Goal: Task Accomplishment & Management: Use online tool/utility

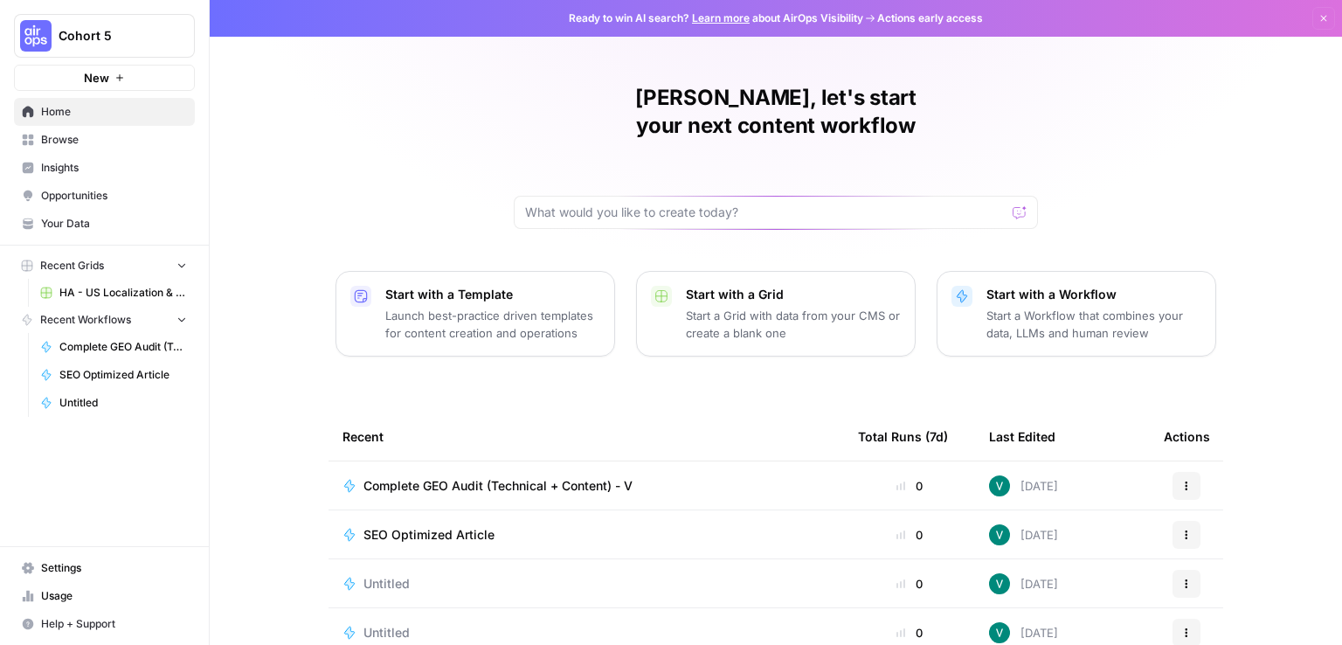
scroll to position [158, 0]
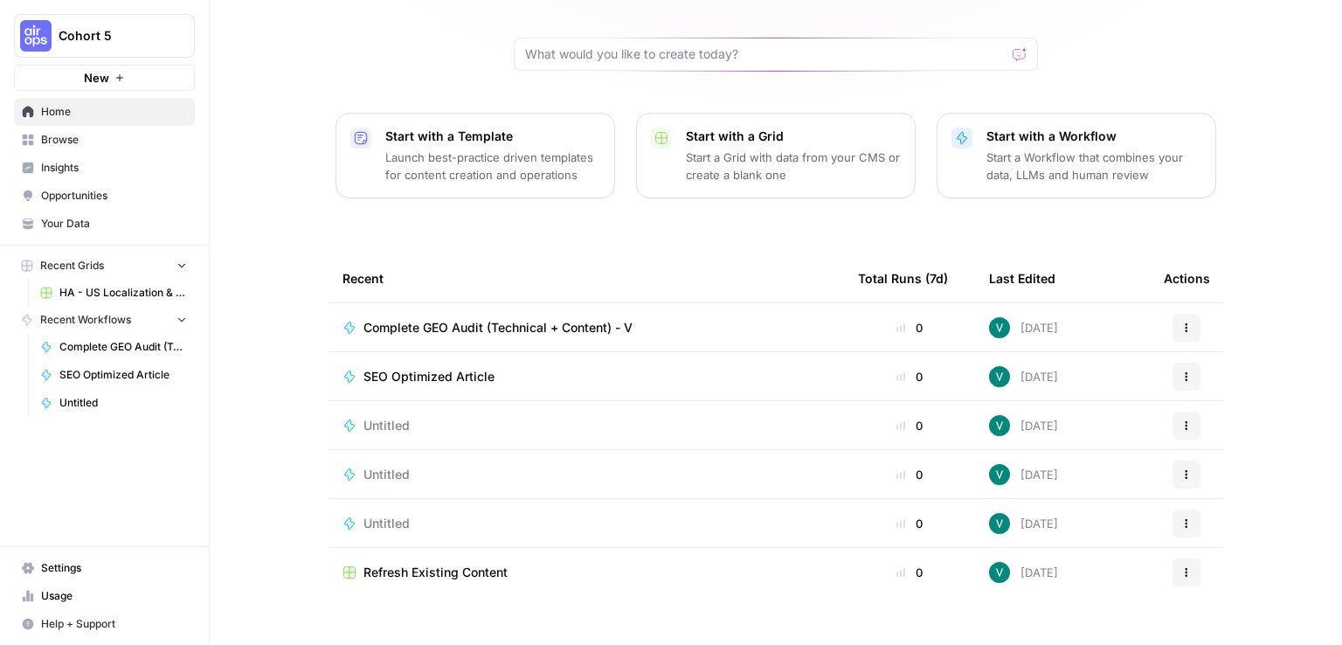
click at [751, 128] on p "Start with a Grid" at bounding box center [793, 136] width 215 height 17
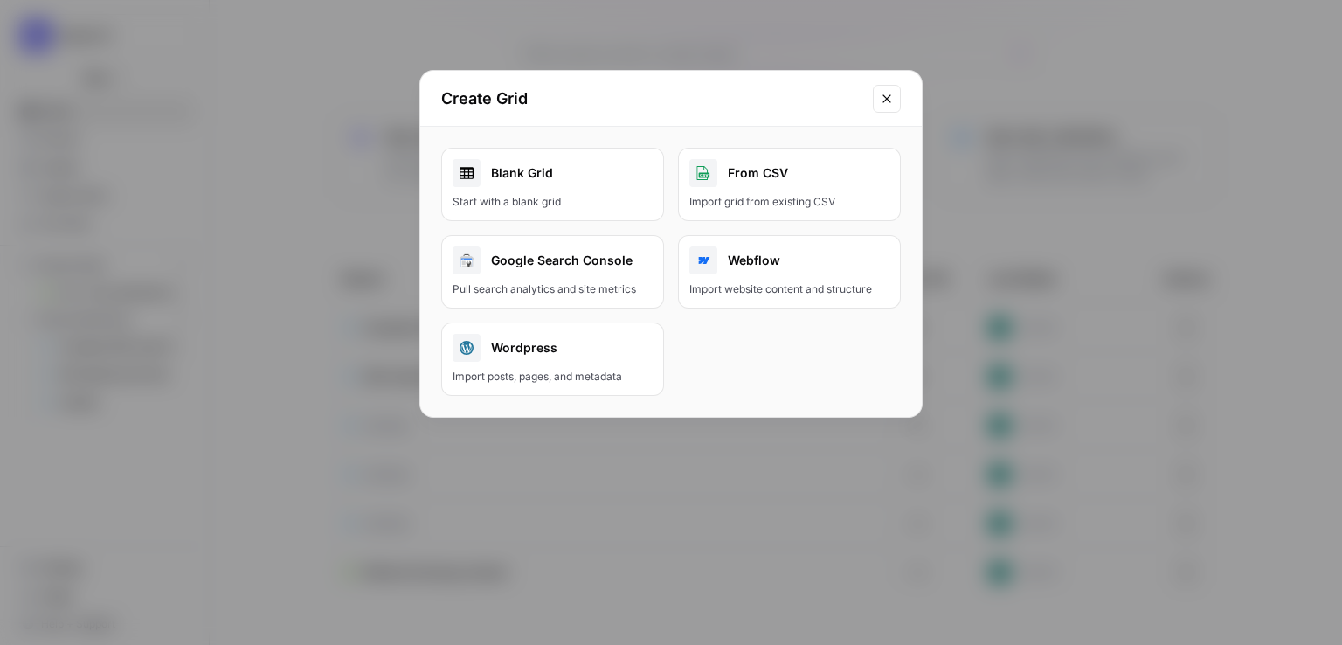
click at [561, 191] on link "Blank Grid Start with a blank grid" at bounding box center [552, 184] width 223 height 73
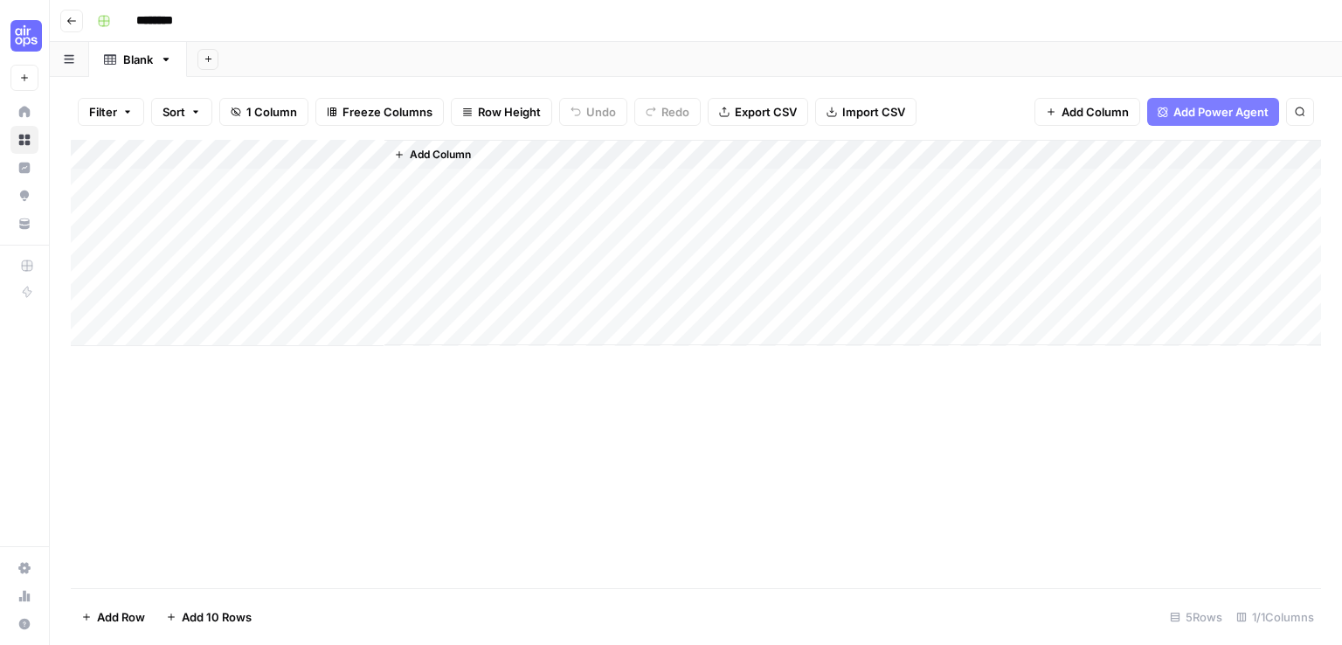
click at [1186, 120] on span "Add Power Agent" at bounding box center [1220, 111] width 95 height 17
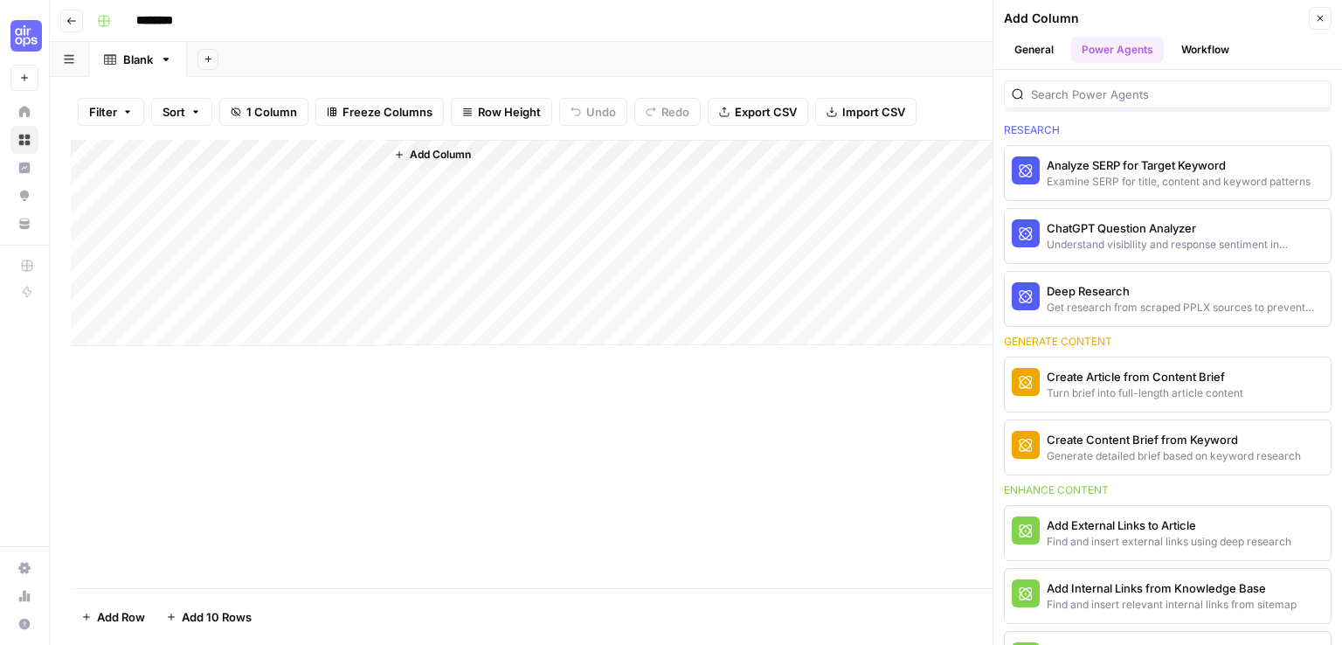
scroll to position [66, 0]
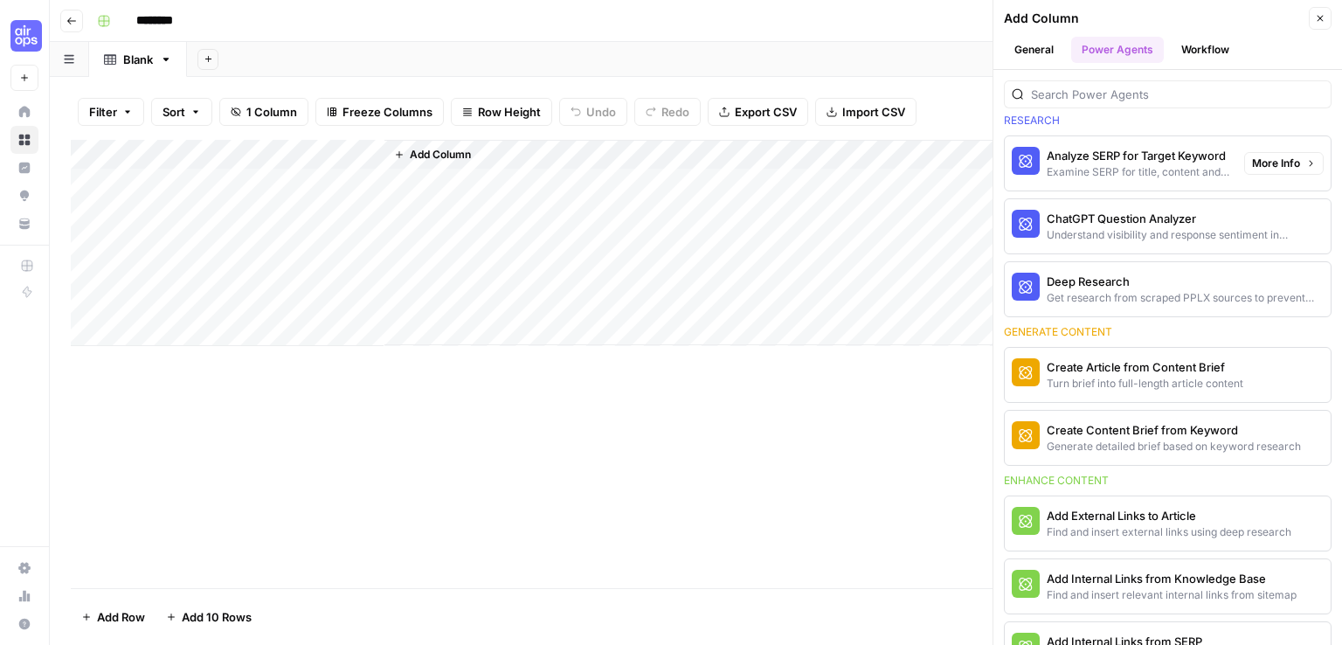
click at [1159, 176] on div "Examine SERP for title, content and keyword patterns" at bounding box center [1138, 172] width 183 height 16
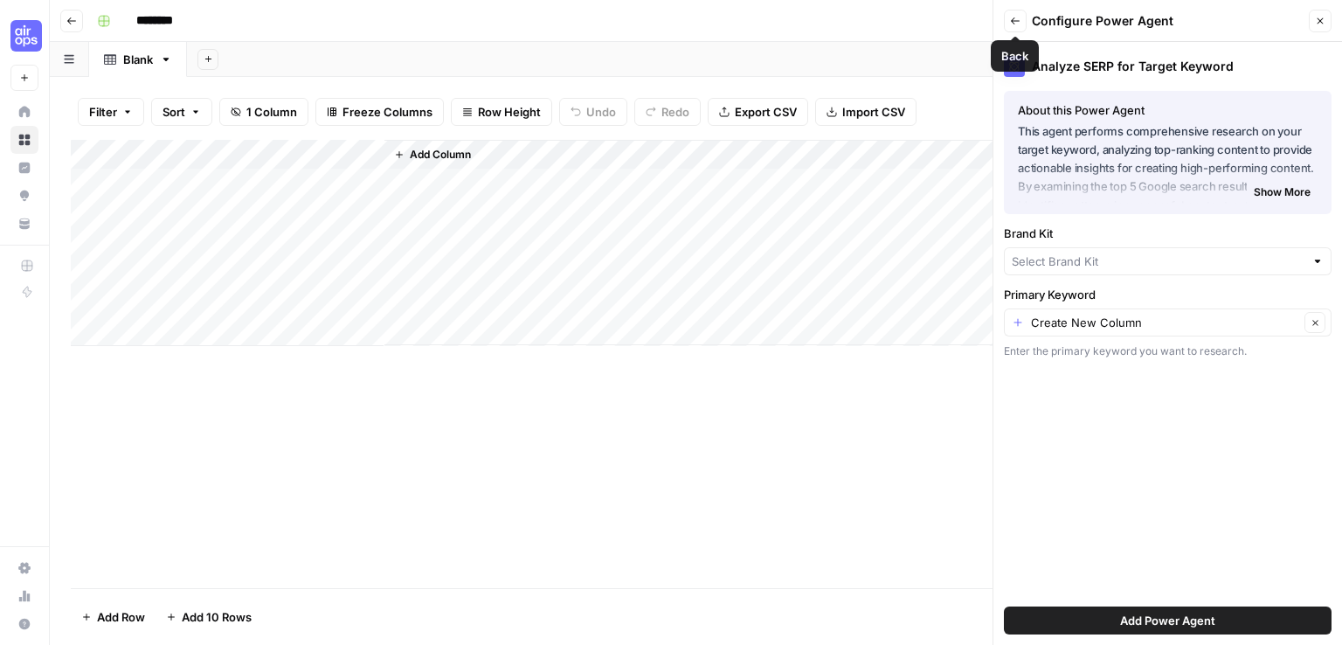
click at [1012, 23] on icon "button" at bounding box center [1015, 21] width 10 height 10
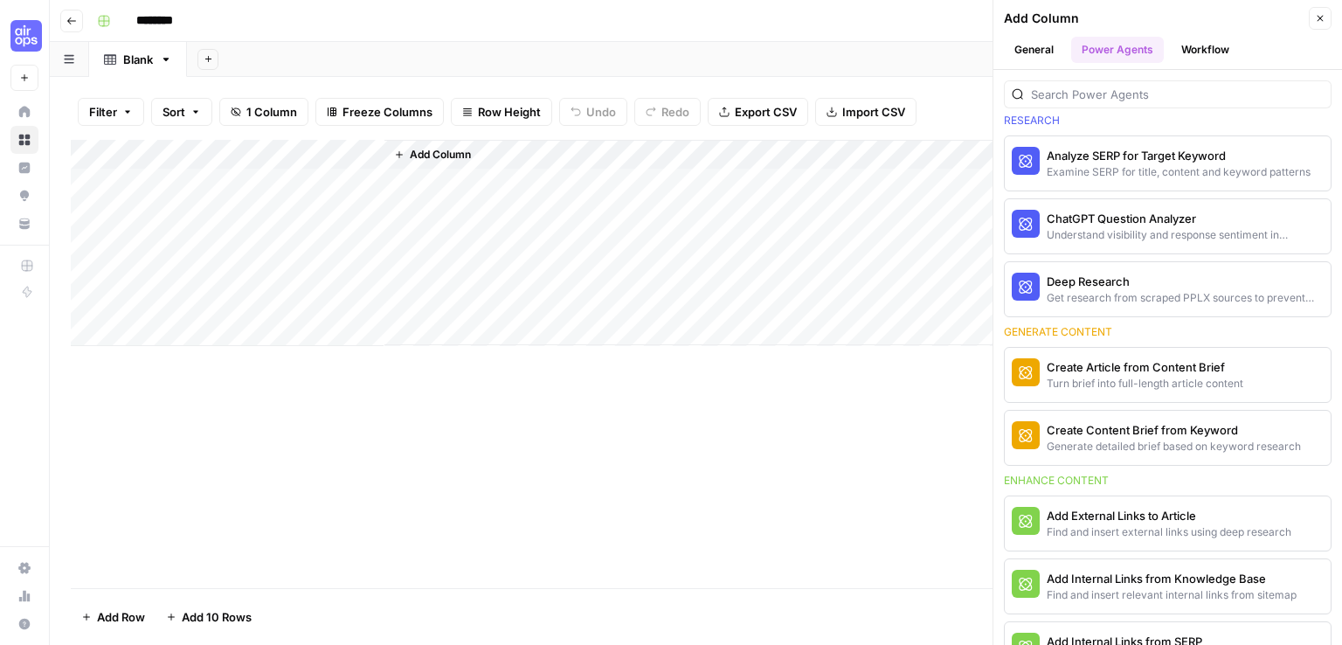
click at [1206, 44] on button "Workflow" at bounding box center [1205, 50] width 69 height 26
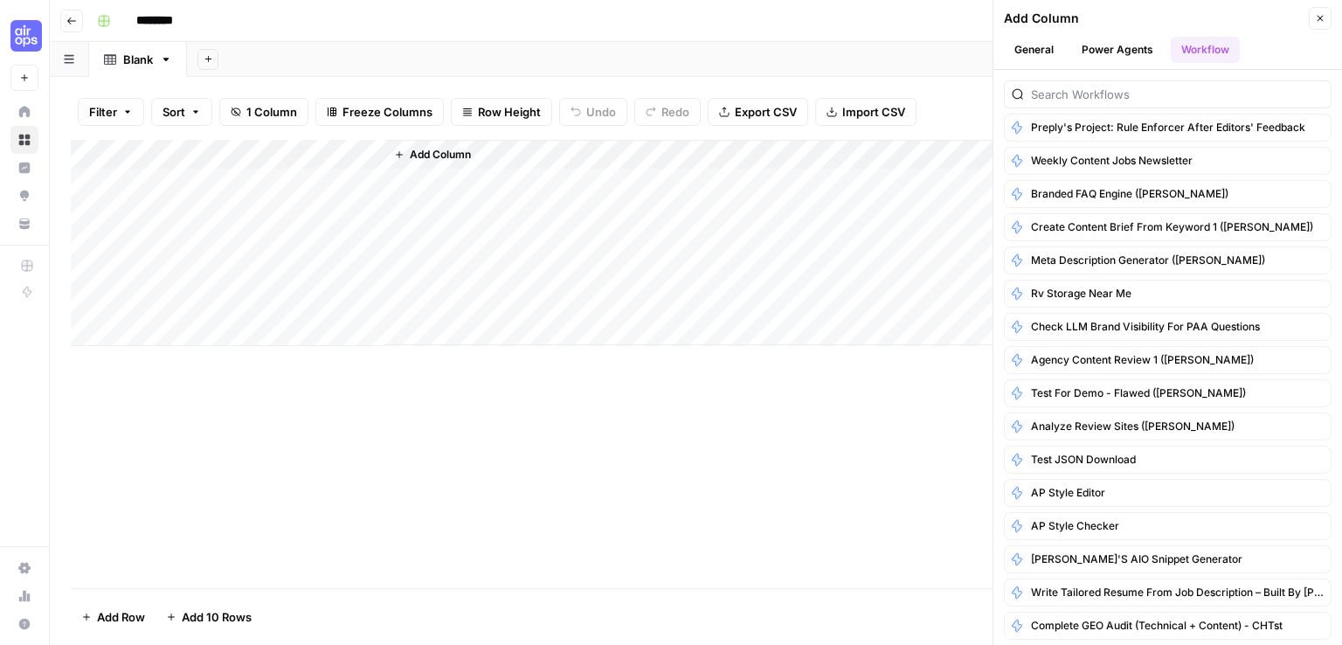
scroll to position [0, 0]
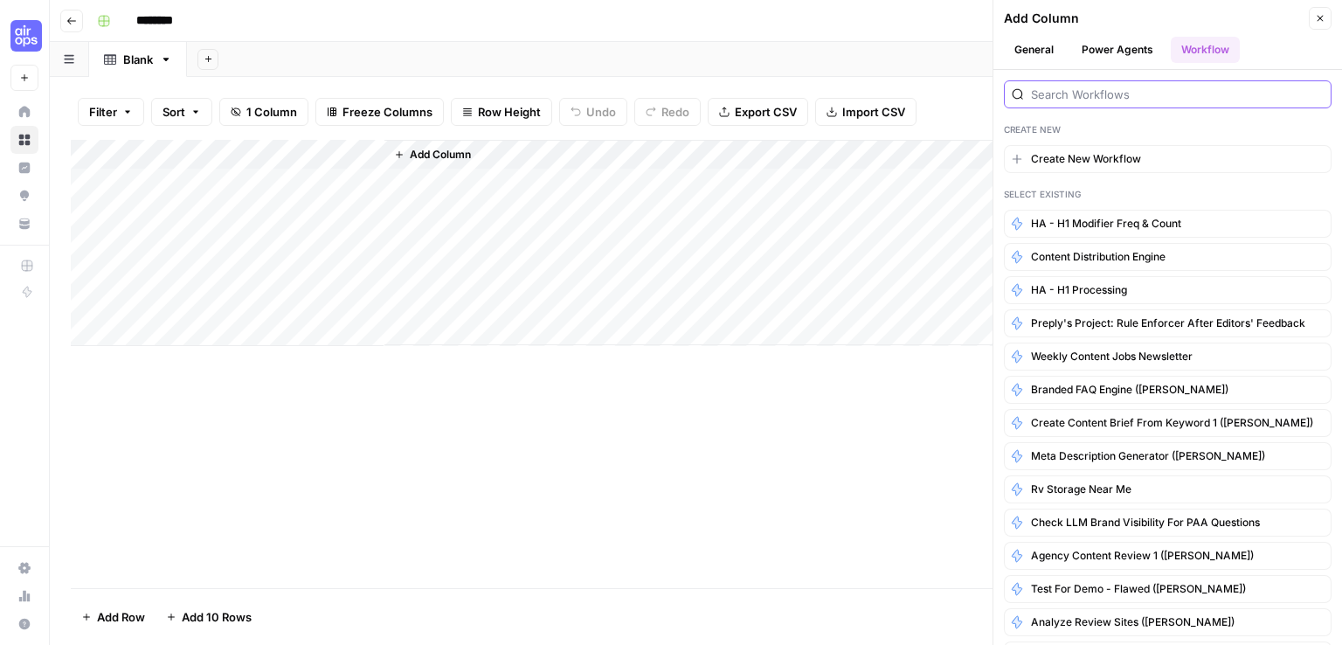
click at [1168, 90] on input "search" at bounding box center [1177, 94] width 293 height 17
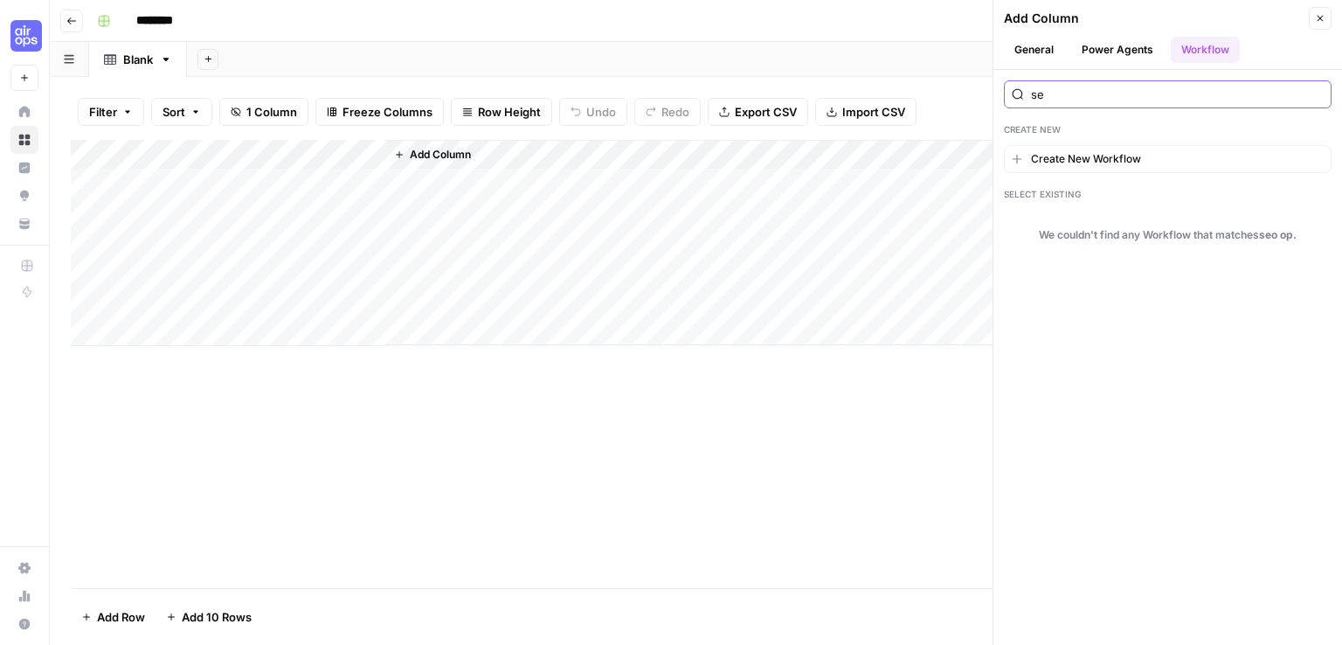
type input "s"
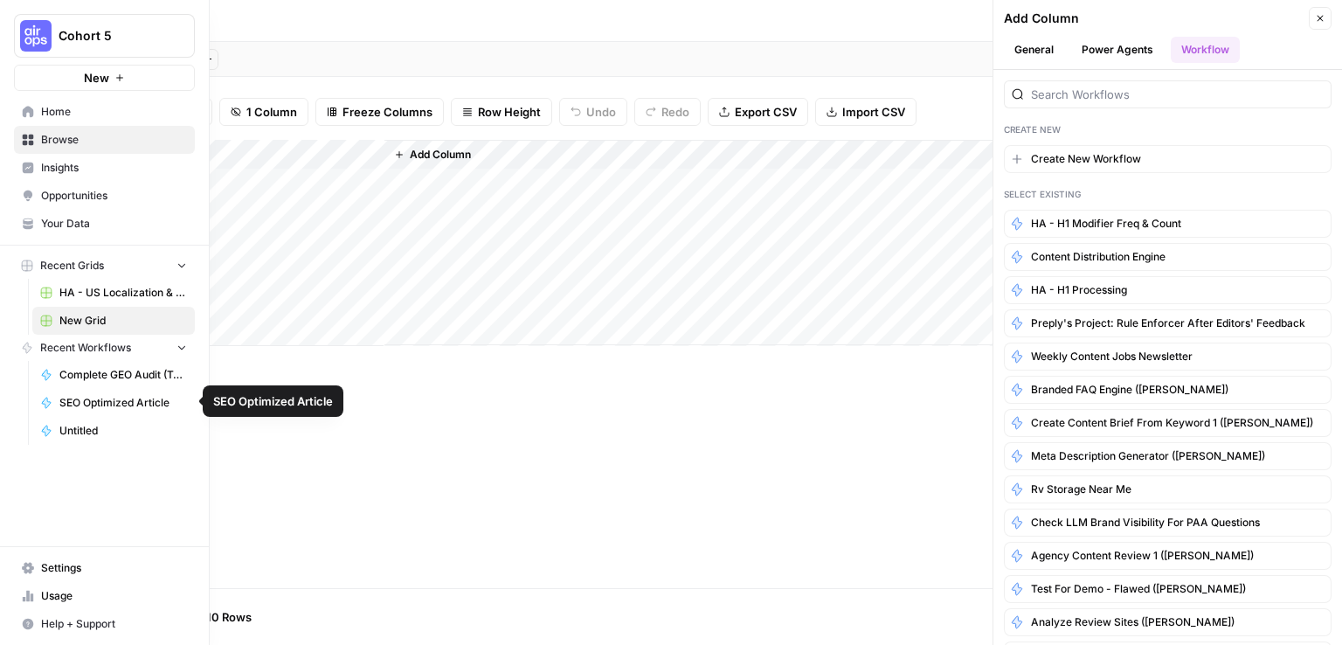
click at [119, 403] on span "SEO Optimized Article" at bounding box center [123, 403] width 128 height 16
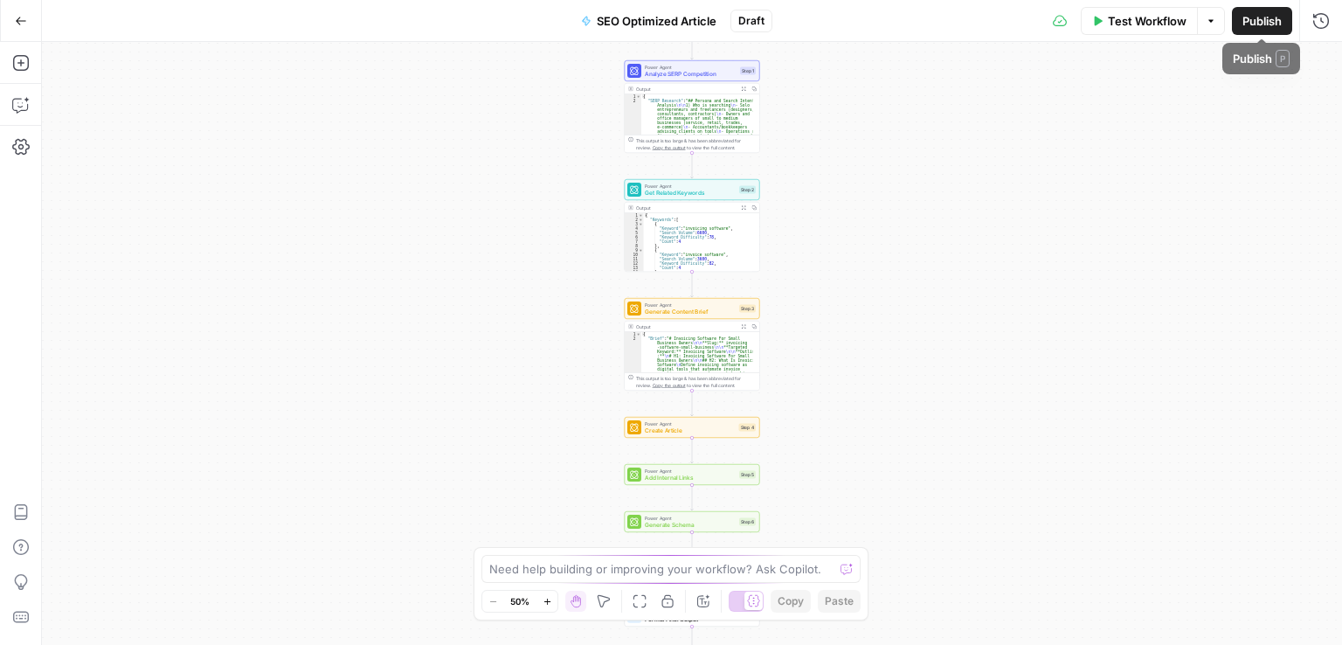
click at [1259, 23] on span "Publish" at bounding box center [1261, 20] width 39 height 17
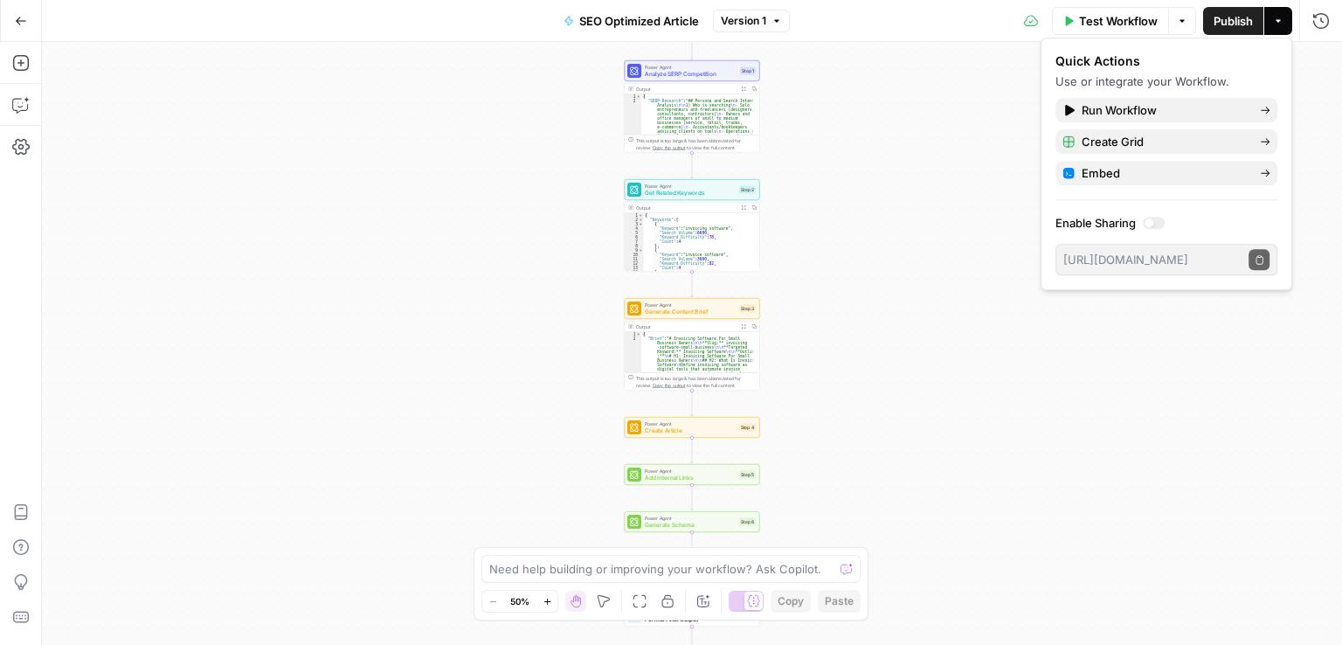
click at [1155, 225] on div at bounding box center [1154, 223] width 22 height 12
click at [1132, 140] on span "Create Grid" at bounding box center [1164, 141] width 164 height 17
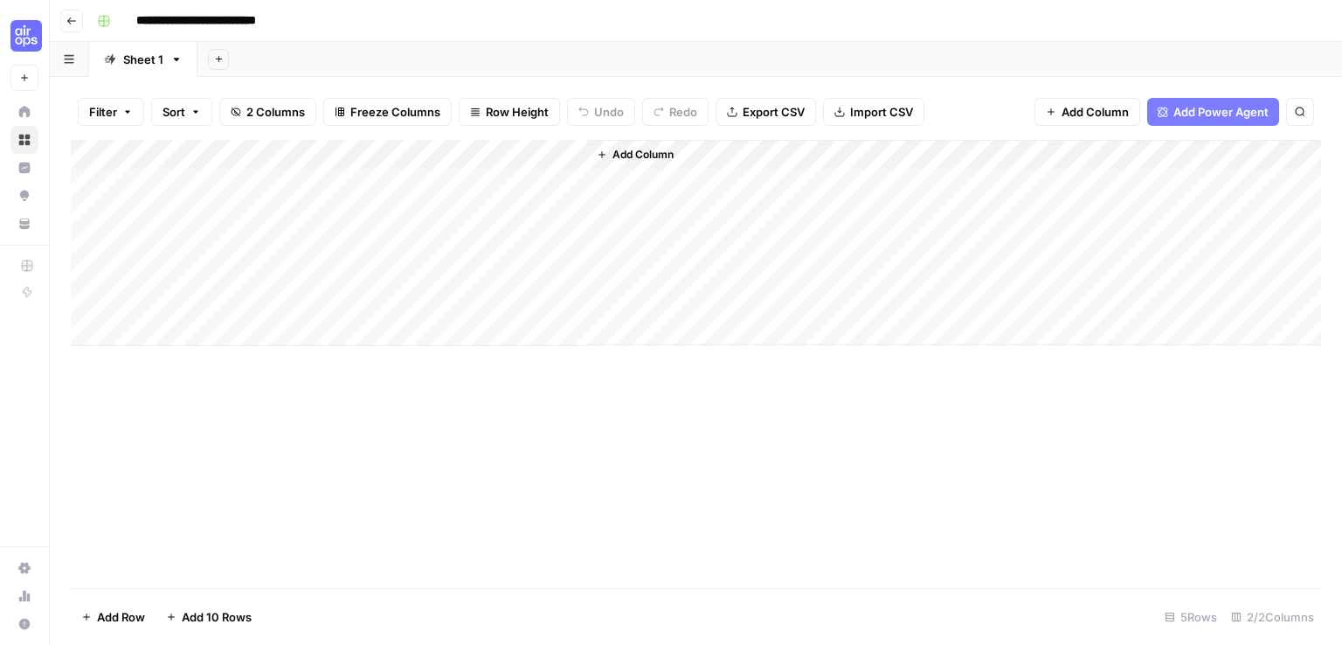
click at [251, 190] on div "Add Column" at bounding box center [696, 243] width 1250 height 206
type textarea "**********"
click at [334, 383] on div "Add Column" at bounding box center [696, 364] width 1250 height 448
click at [486, 180] on div "Add Column" at bounding box center [696, 243] width 1250 height 206
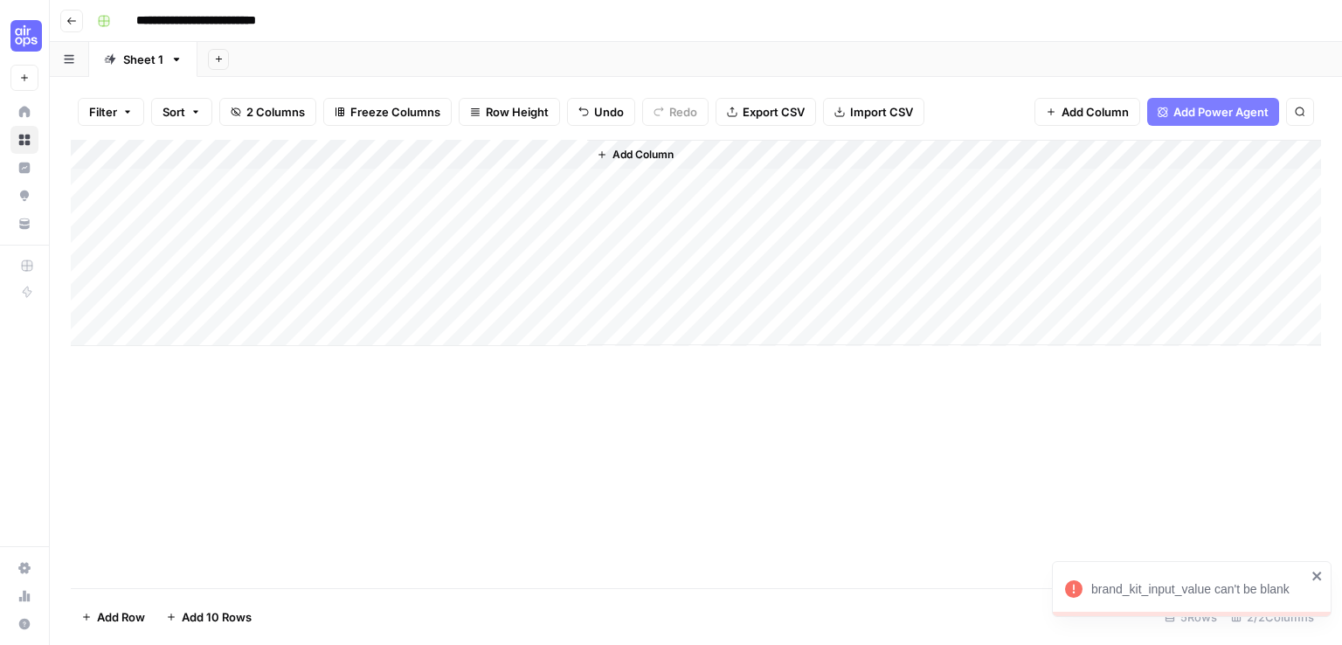
click at [570, 155] on div "Add Column" at bounding box center [696, 243] width 1250 height 206
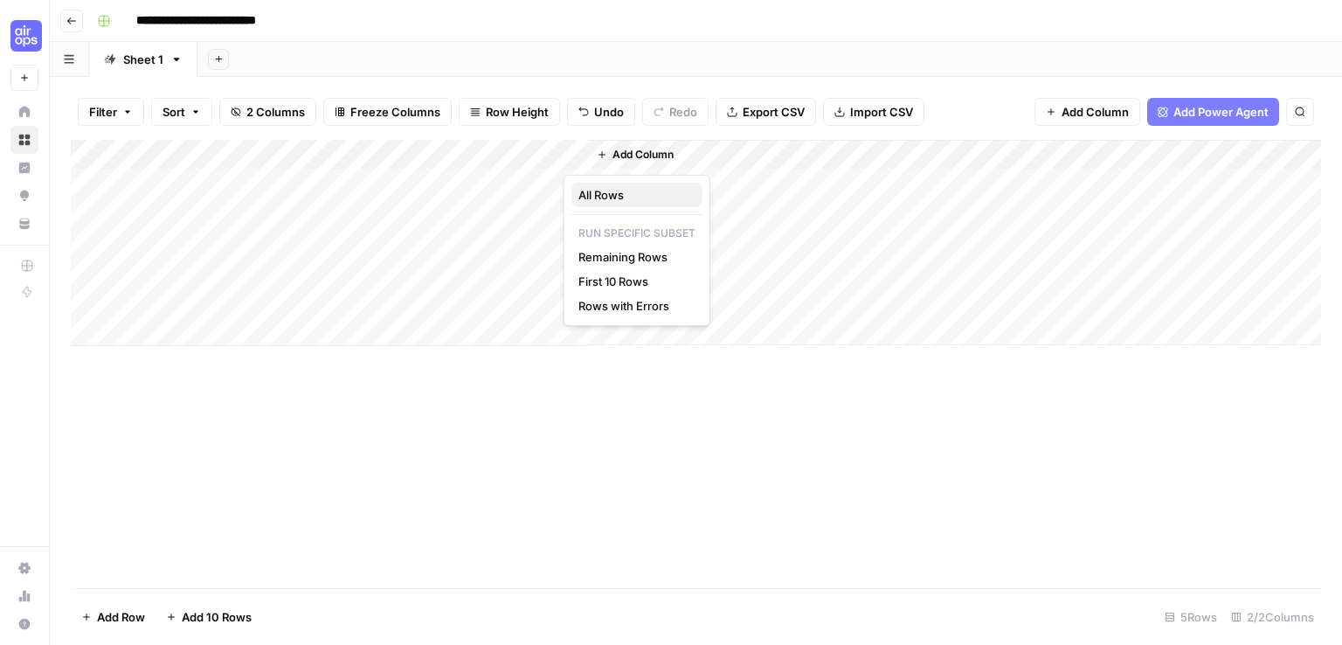
click at [588, 197] on span "All Rows" at bounding box center [633, 194] width 110 height 17
click at [338, 547] on div "Add Column" at bounding box center [696, 364] width 1250 height 448
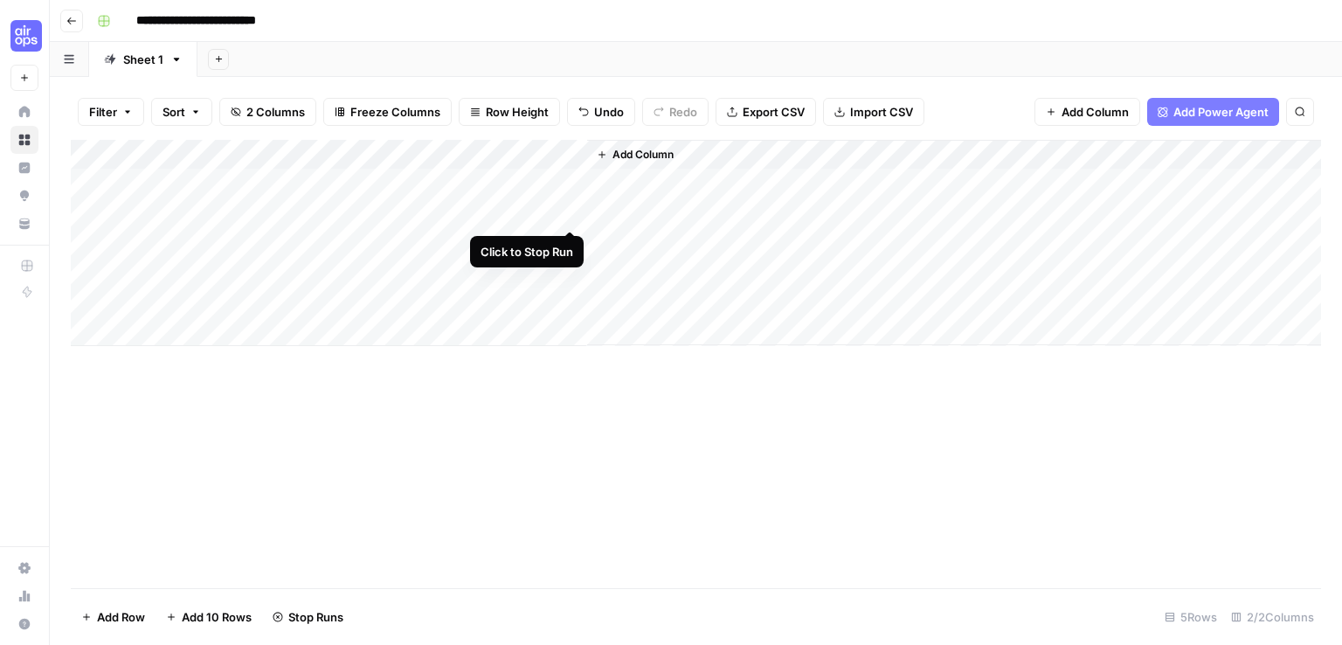
click at [566, 211] on div "Add Column" at bounding box center [696, 243] width 1250 height 206
click at [575, 242] on div "Add Column" at bounding box center [696, 243] width 1250 height 206
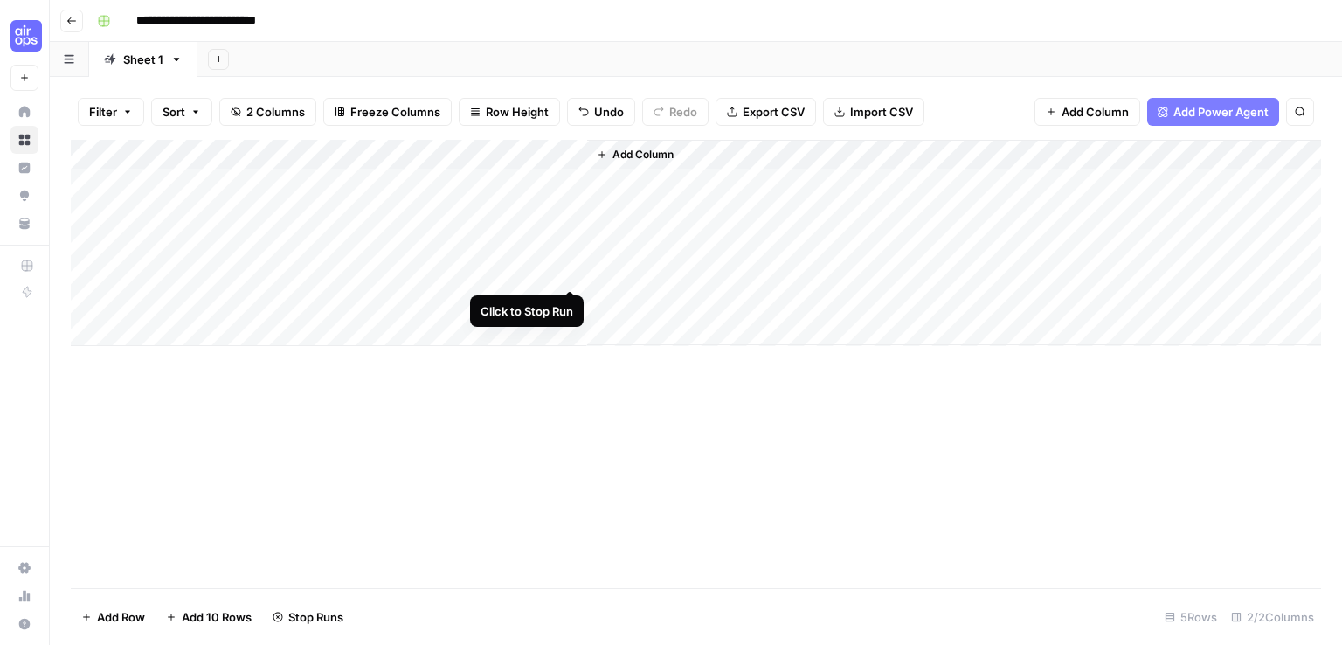
click at [575, 270] on div "Add Column" at bounding box center [696, 243] width 1250 height 206
click at [572, 304] on div "Add Column" at bounding box center [696, 243] width 1250 height 206
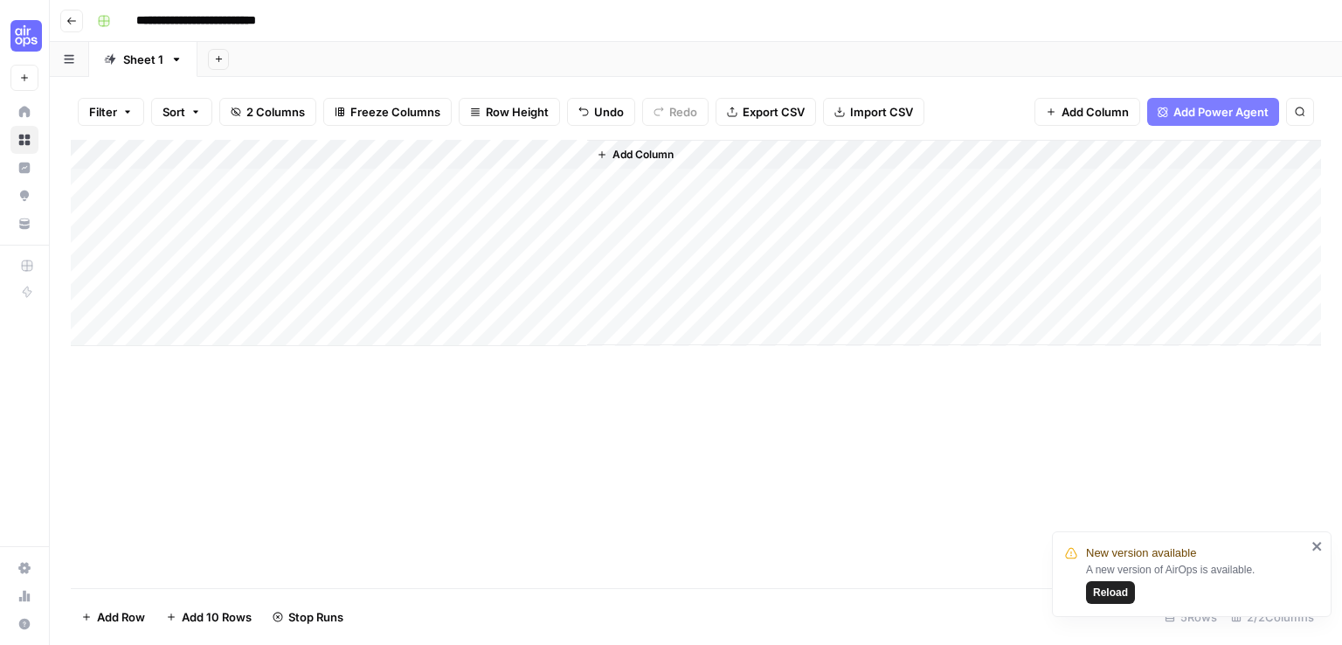
click at [564, 512] on div "Add Column" at bounding box center [696, 364] width 1250 height 448
click at [1103, 587] on span "Reload" at bounding box center [1110, 593] width 35 height 16
click at [1249, 107] on span "Add Power Agent" at bounding box center [1220, 111] width 95 height 17
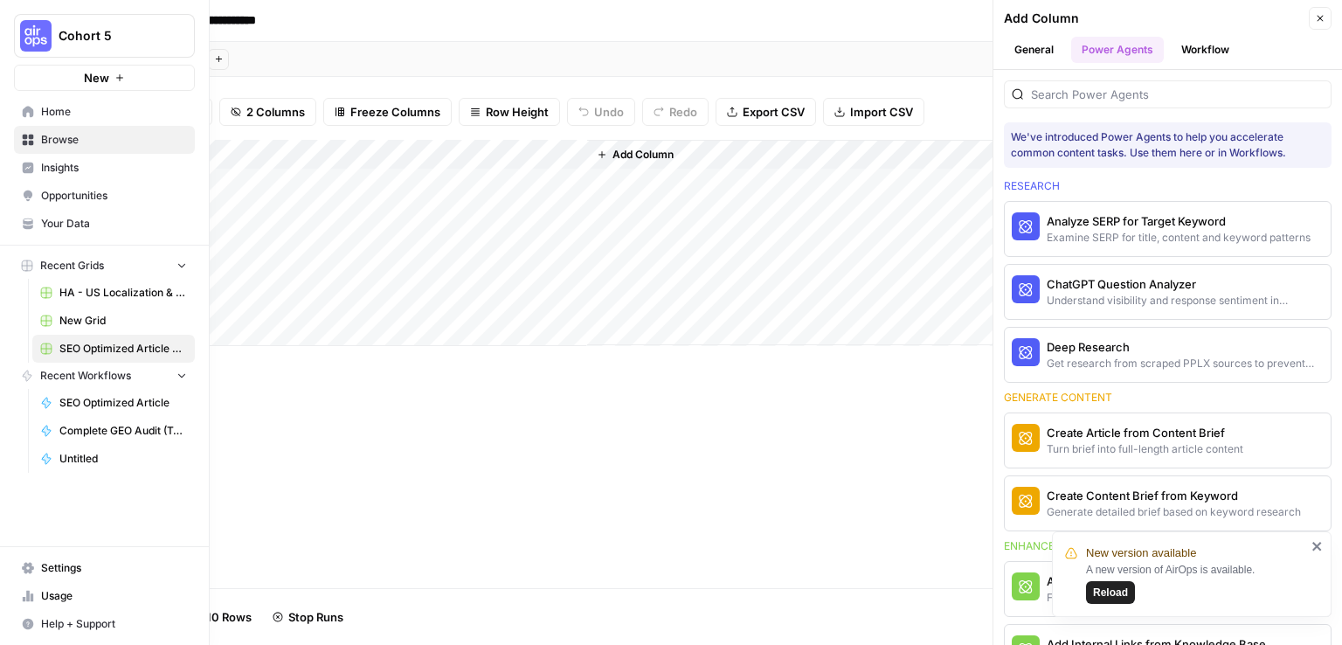
click at [84, 401] on span "SEO Optimized Article" at bounding box center [123, 403] width 128 height 16
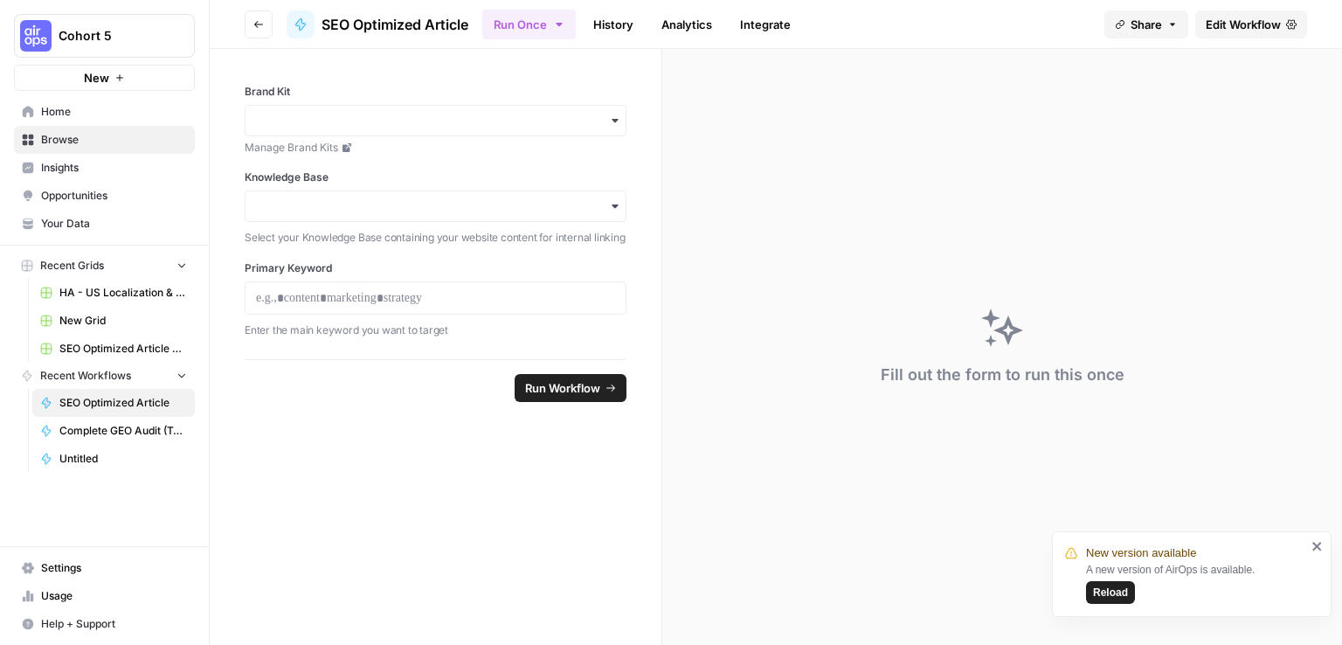
click at [614, 205] on icon "button" at bounding box center [615, 205] width 6 height 3
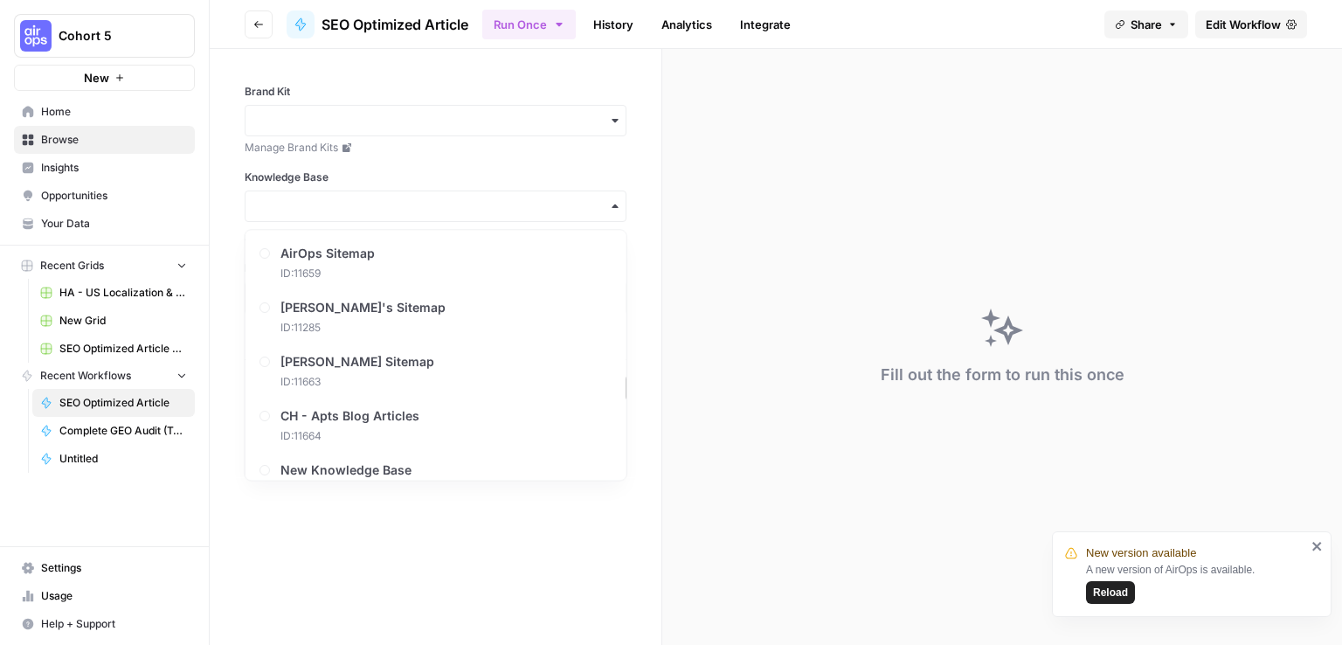
scroll to position [894, 0]
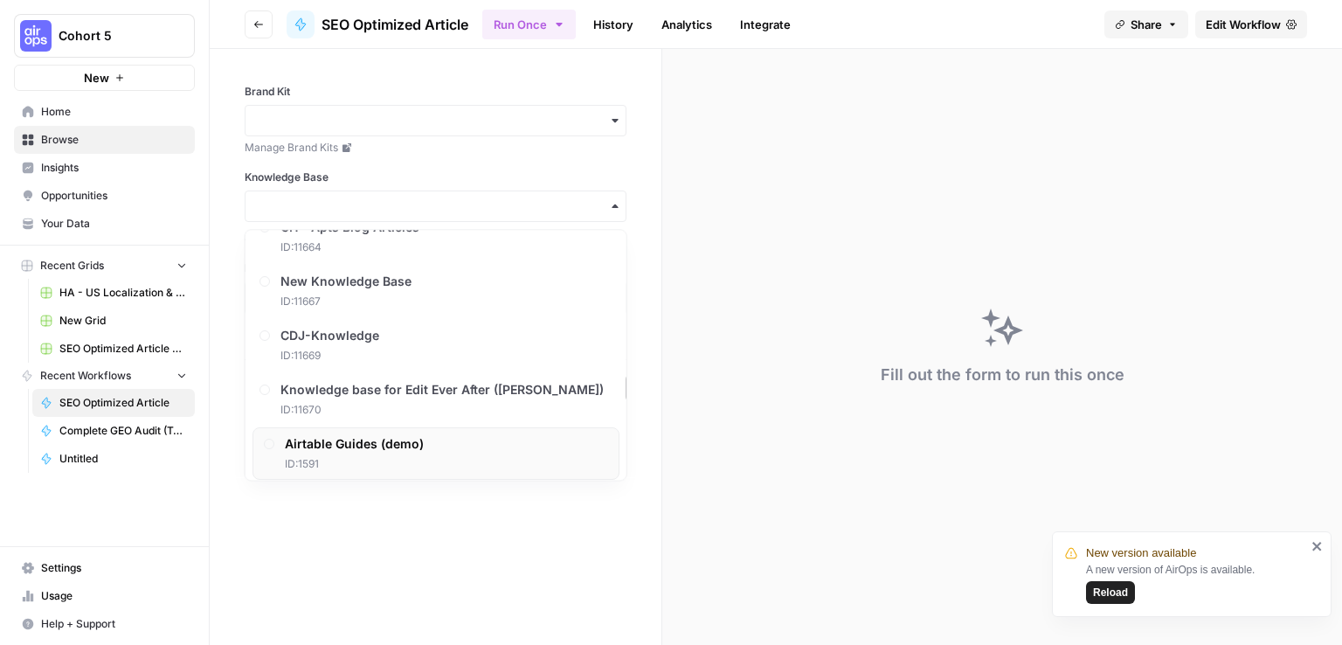
click at [523, 439] on div "Airtable Guides (demo) ID: 1591" at bounding box center [435, 453] width 367 height 52
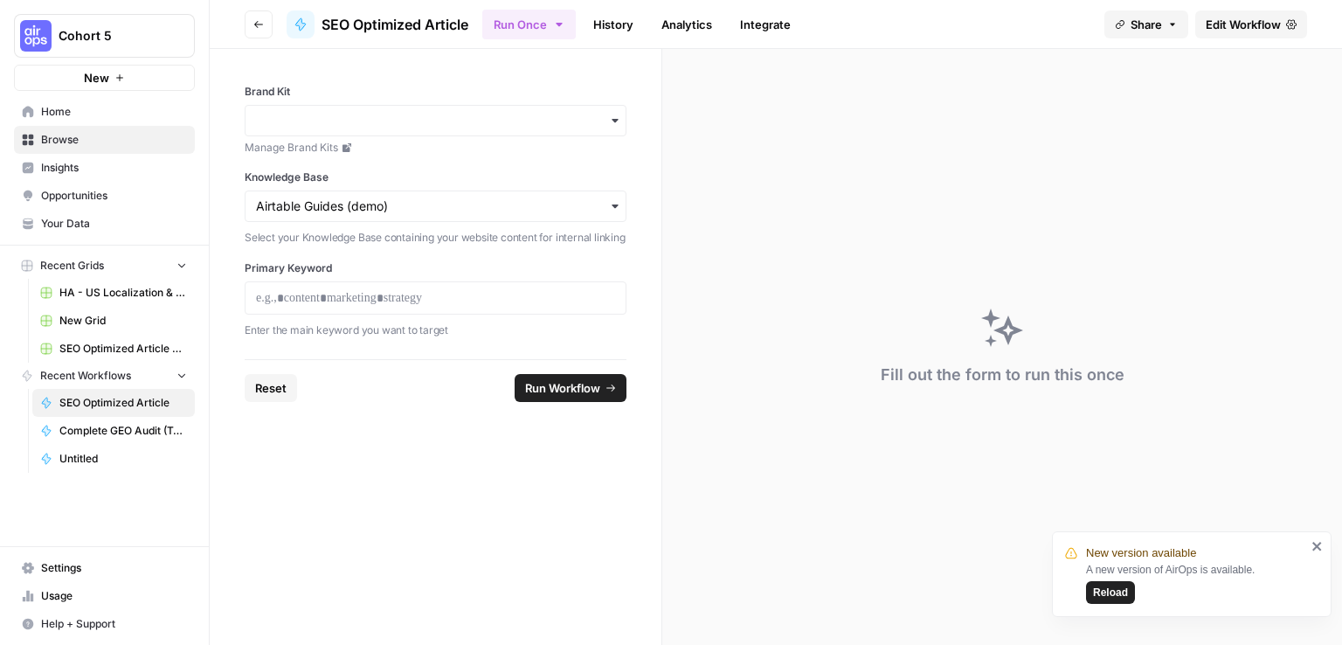
click at [617, 123] on icon "button" at bounding box center [615, 121] width 14 height 14
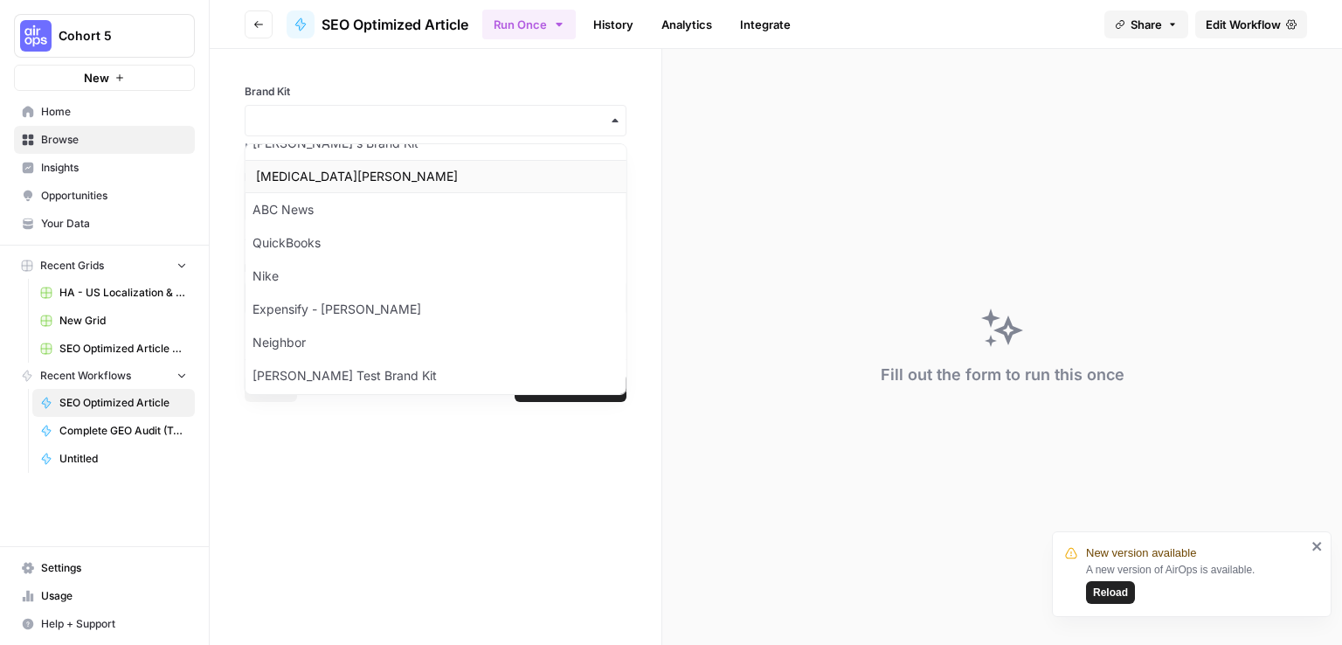
scroll to position [258, 0]
click at [587, 232] on div "QuickBooks" at bounding box center [436, 241] width 381 height 33
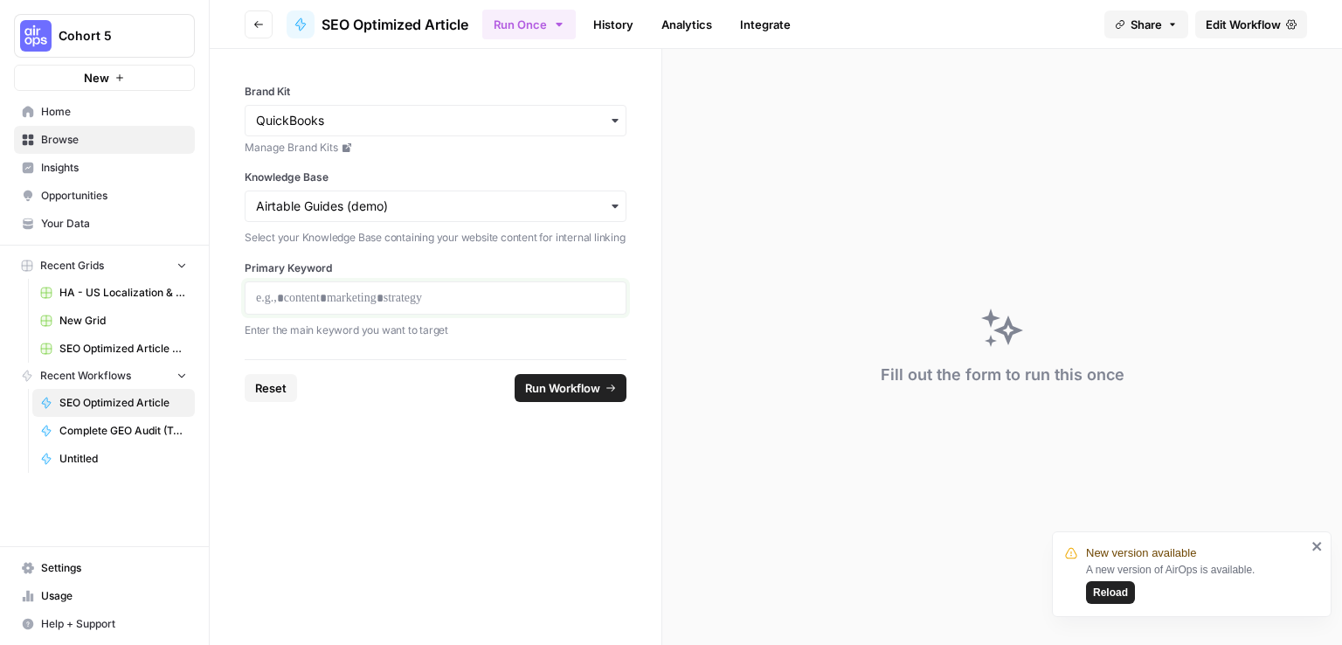
click at [567, 297] on p at bounding box center [435, 297] width 359 height 17
click at [1243, 30] on span "Edit Workflow" at bounding box center [1243, 24] width 75 height 17
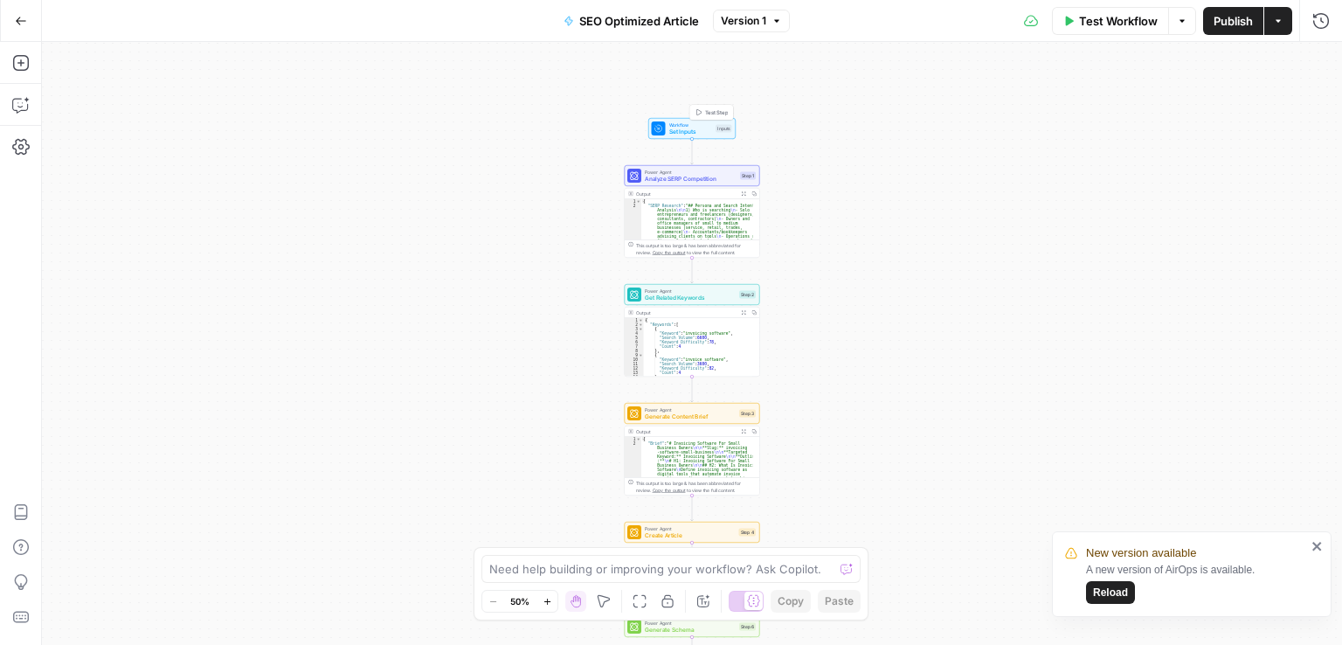
click at [709, 122] on span "Workflow" at bounding box center [691, 124] width 44 height 7
click at [1315, 548] on icon "close" at bounding box center [1316, 546] width 9 height 9
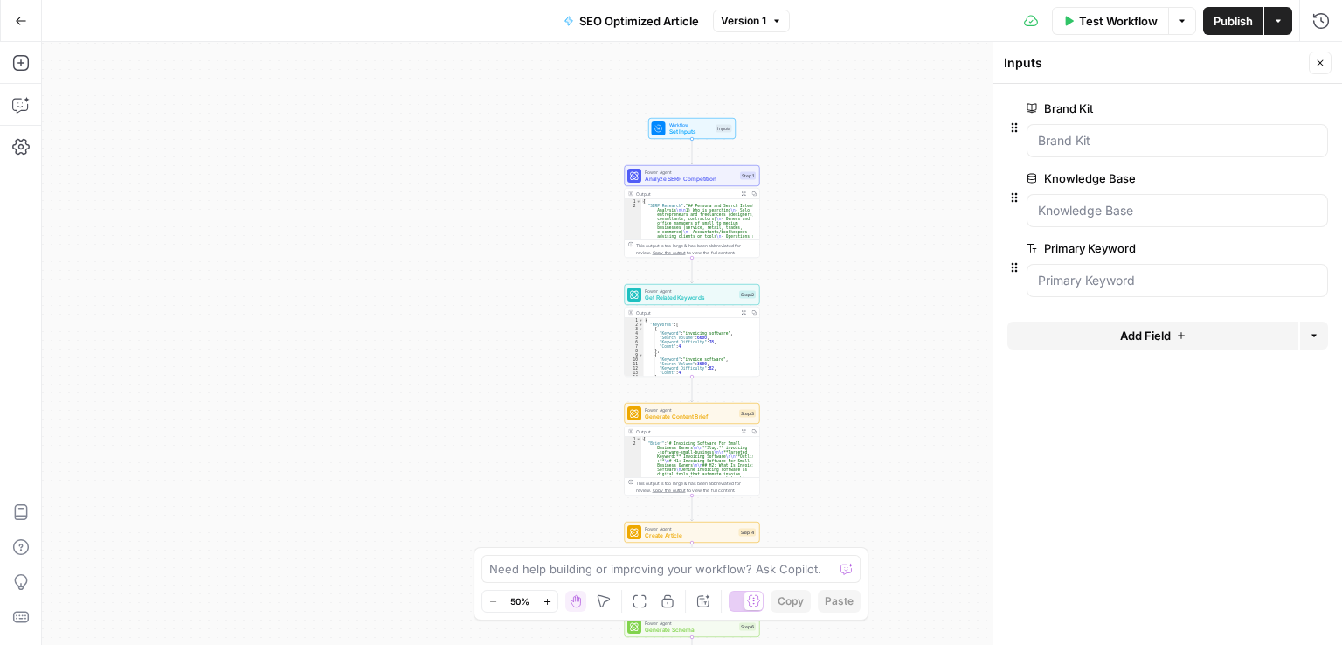
click at [1209, 336] on button "Add Field" at bounding box center [1152, 336] width 291 height 28
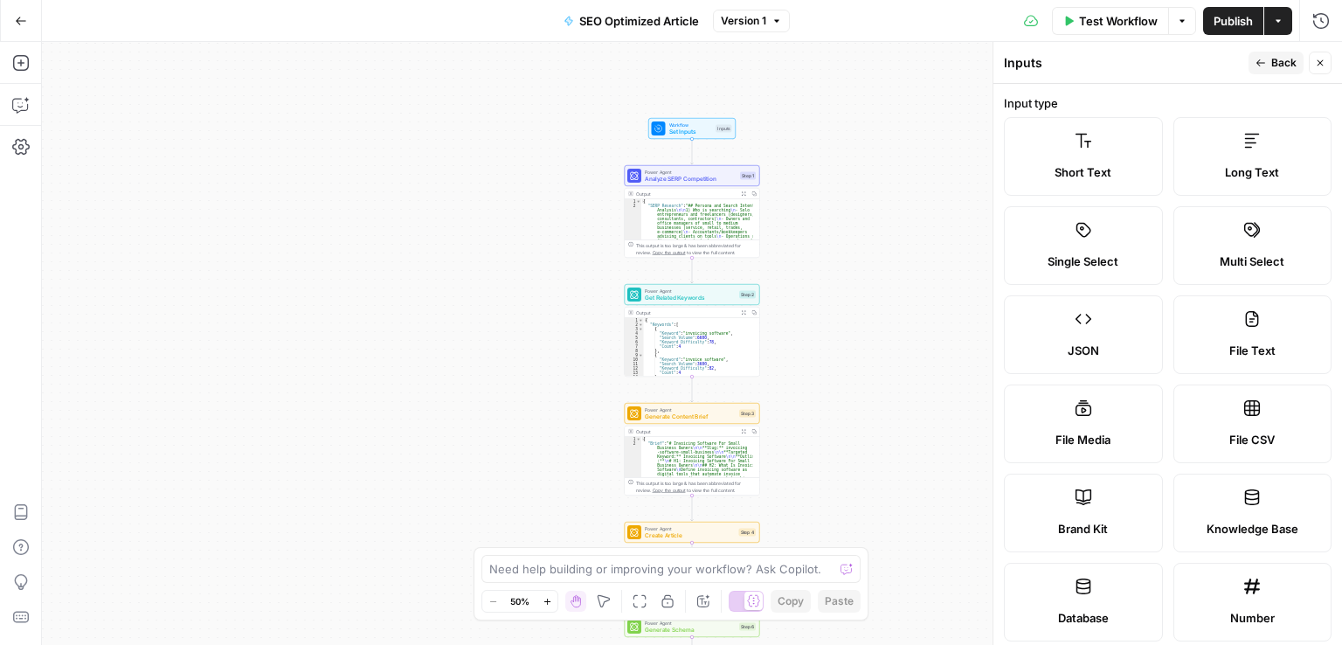
click at [1318, 64] on icon "button" at bounding box center [1320, 63] width 10 height 10
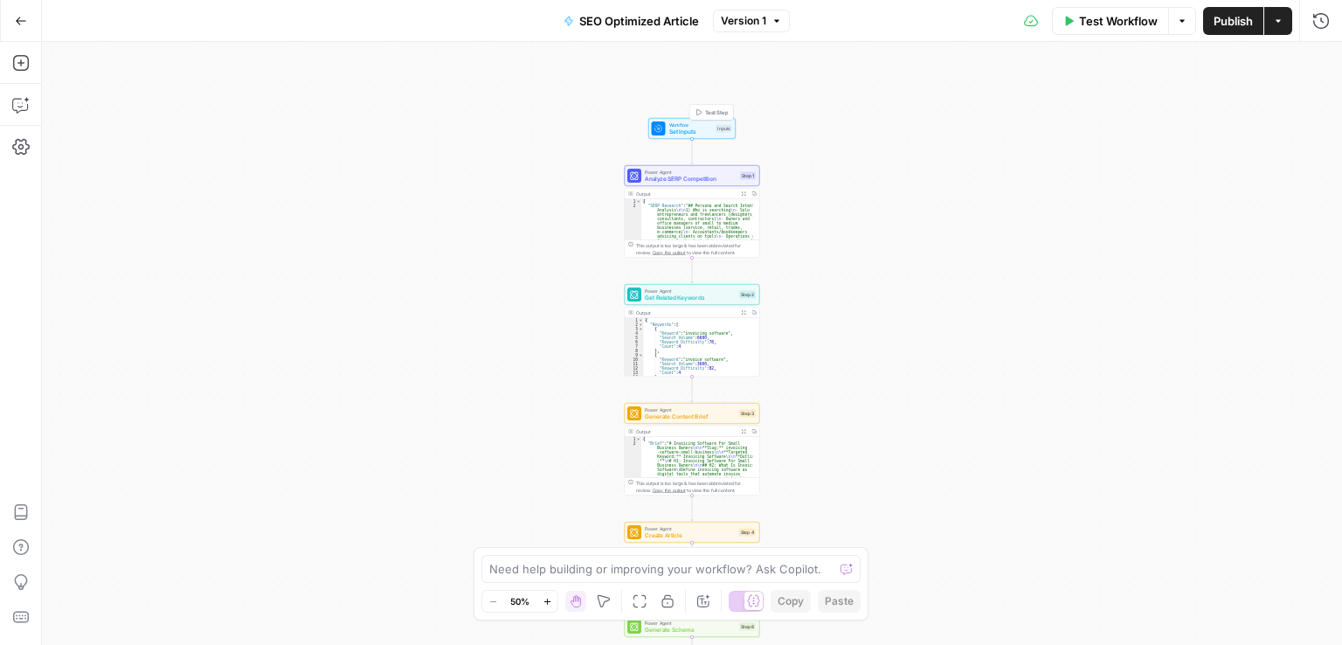
click at [687, 124] on span "Workflow" at bounding box center [691, 124] width 44 height 7
click at [546, 571] on textarea at bounding box center [661, 568] width 344 height 17
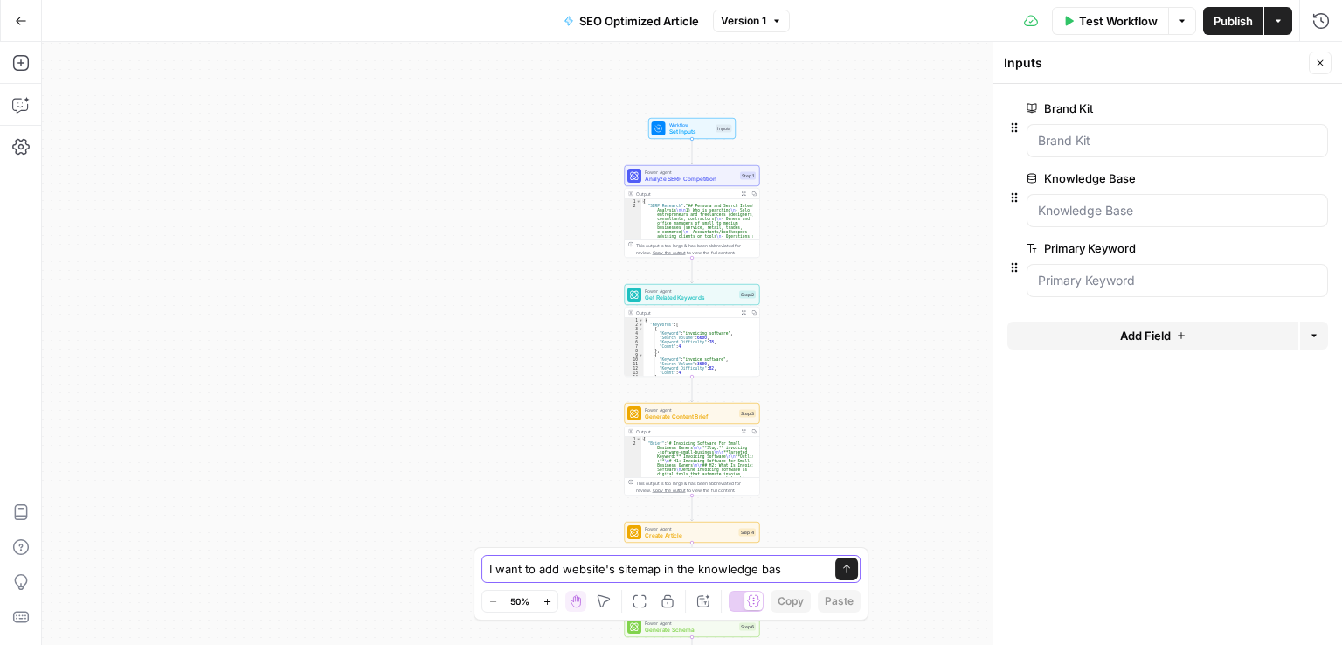
type textarea "I want to add website's sitemap in the knowledge base"
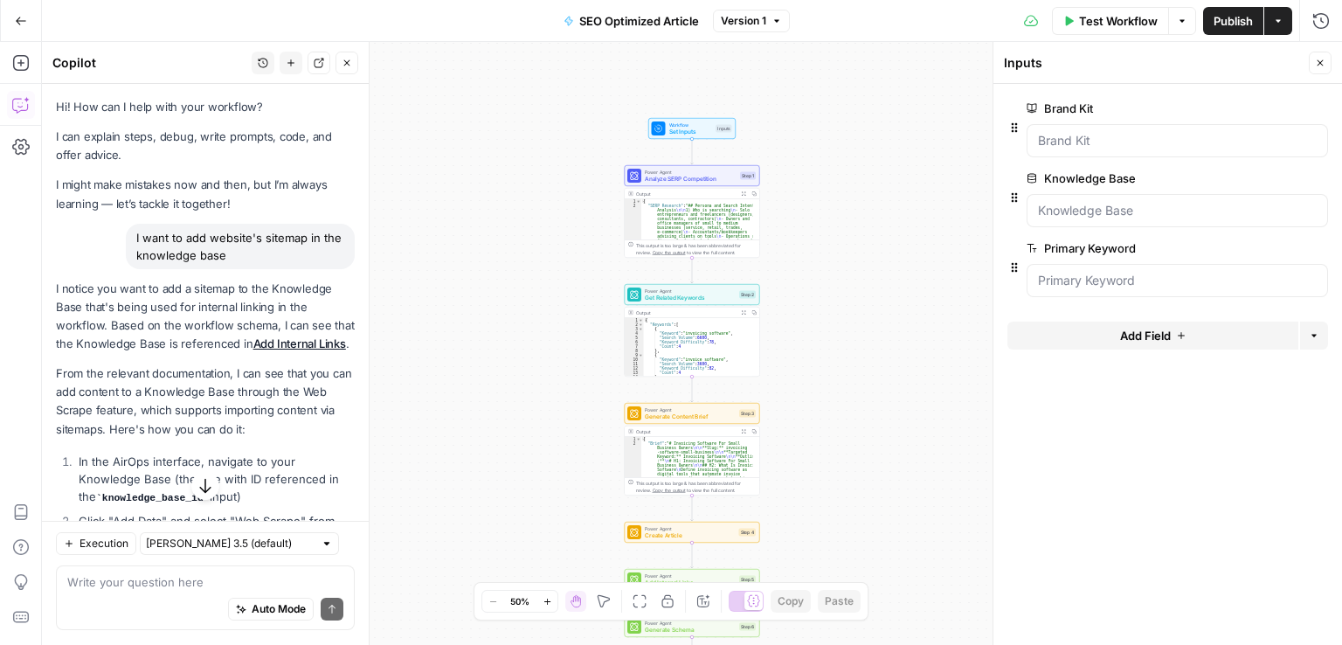
click at [346, 66] on icon "button" at bounding box center [347, 63] width 10 height 10
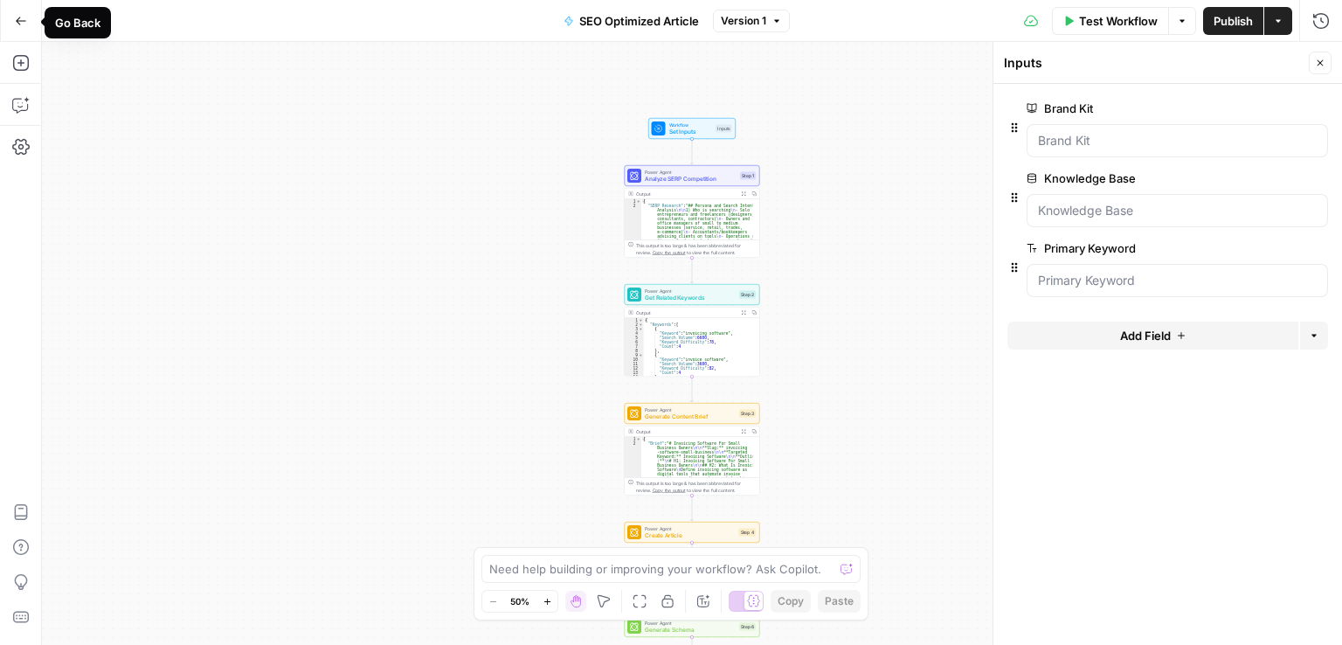
click at [17, 18] on icon "button" at bounding box center [21, 21] width 12 height 12
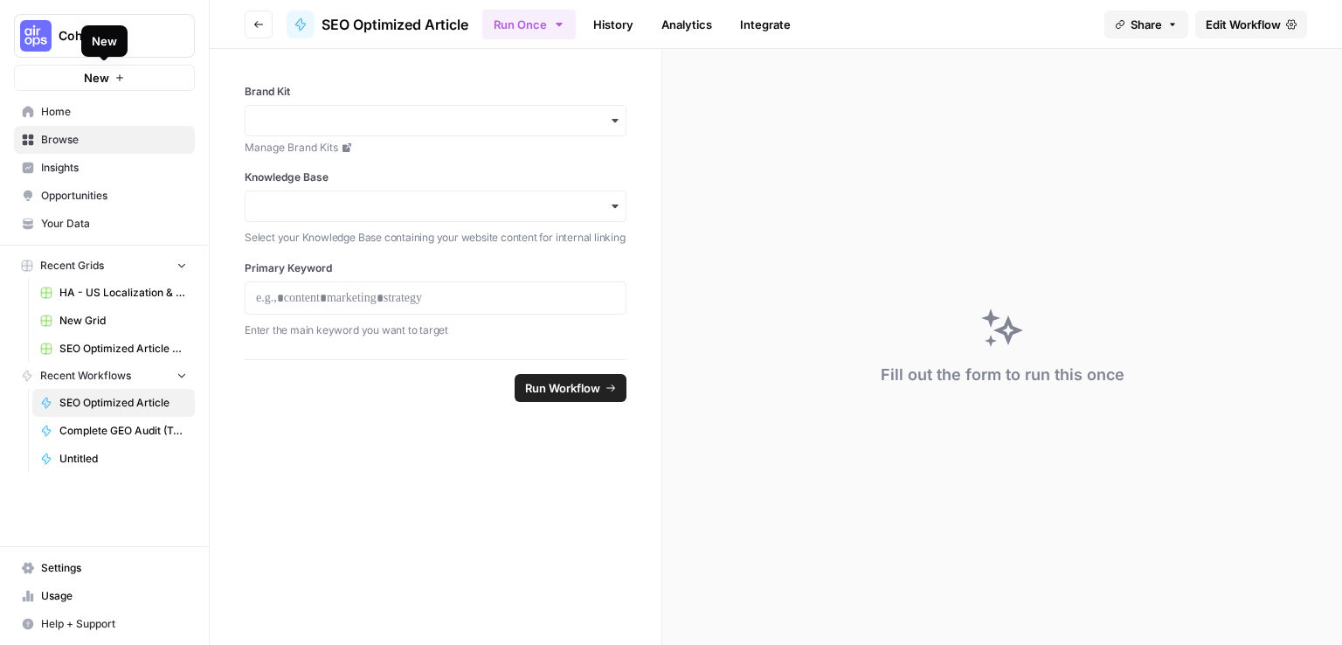
click at [111, 75] on button "New" at bounding box center [104, 78] width 181 height 26
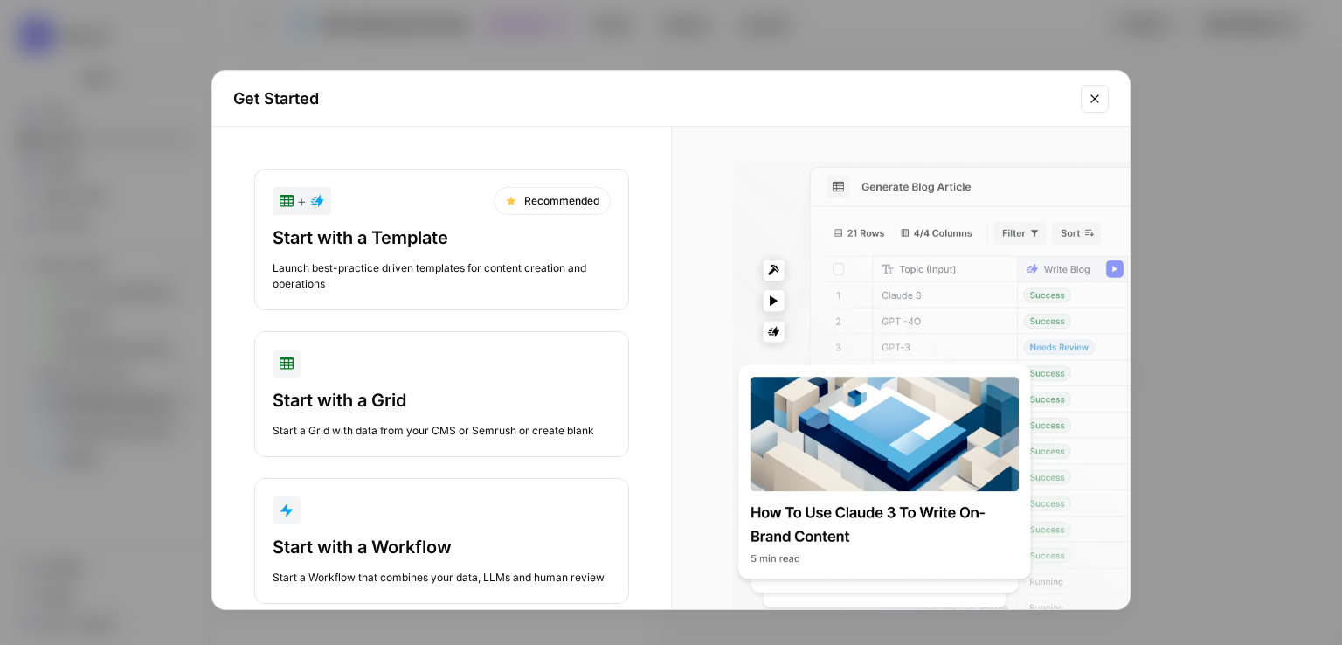
click at [1091, 98] on icon "Close modal" at bounding box center [1095, 99] width 14 height 14
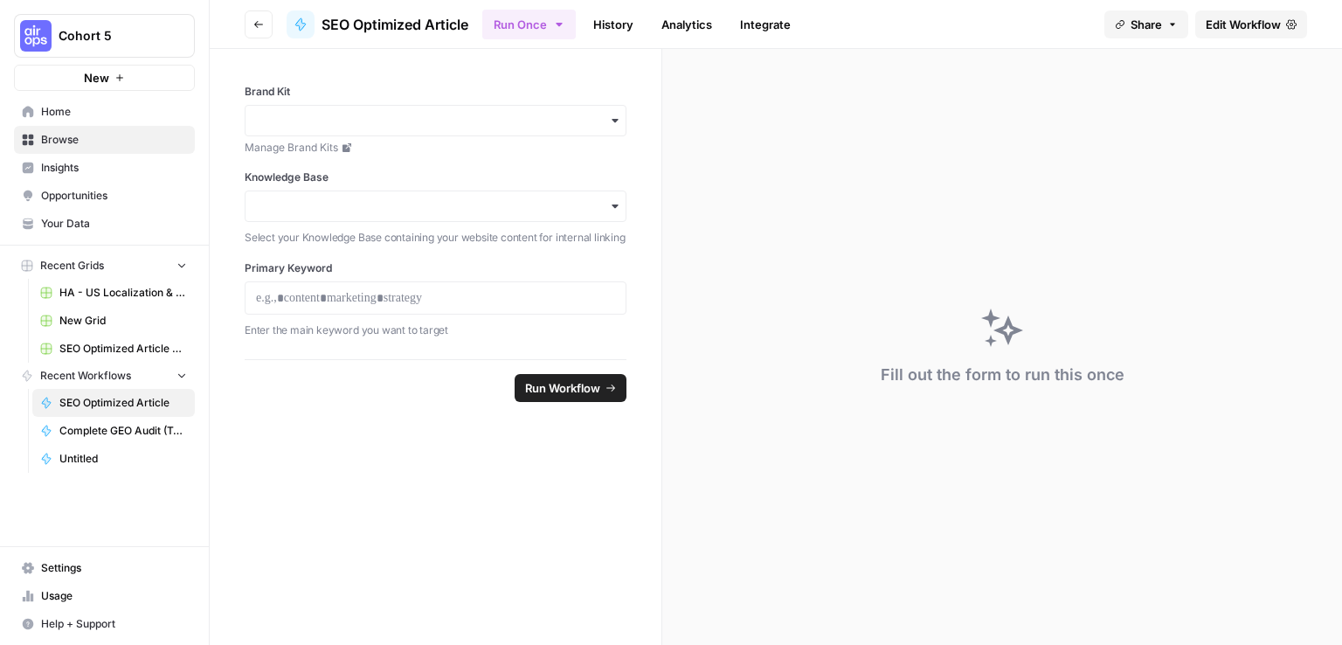
click at [112, 222] on span "Your Data" at bounding box center [114, 224] width 146 height 16
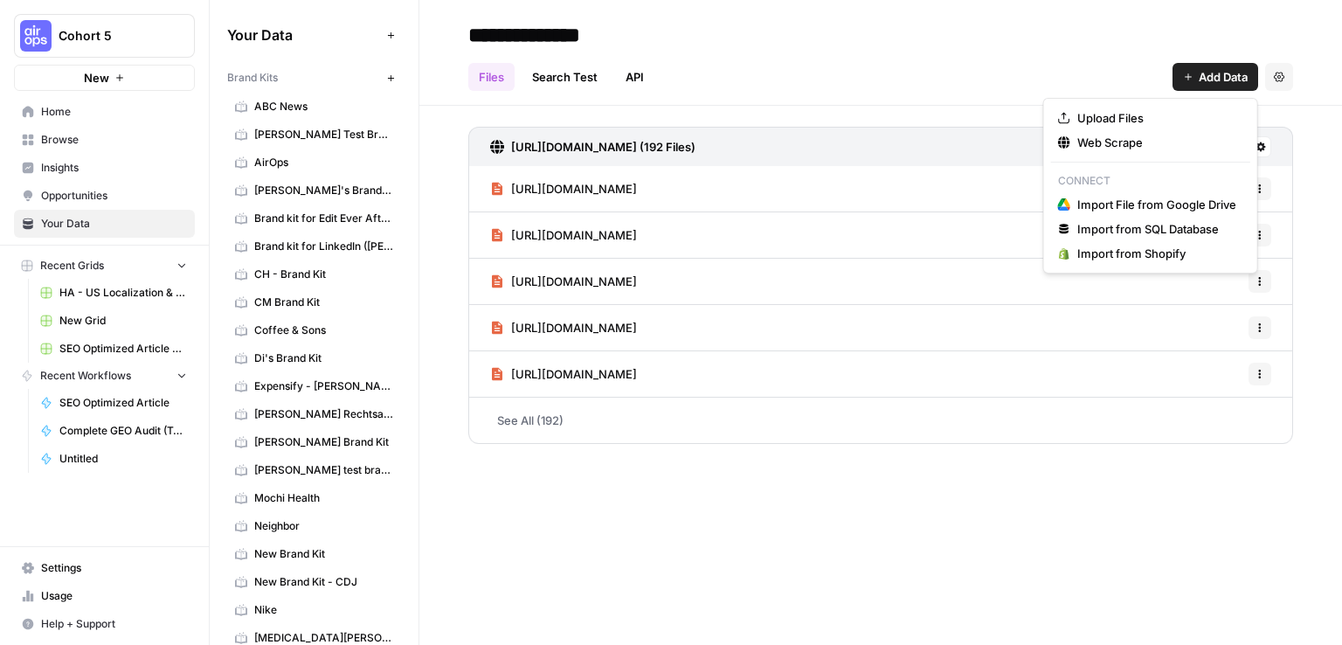
click at [1217, 74] on span "Add Data" at bounding box center [1223, 76] width 49 height 17
click at [1131, 149] on span "Web Scrape" at bounding box center [1156, 142] width 159 height 17
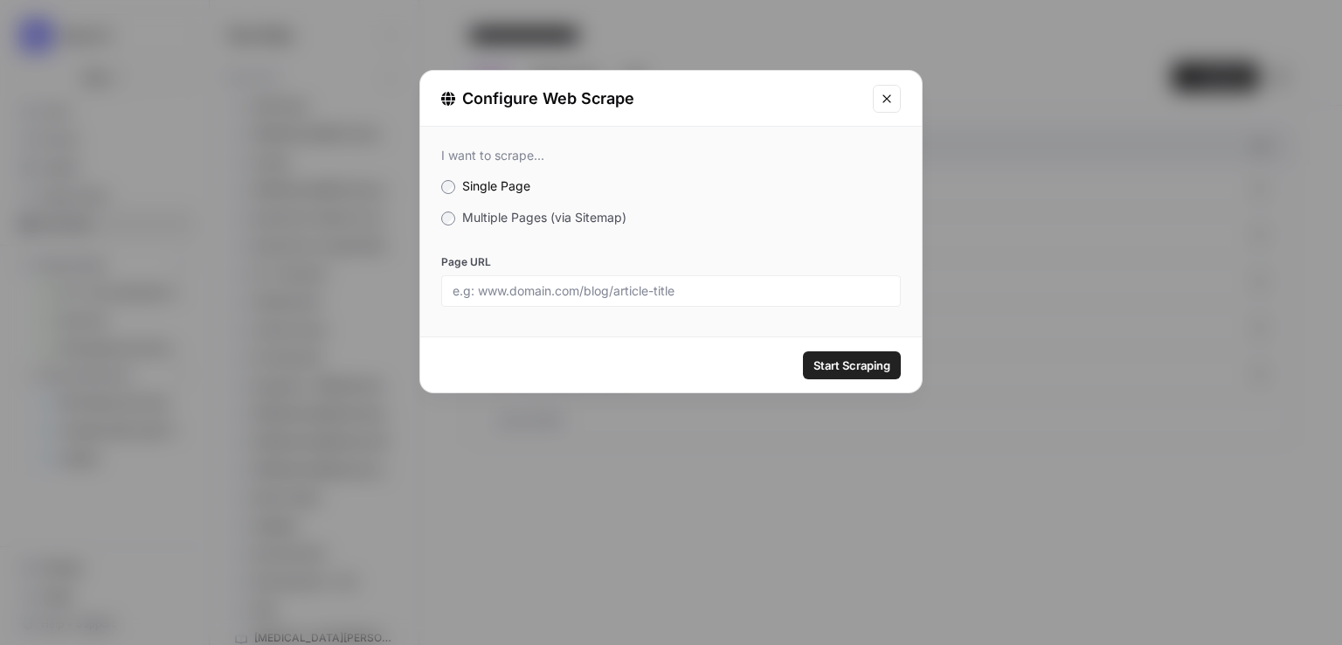
click at [589, 218] on span "Multiple Pages (via Sitemap)" at bounding box center [544, 217] width 164 height 15
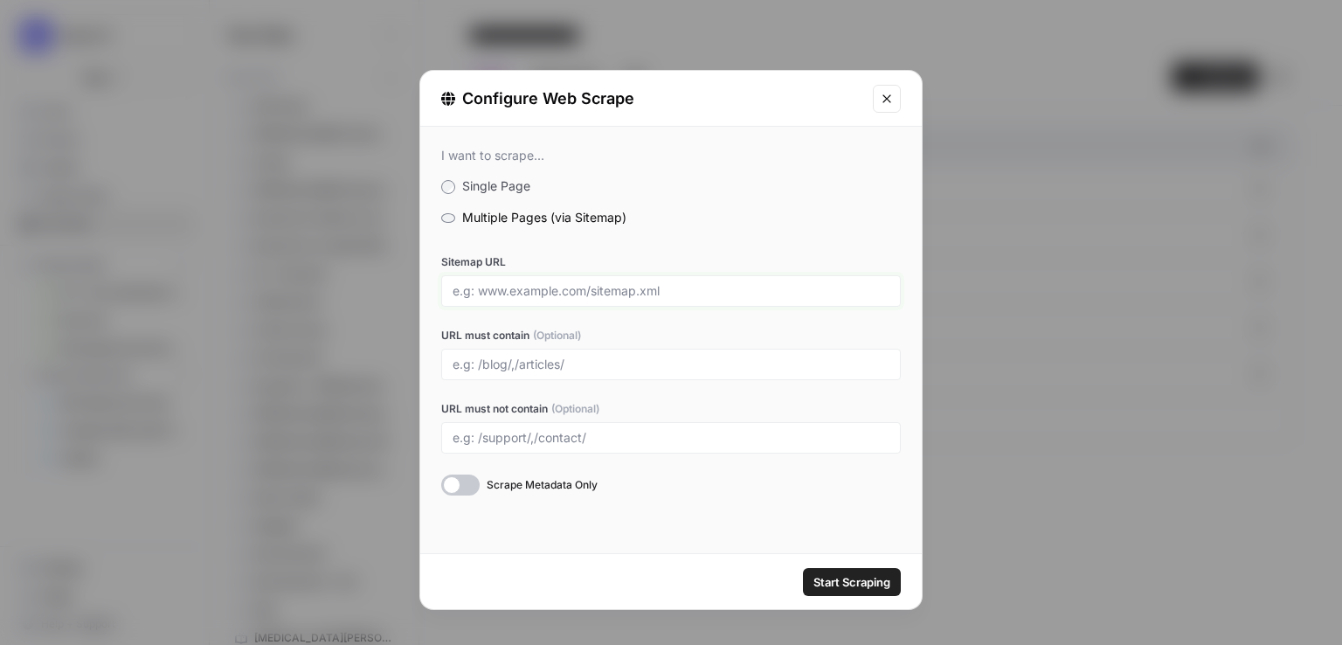
click at [581, 296] on input "Sitemap URL" at bounding box center [671, 291] width 437 height 16
paste input "https://quickbooks.intuit.com/sitemap.xml"
type input "https://quickbooks.intuit.com/sitemap.xml"
click at [840, 581] on span "Start Scraping" at bounding box center [851, 581] width 77 height 17
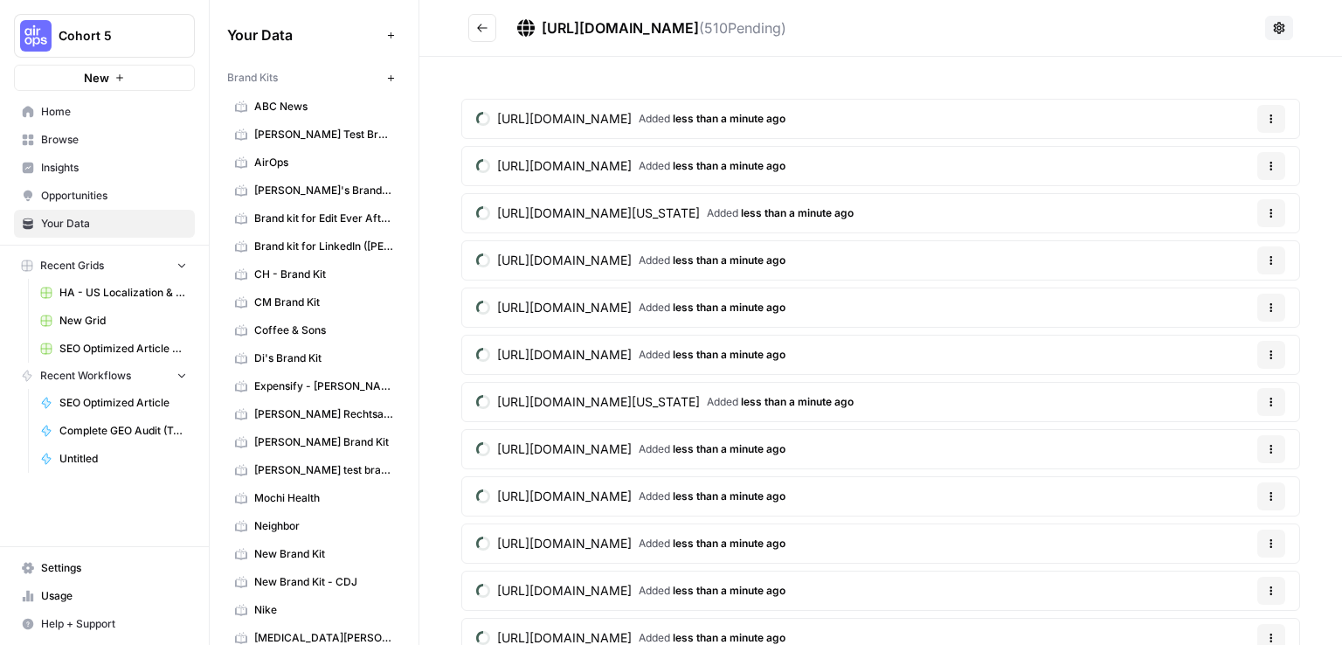
click at [699, 23] on span "https://quickbooks.intuit.com/sitemap.xml" at bounding box center [620, 27] width 157 height 17
click at [1272, 21] on icon at bounding box center [1279, 28] width 14 height 14
click at [386, 73] on icon "button" at bounding box center [391, 78] width 10 height 10
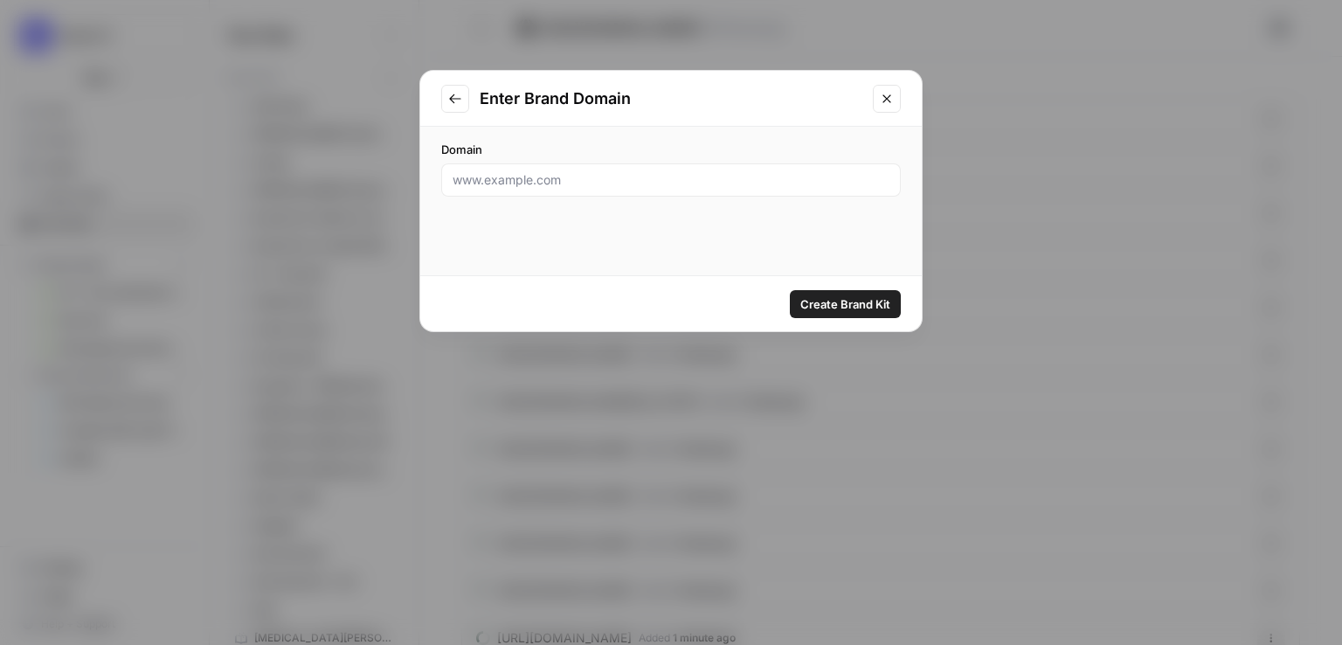
click at [490, 190] on div at bounding box center [671, 179] width 460 height 33
paste input "https://quickbooks.intuit.com/sitemap.xml"
type input "https://quickbooks.intuit.com/"
click at [819, 311] on span "Create Brand Kit" at bounding box center [845, 303] width 90 height 17
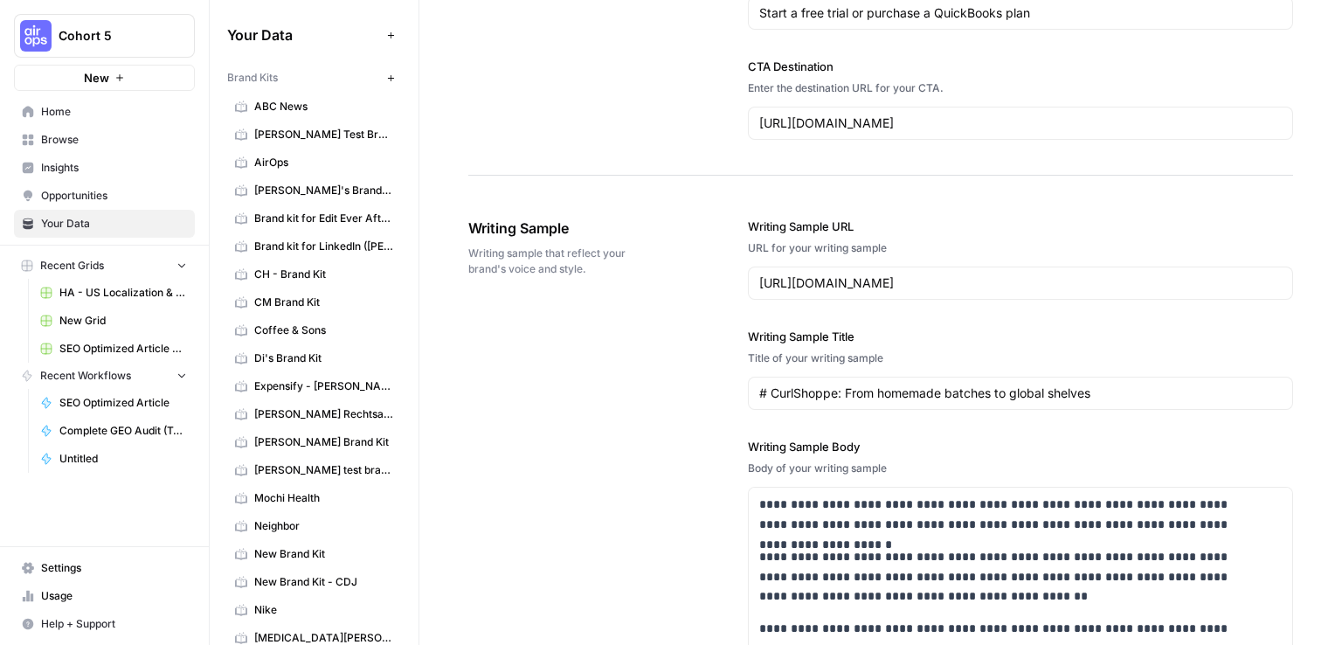
scroll to position [1836, 0]
click at [811, 276] on input "https://quickbooks.intuit.com/ca/resources/running-a-business/curlshoppe-from-h…" at bounding box center [1020, 282] width 522 height 17
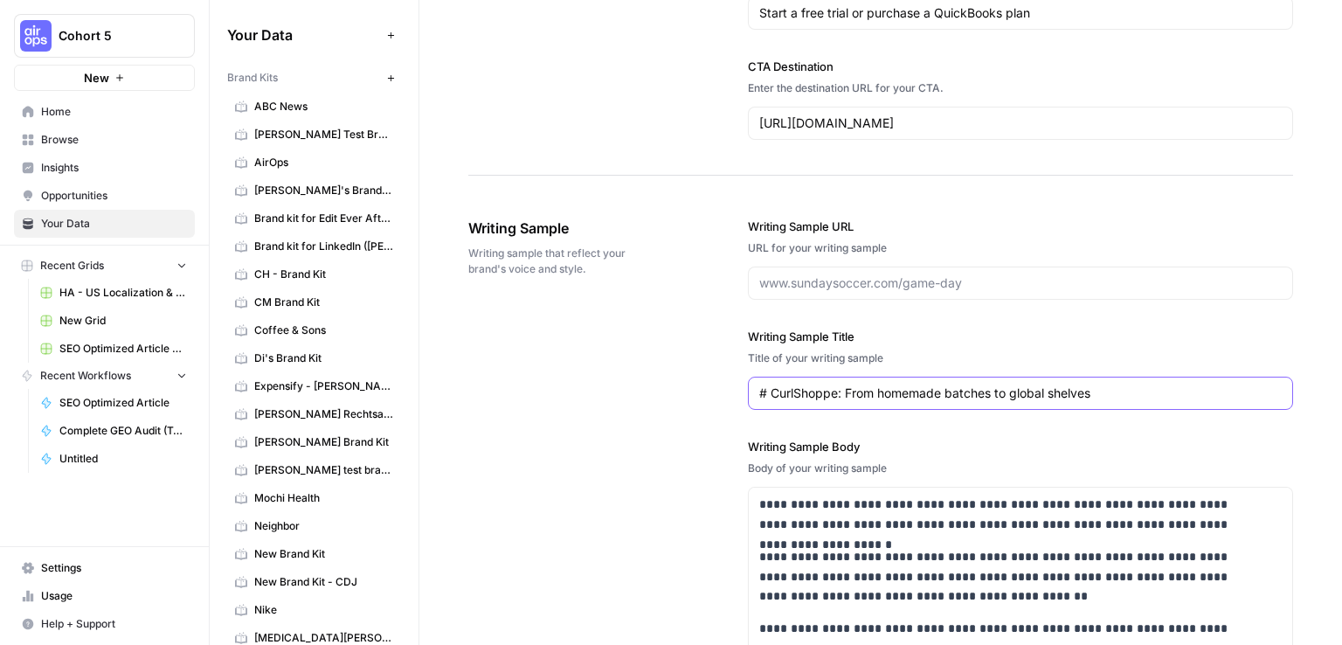
click at [816, 385] on input "# CurlShoppe: From homemade batches to global shelves" at bounding box center [1020, 392] width 522 height 17
click at [824, 508] on p "**********" at bounding box center [1009, 515] width 500 height 40
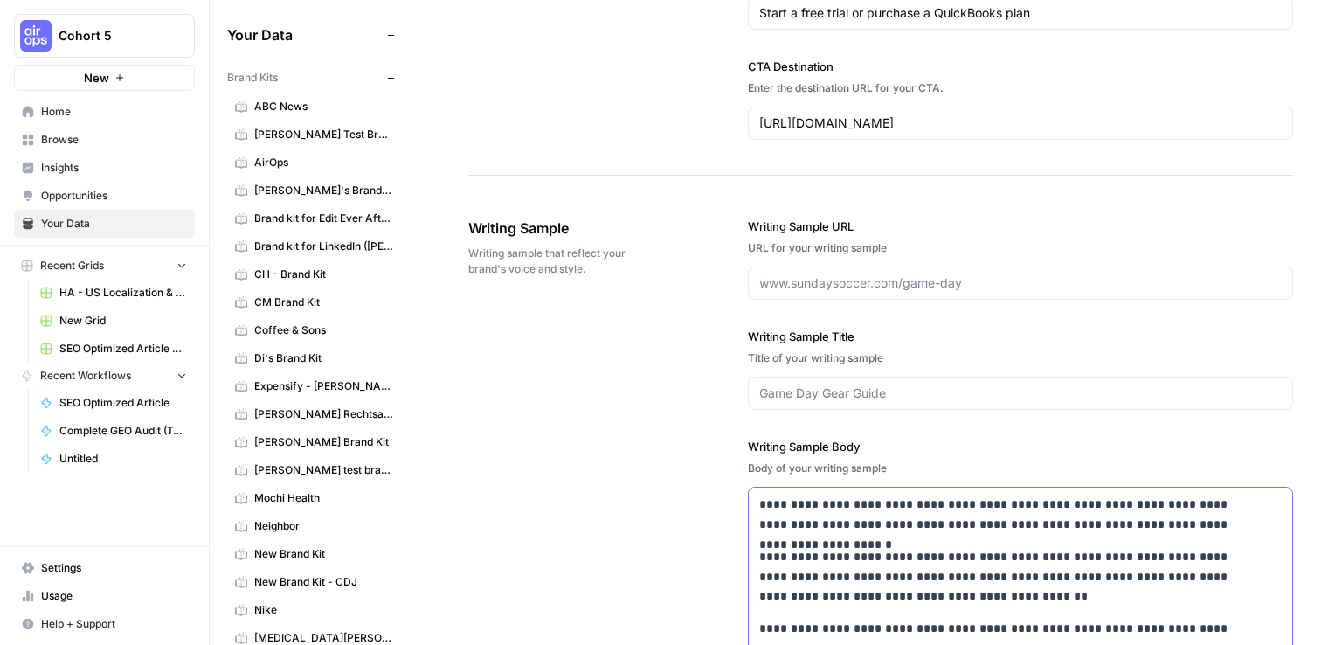
click at [824, 508] on p "**********" at bounding box center [1009, 515] width 500 height 40
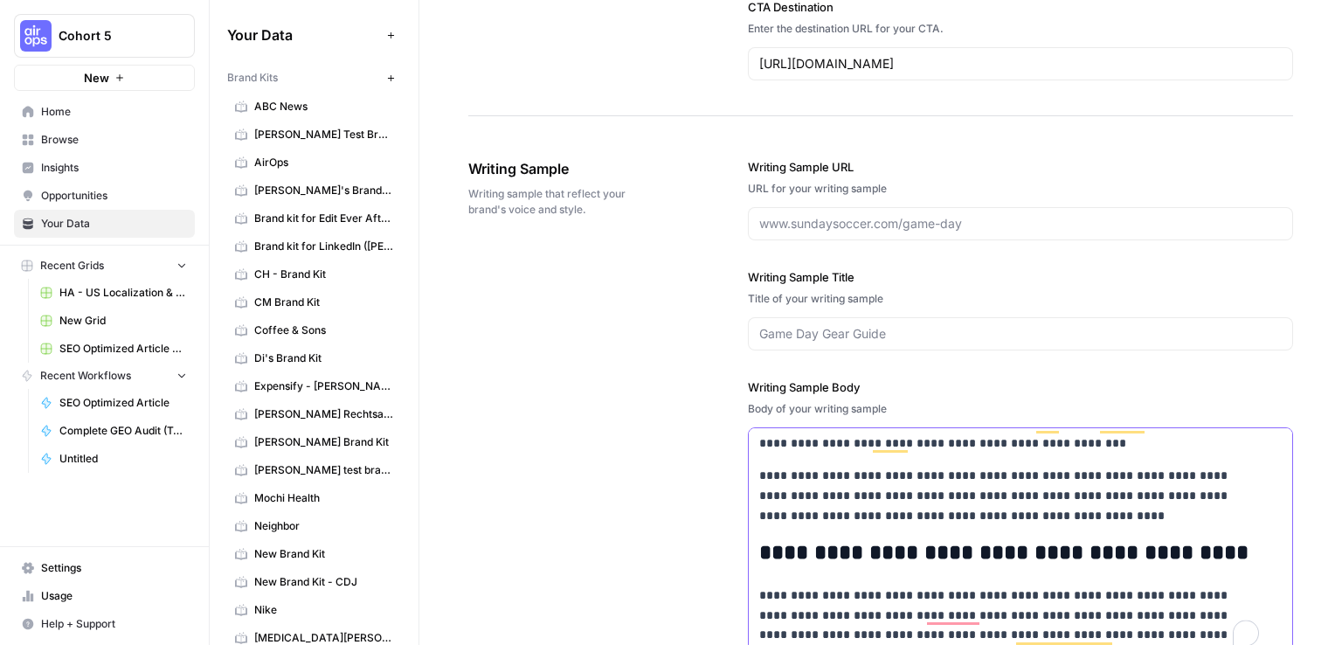
scroll to position [0, 0]
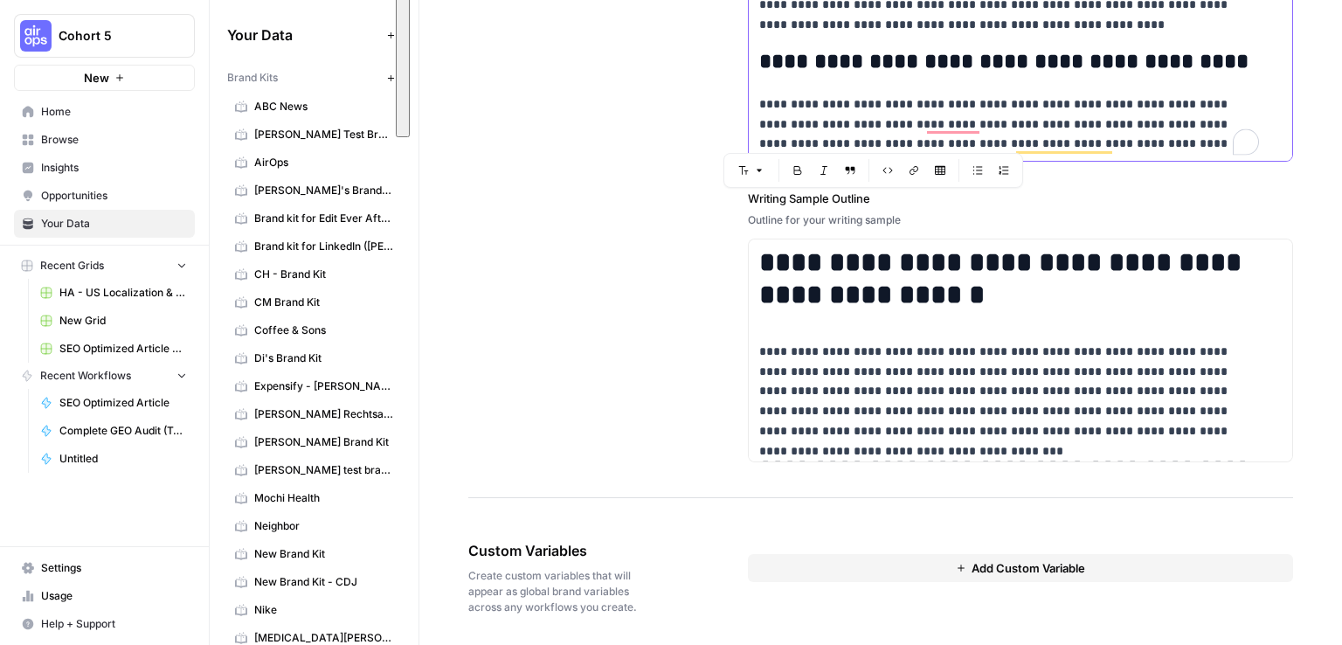
drag, startPoint x: 757, startPoint y: 500, endPoint x: 989, endPoint y: 678, distance: 292.9
click at [989, 644] on html "Cohort 5 New Home Browse Insights Opportunities Your Data Recent Grids HA - US …" at bounding box center [671, 322] width 1342 height 645
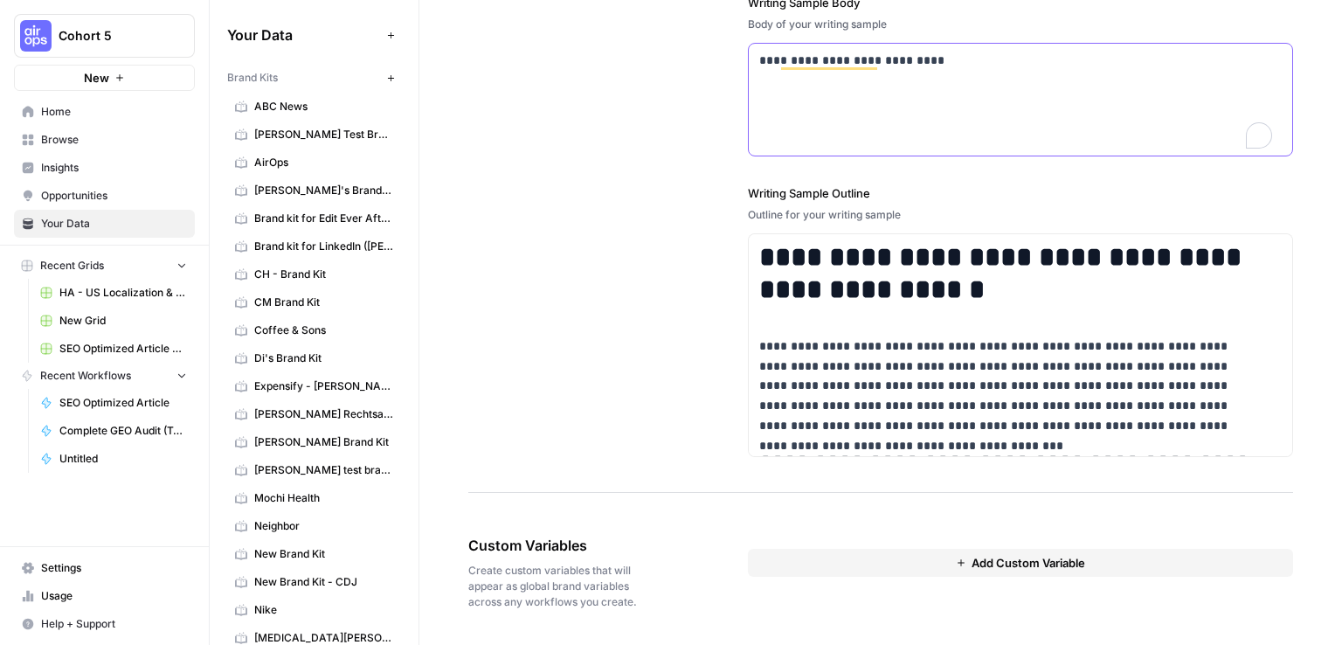
scroll to position [2274, 0]
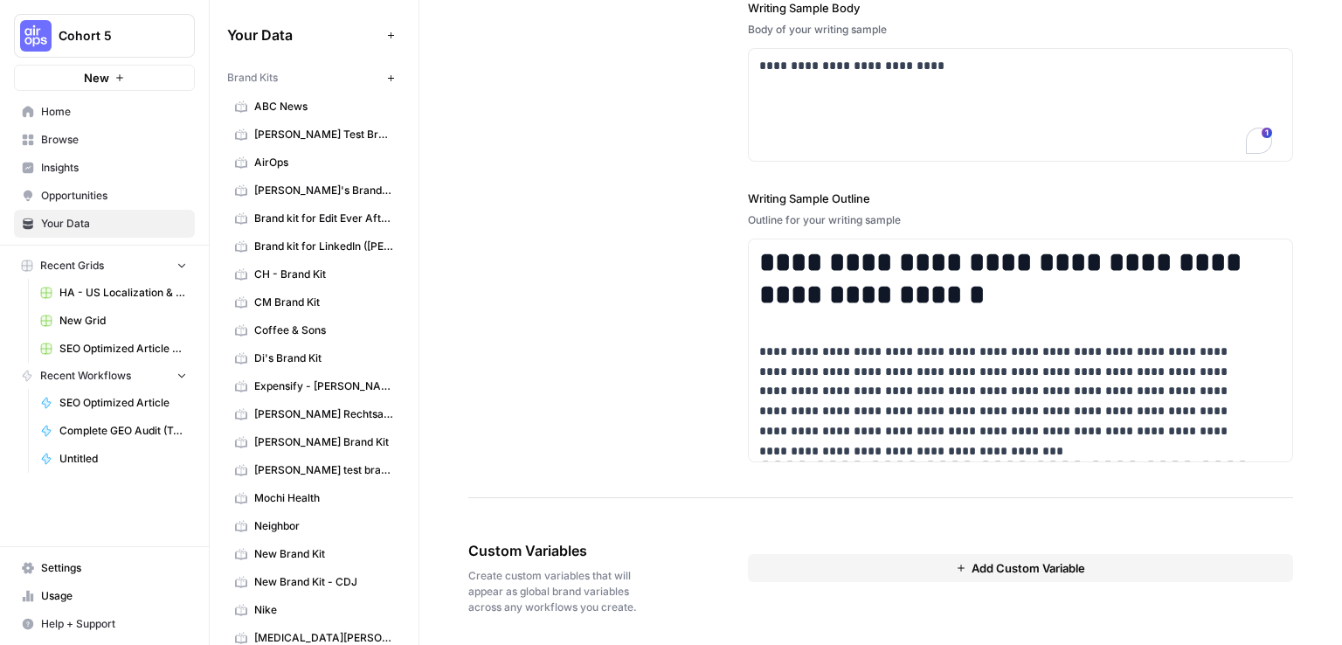
click at [605, 266] on div "**********" at bounding box center [880, 121] width 825 height 754
drag, startPoint x: 965, startPoint y: 68, endPoint x: 706, endPoint y: 53, distance: 259.0
click at [706, 53] on div "**********" at bounding box center [880, 121] width 825 height 754
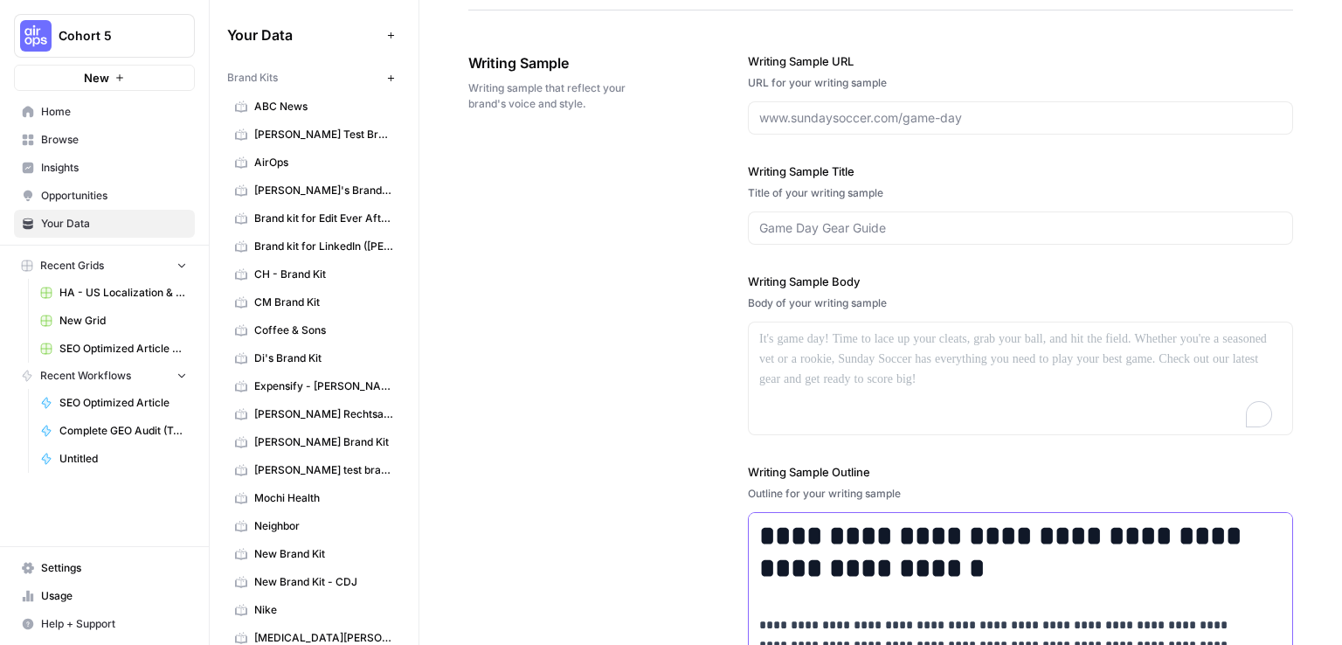
scroll to position [2086, 0]
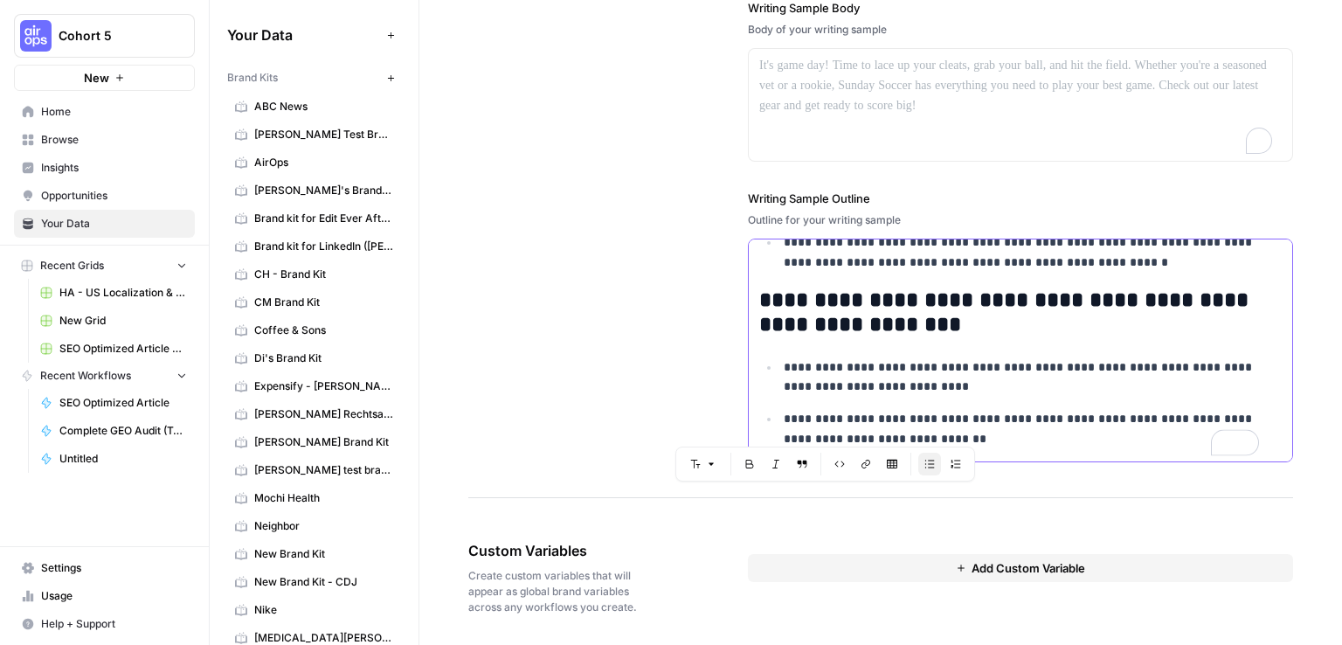
drag, startPoint x: 749, startPoint y: 522, endPoint x: 892, endPoint y: 678, distance: 212.1
click at [892, 644] on html "Cohort 5 New Home Browse Insights Opportunities Your Data Recent Grids HA - US …" at bounding box center [671, 322] width 1342 height 645
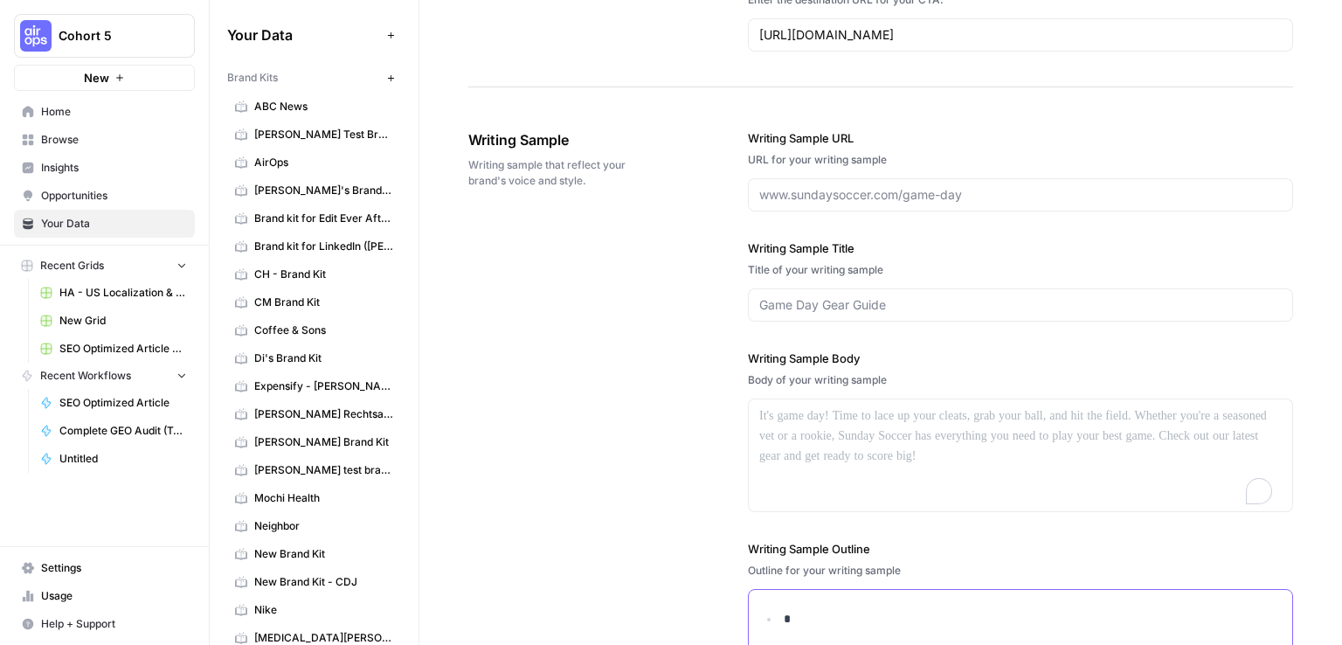
click at [803, 614] on p "*" at bounding box center [1028, 619] width 488 height 20
click at [885, 186] on input "Writing Sample URL" at bounding box center [1020, 194] width 522 height 17
paste input "https://quickbooks.intuit.com/r/bookkeeping/what-business-owners-should-know-ab…"
type input "https://quickbooks.intuit.com/r/bookkeeping/what-business-owners-should-know-ab…"
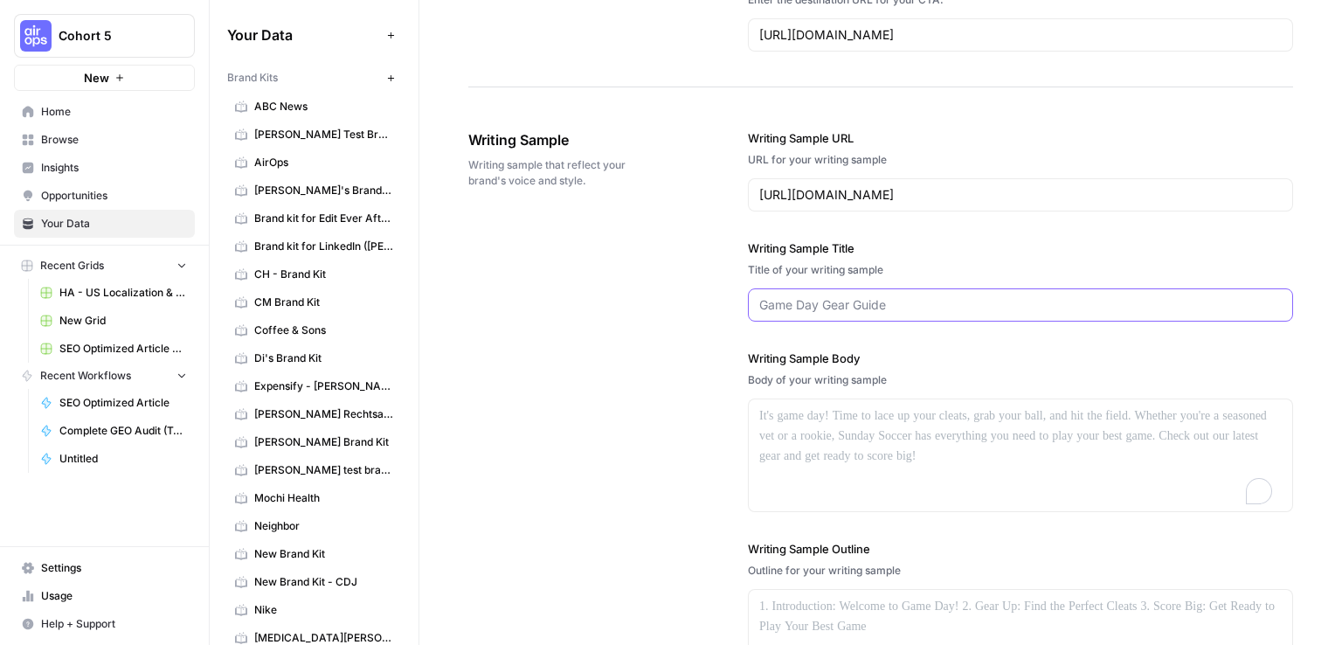
scroll to position [0, 0]
click at [862, 296] on input "Writing Sample Title" at bounding box center [1020, 304] width 522 height 17
paste input "What is a financial statement? Types and how to use them"
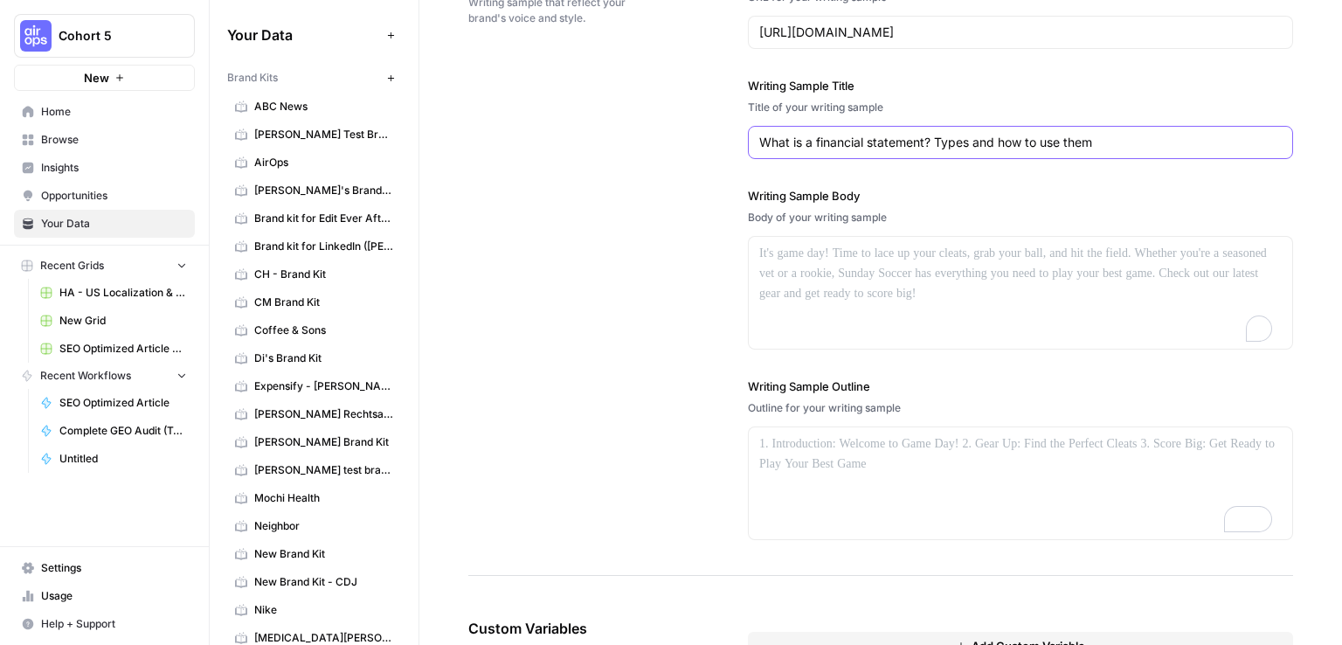
scroll to position [2087, 0]
type input "What is a financial statement? Types and how to use them"
click at [801, 260] on div "To enrich screen reader interactions, please activate Accessibility in Grammarl…" at bounding box center [1020, 292] width 543 height 112
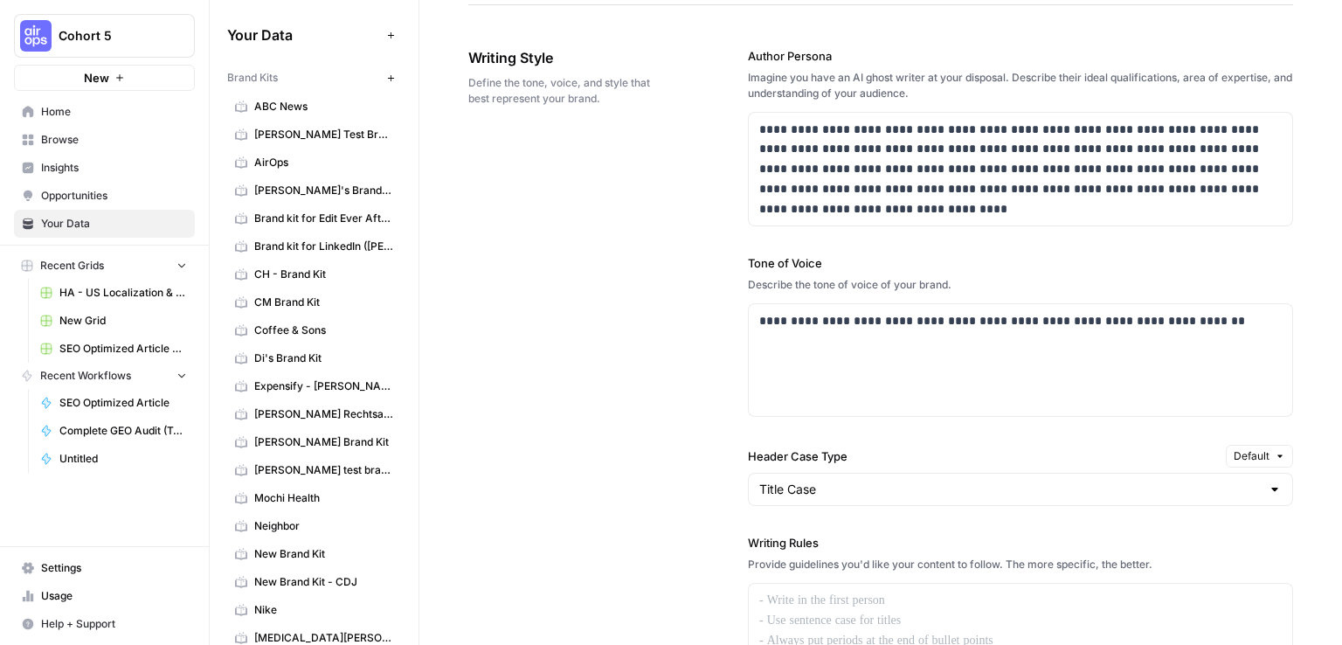
scroll to position [1125, 0]
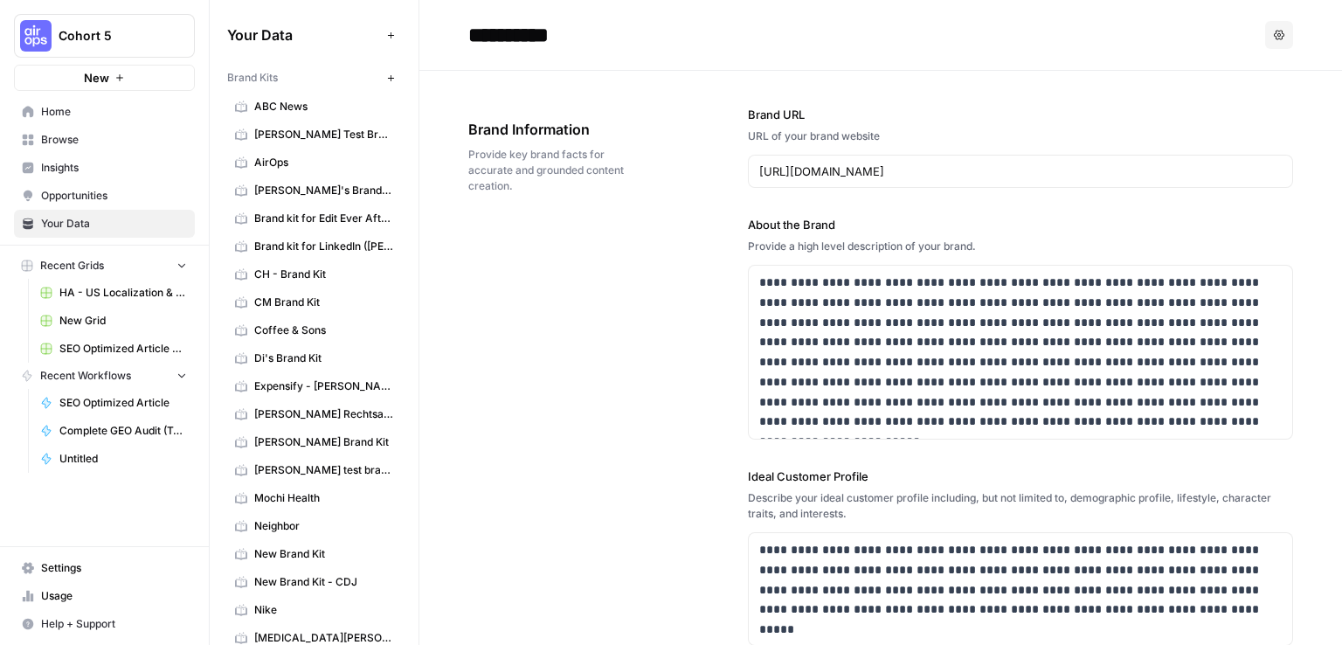
click at [642, 313] on div "**********" at bounding box center [880, 567] width 825 height 993
click at [1027, 31] on h2 "**********" at bounding box center [863, 35] width 790 height 28
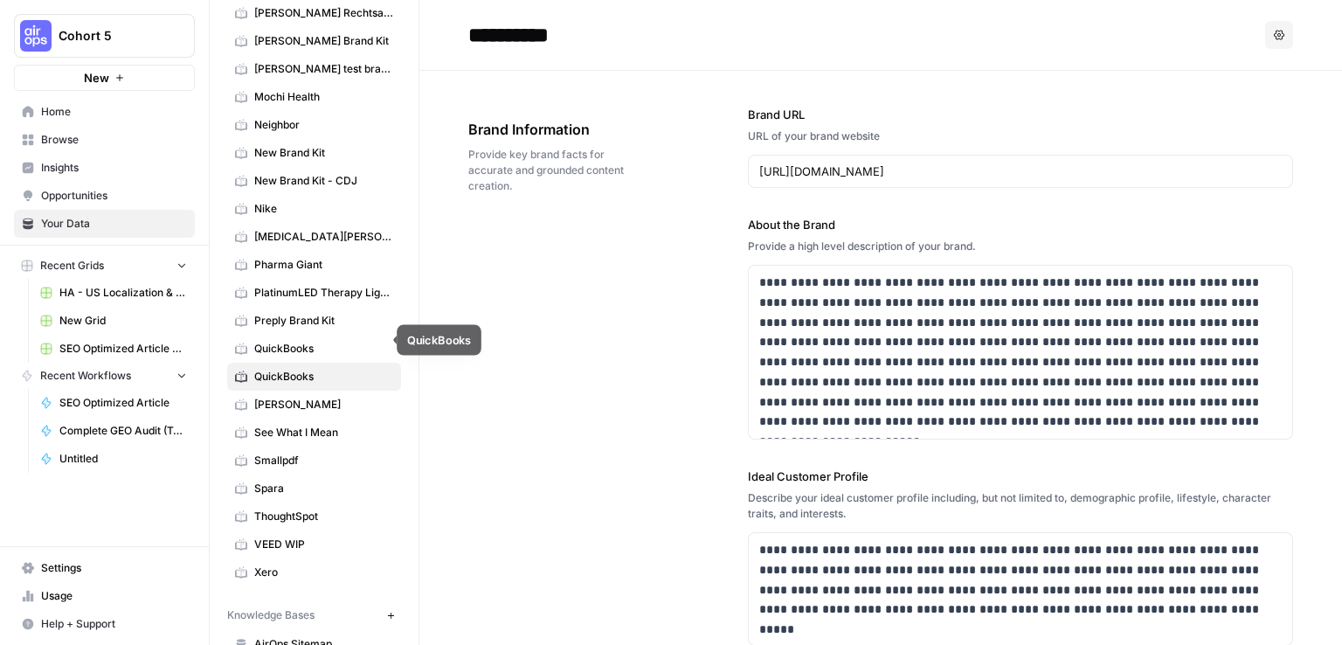
click at [287, 346] on span "QuickBooks" at bounding box center [323, 349] width 139 height 16
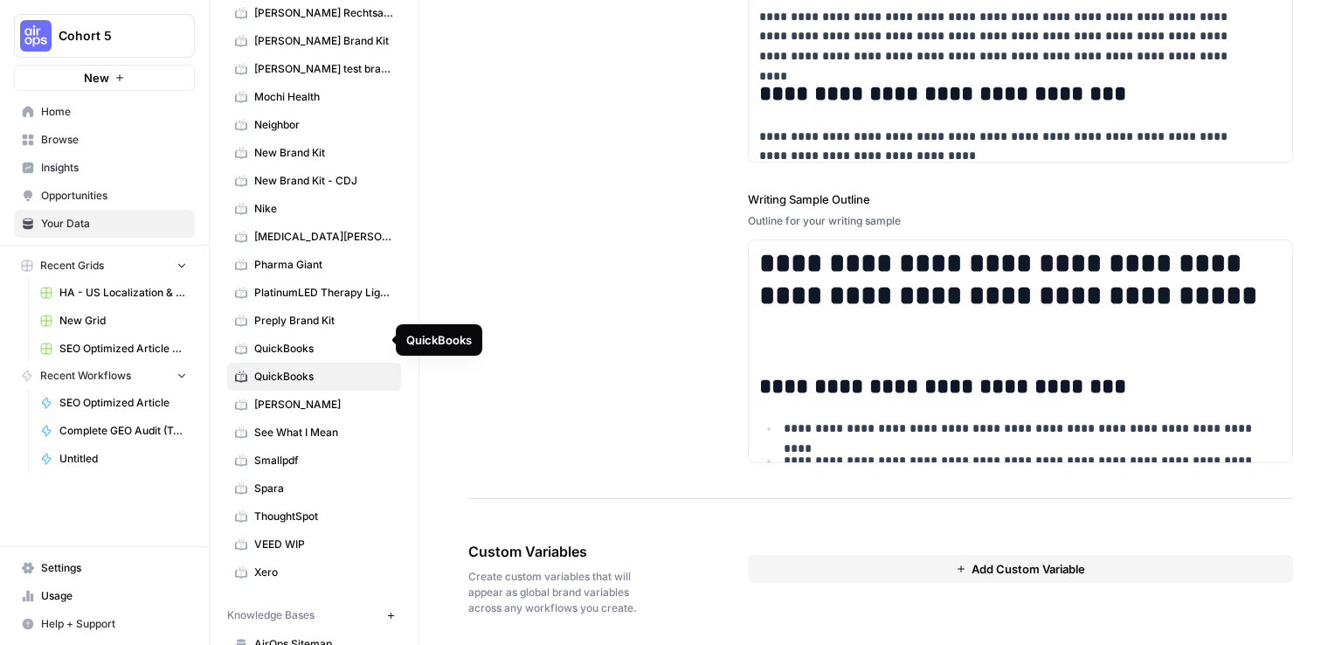
click at [297, 335] on link "QuickBooks" at bounding box center [314, 349] width 174 height 28
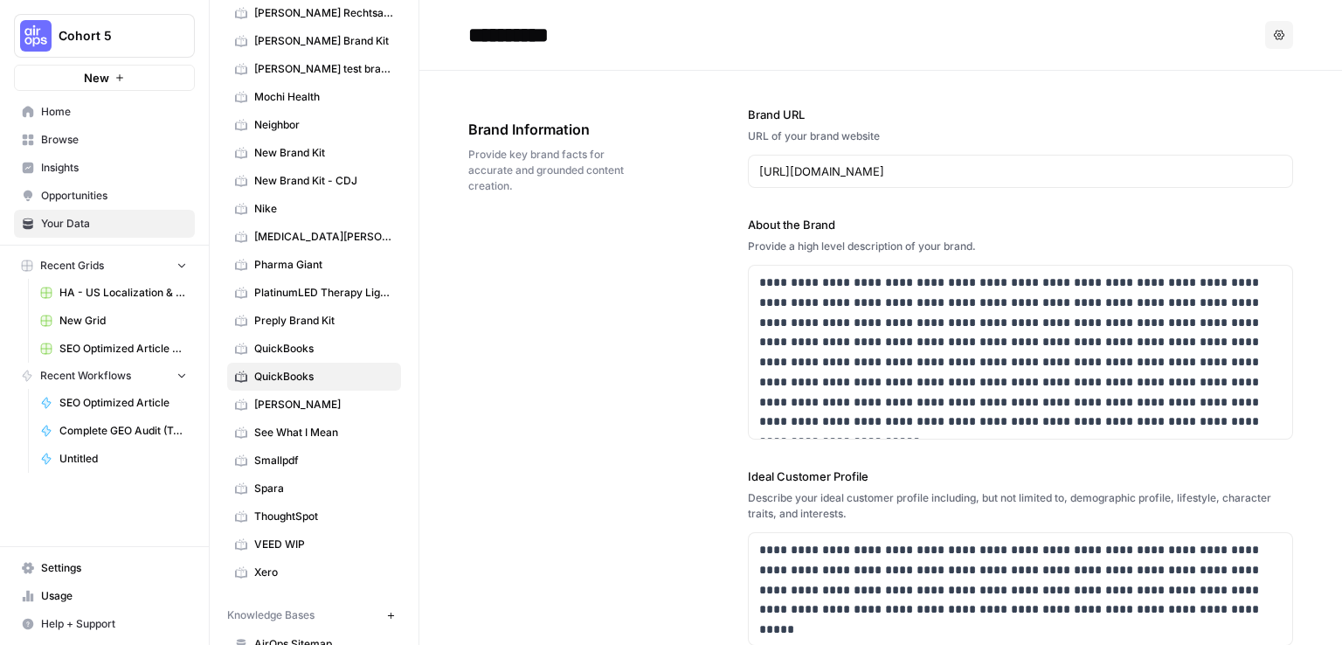
click at [602, 35] on input "**********" at bounding box center [601, 34] width 280 height 35
type input "**********"
click at [523, 619] on div "**********" at bounding box center [880, 567] width 825 height 993
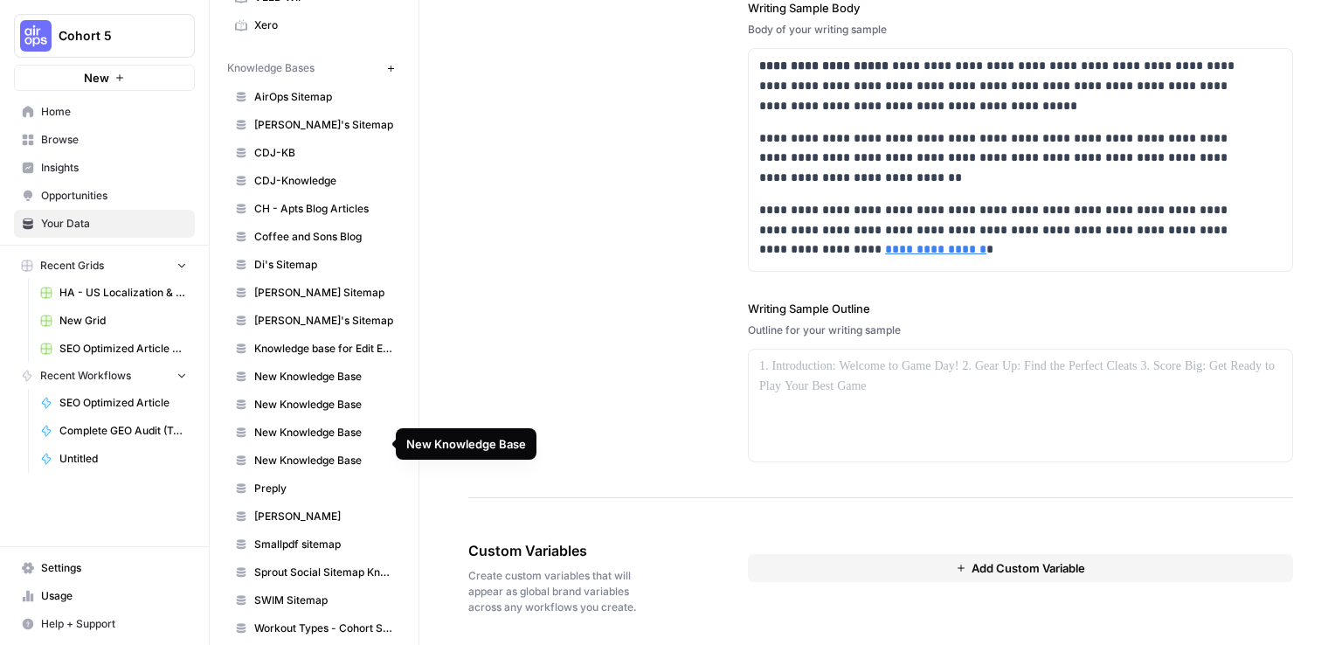
click at [324, 453] on span "New Knowledge Base" at bounding box center [323, 461] width 139 height 16
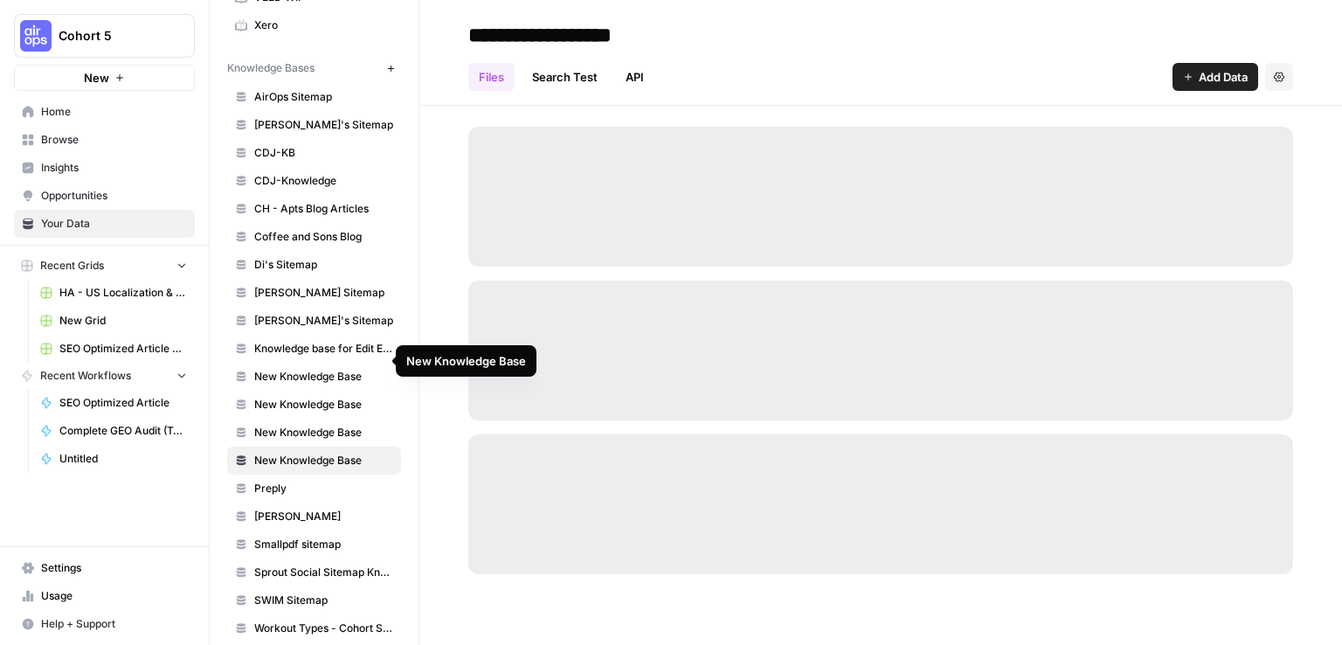
click at [329, 369] on span "New Knowledge Base" at bounding box center [323, 377] width 139 height 16
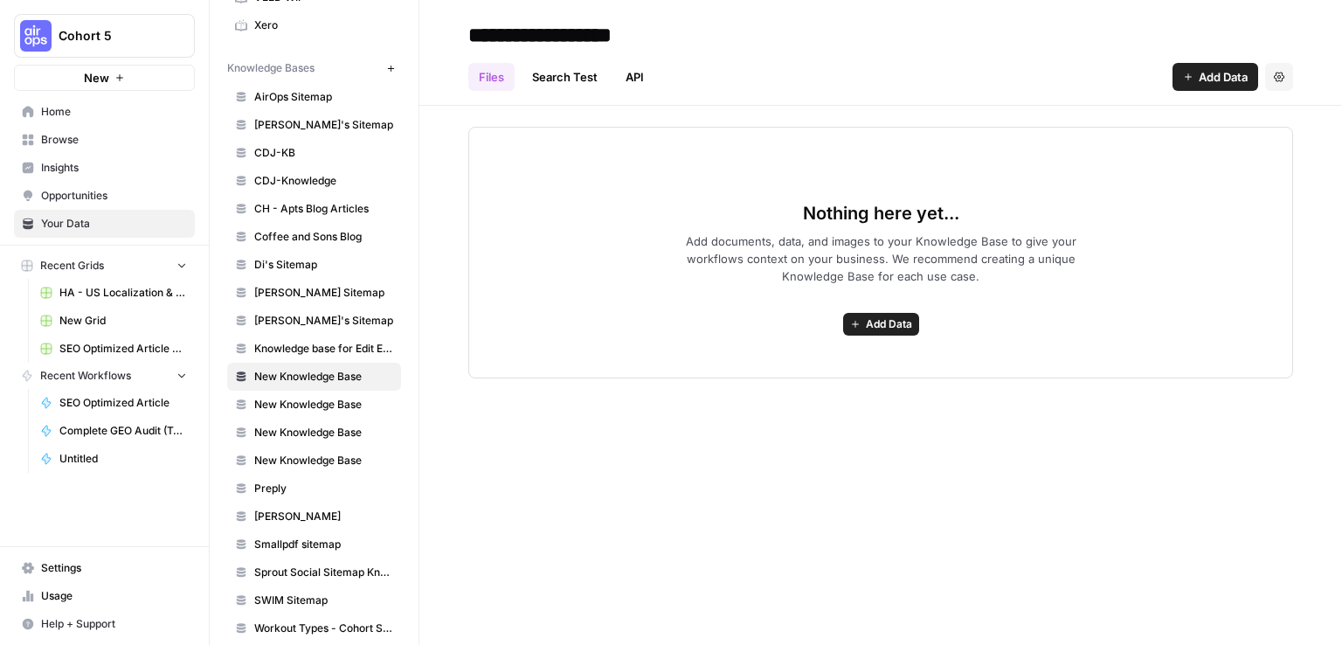
click at [661, 32] on input "**********" at bounding box center [601, 34] width 280 height 35
click at [695, 36] on input "**********" at bounding box center [601, 34] width 280 height 35
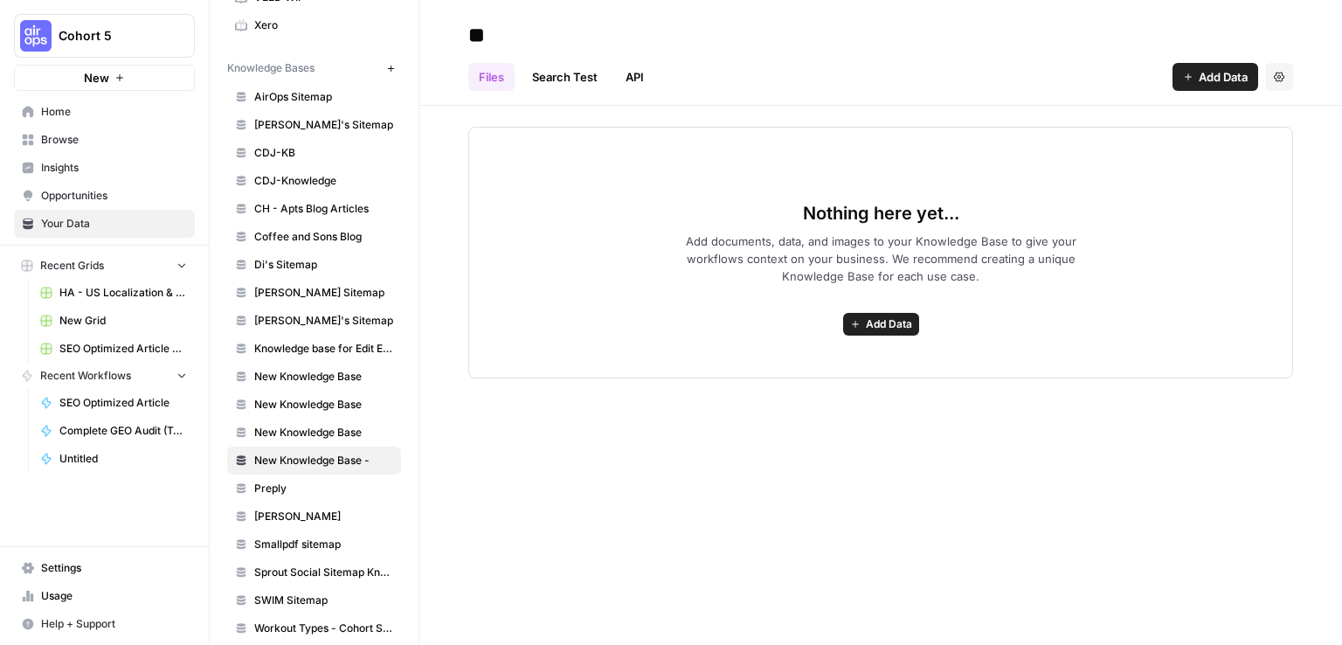
type input "*"
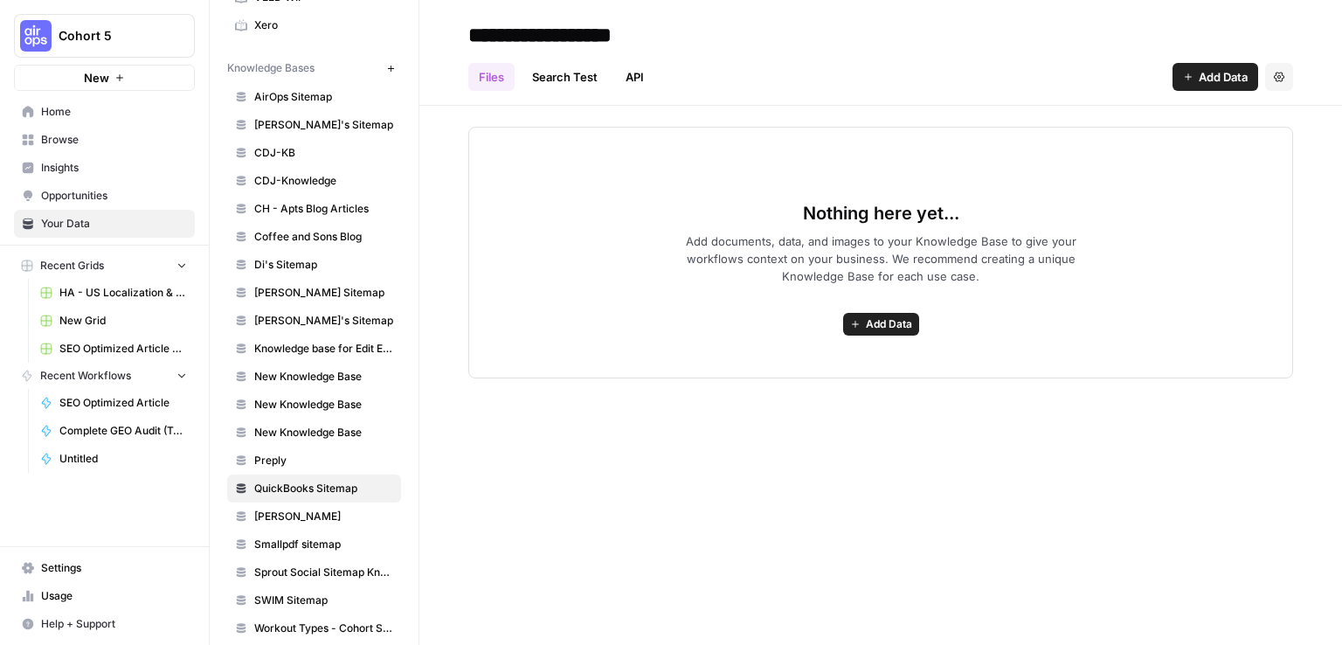
type input "**********"
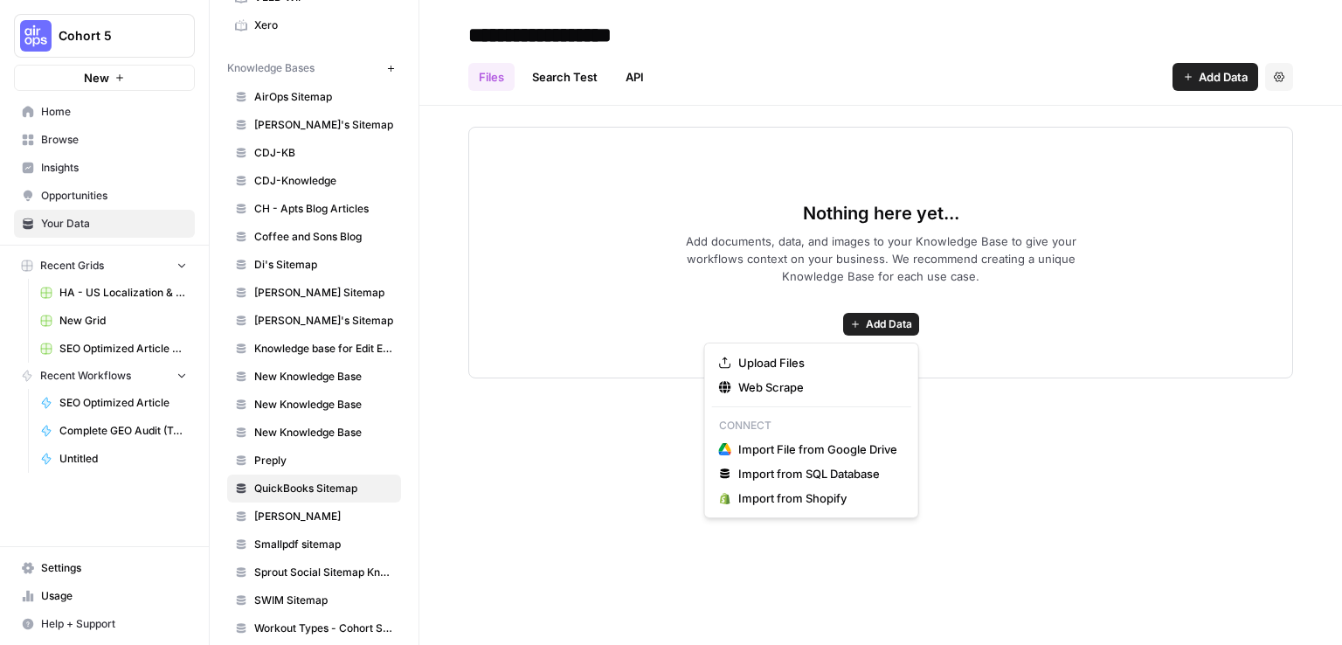
click at [888, 318] on span "Add Data" at bounding box center [889, 324] width 46 height 16
click at [772, 392] on span "Web Scrape" at bounding box center [817, 386] width 159 height 17
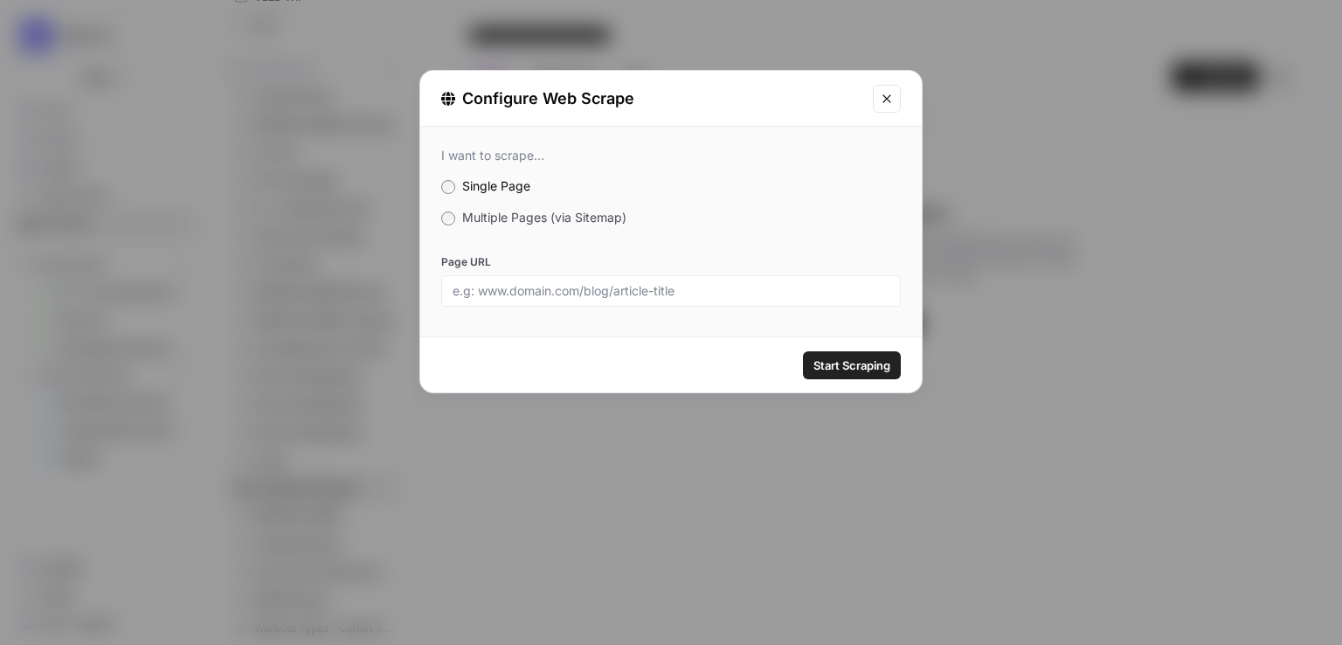
click at [559, 217] on span "Multiple Pages (via Sitemap)" at bounding box center [544, 217] width 164 height 15
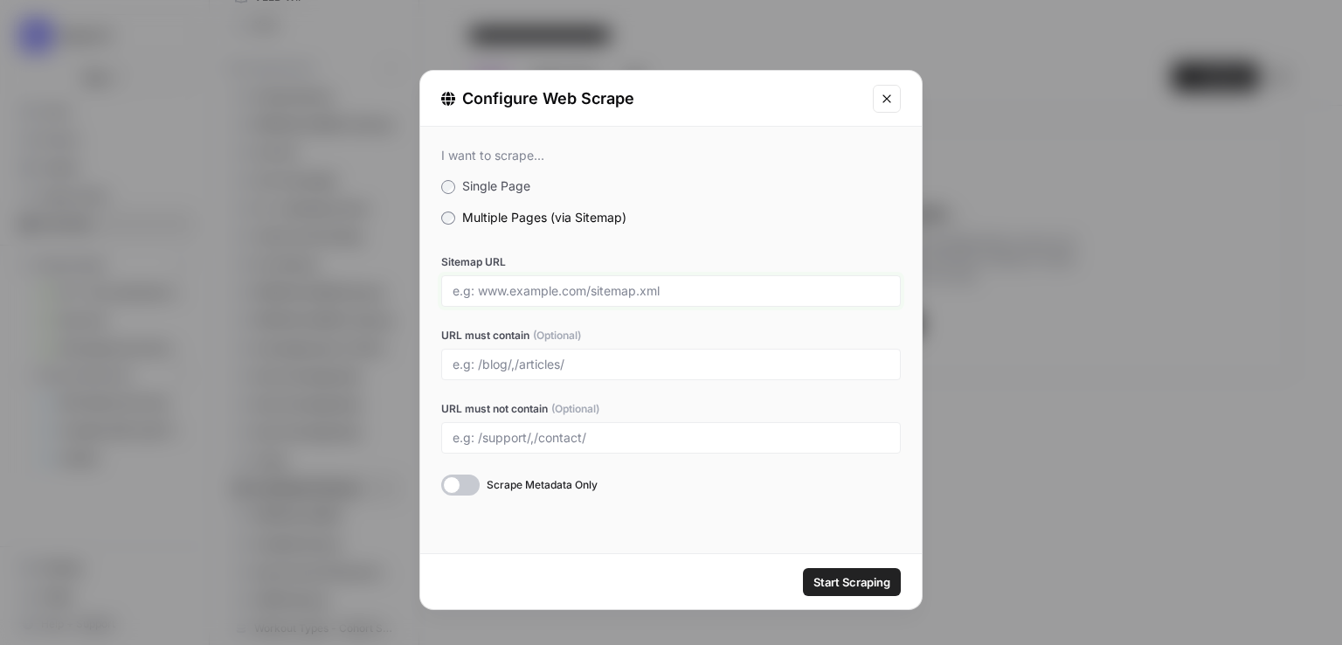
click at [571, 294] on input "Sitemap URL" at bounding box center [671, 291] width 437 height 16
paste input "Financial statements include the balance sheet, income statement, and cash flow…"
type input "Financial statements include the balance sheet, income statement, and cash flow…"
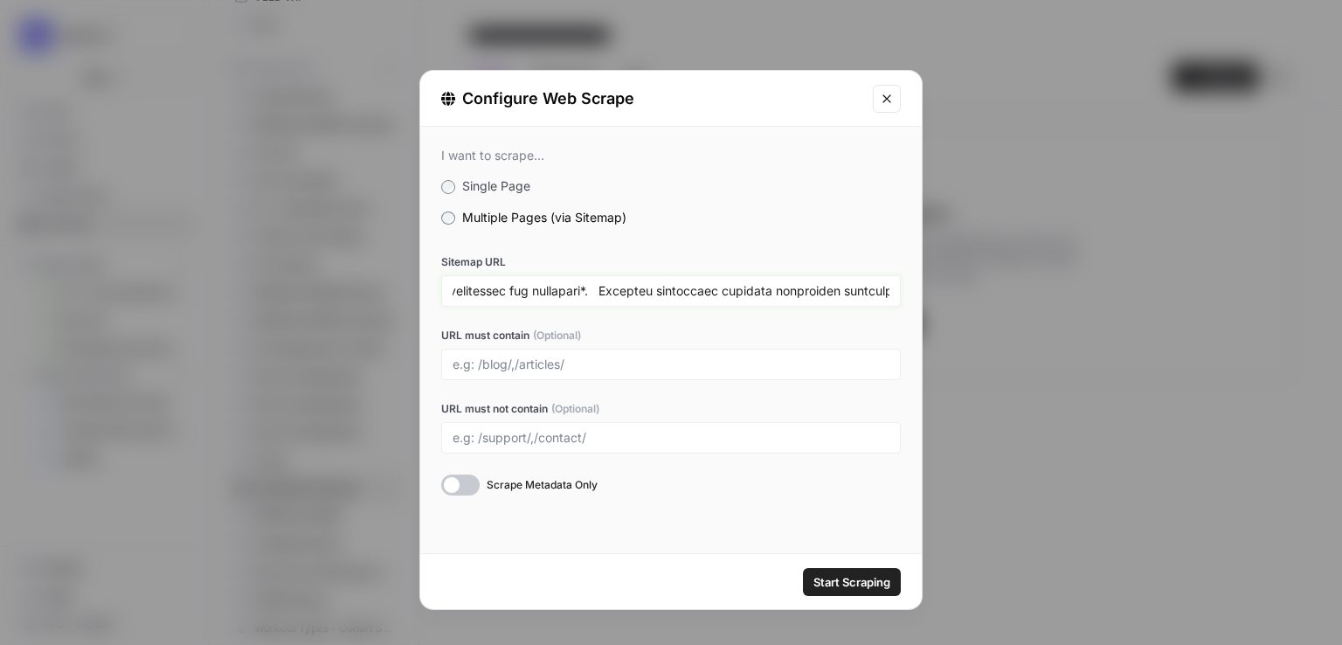
click at [571, 294] on input "Sitemap URL" at bounding box center [671, 291] width 437 height 16
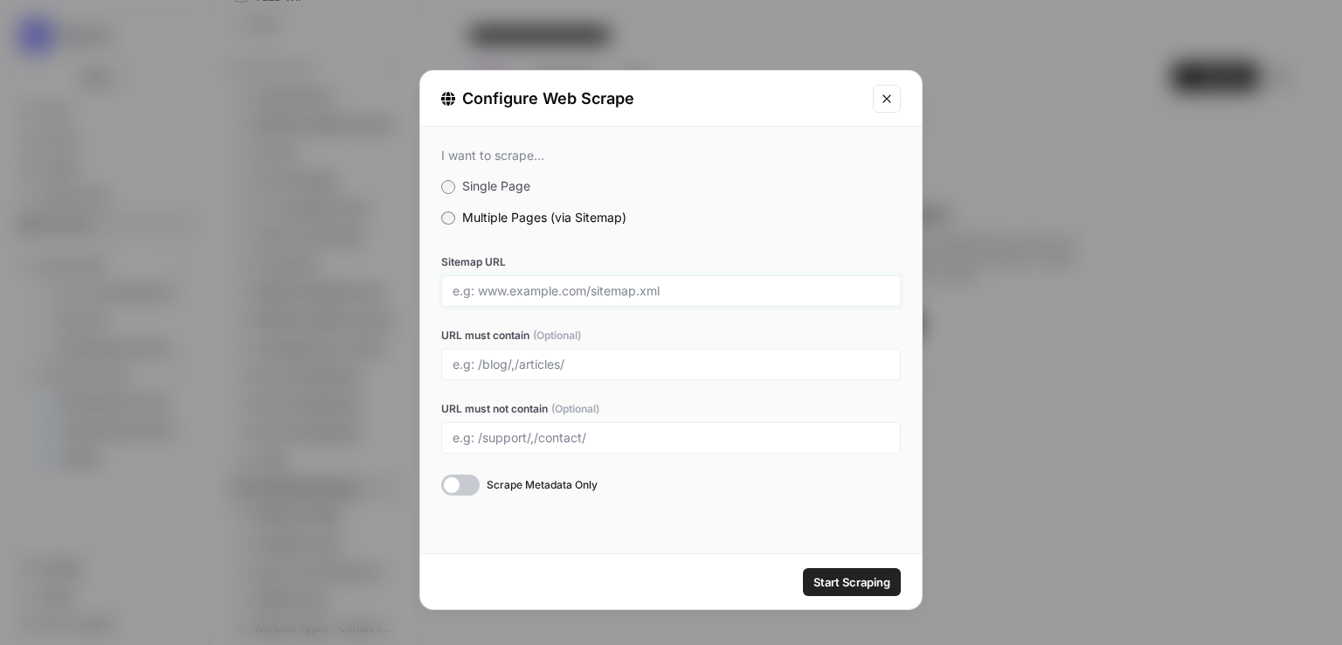
click at [633, 288] on input "Sitemap URL" at bounding box center [671, 291] width 437 height 16
type input "https://quickbooks.intuit.com/sitemap.xml"
click at [836, 582] on span "Start Scraping" at bounding box center [851, 581] width 77 height 17
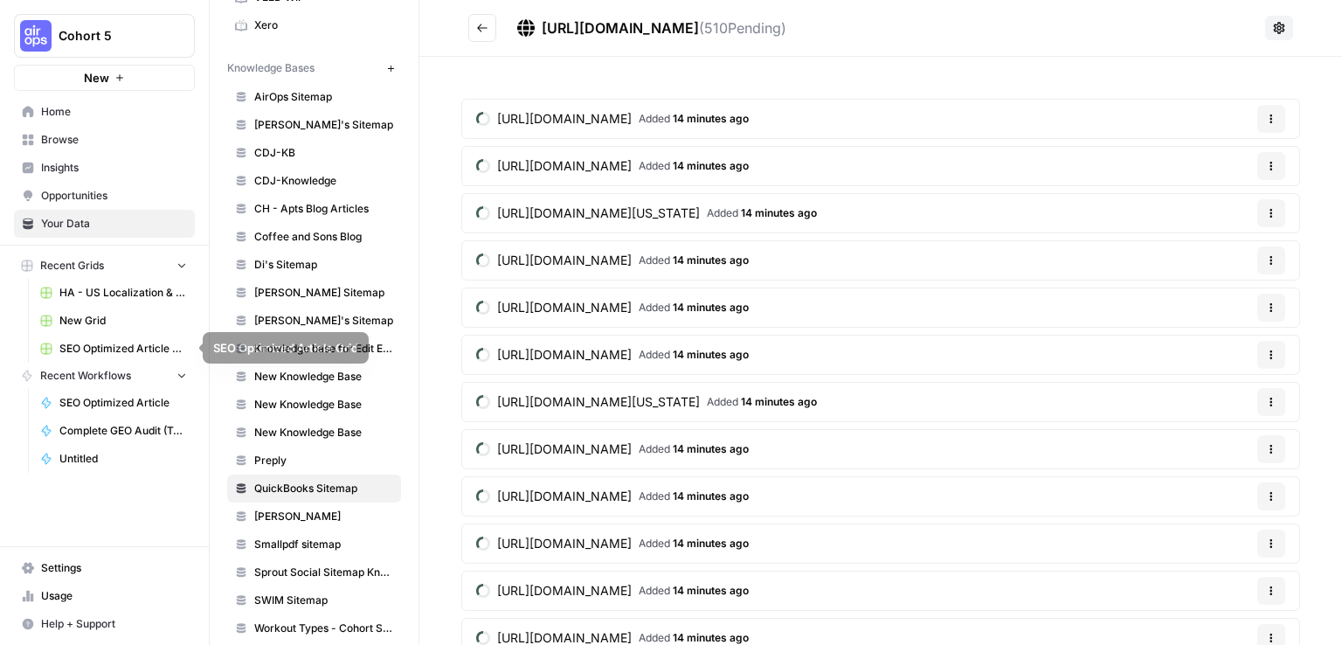
click at [112, 358] on link "SEO Optimized Article Grid" at bounding box center [113, 349] width 163 height 28
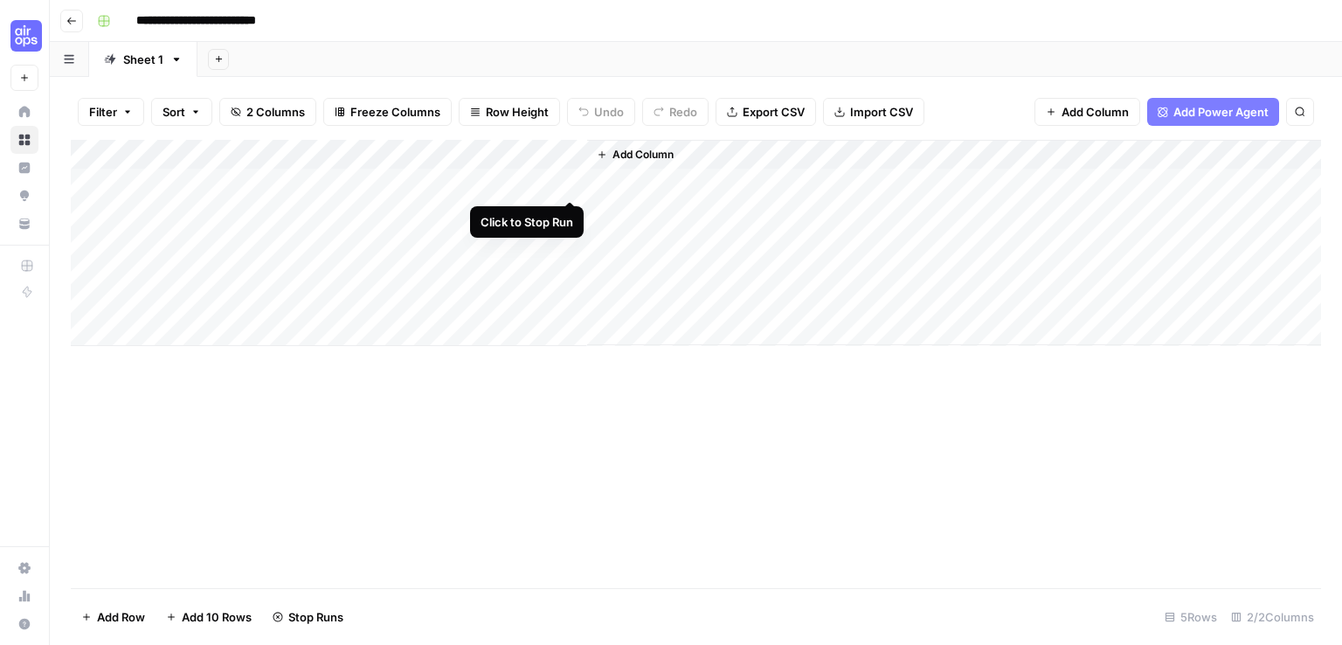
click at [566, 183] on div "Add Column" at bounding box center [696, 243] width 1250 height 206
click at [547, 181] on div "Add Column" at bounding box center [696, 243] width 1250 height 206
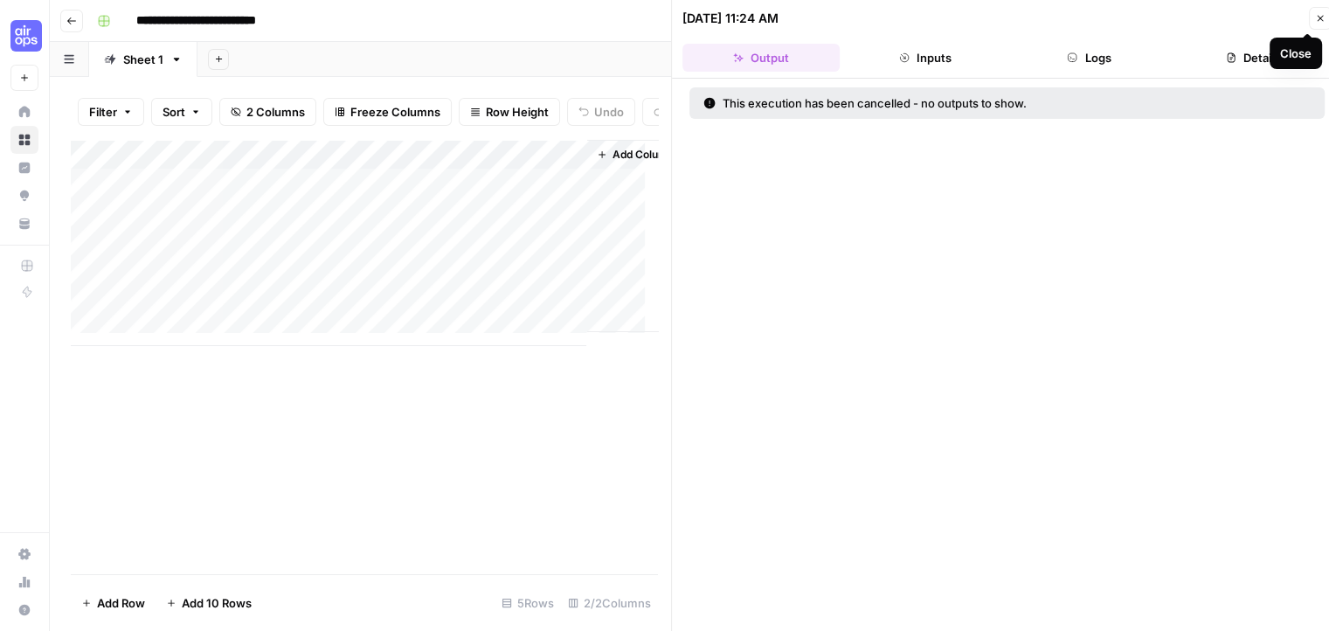
click at [1327, 11] on button "Close" at bounding box center [1320, 18] width 23 height 23
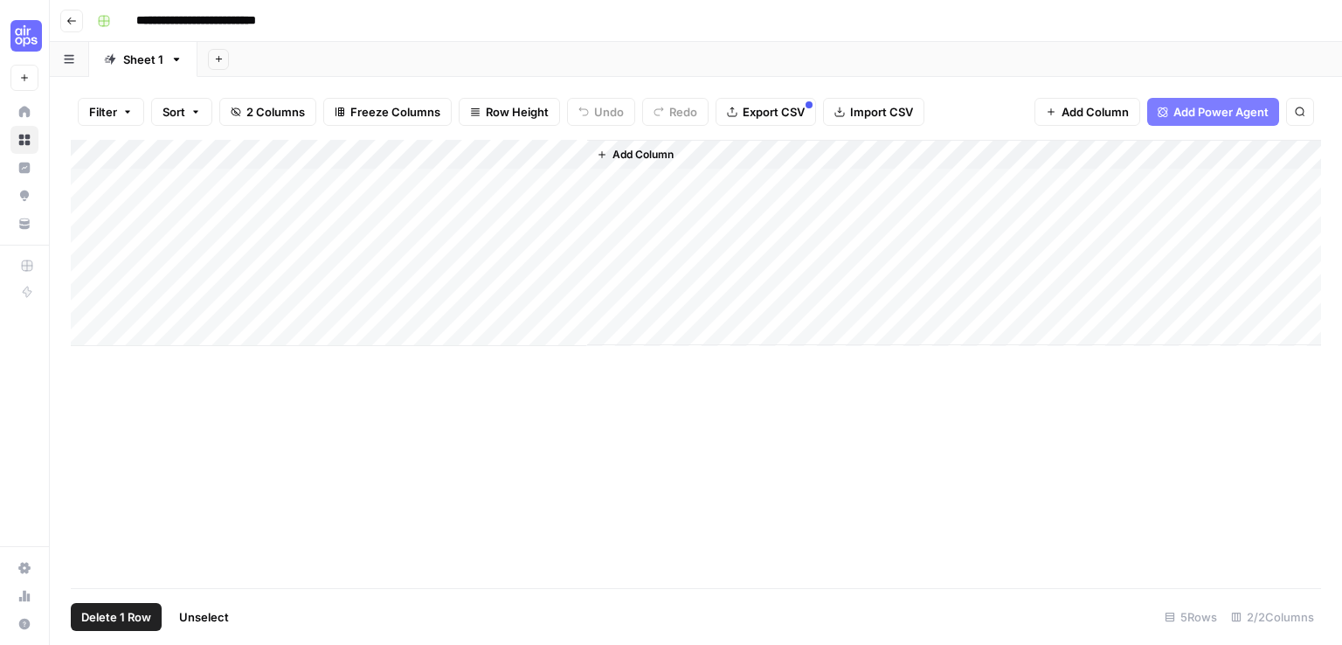
click at [94, 182] on div "Add Column" at bounding box center [696, 243] width 1250 height 206
click at [114, 626] on button "Delete 1 Row" at bounding box center [116, 617] width 91 height 28
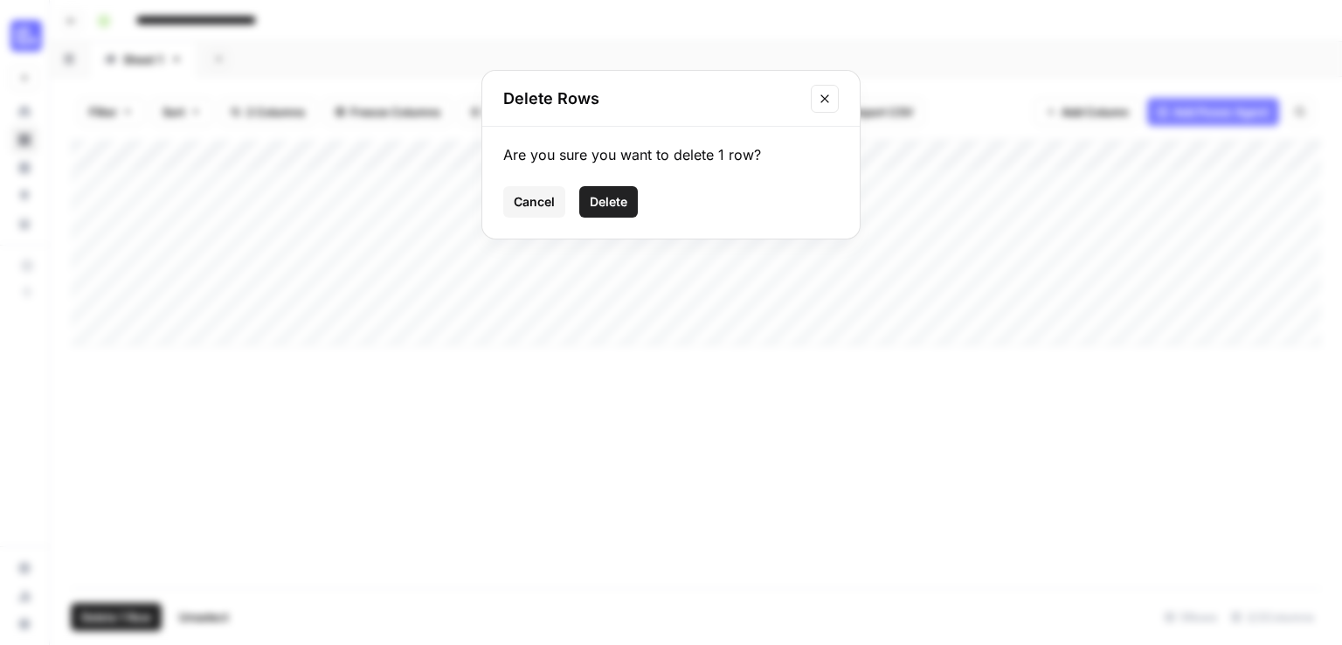
click at [613, 204] on span "Delete" at bounding box center [609, 201] width 38 height 17
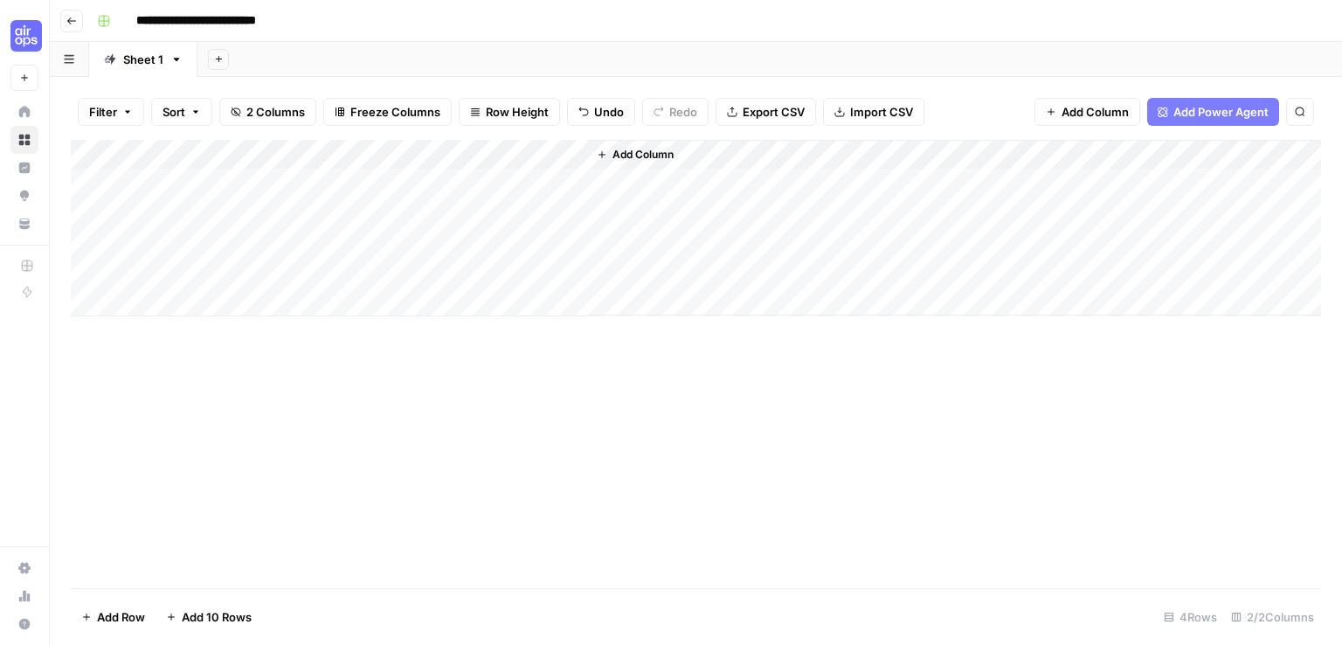
click at [285, 151] on div "Add Column" at bounding box center [696, 228] width 1250 height 176
click at [382, 436] on div "Add Column" at bounding box center [696, 364] width 1250 height 448
click at [340, 152] on div "Add Column" at bounding box center [696, 228] width 1250 height 176
click at [353, 239] on div "Add Column" at bounding box center [696, 228] width 1250 height 176
click at [283, 178] on div "Add Column" at bounding box center [696, 228] width 1250 height 176
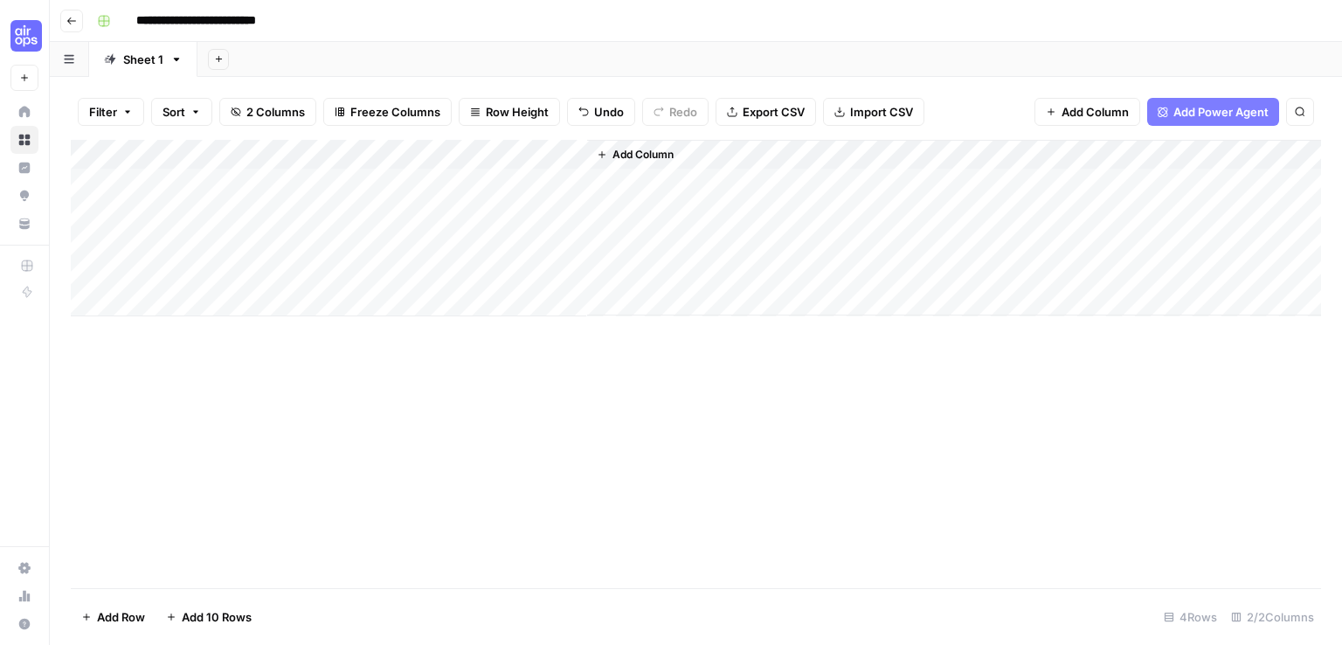
click at [283, 178] on div "Add Column" at bounding box center [696, 228] width 1250 height 176
type textarea "**********"
click at [334, 374] on div "Add Column" at bounding box center [696, 364] width 1250 height 448
click at [571, 183] on div "Add Column" at bounding box center [696, 228] width 1250 height 176
click at [551, 154] on div "Add Column" at bounding box center [696, 228] width 1250 height 176
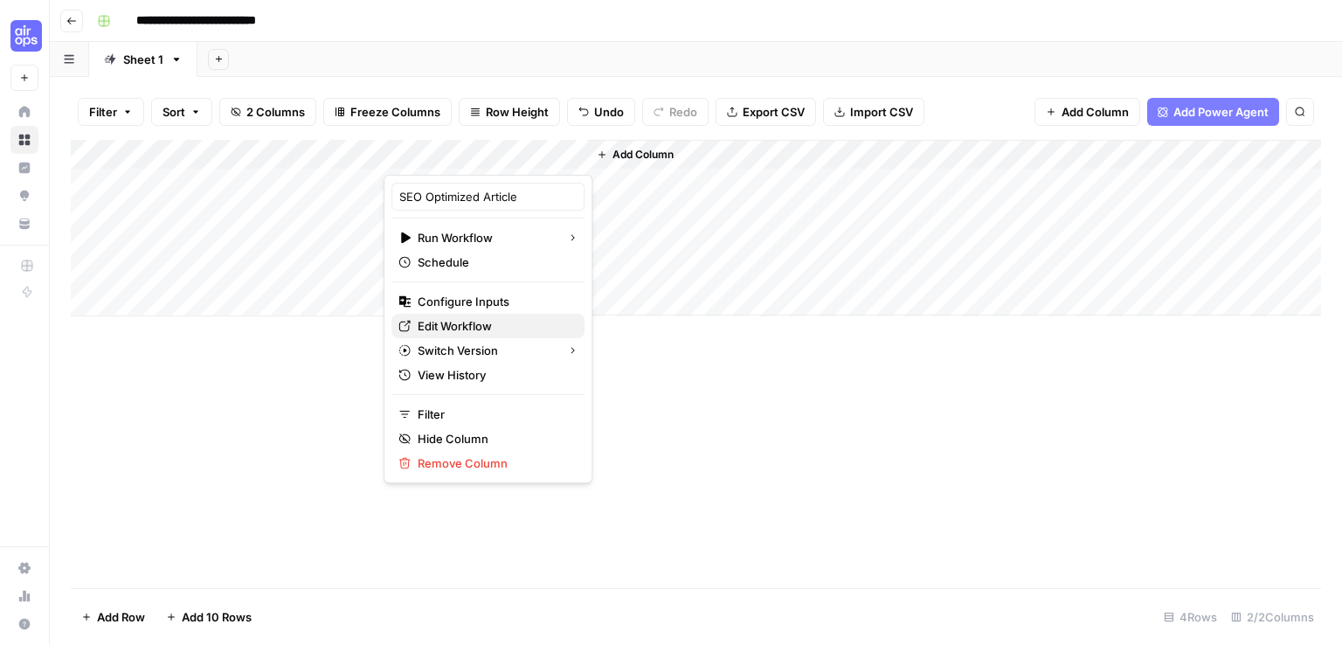
click at [522, 324] on span "Edit Workflow" at bounding box center [494, 325] width 153 height 17
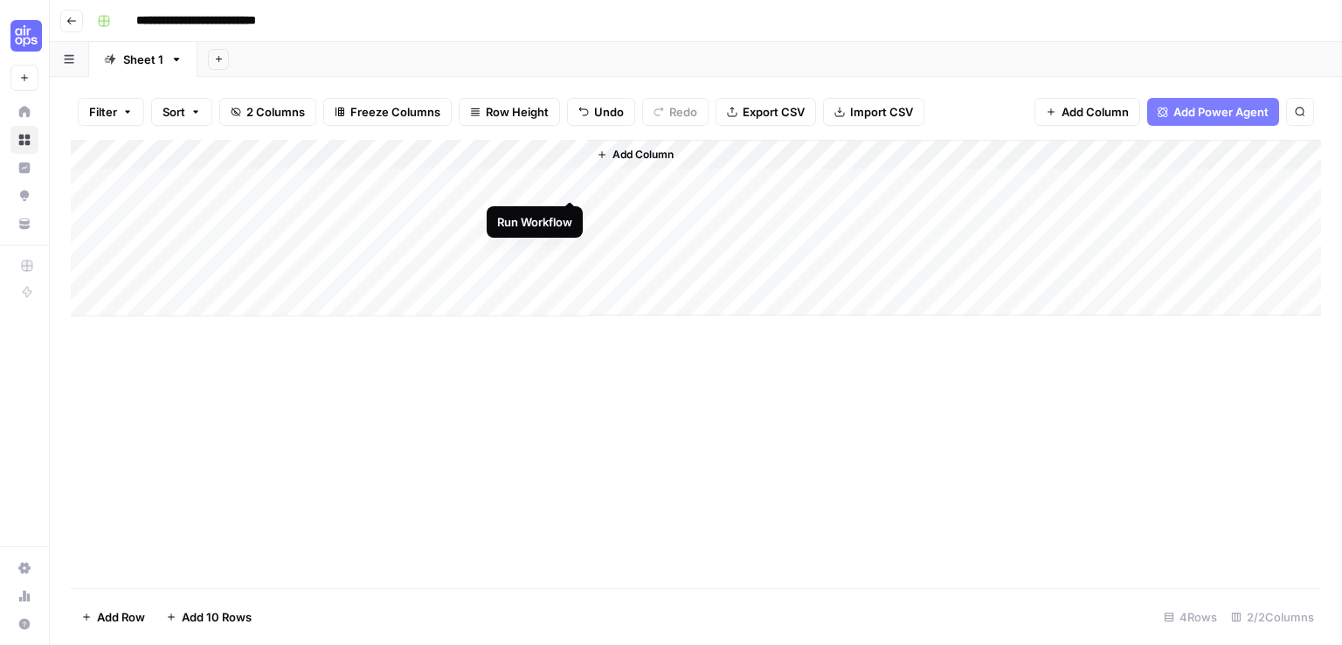
click at [567, 176] on div "Add Column" at bounding box center [696, 228] width 1250 height 176
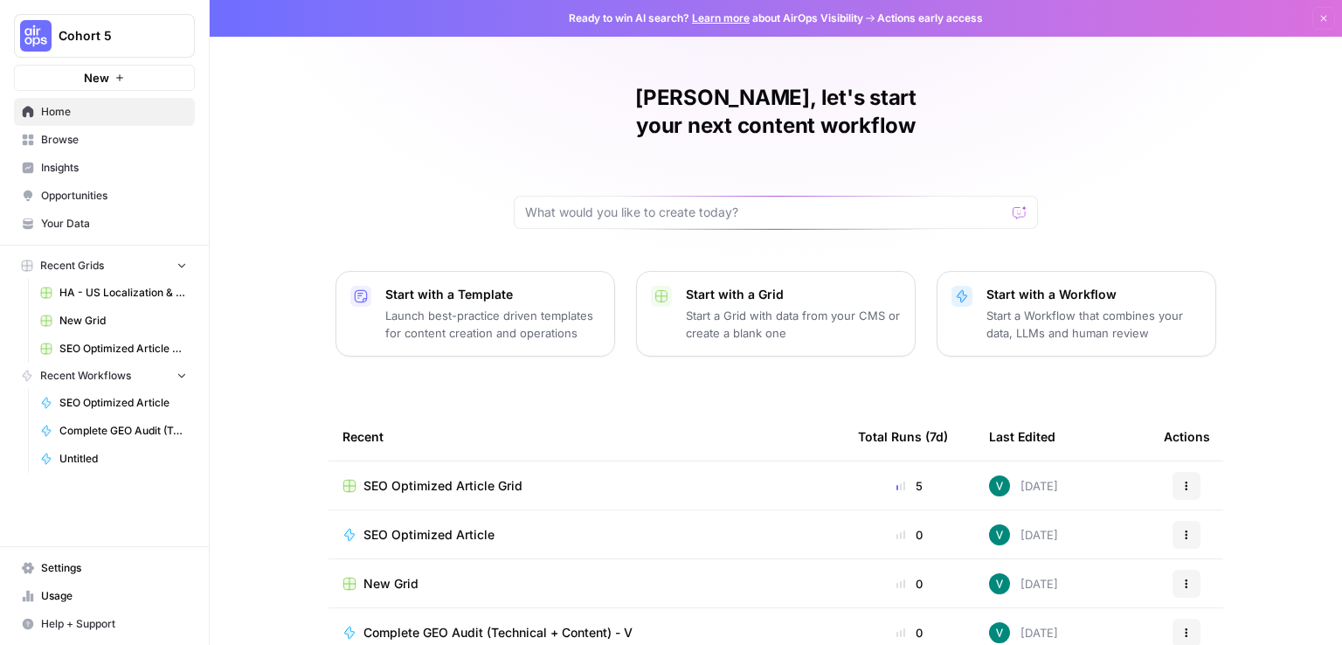
click at [1083, 307] on p "Start a Workflow that combines your data, LLMs and human review" at bounding box center [1093, 324] width 215 height 35
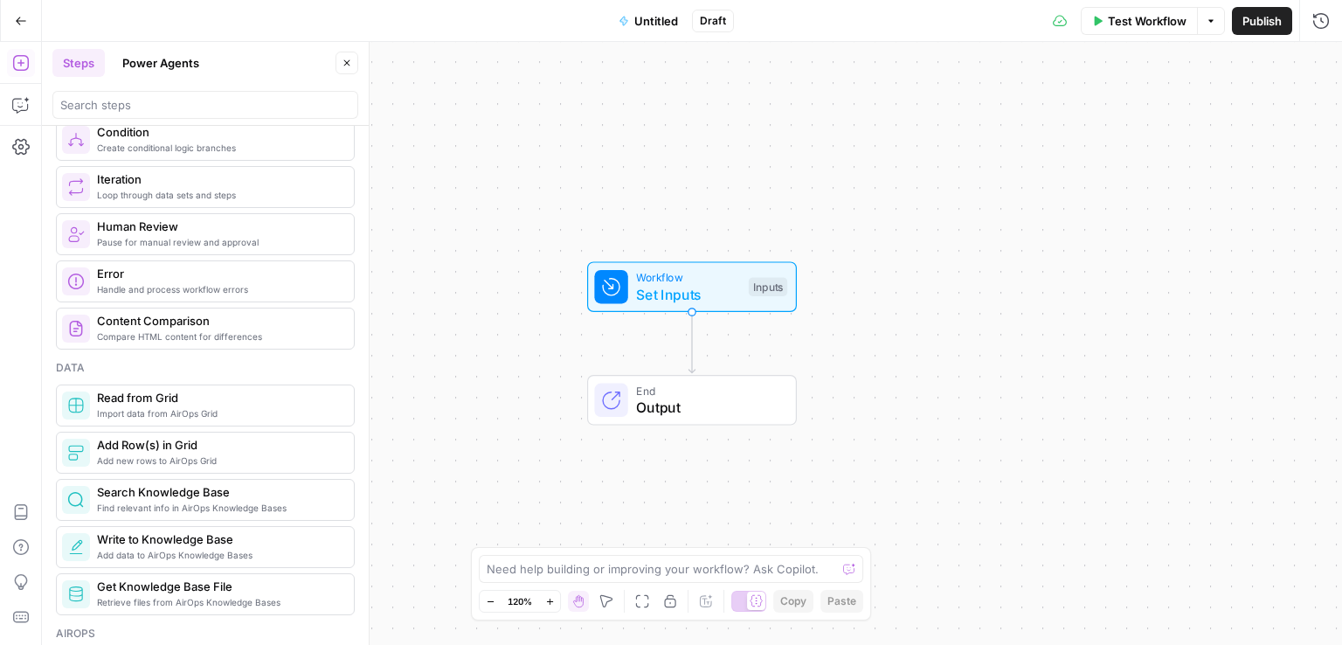
scroll to position [570, 0]
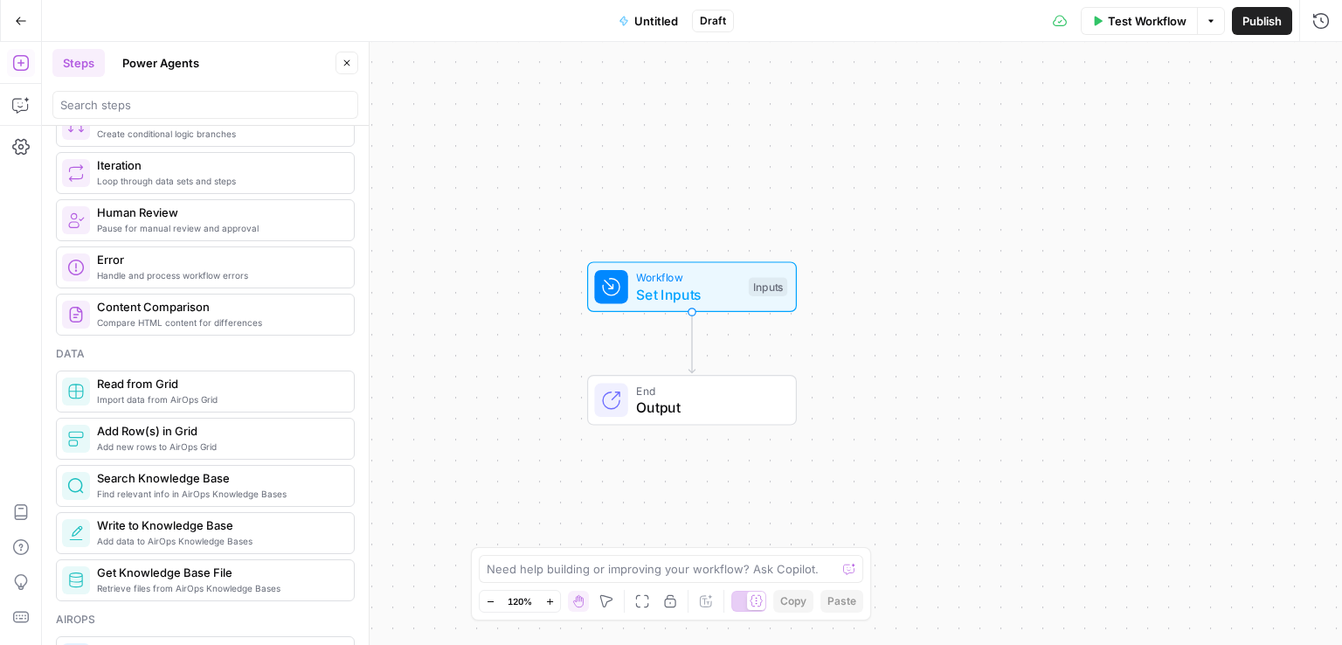
click at [166, 69] on button "Power Agents" at bounding box center [161, 63] width 98 height 28
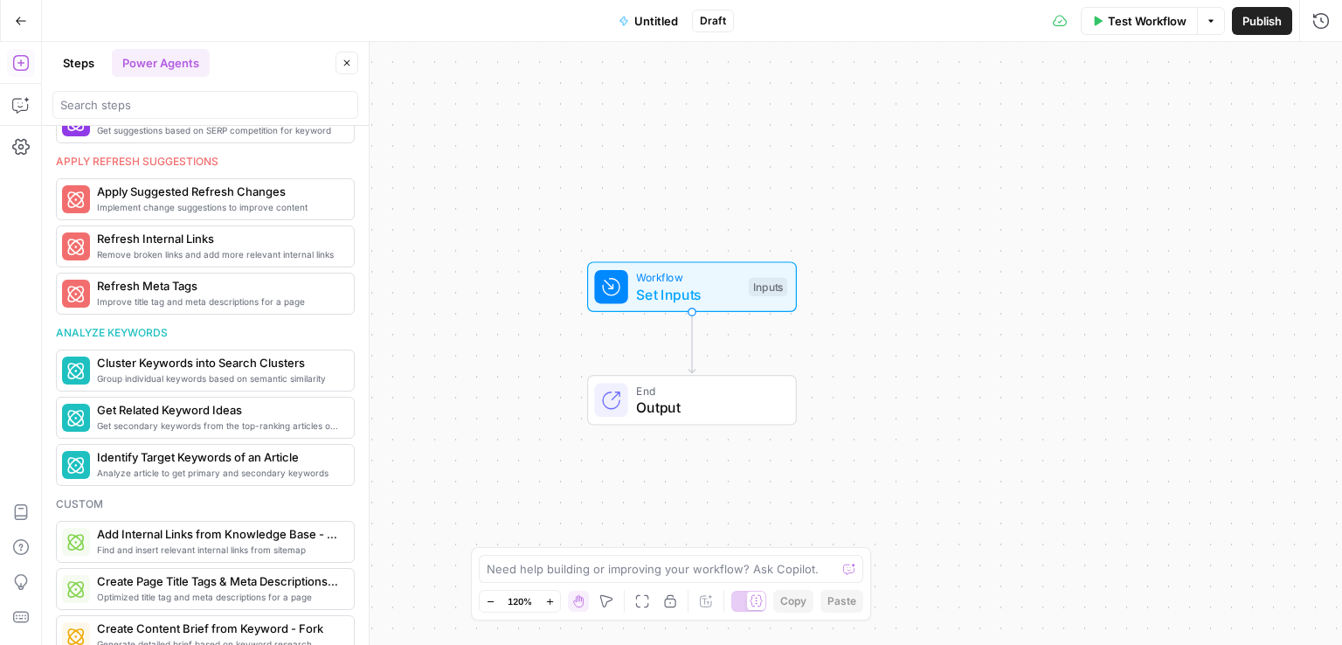
scroll to position [963, 0]
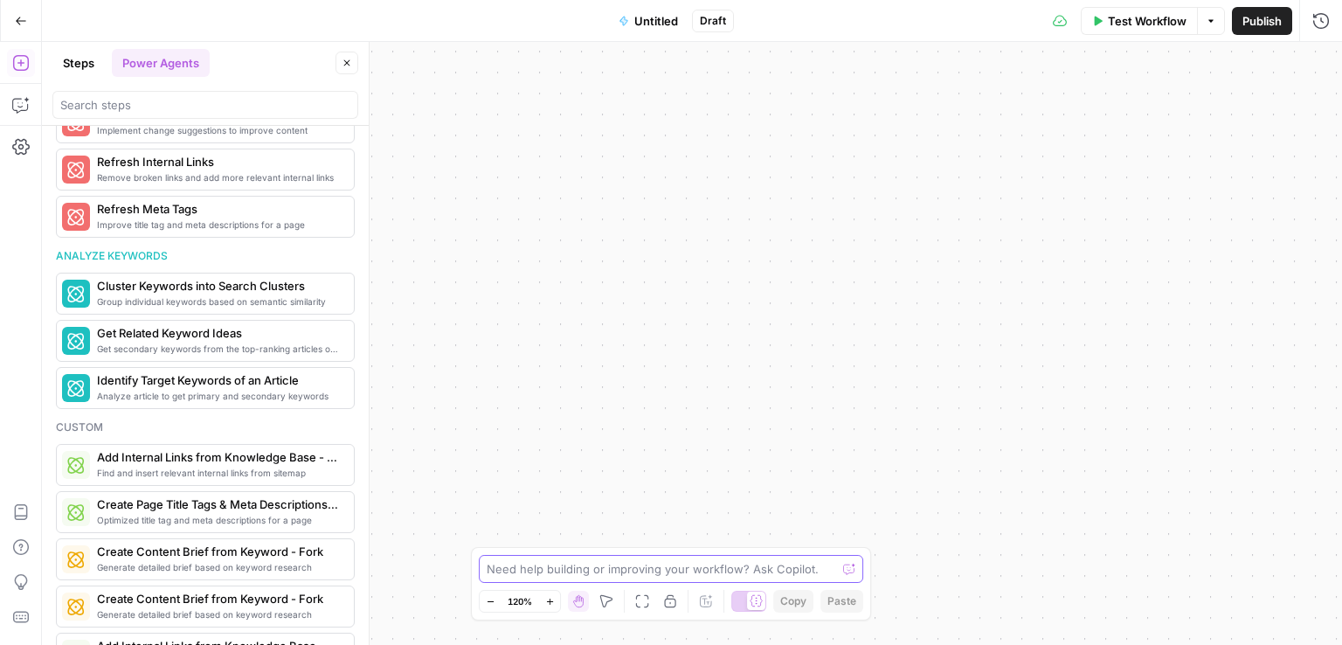
click at [663, 570] on textarea at bounding box center [661, 568] width 349 height 17
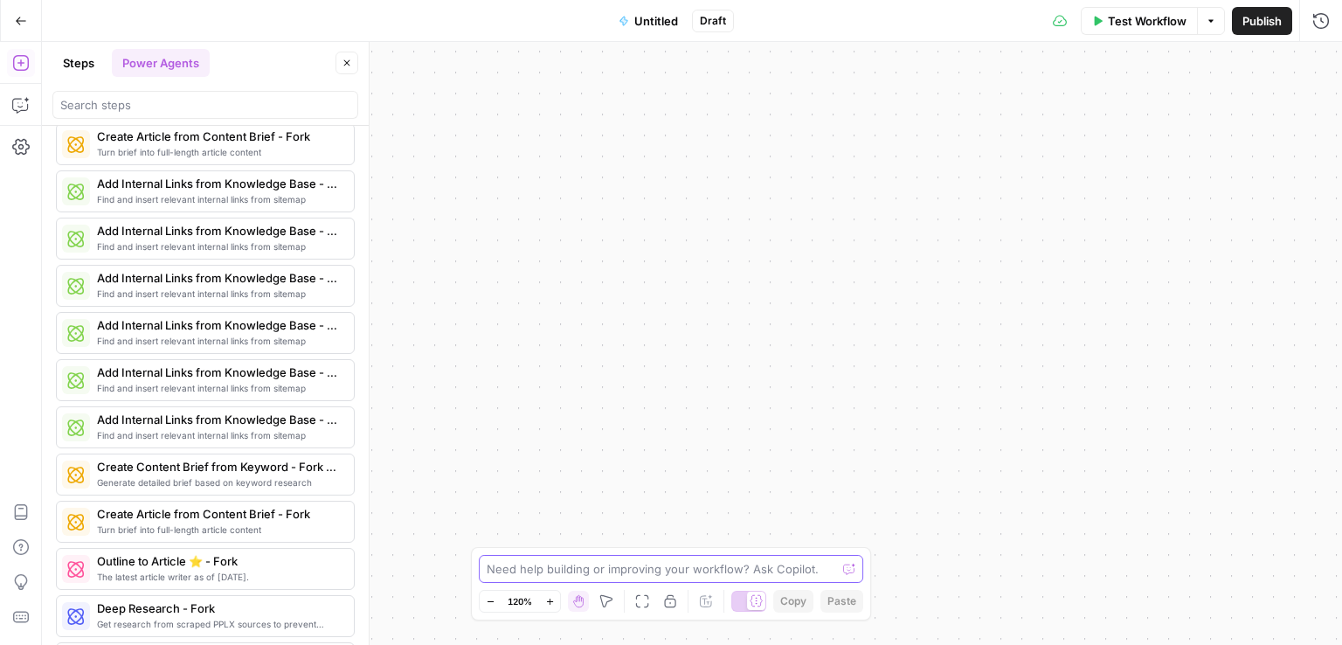
scroll to position [3241, 0]
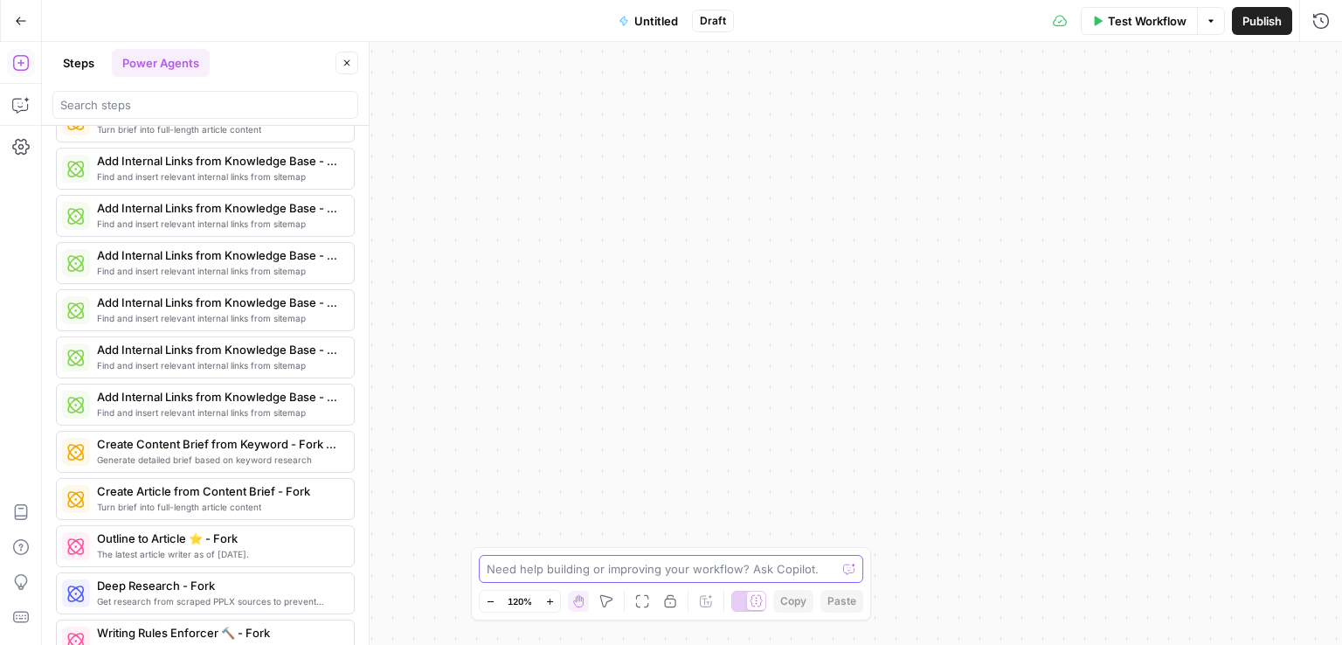
paste textarea "Made by [Ruben Hassid](https://ruben.substack.com/subscribe) ``` Act like an ex…"
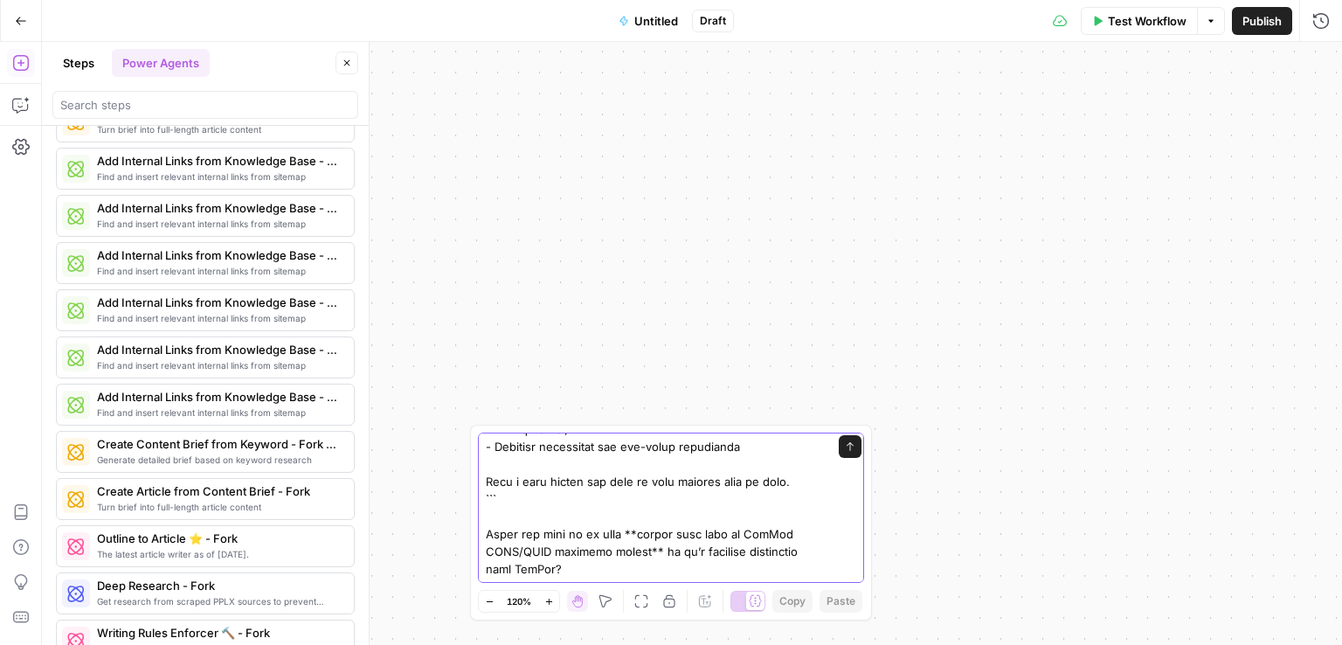
drag, startPoint x: 563, startPoint y: 566, endPoint x: 482, endPoint y: 488, distance: 111.8
click at [482, 488] on div "Send" at bounding box center [671, 507] width 386 height 150
type textarea "Made by [Ruben Hassid](https://ruben.substack.com/subscribe) ``` Act like an ex…"
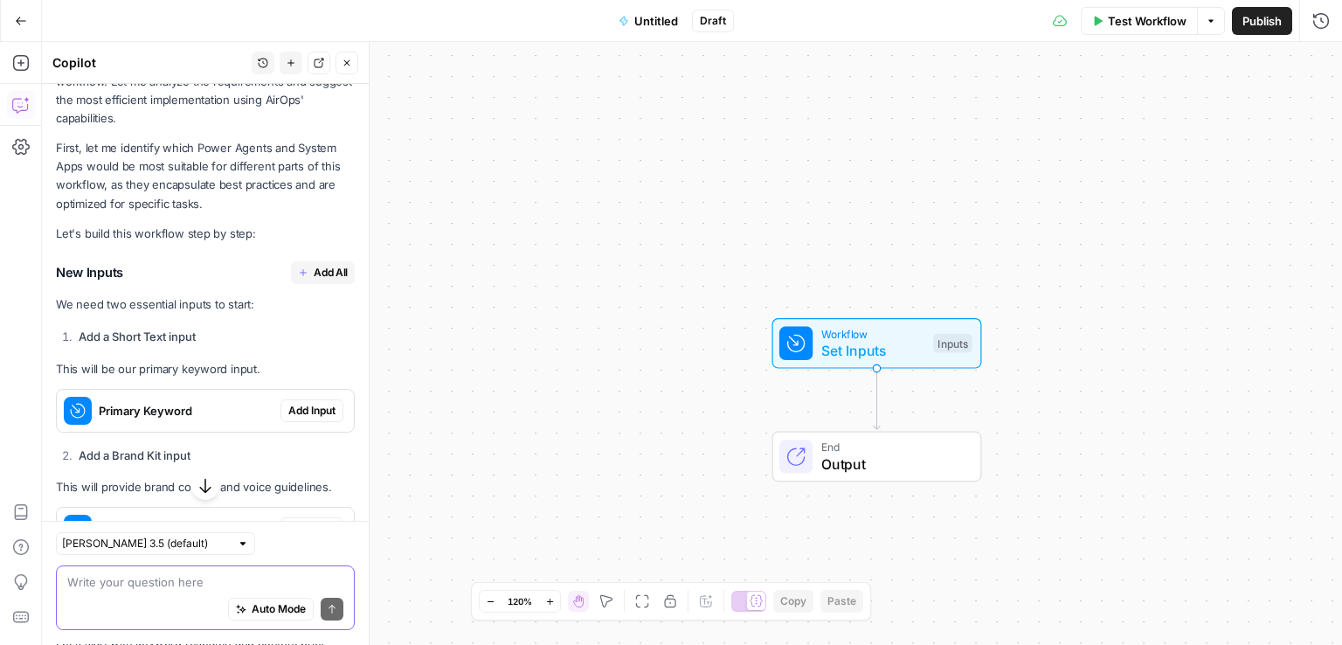
scroll to position [1842, 0]
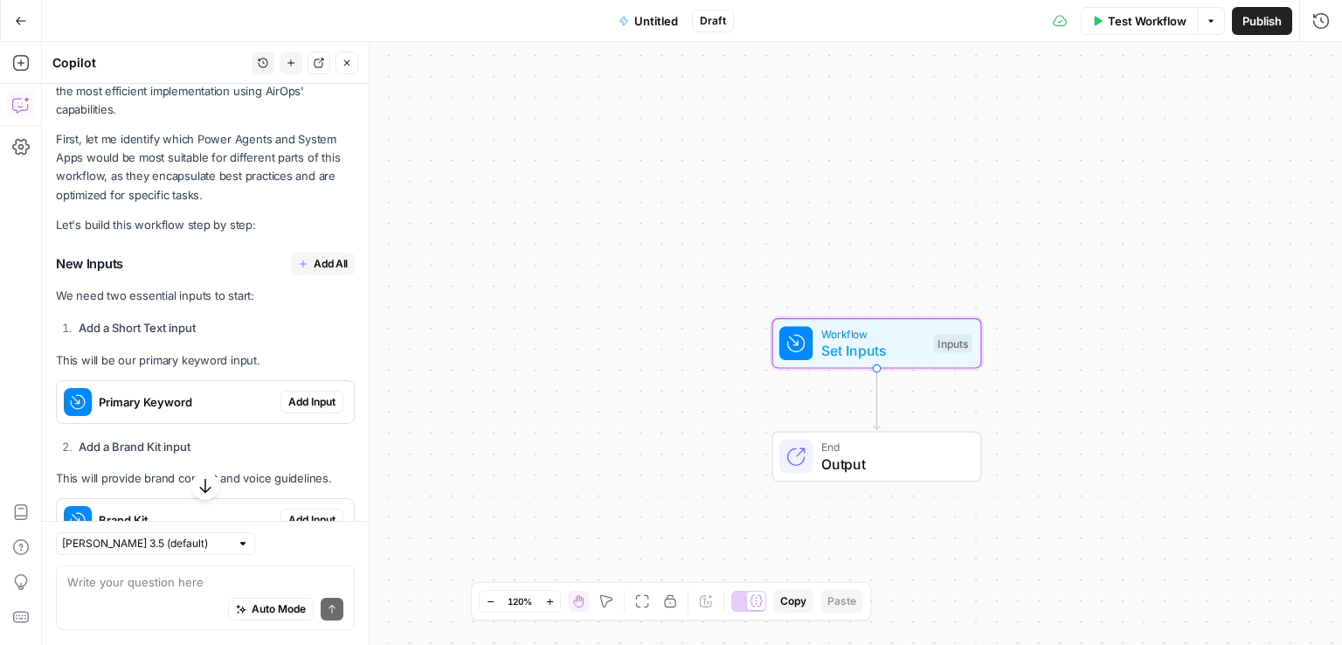
click at [288, 394] on span "Add Input" at bounding box center [311, 402] width 47 height 16
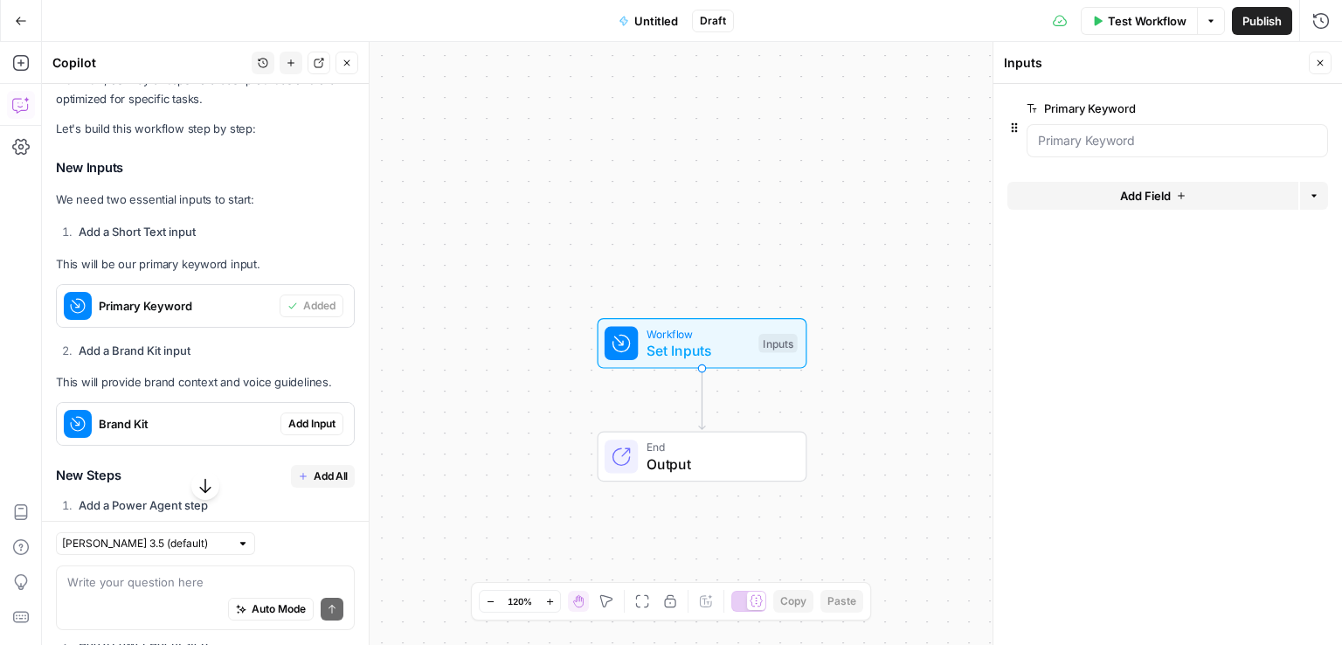
scroll to position [1997, 0]
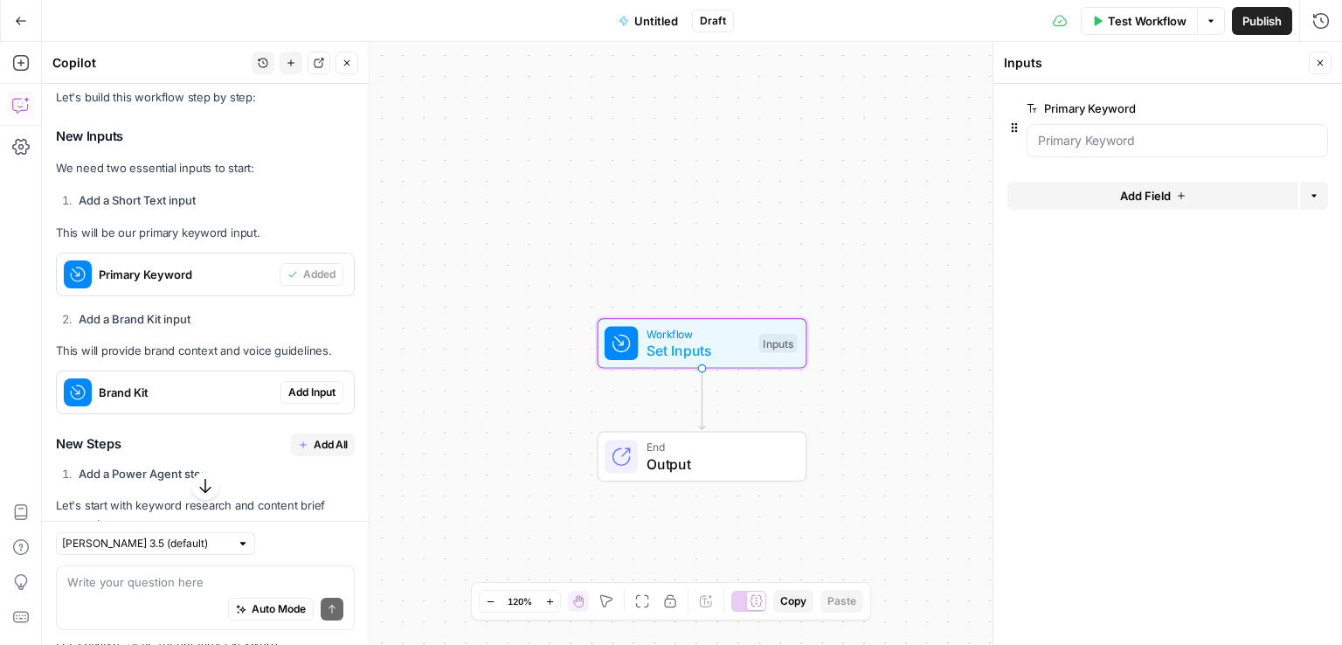
click at [309, 384] on span "Add Input" at bounding box center [311, 392] width 47 height 16
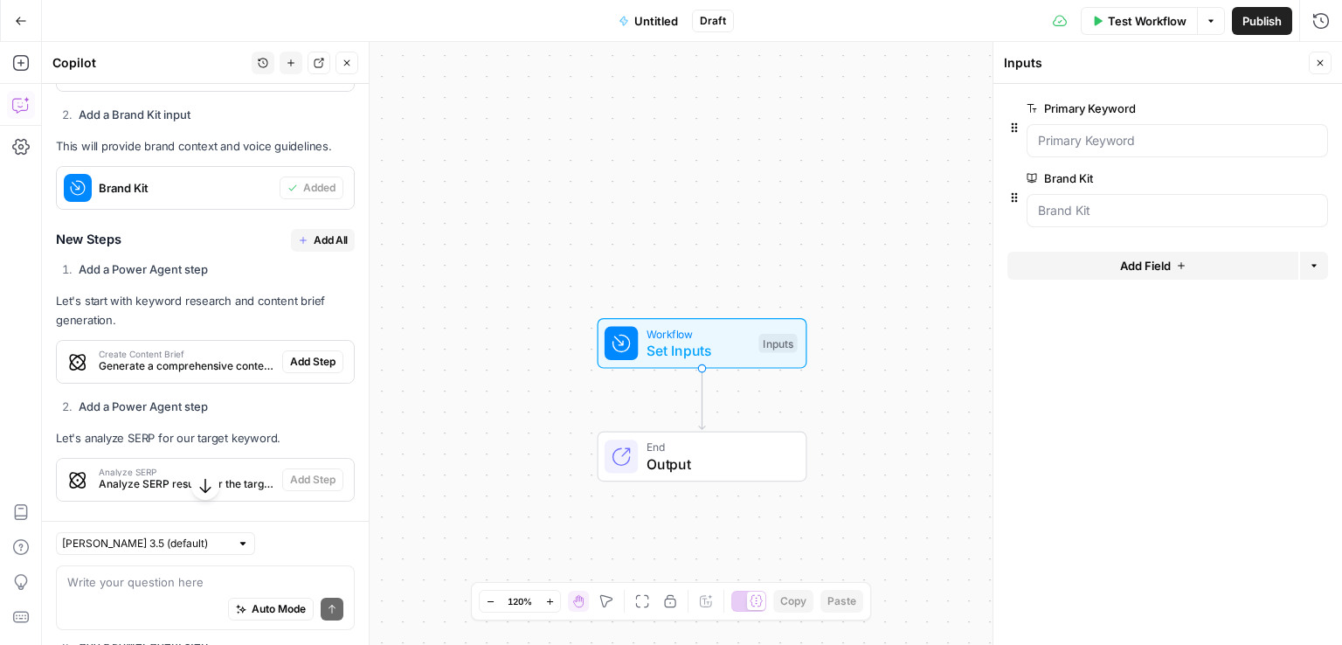
scroll to position [2209, 0]
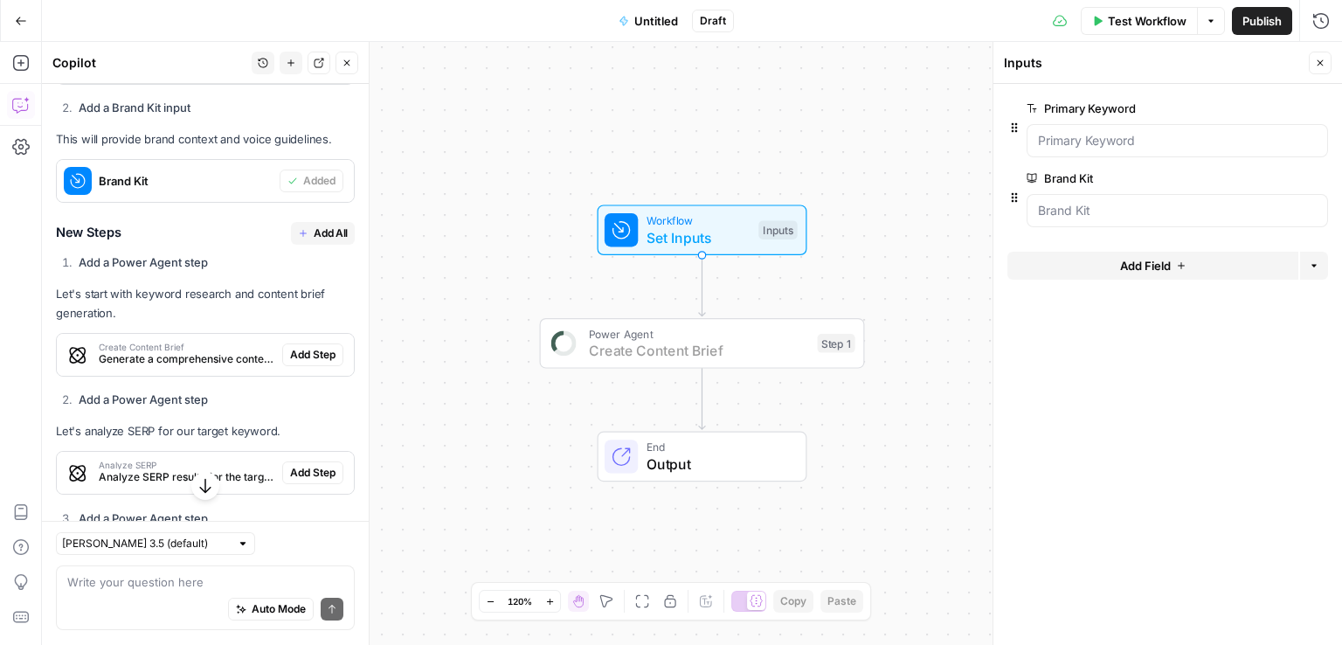
click at [304, 347] on span "Add Step" at bounding box center [312, 355] width 45 height 16
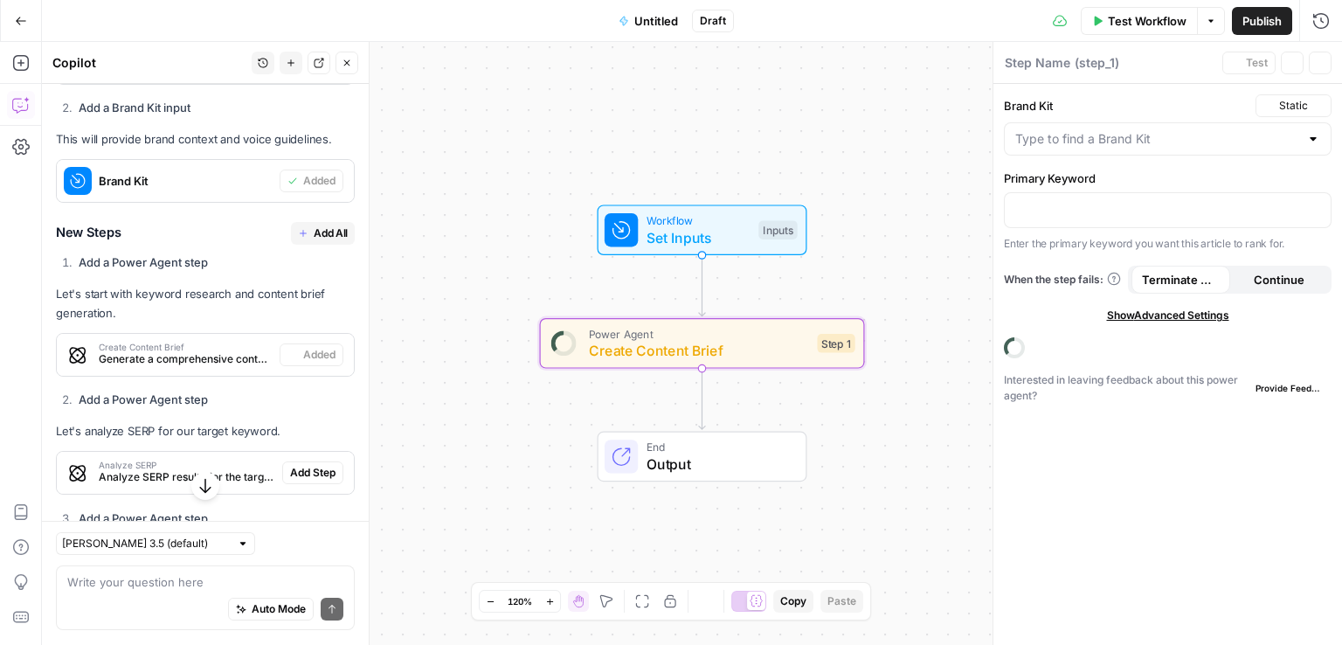
type textarea "Create Content Brief"
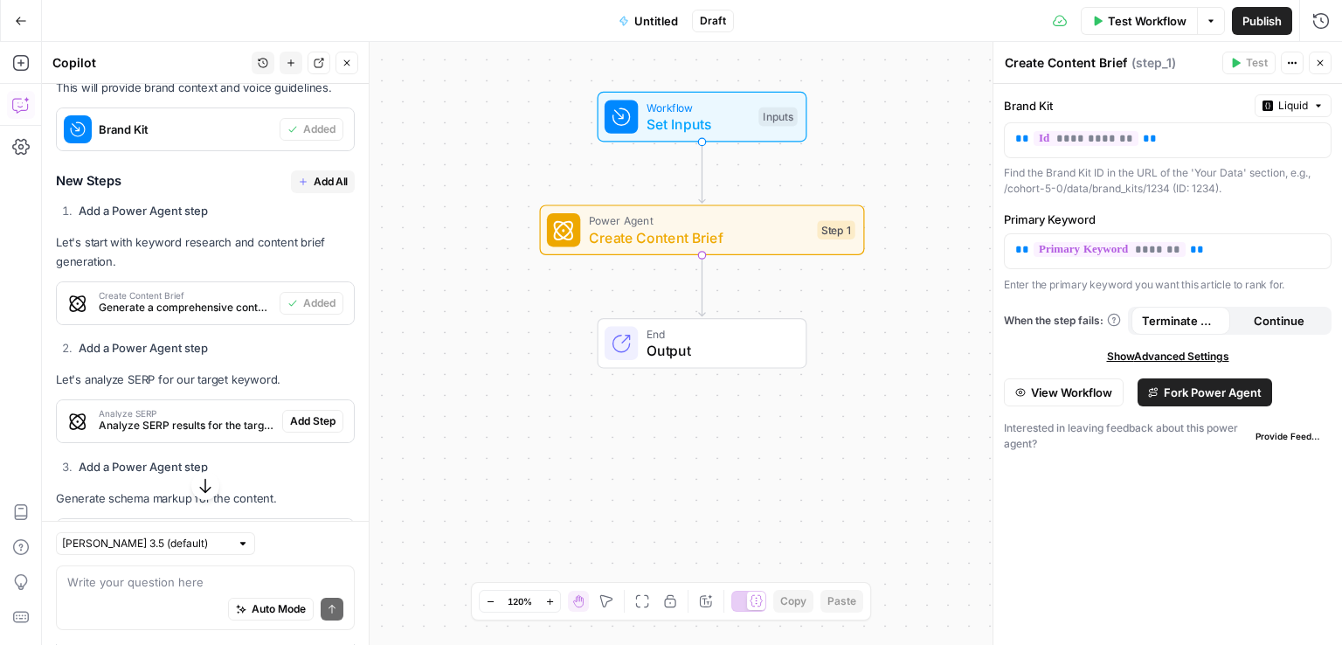
scroll to position [2277, 0]
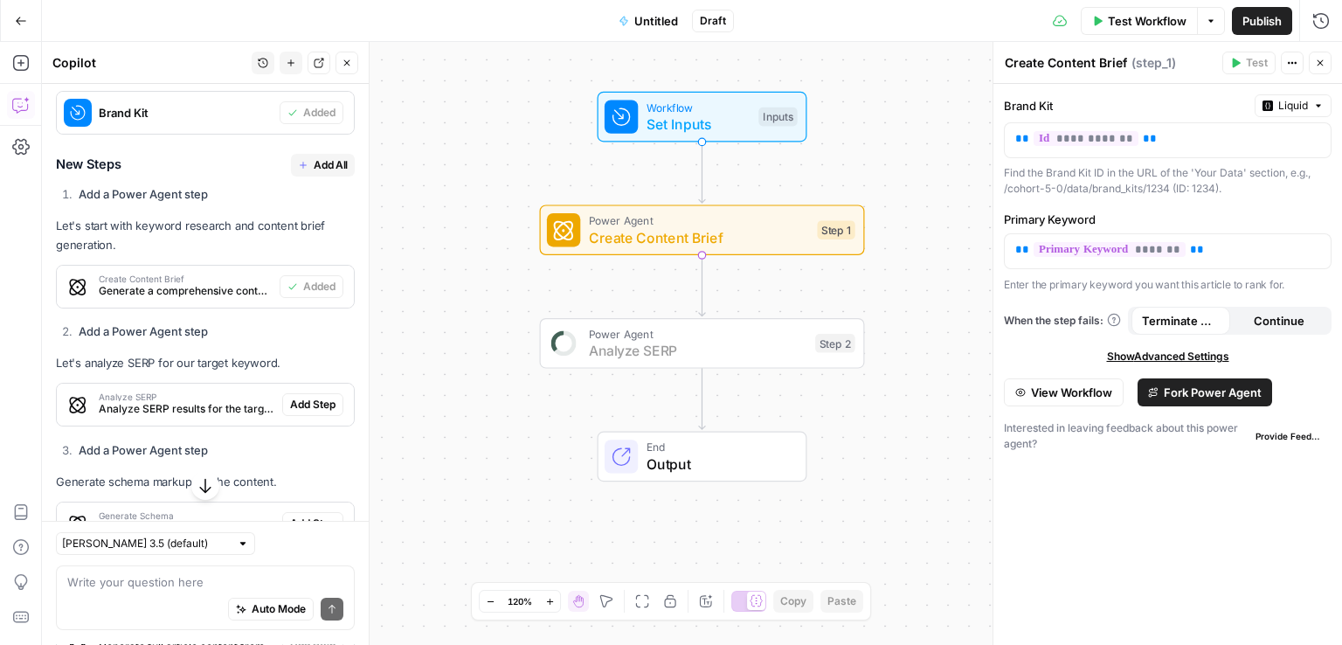
click at [303, 397] on span "Add Step" at bounding box center [312, 405] width 45 height 16
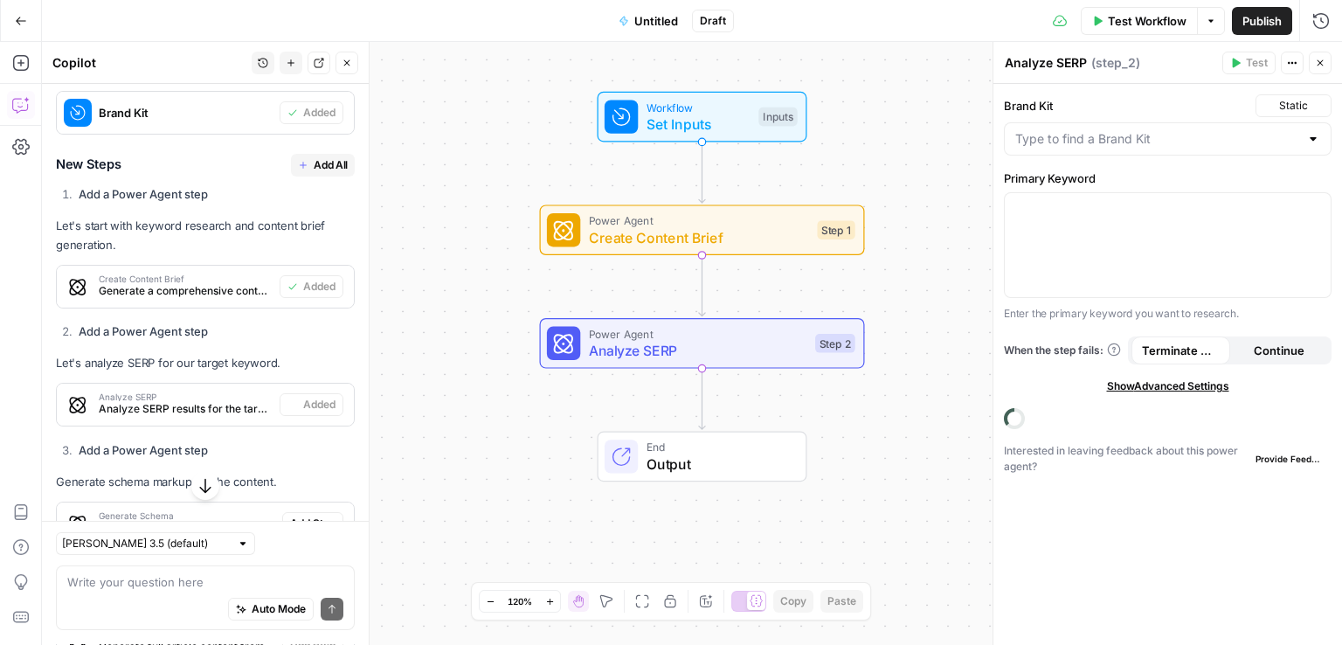
scroll to position [2355, 0]
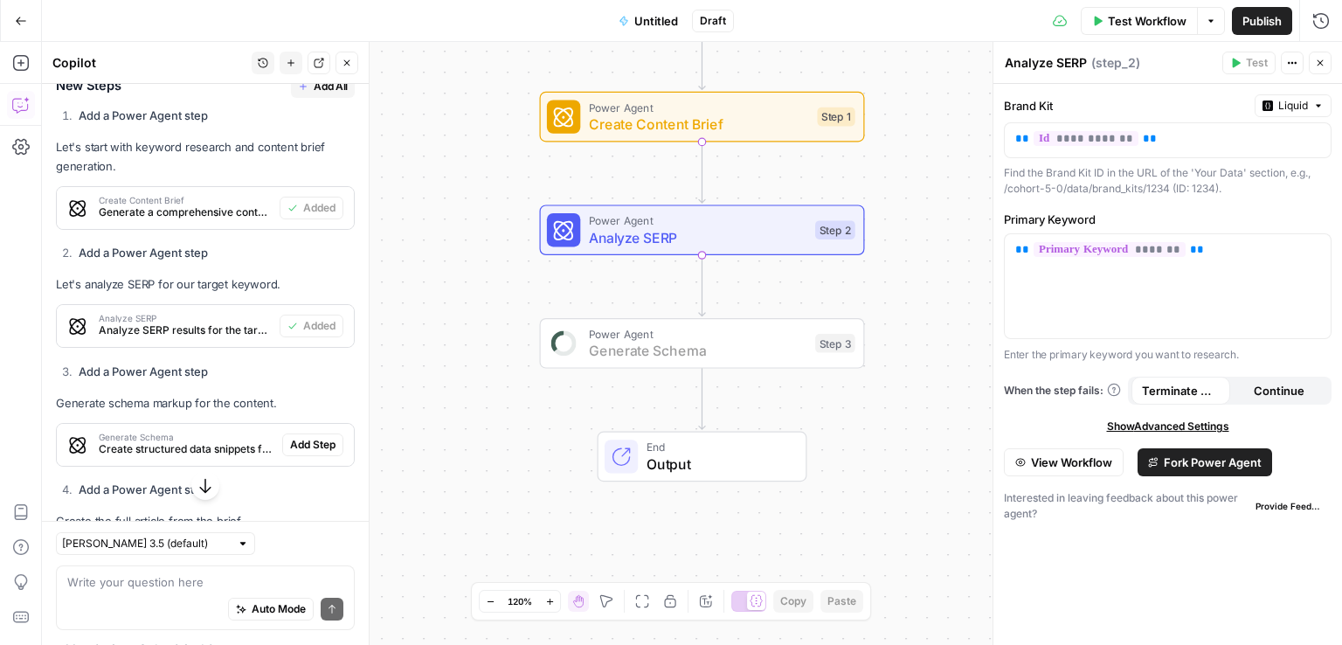
click at [303, 437] on span "Add Step" at bounding box center [312, 445] width 45 height 16
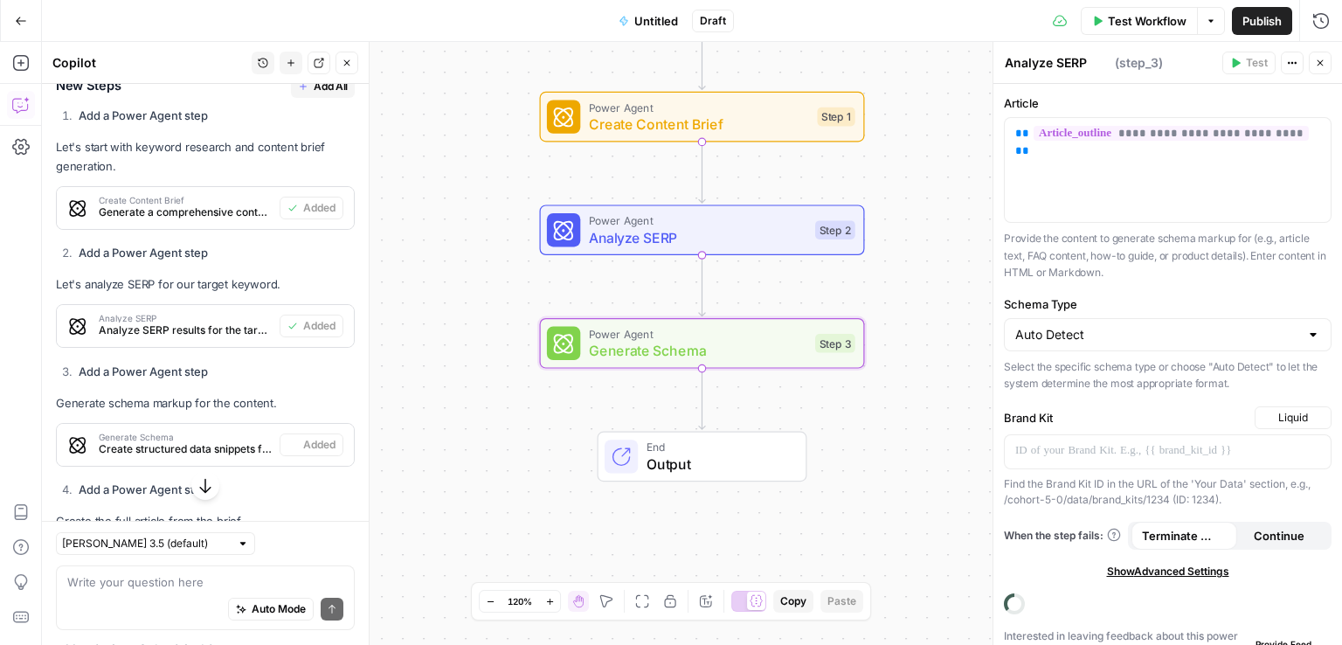
type textarea "Generate Schema"
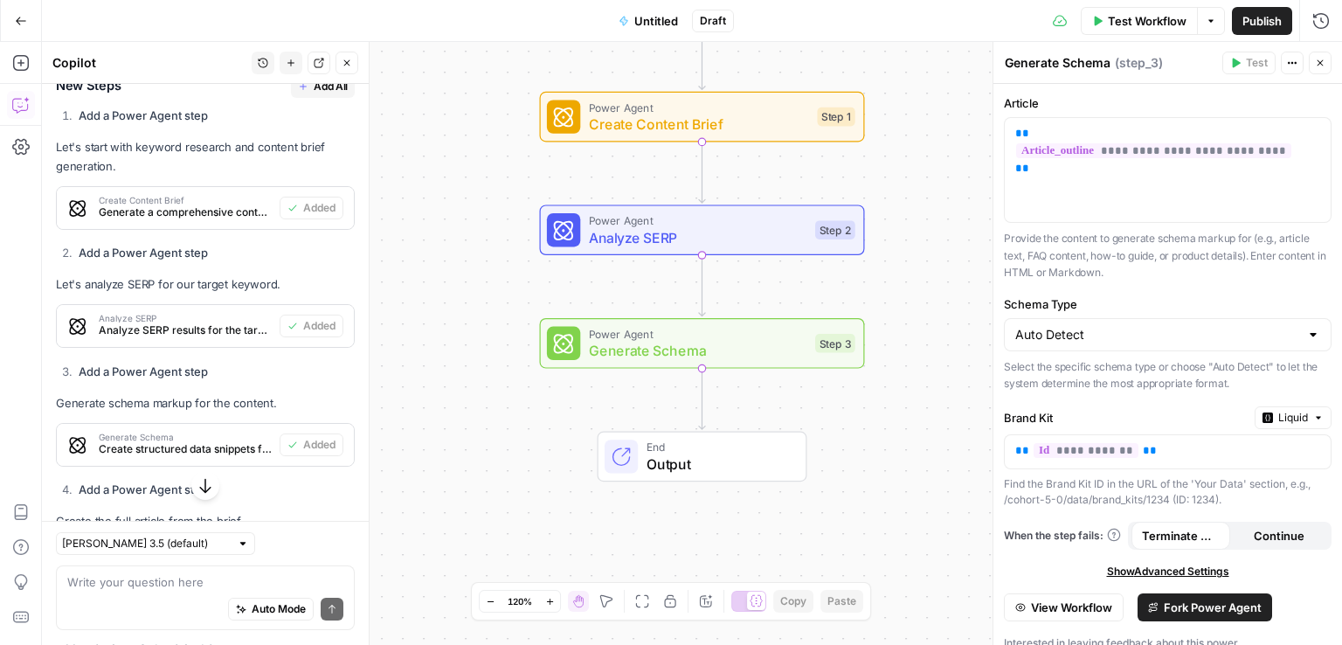
scroll to position [2502, 0]
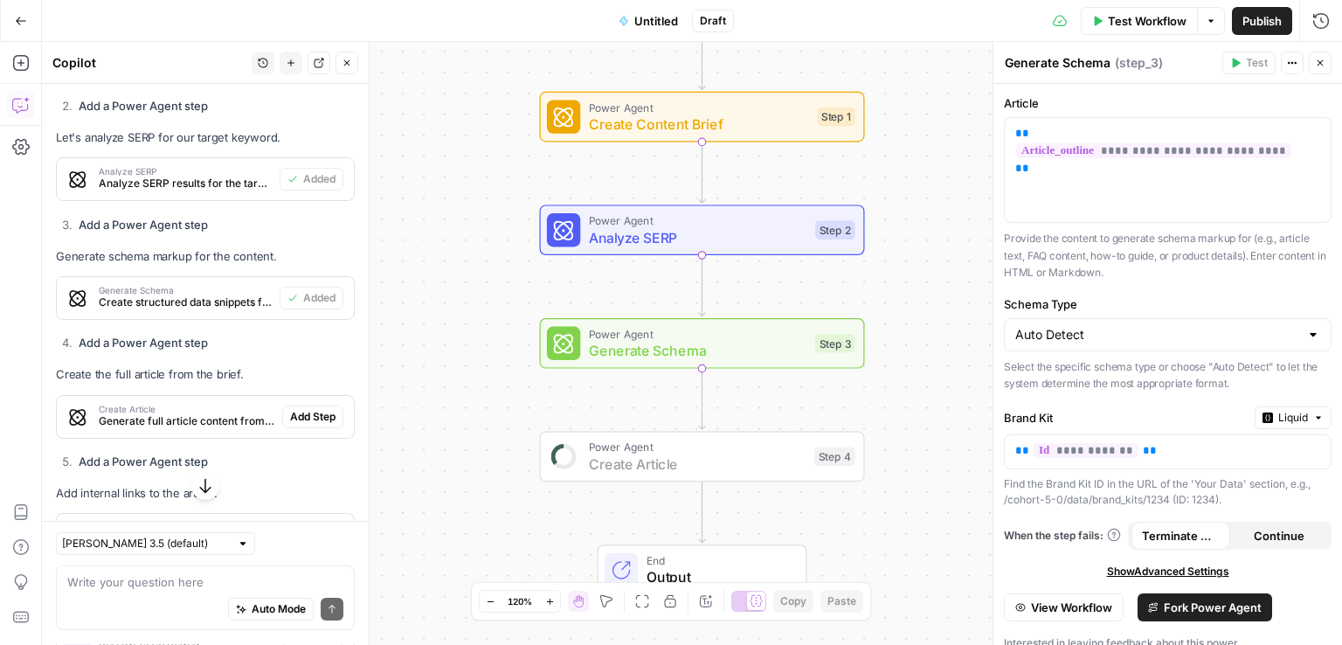
click at [307, 409] on span "Add Step" at bounding box center [312, 417] width 45 height 16
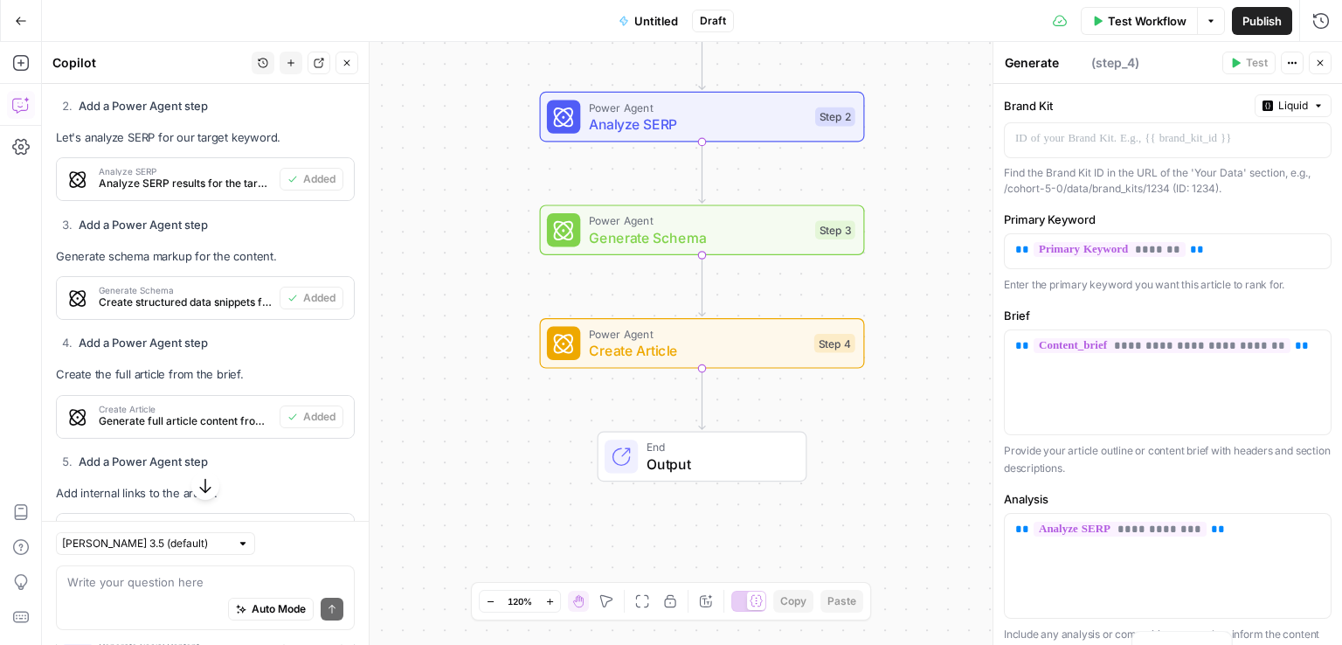
type textarea "Create Article"
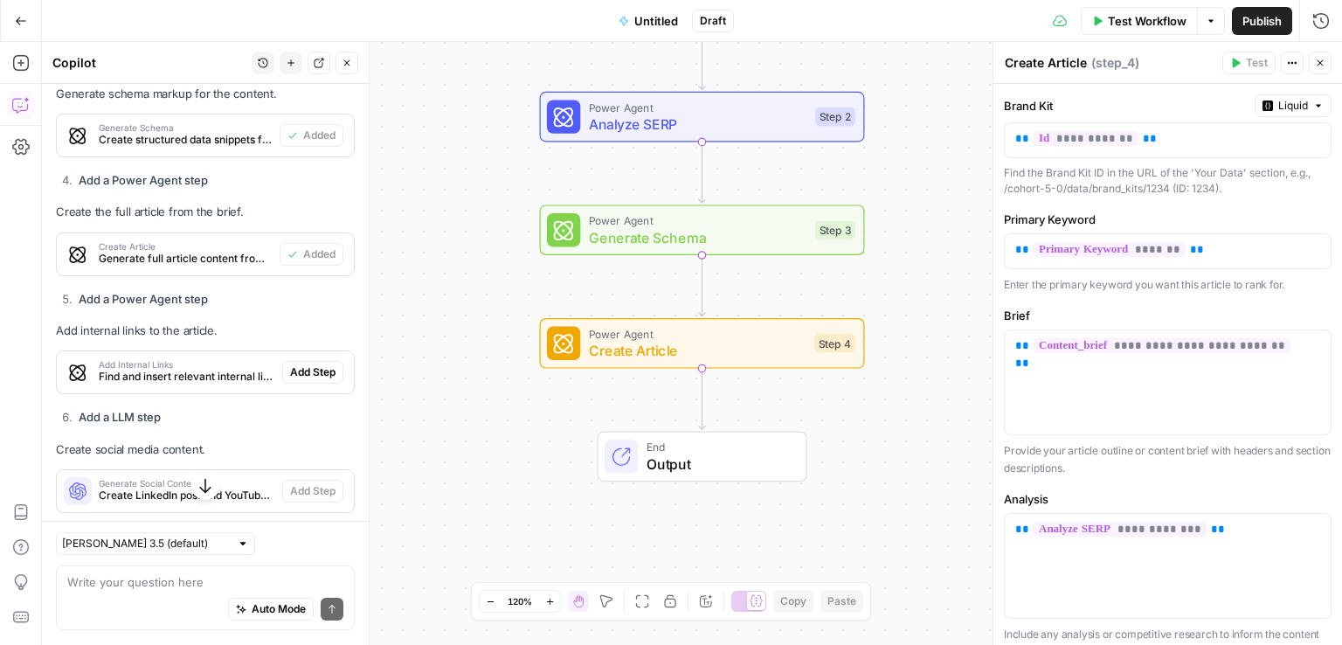
scroll to position [2667, 0]
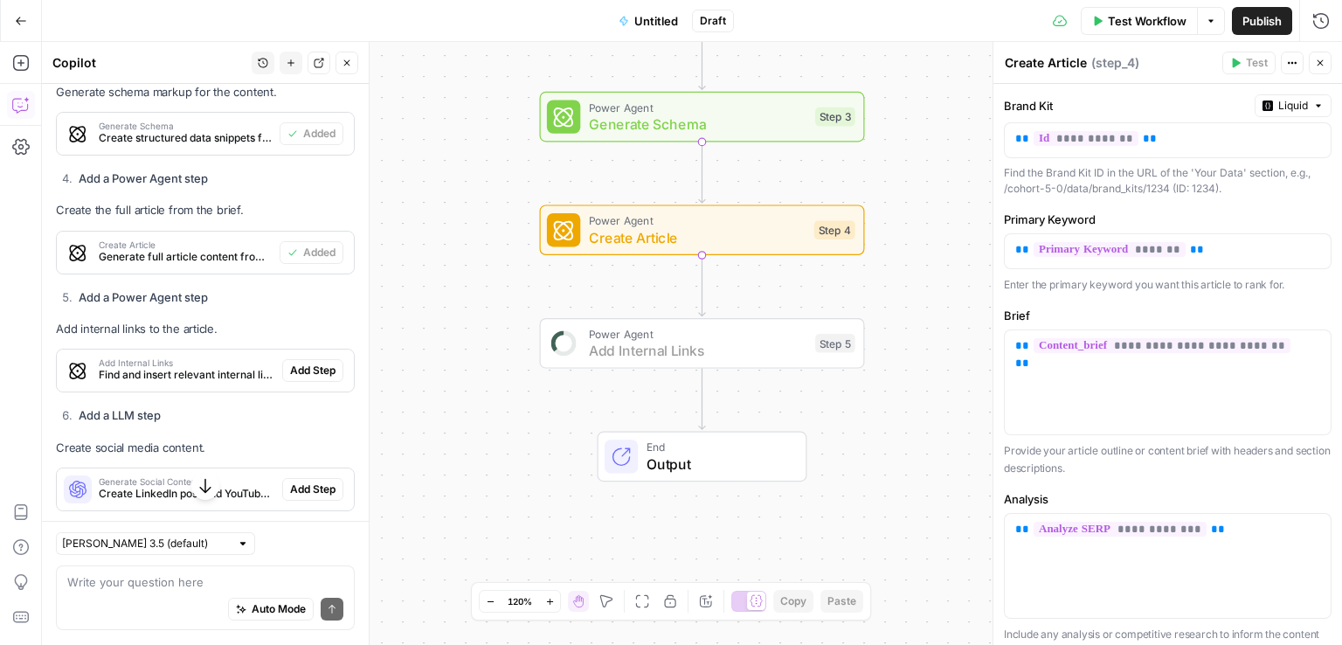
click at [298, 363] on span "Add Step" at bounding box center [312, 371] width 45 height 16
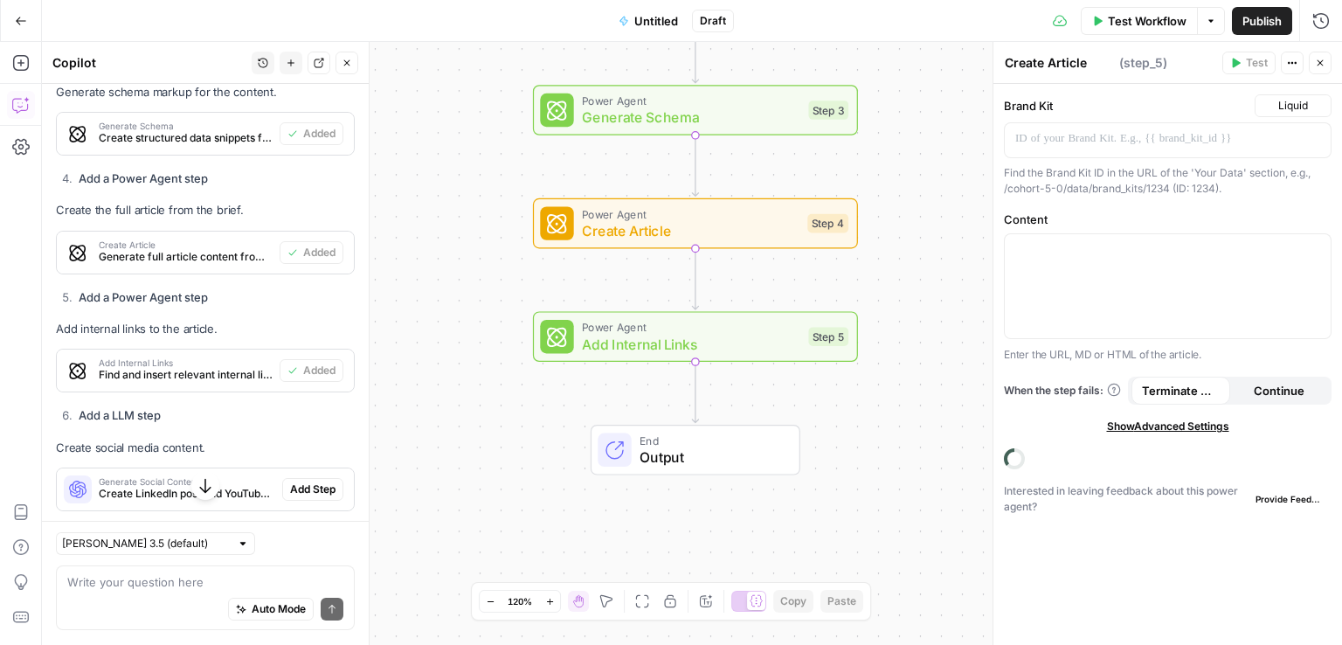
type textarea "Add Internal Links"
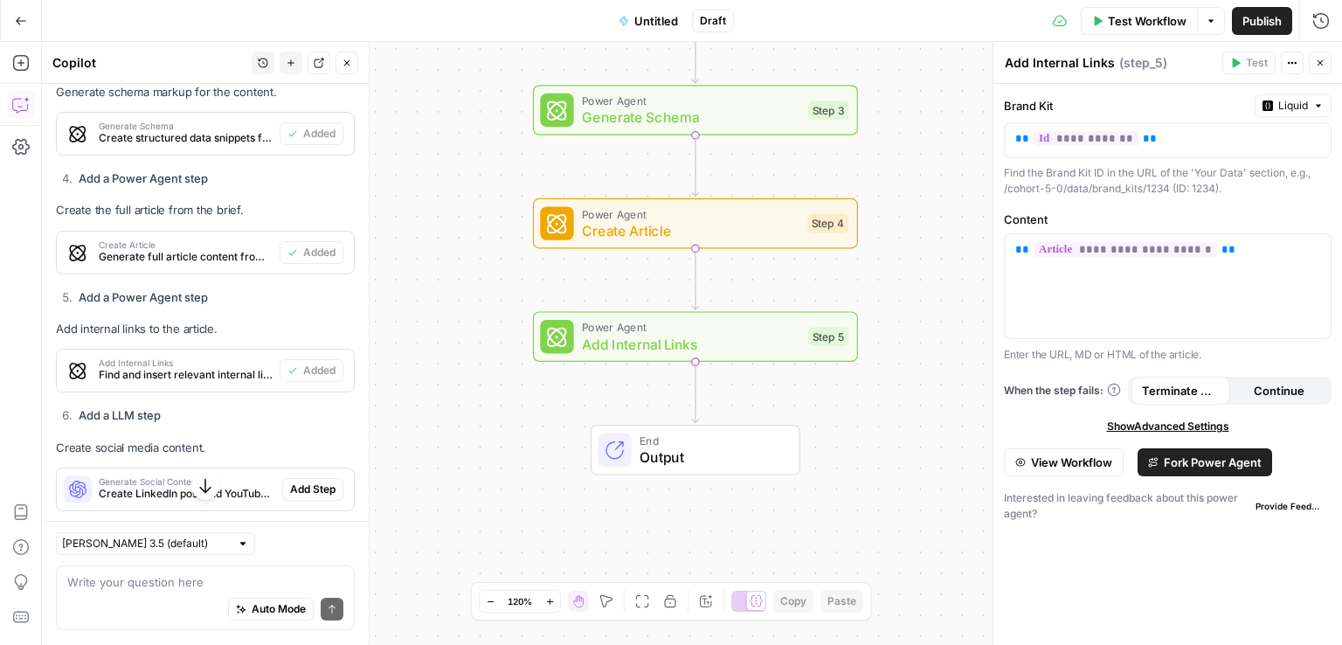
scroll to position [2769, 0]
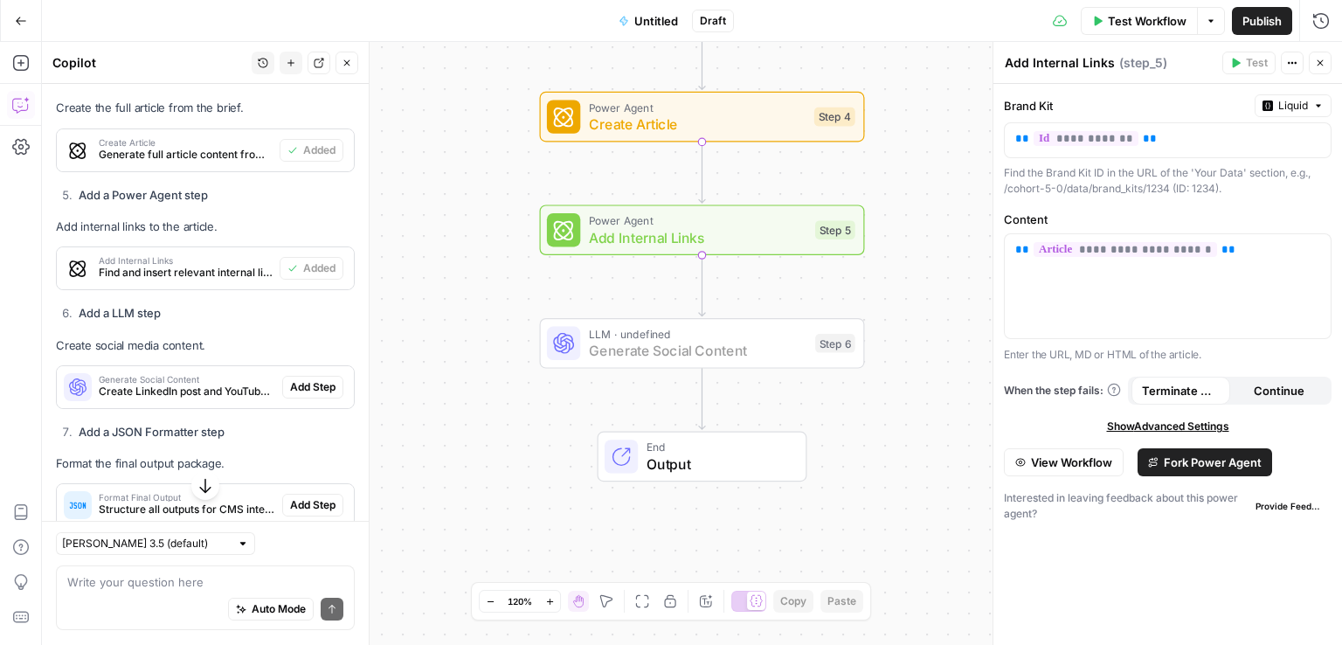
click at [301, 379] on span "Add Step" at bounding box center [312, 387] width 45 height 16
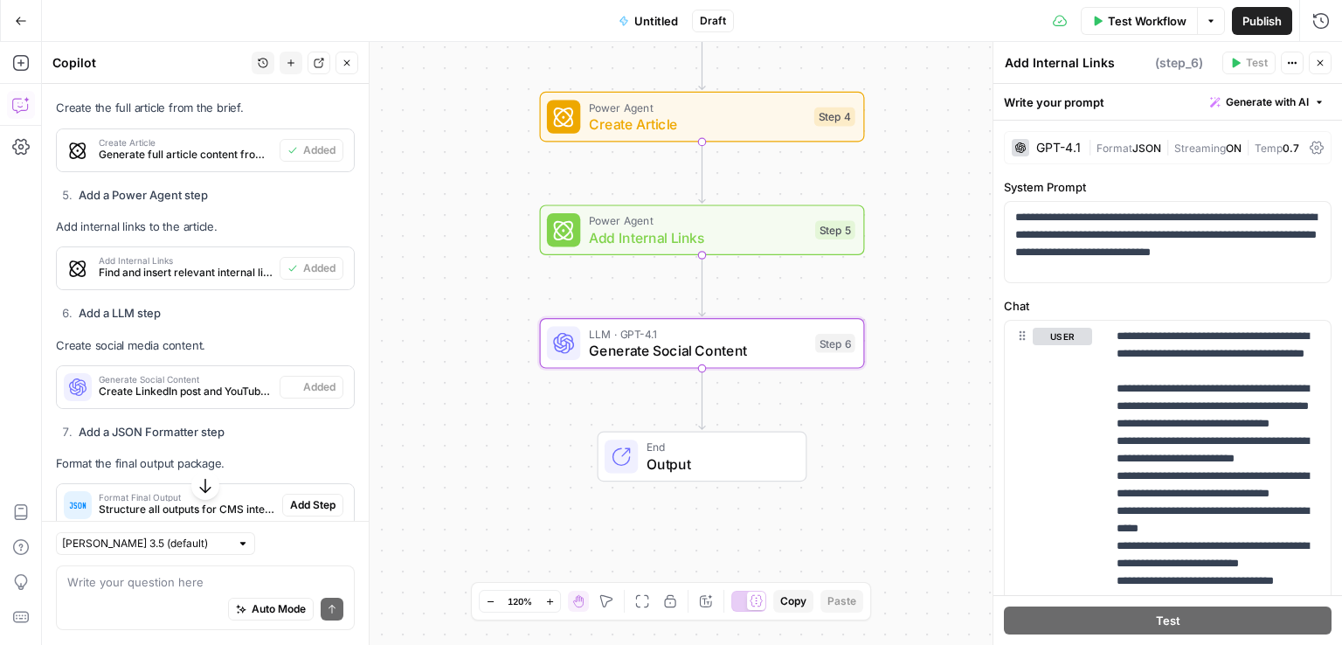
type textarea "Generate Social Content"
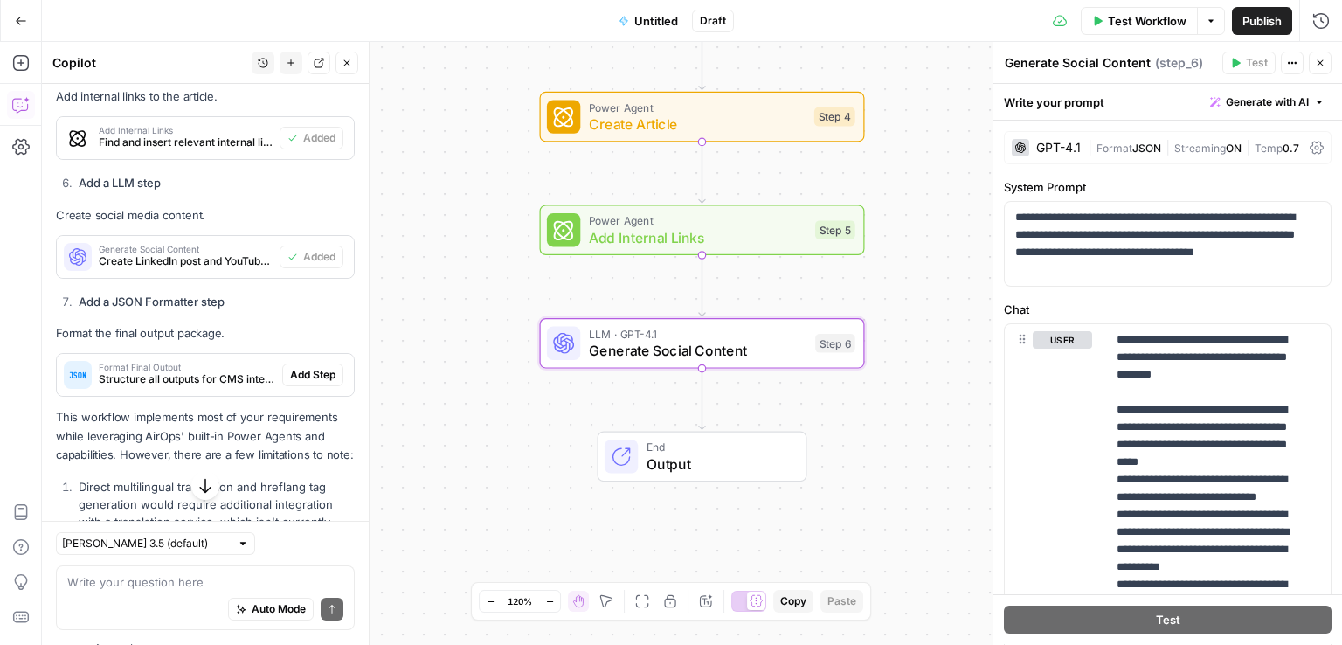
scroll to position [2906, 0]
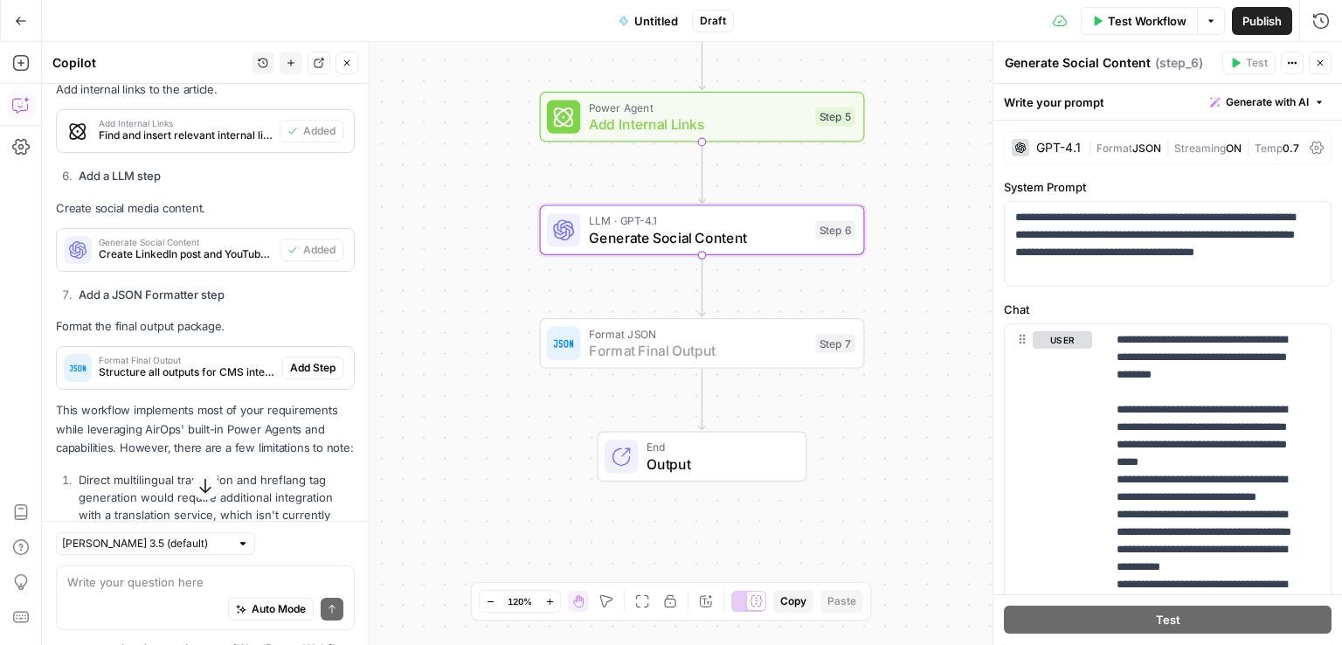
click at [310, 360] on span "Add Step" at bounding box center [312, 368] width 45 height 16
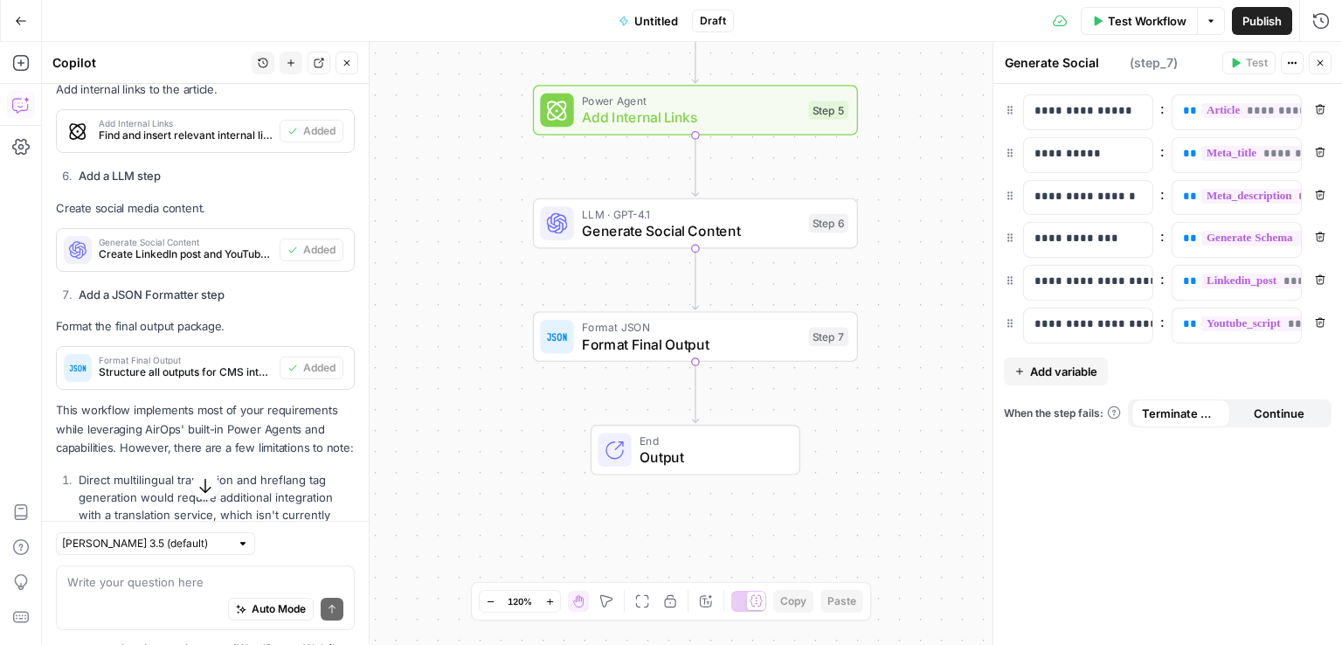
type textarea "Format Final Output"
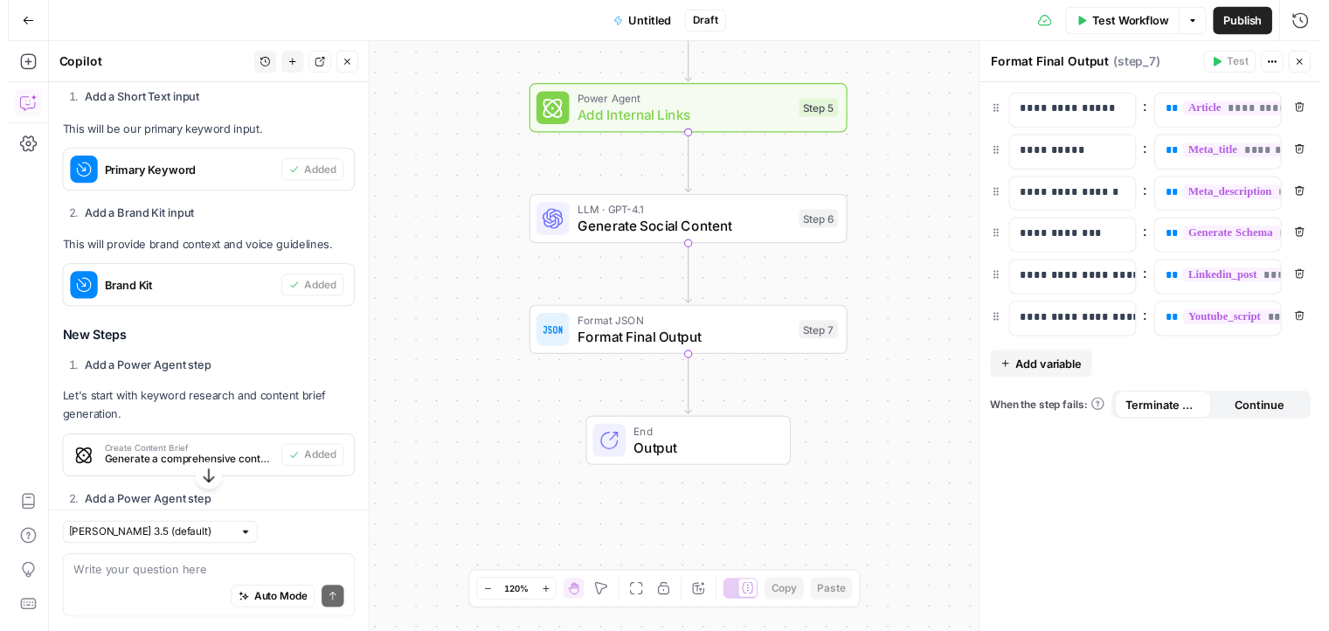
scroll to position [2096, 0]
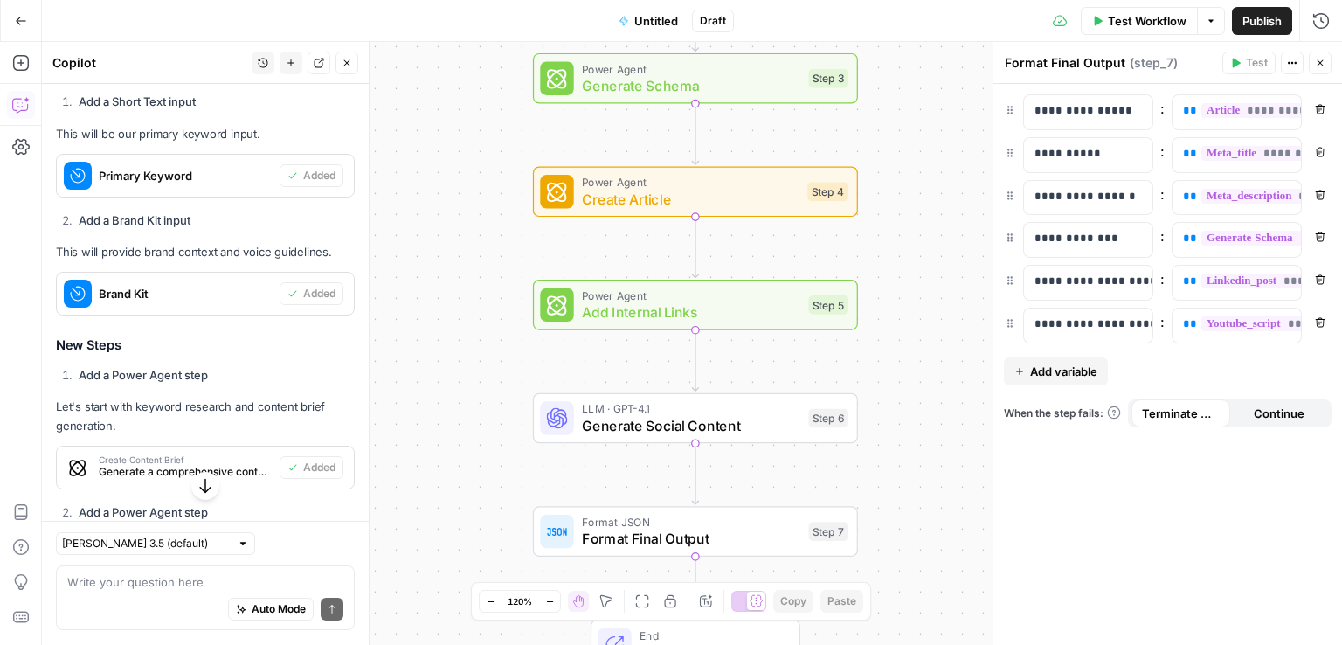
click at [134, 595] on div "Auto Mode Send" at bounding box center [205, 610] width 276 height 38
click at [1142, 10] on button "Test Workflow" at bounding box center [1139, 21] width 117 height 28
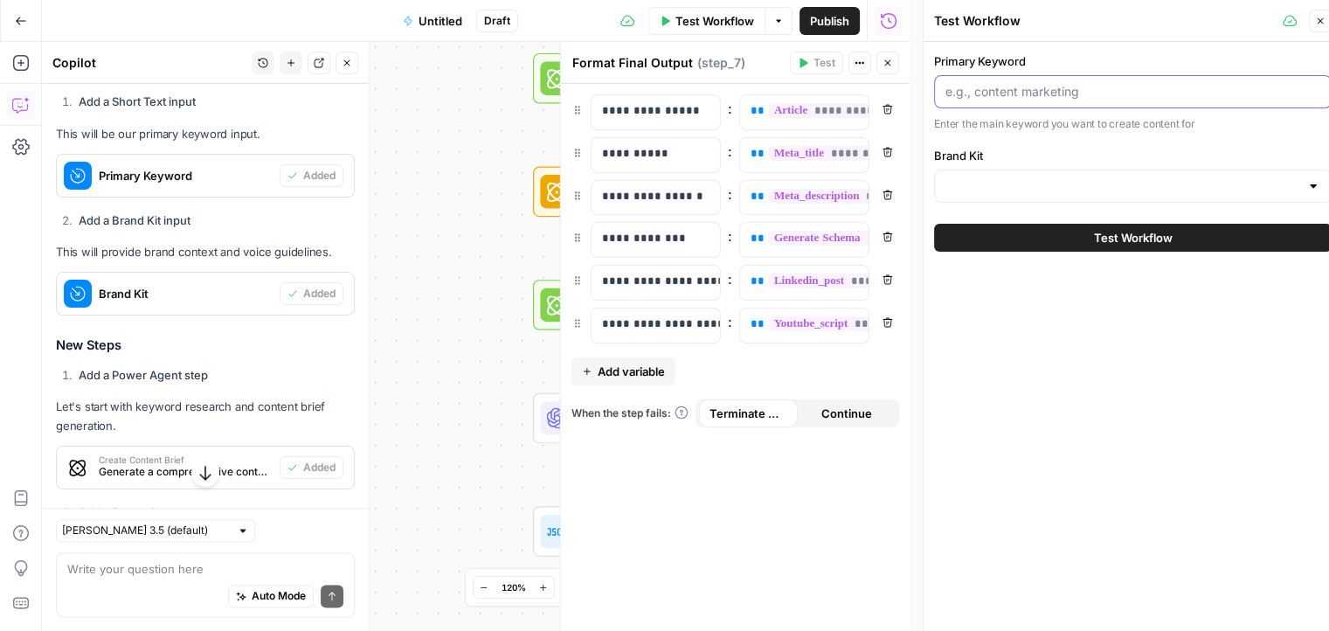
click at [1076, 93] on input "Primary Keyword" at bounding box center [1132, 91] width 375 height 17
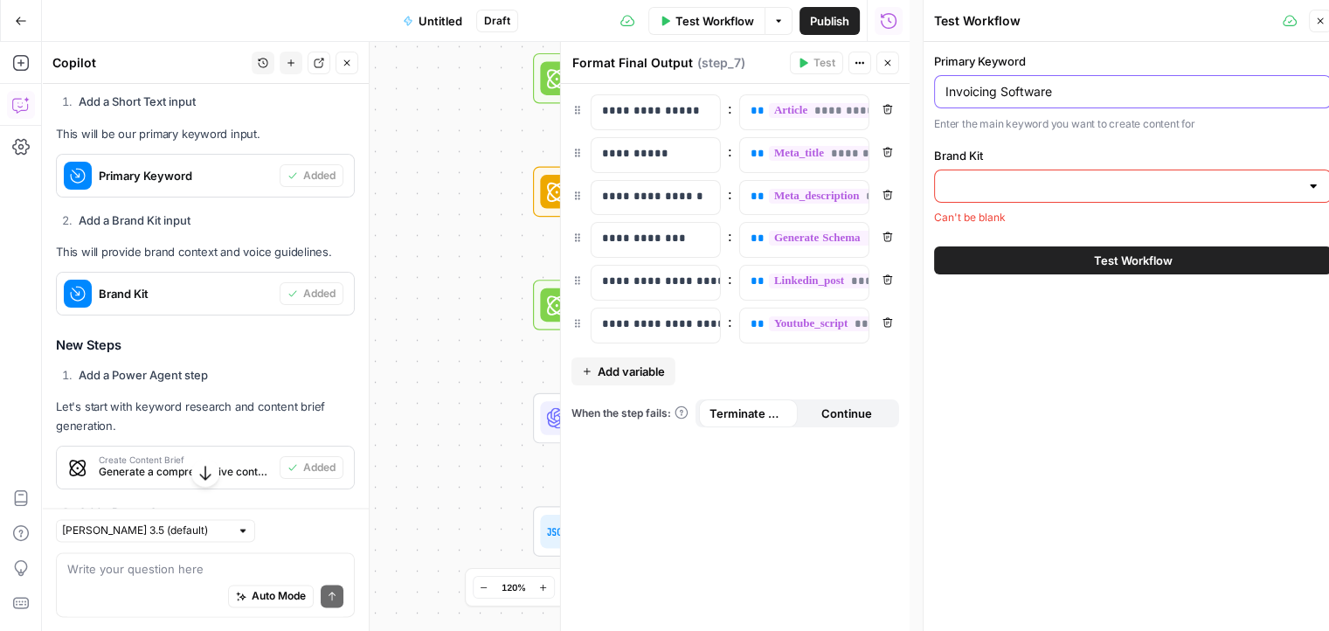
type input "Invoicing Software"
click at [1087, 188] on input "Brand Kit" at bounding box center [1122, 185] width 354 height 17
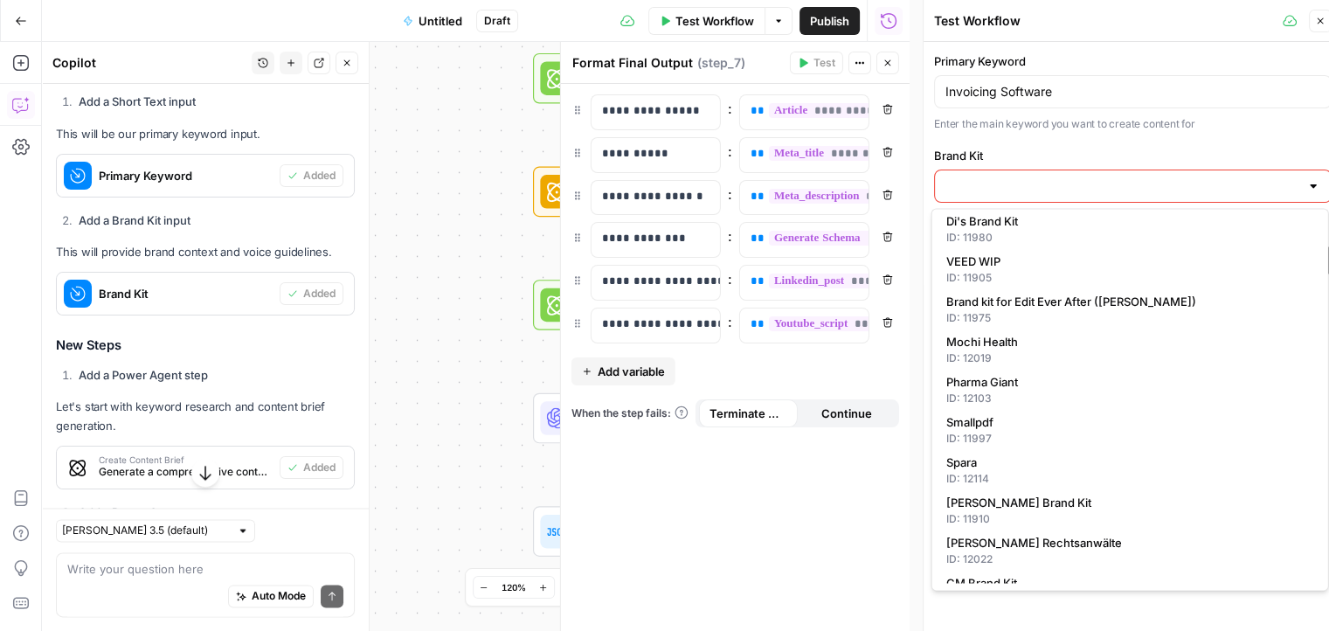
scroll to position [573, 0]
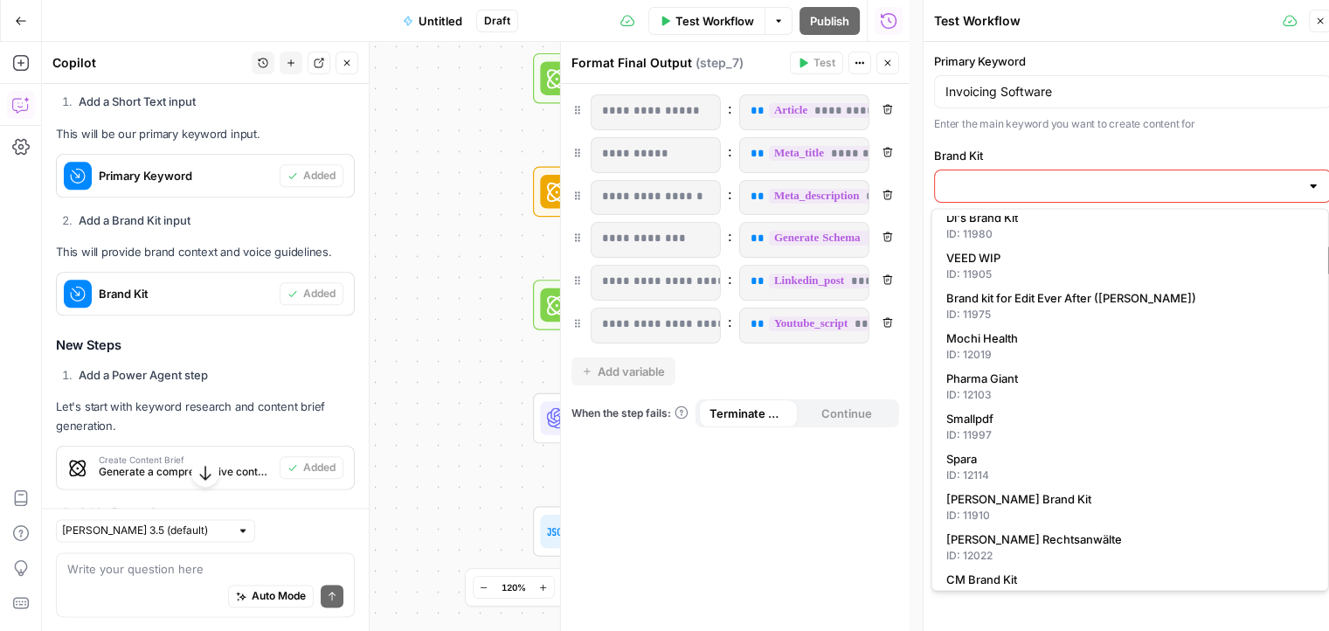
click at [1146, 187] on input "Brand Kit" at bounding box center [1122, 185] width 354 height 17
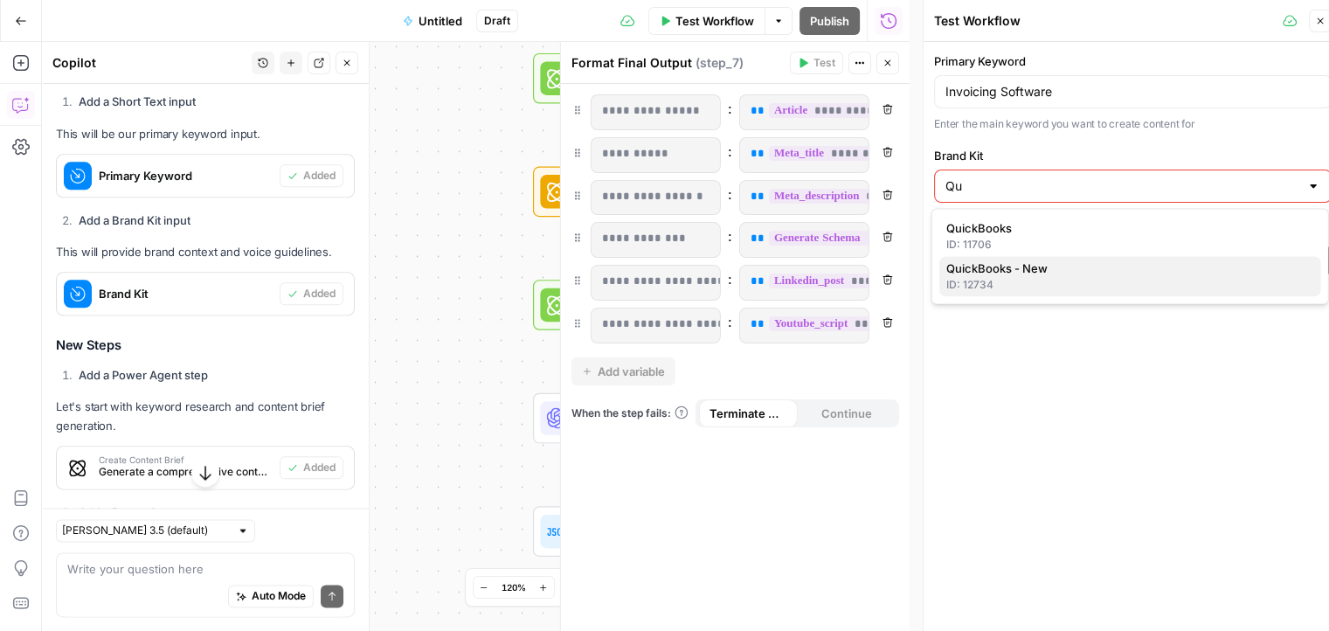
click at [1146, 272] on span "QuickBooks - New" at bounding box center [1126, 267] width 361 height 17
type input "QuickBooks - New"
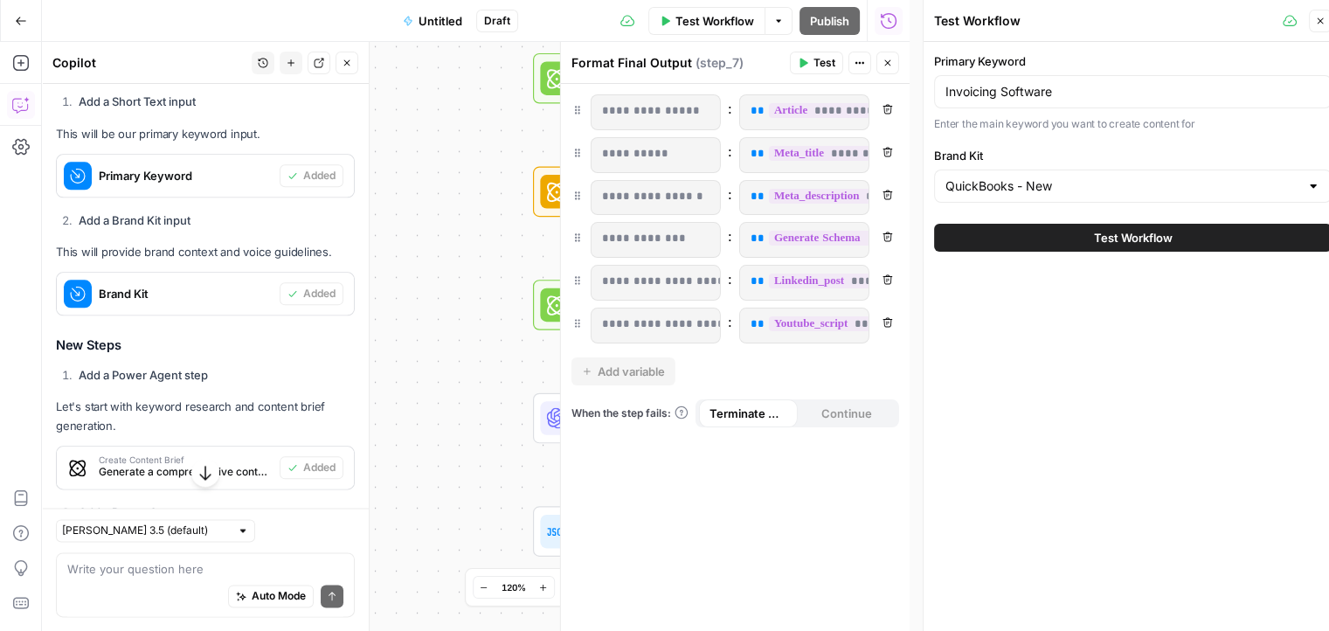
click at [1117, 233] on span "Test Workflow" at bounding box center [1133, 237] width 79 height 17
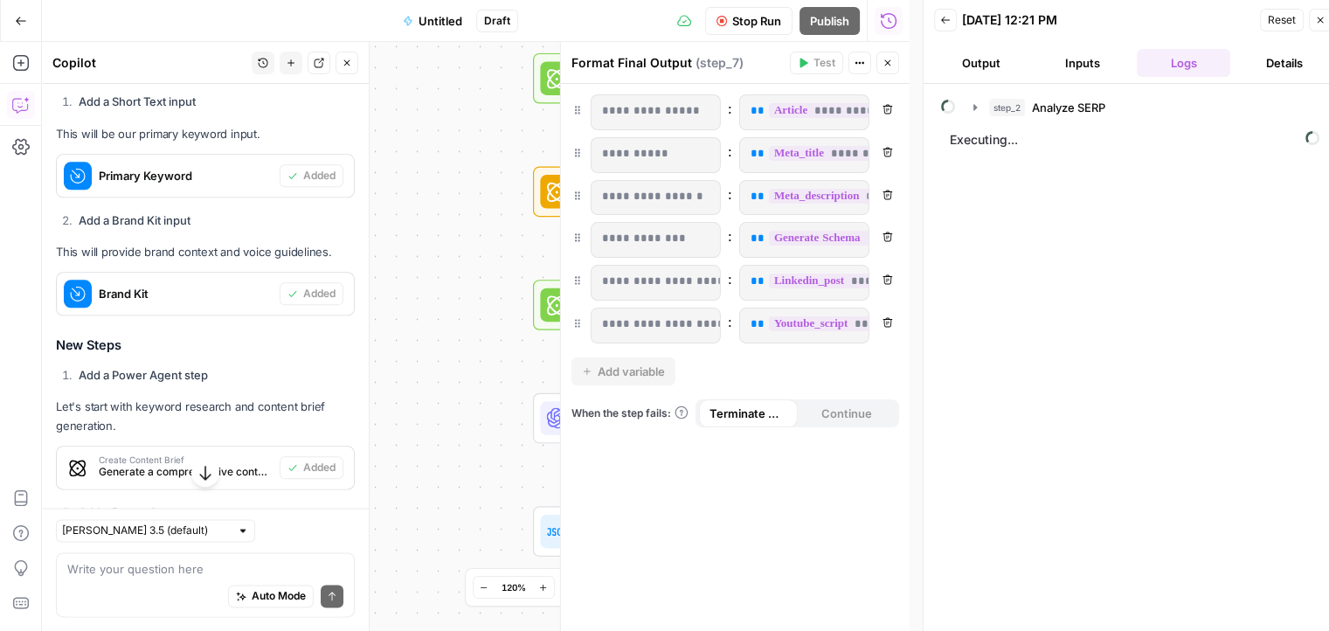
click at [889, 59] on icon "button" at bounding box center [887, 63] width 10 height 10
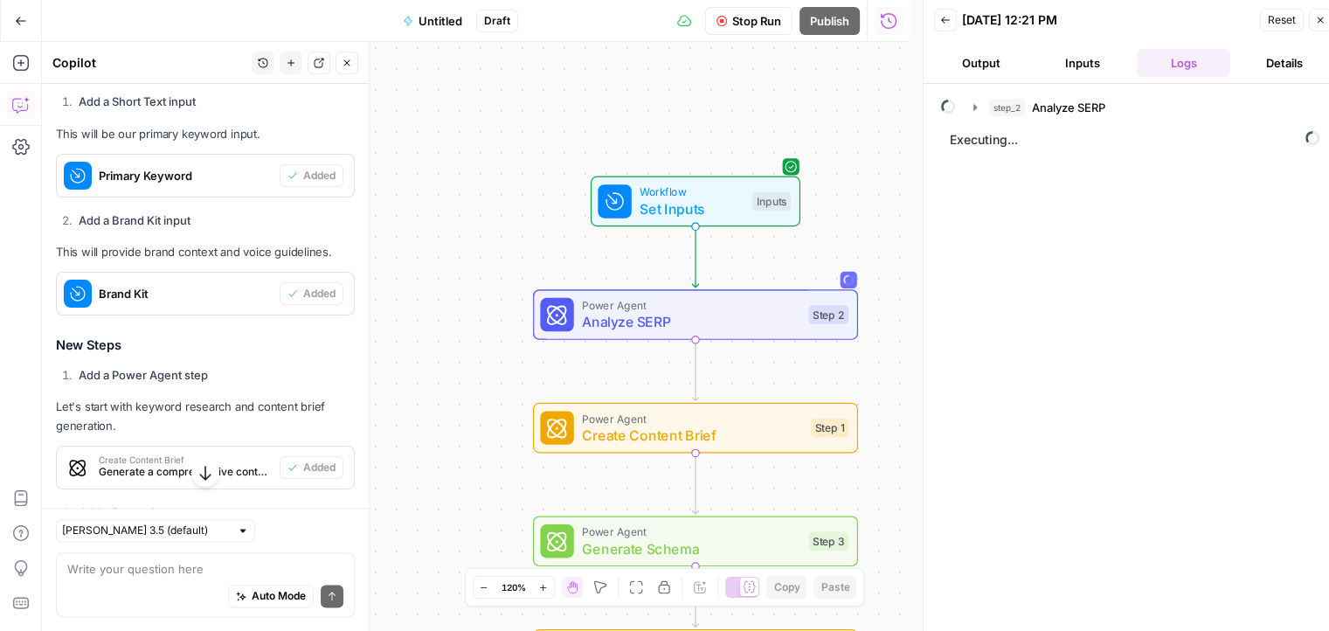
click at [349, 60] on icon "button" at bounding box center [347, 63] width 6 height 6
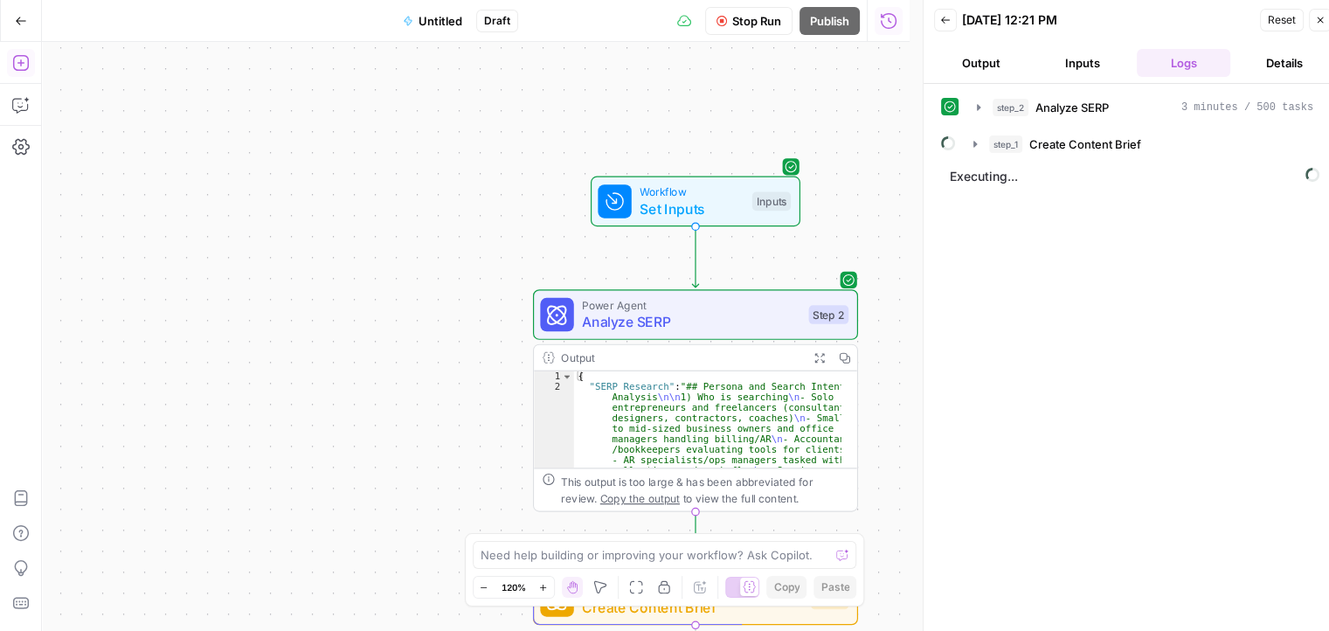
click at [23, 61] on icon "button" at bounding box center [20, 62] width 17 height 17
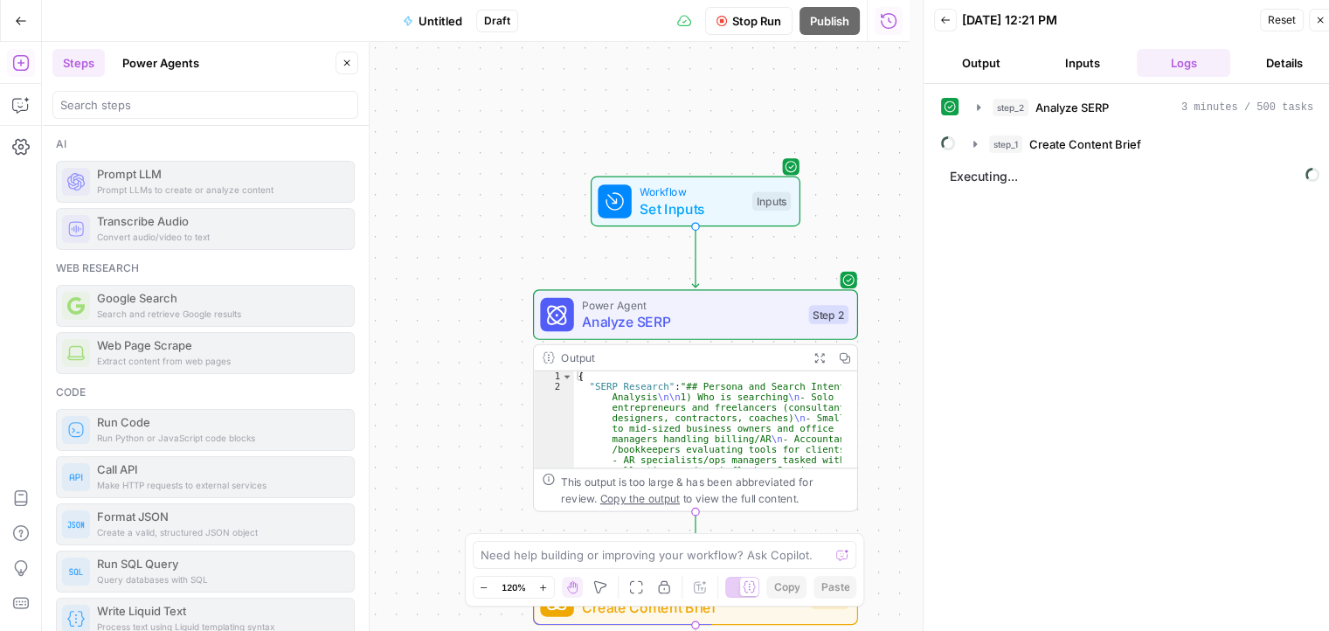
click at [151, 69] on button "Power Agents" at bounding box center [161, 63] width 98 height 28
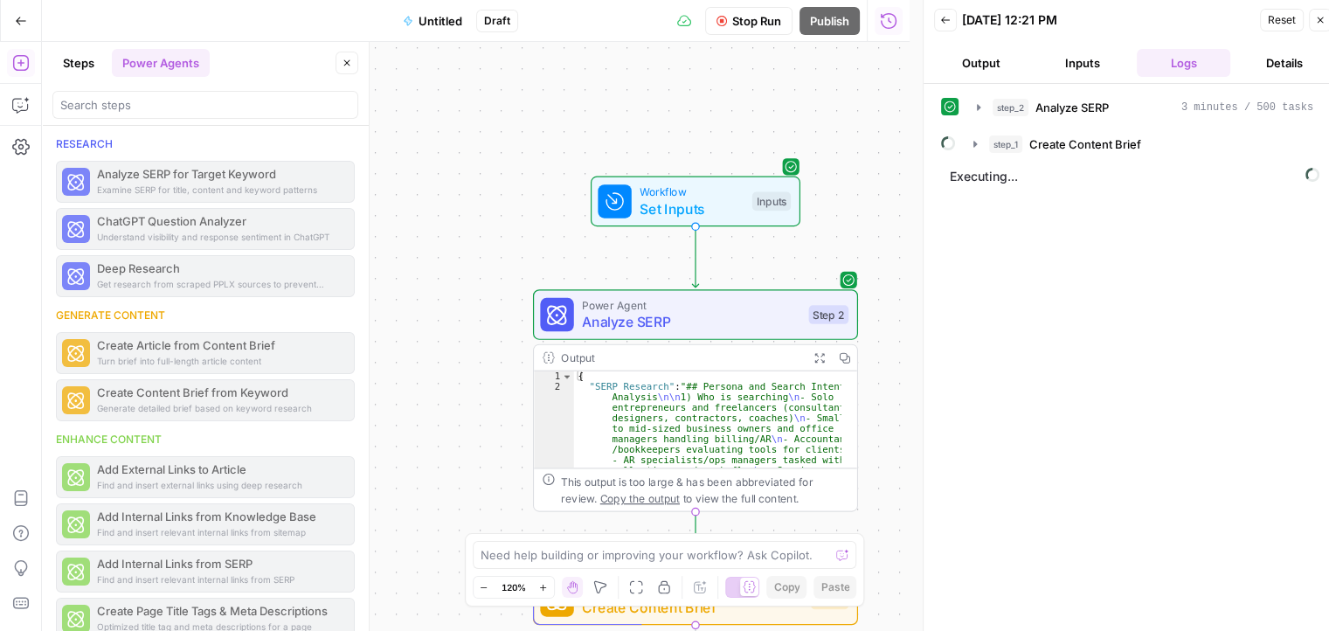
click at [80, 71] on button "Steps" at bounding box center [78, 63] width 52 height 28
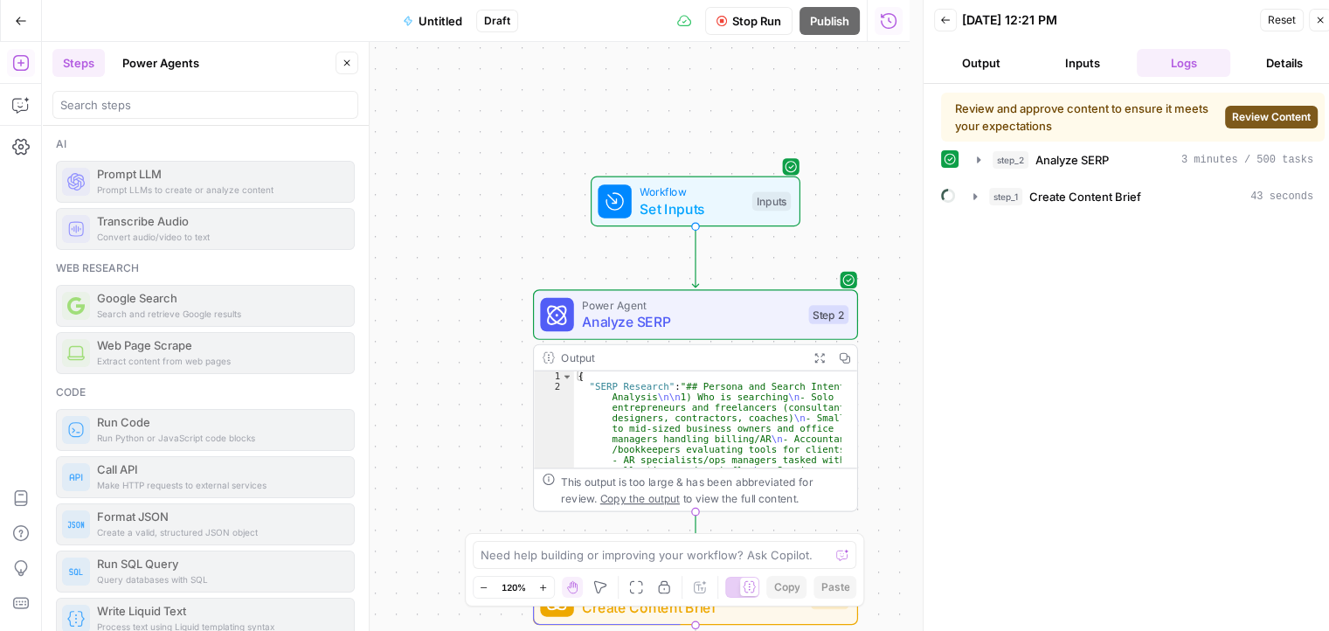
click at [183, 58] on button "Power Agents" at bounding box center [161, 63] width 98 height 28
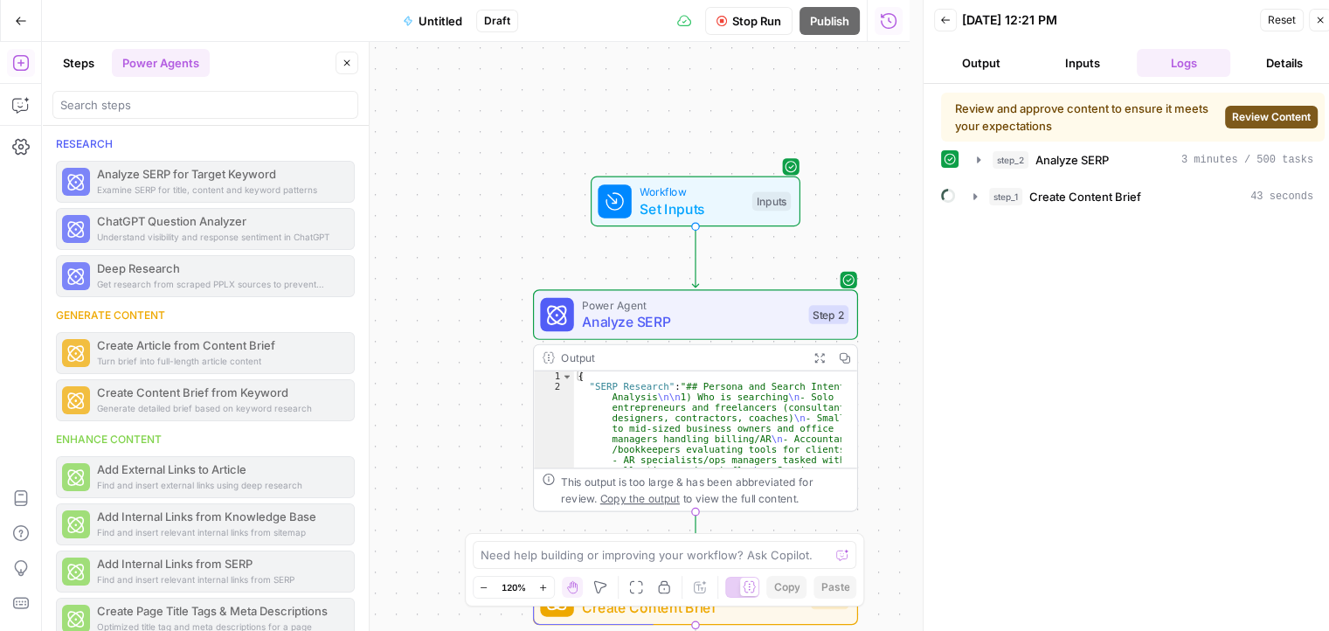
click at [1299, 114] on span "Review Content" at bounding box center [1271, 117] width 79 height 16
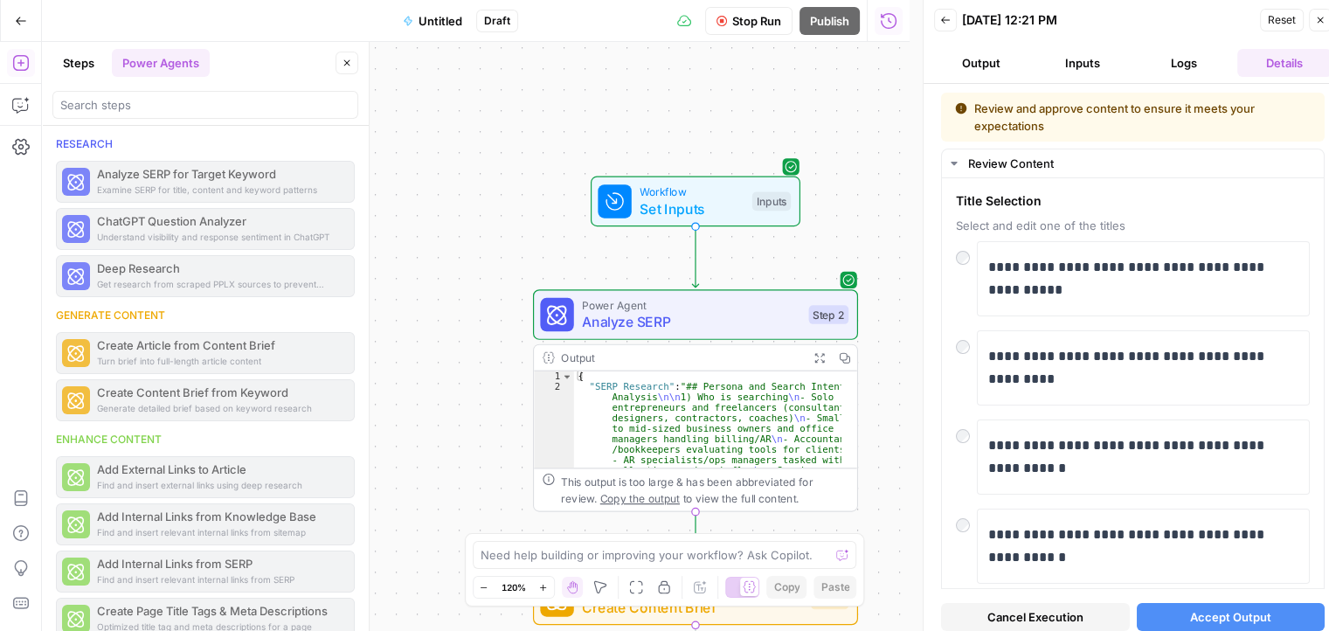
click at [1207, 622] on span "Accept Output" at bounding box center [1230, 616] width 81 height 17
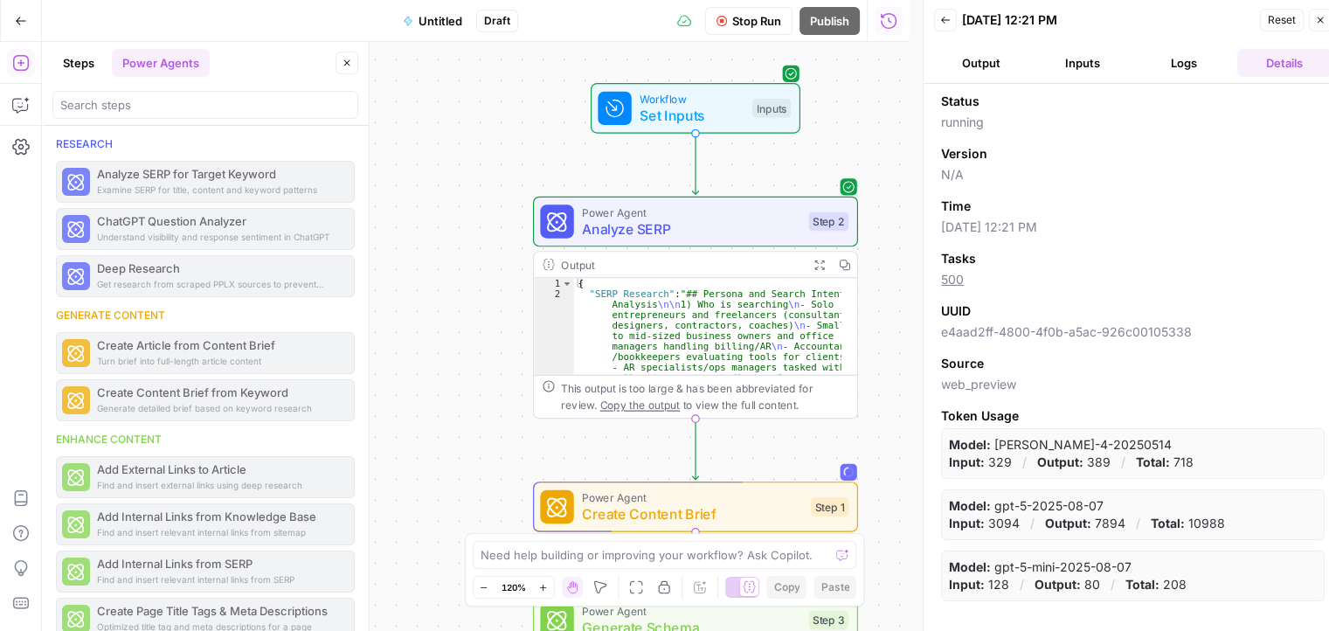
click at [659, 231] on span "Analyze SERP" at bounding box center [691, 228] width 218 height 21
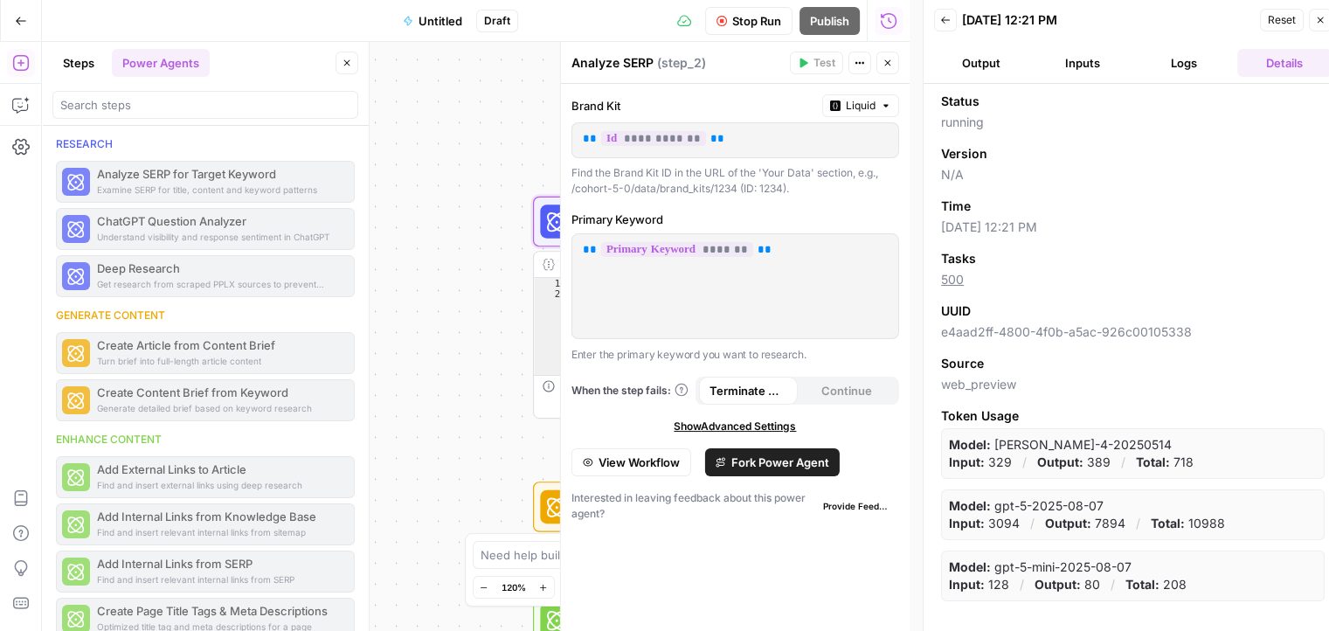
scroll to position [14, 0]
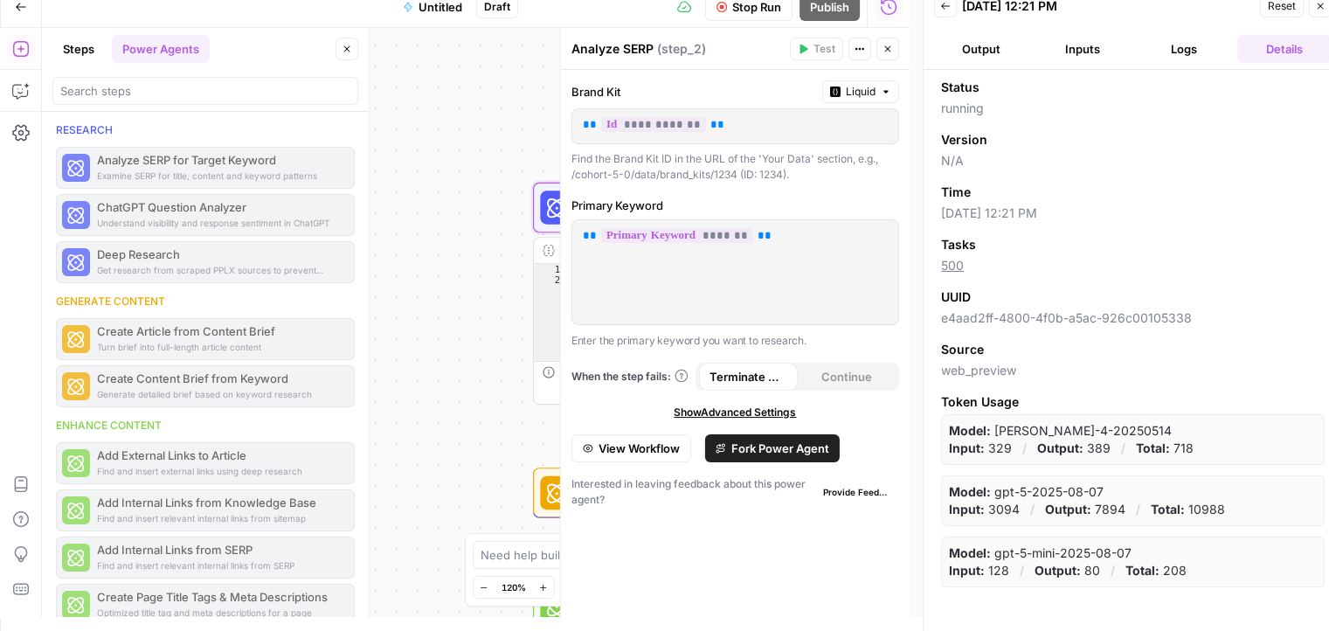
click at [634, 446] on span "View Workflow" at bounding box center [638, 447] width 81 height 17
click at [634, 446] on div "Go Back Untitled Draft Stop Run Publish Run History Add Steps Copilot Settings …" at bounding box center [664, 301] width 1329 height 631
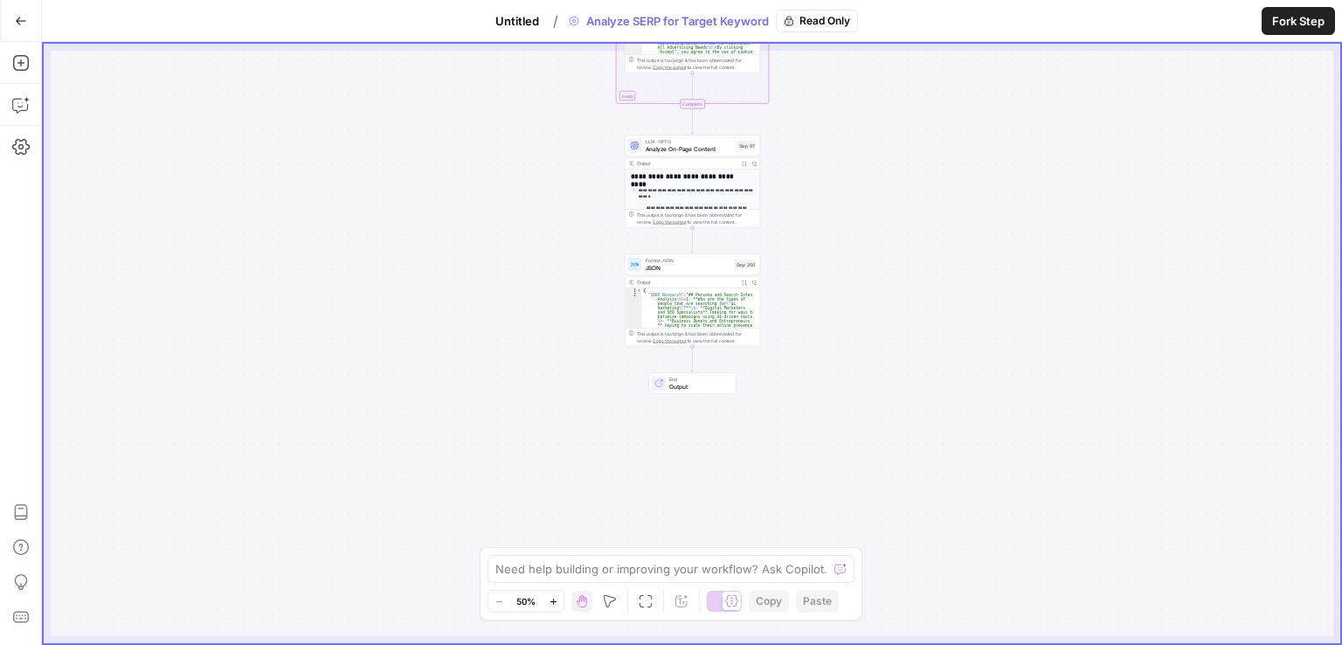
click at [24, 23] on icon "button" at bounding box center [21, 21] width 12 height 12
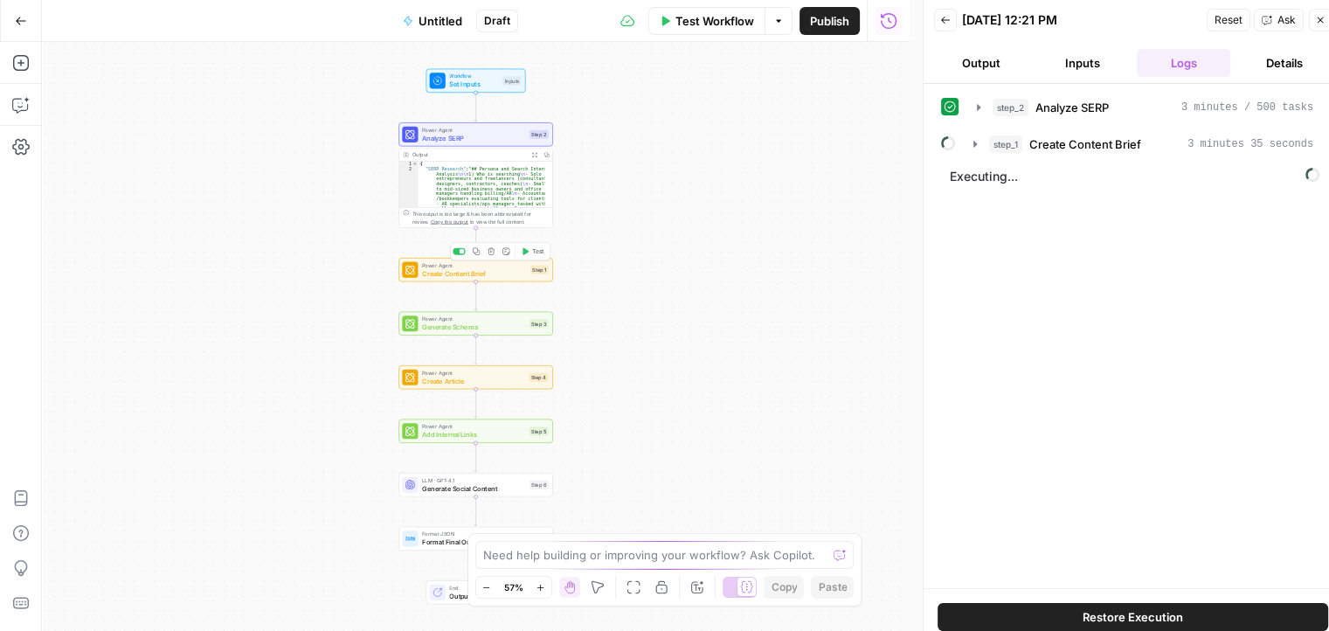
click at [444, 276] on span "Create Content Brief" at bounding box center [474, 273] width 105 height 10
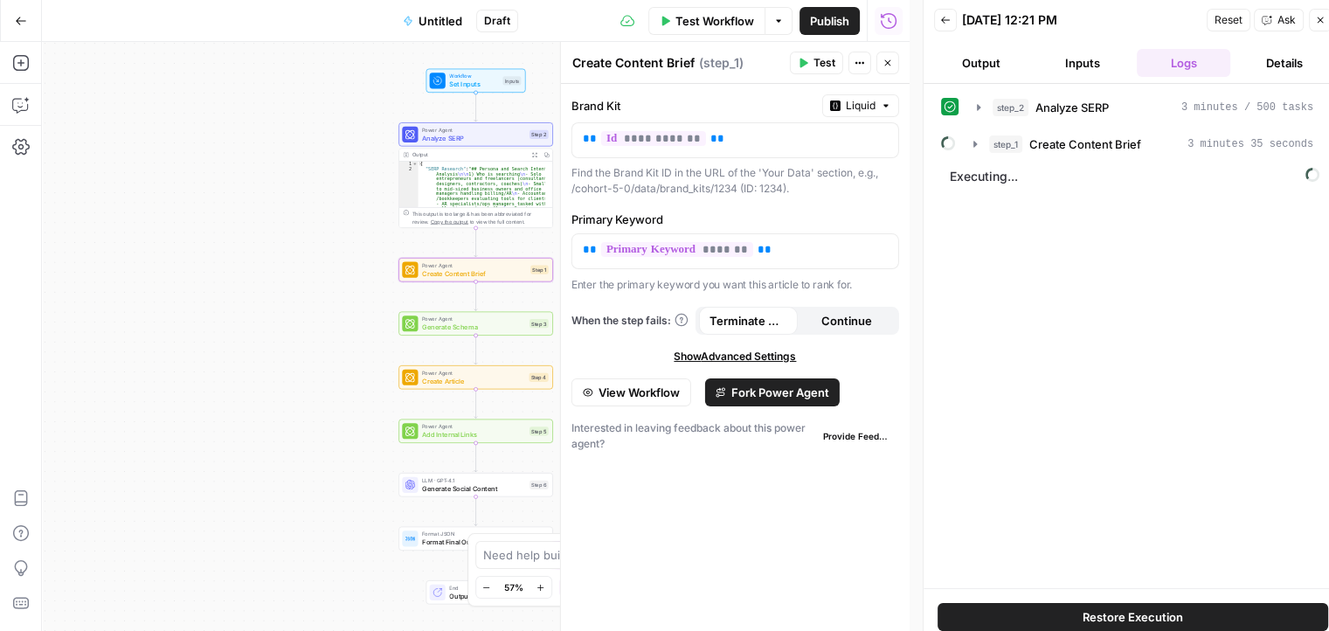
click at [641, 395] on span "View Workflow" at bounding box center [638, 392] width 81 height 17
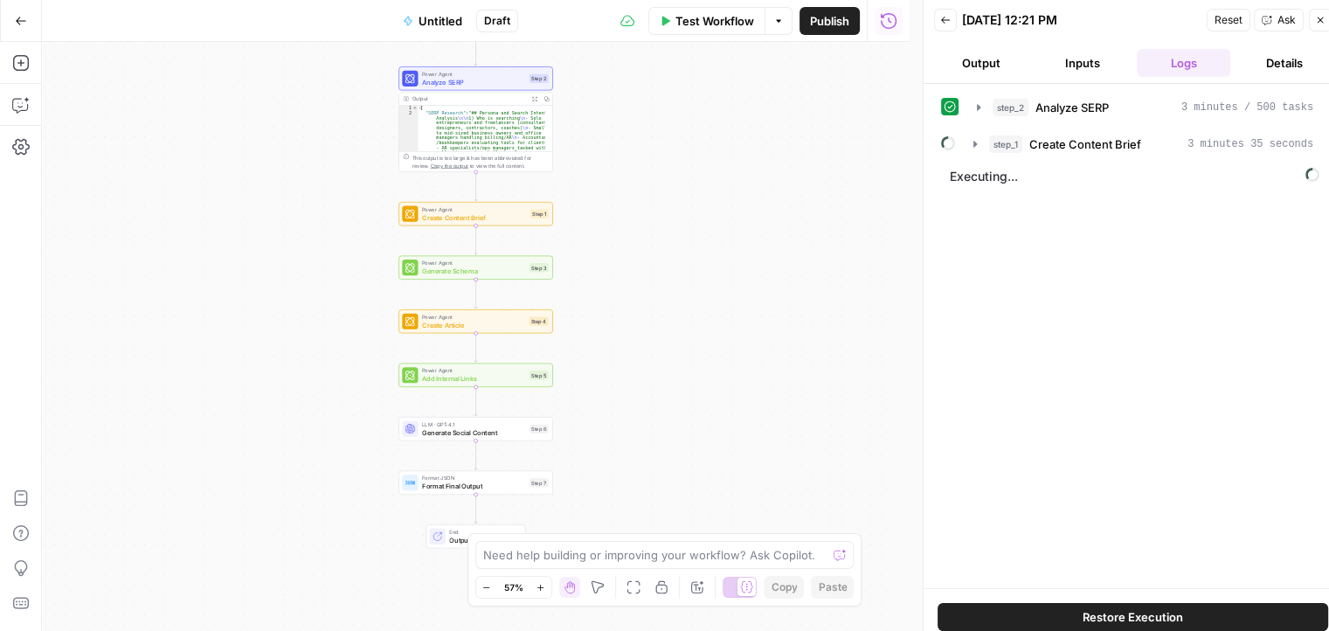
click at [653, 439] on div "Workflow Set Inputs Inputs Power Agent Analyze SERP Step 2 Output Expand Output…" at bounding box center [476, 336] width 868 height 589
click at [594, 562] on textarea at bounding box center [655, 554] width 344 height 17
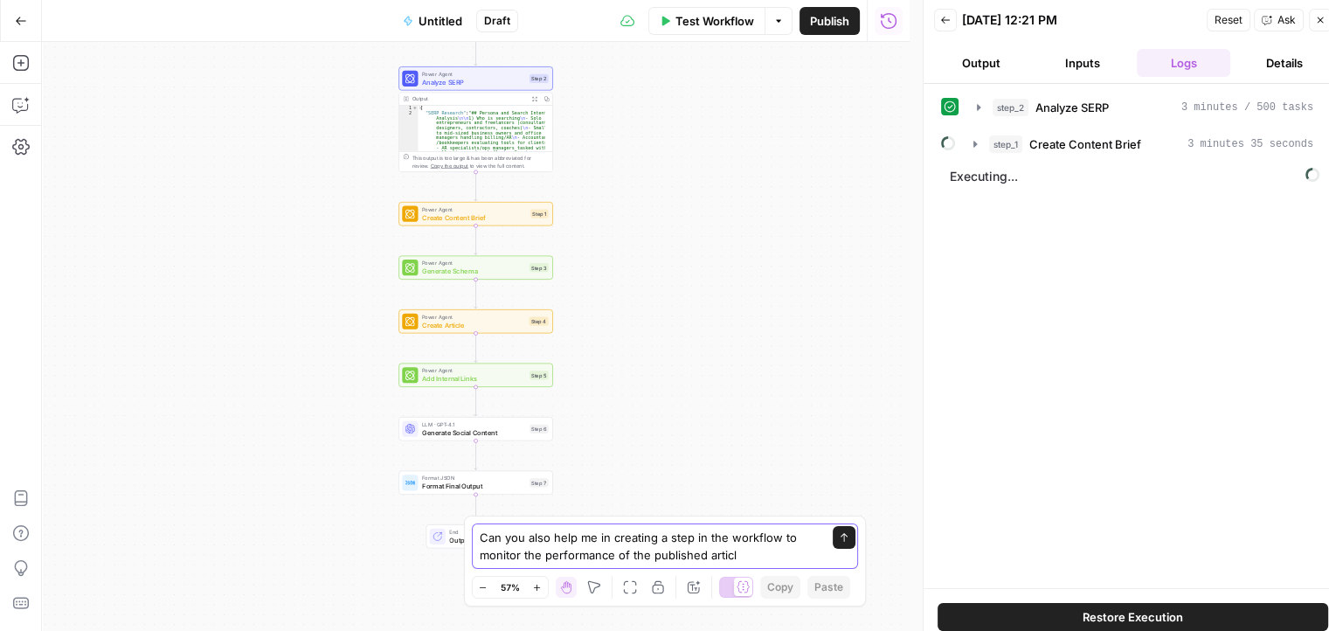
type textarea "Can you also help me in creating a step in the workflow to monitor the performa…"
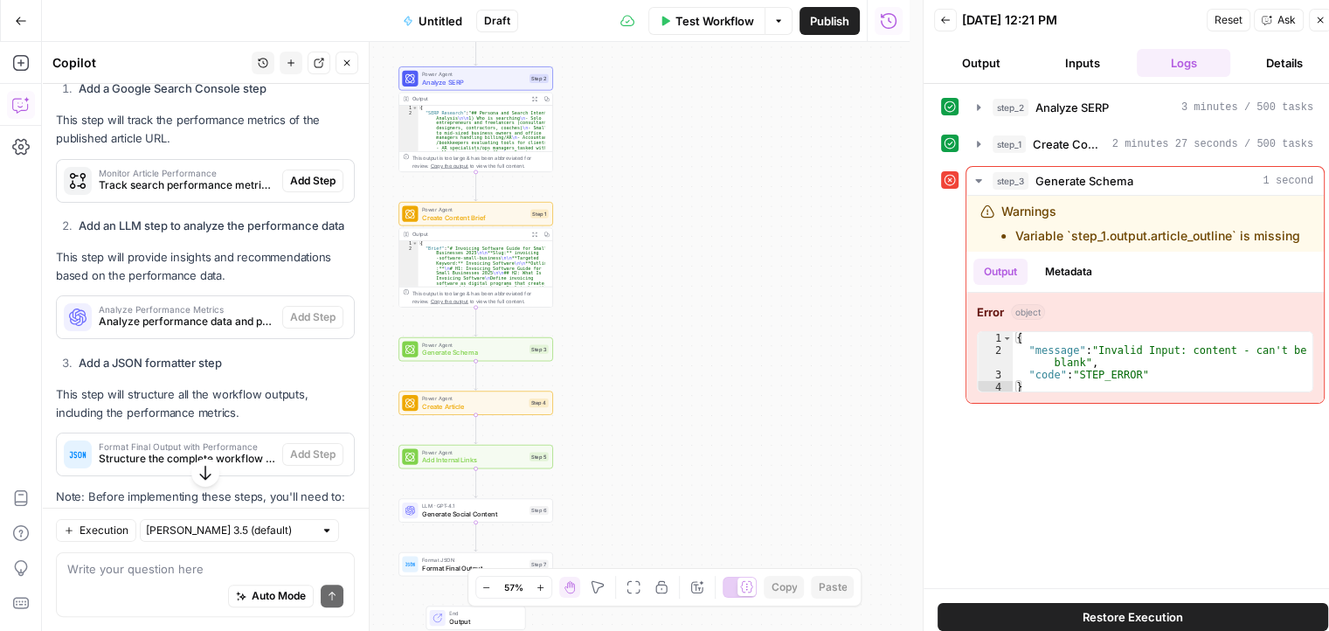
scroll to position [290, 0]
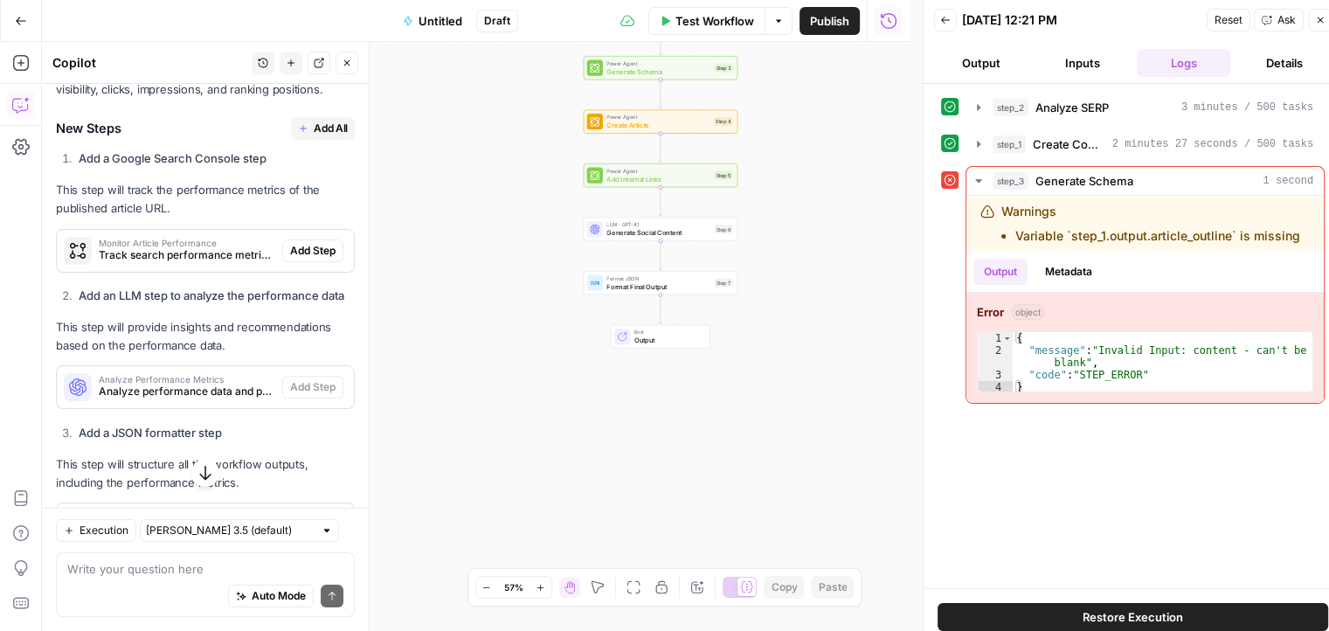
click at [314, 136] on span "Add All" at bounding box center [331, 129] width 34 height 16
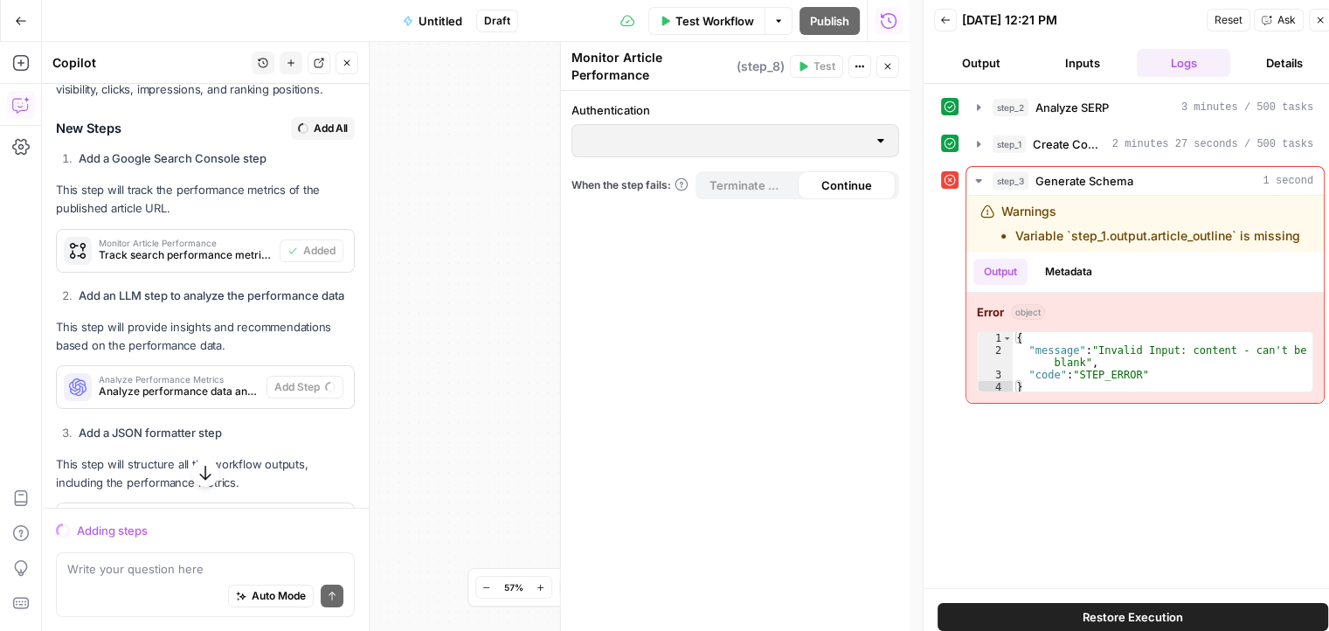
click at [881, 142] on div at bounding box center [881, 140] width 14 height 17
click at [767, 356] on div "Authentication When the step fails: Terminate Workflow Continue" at bounding box center [735, 361] width 349 height 540
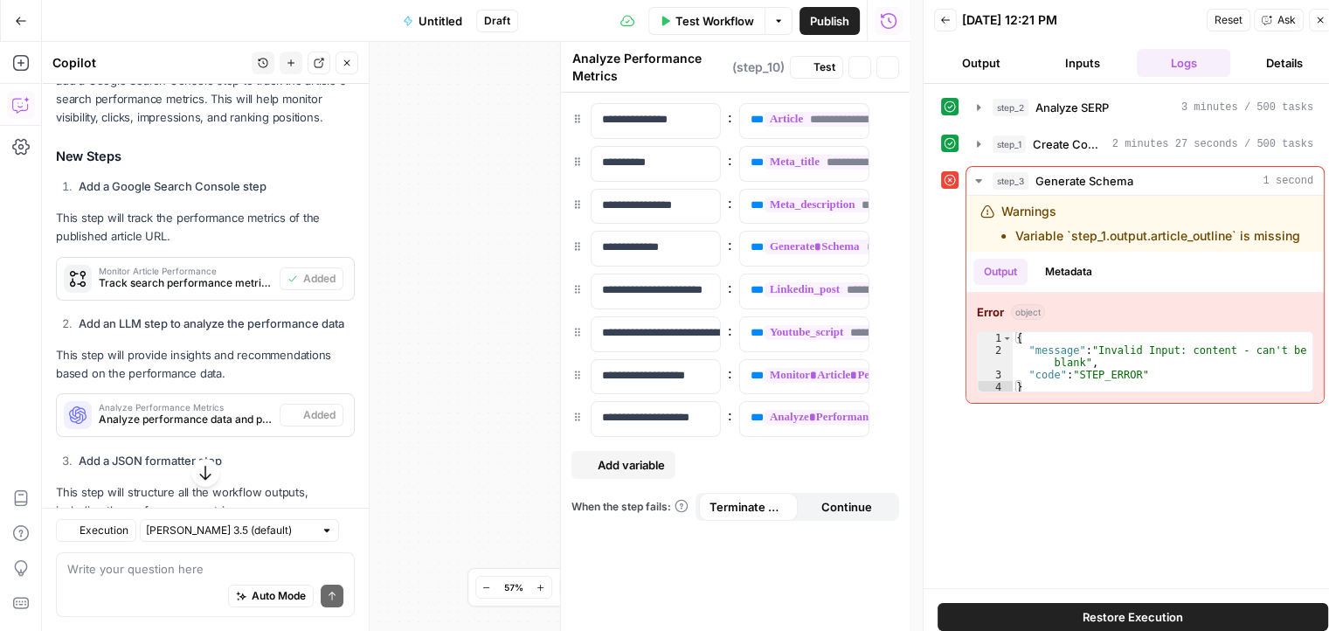
type textarea "Format Final Output with Performance"
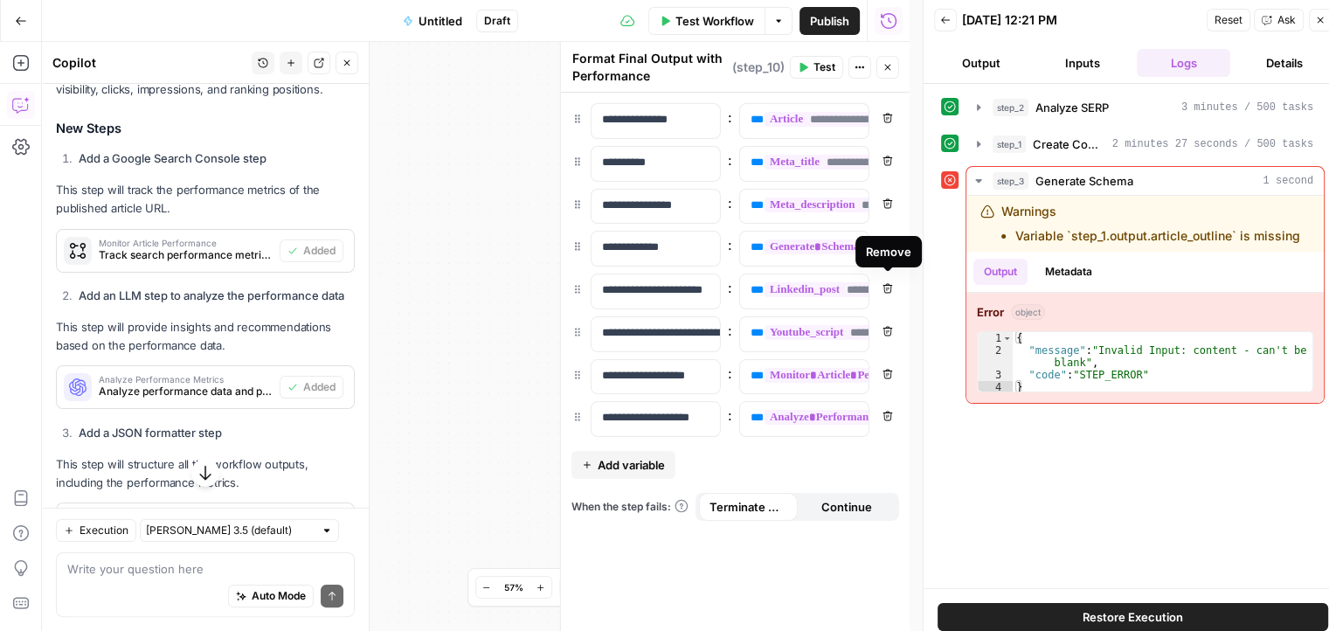
click at [889, 284] on icon "button" at bounding box center [887, 288] width 10 height 10
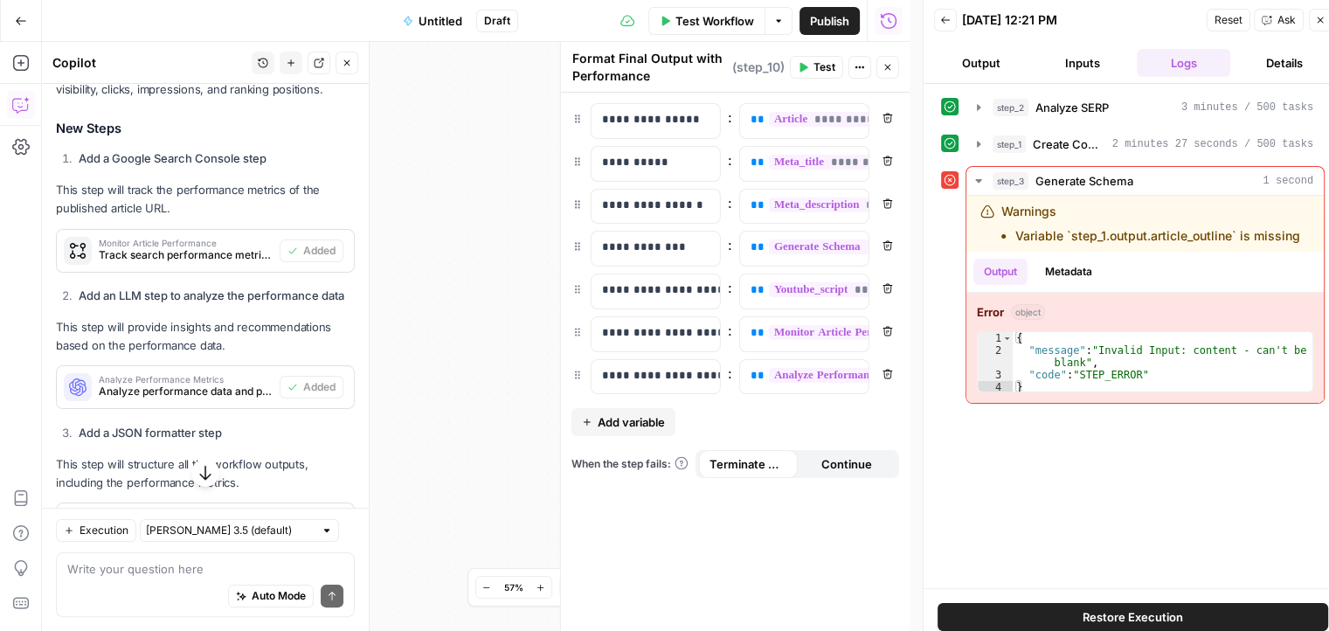
click at [889, 284] on icon "button" at bounding box center [887, 288] width 10 height 10
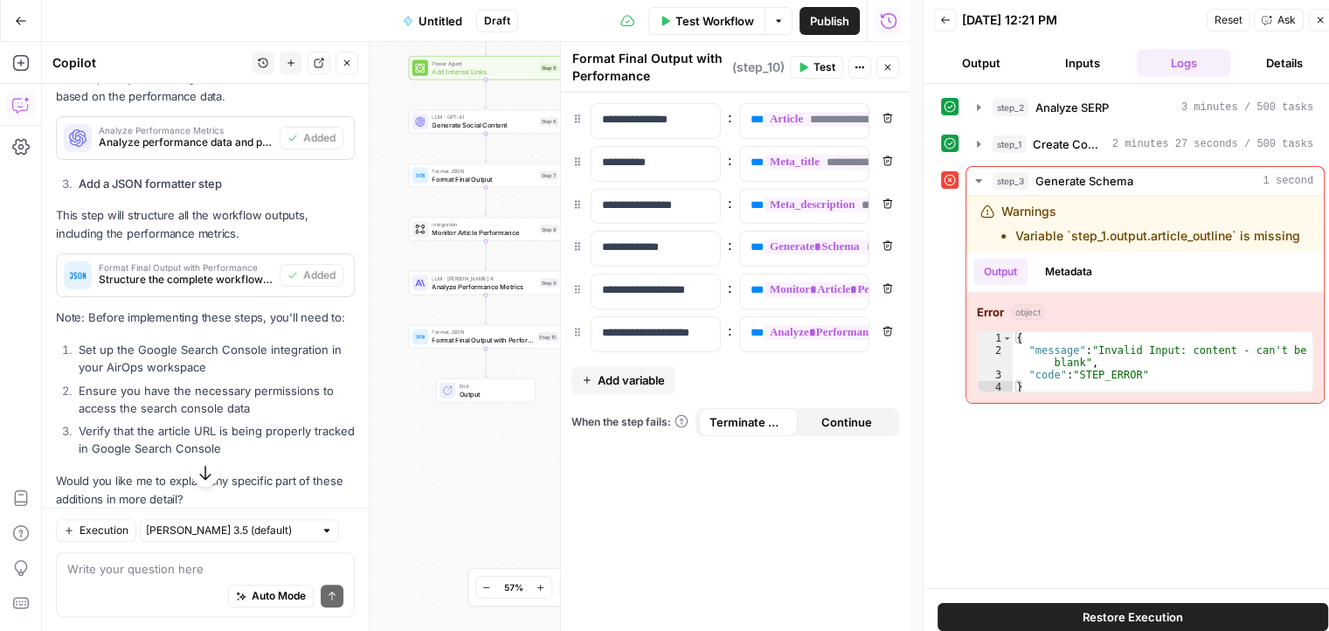
scroll to position [642, 0]
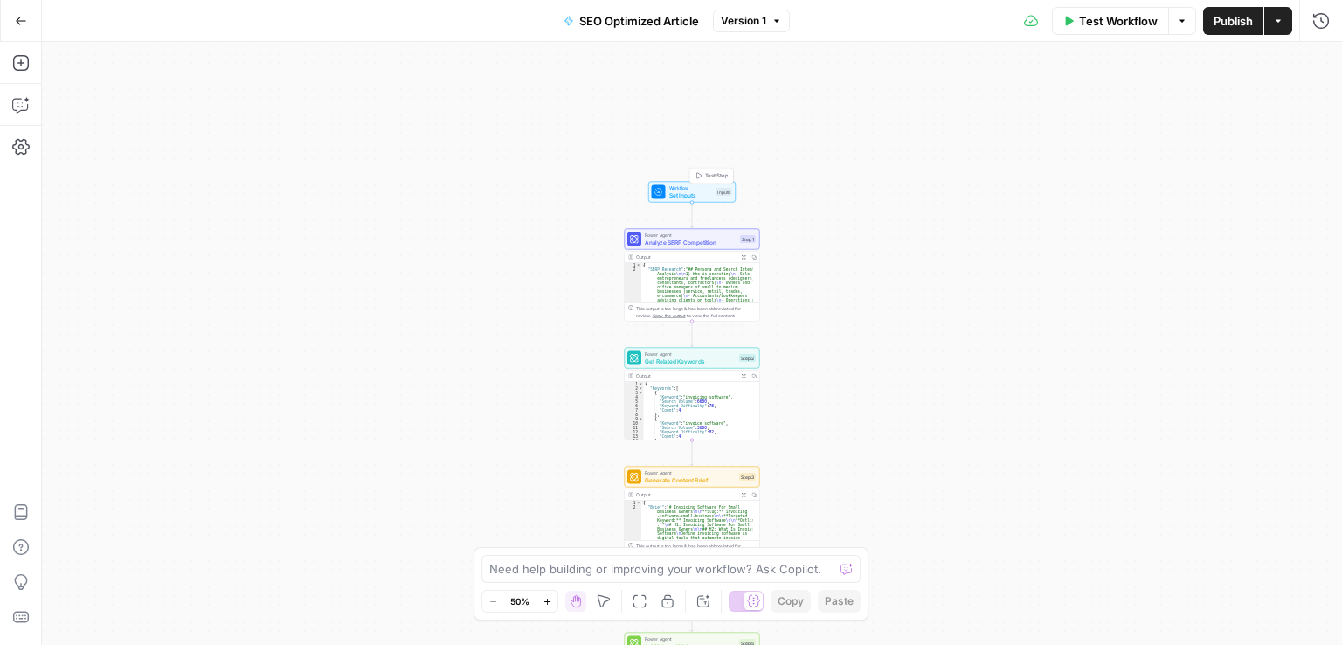
click at [686, 190] on span "Set Inputs" at bounding box center [691, 194] width 44 height 9
click at [1125, 147] on Kit "Brand Kit" at bounding box center [1177, 140] width 279 height 17
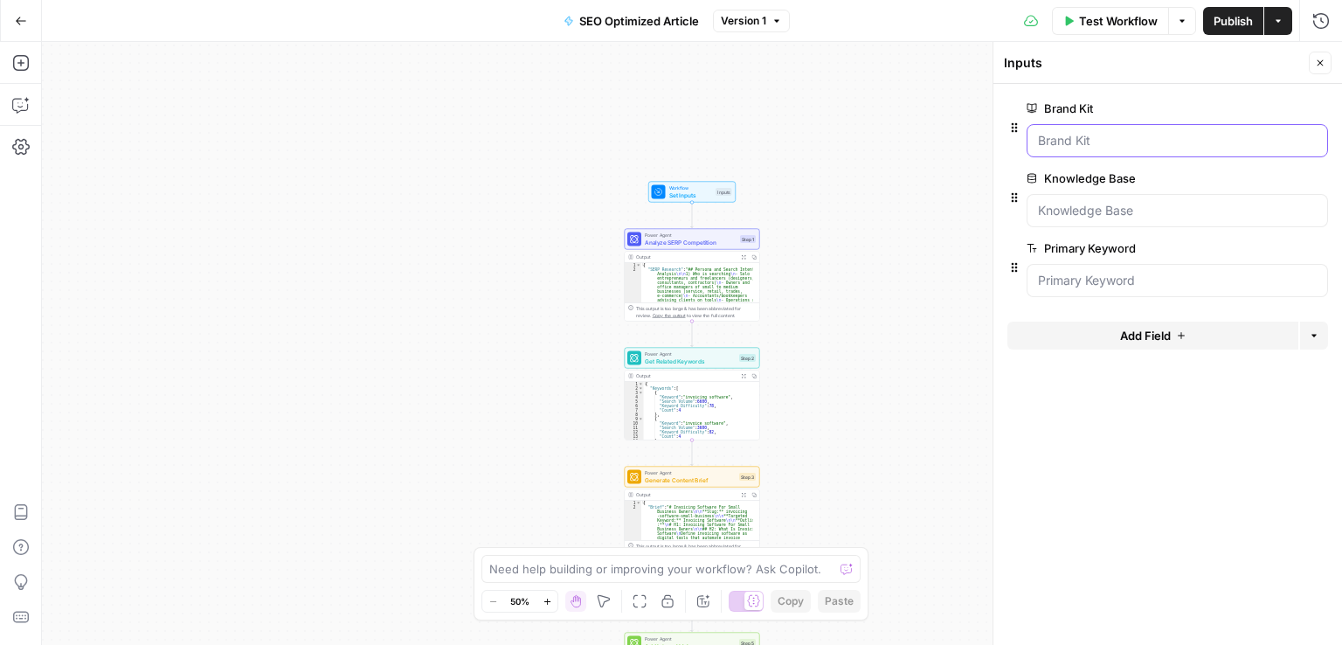
click at [1125, 147] on Kit "Brand Kit" at bounding box center [1177, 140] width 279 height 17
click at [1083, 141] on Kit "Brand Kit" at bounding box center [1177, 140] width 279 height 17
click at [1263, 109] on span "edit field" at bounding box center [1262, 108] width 38 height 14
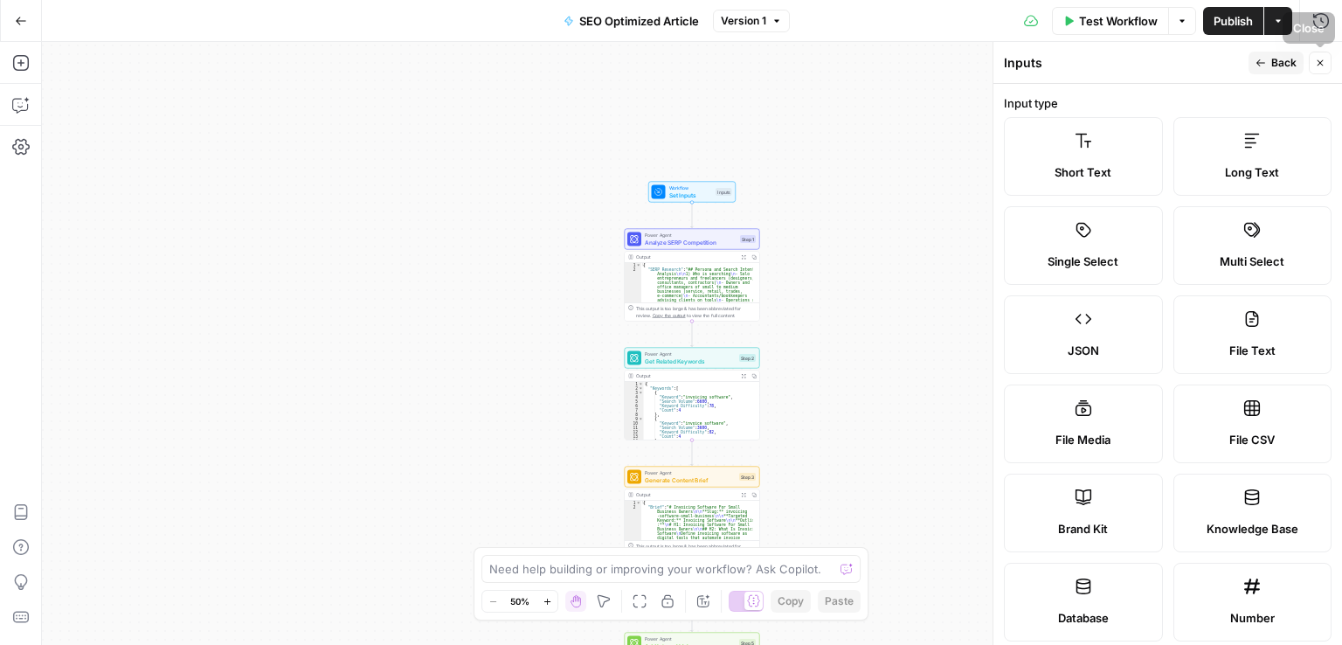
click at [1317, 66] on icon "button" at bounding box center [1320, 63] width 10 height 10
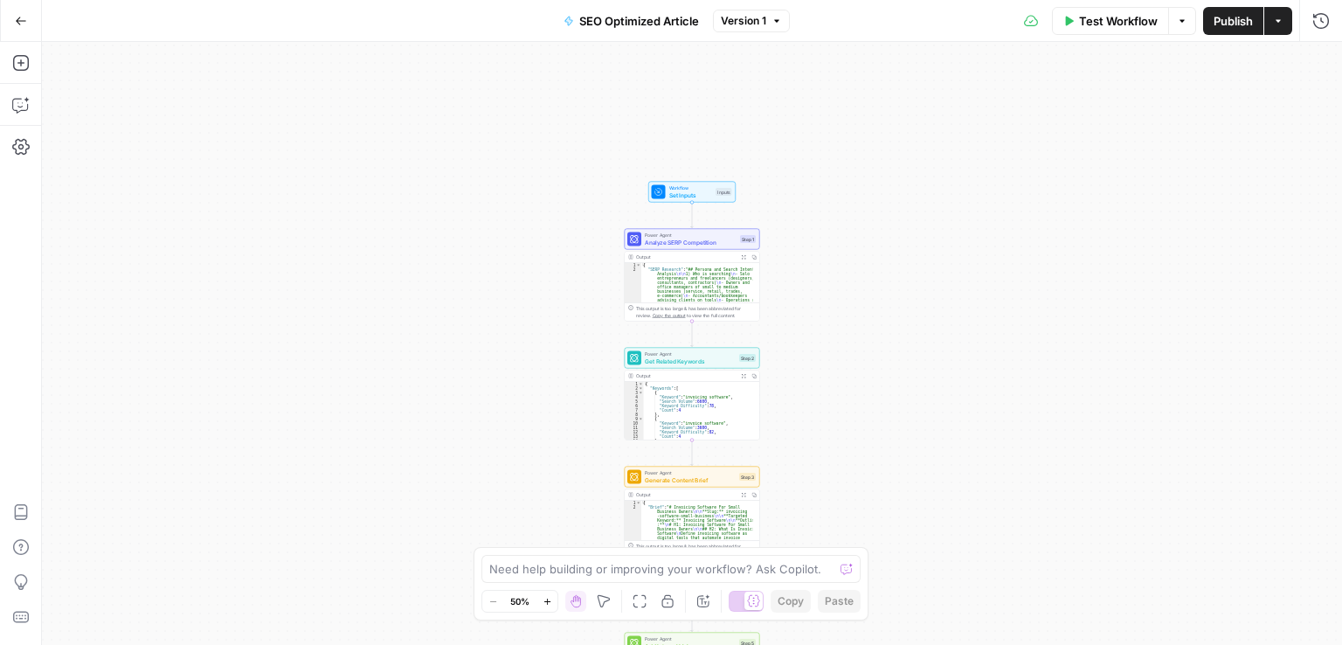
click at [1079, 16] on span "Test Workflow" at bounding box center [1118, 20] width 79 height 17
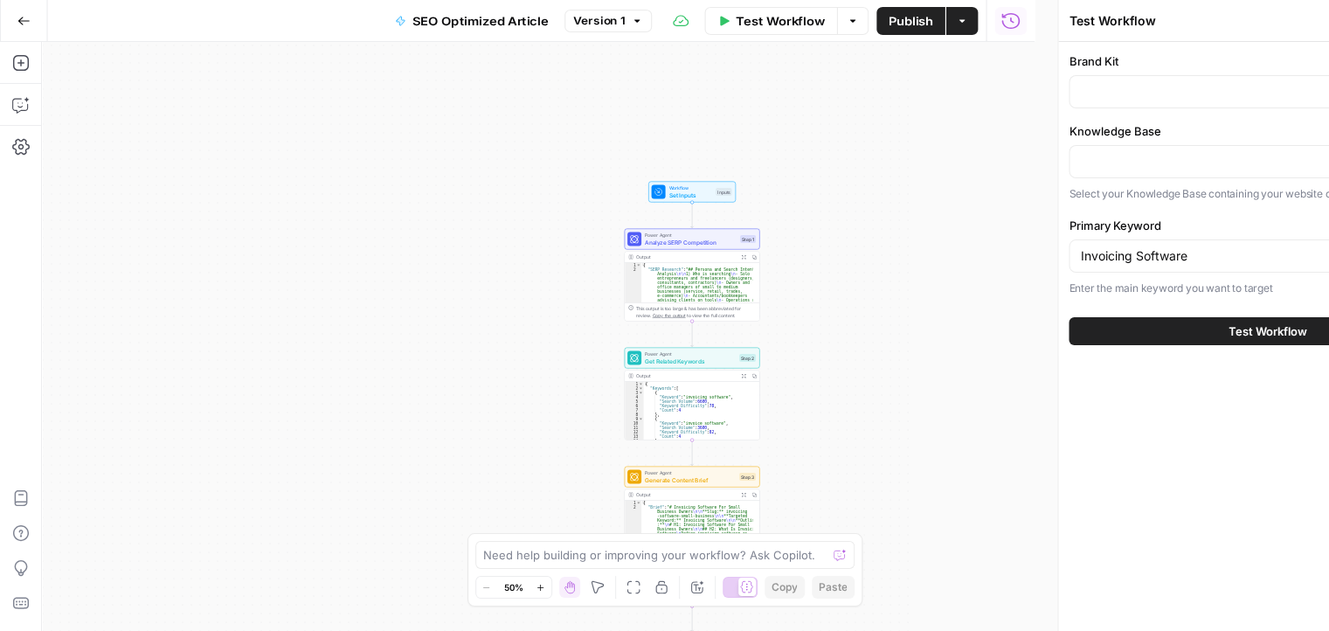
type input "New Knowledge Base"
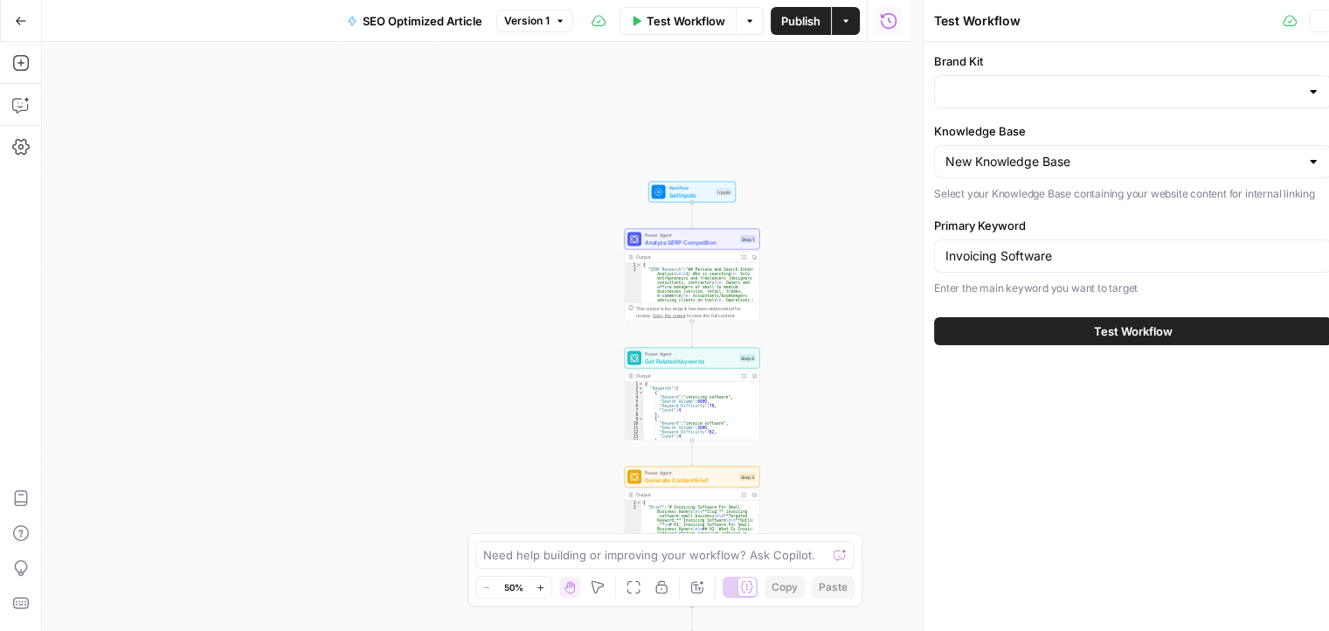
type input "QuickBooks"
click at [1059, 162] on input "Knowledge Base" at bounding box center [1122, 161] width 354 height 17
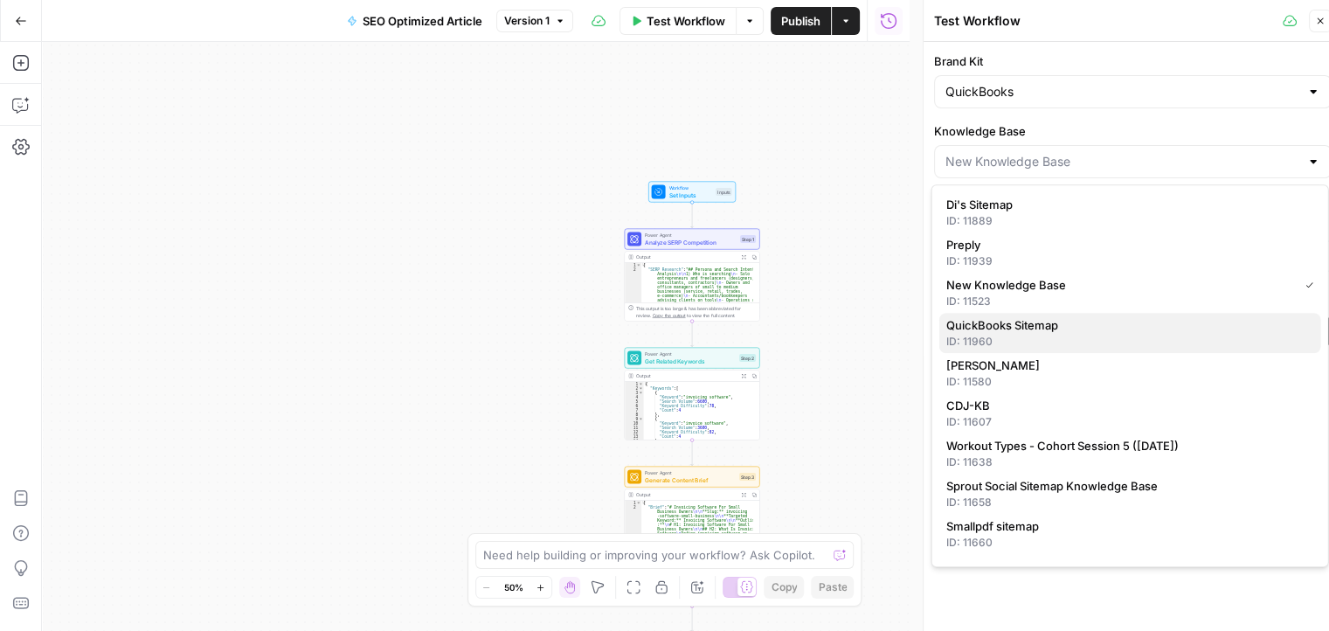
click at [1038, 332] on span "QuickBooks Sitemap" at bounding box center [1126, 324] width 361 height 17
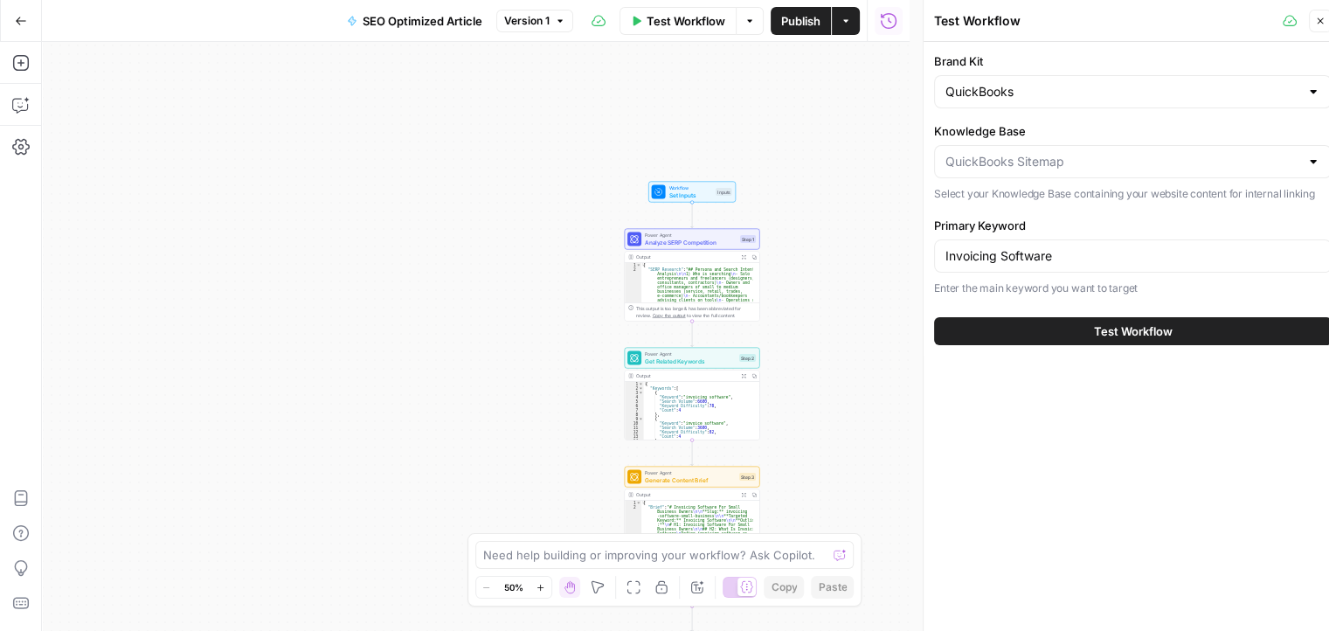
type input "QuickBooks Sitemap"
click at [1033, 327] on button "Test Workflow" at bounding box center [1133, 331] width 398 height 28
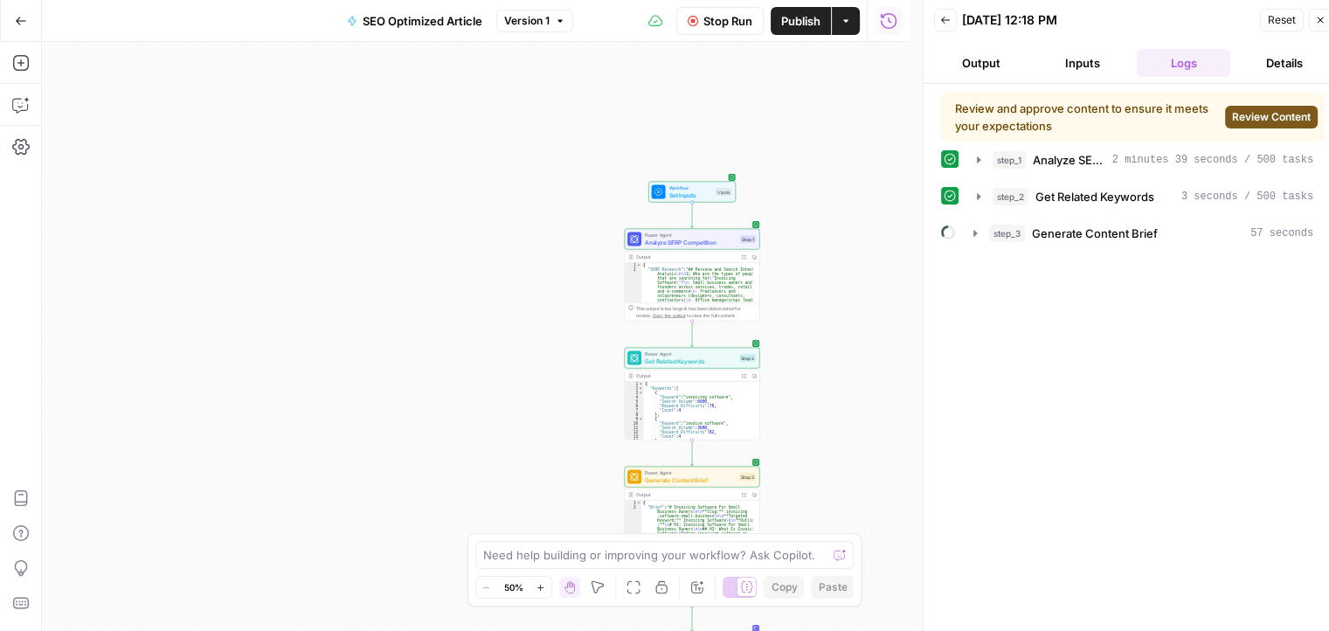
click at [1272, 116] on span "Review Content" at bounding box center [1271, 117] width 79 height 16
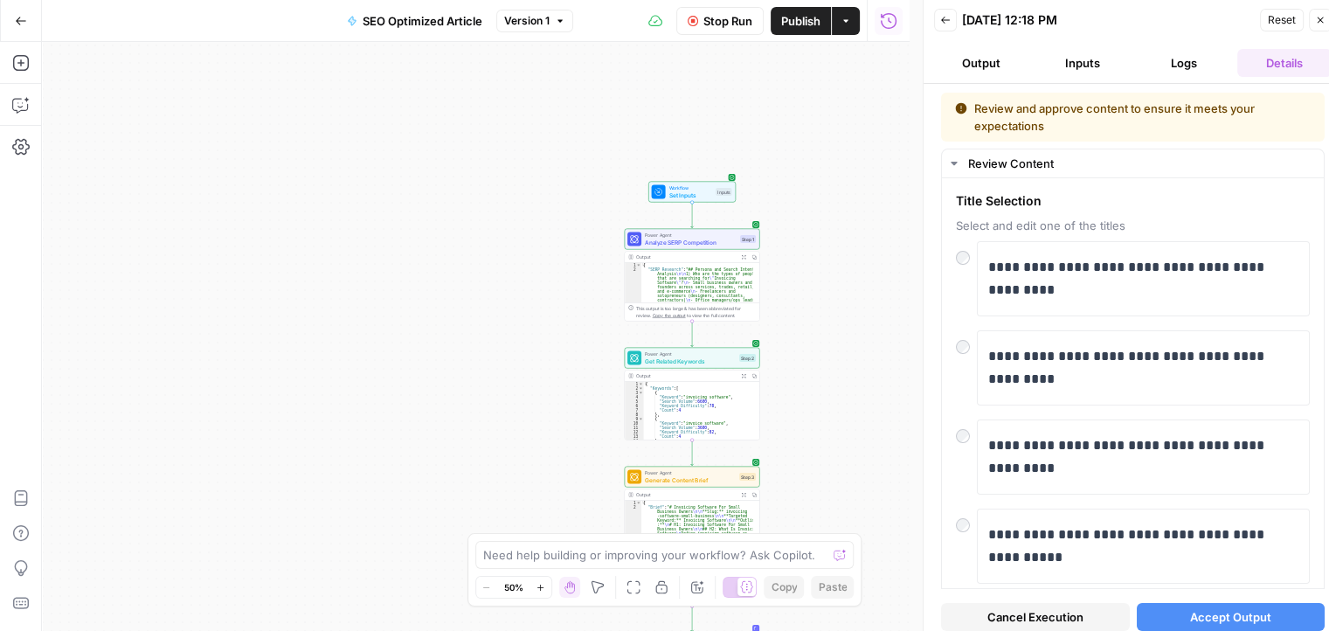
click at [1226, 611] on span "Accept Output" at bounding box center [1230, 616] width 81 height 17
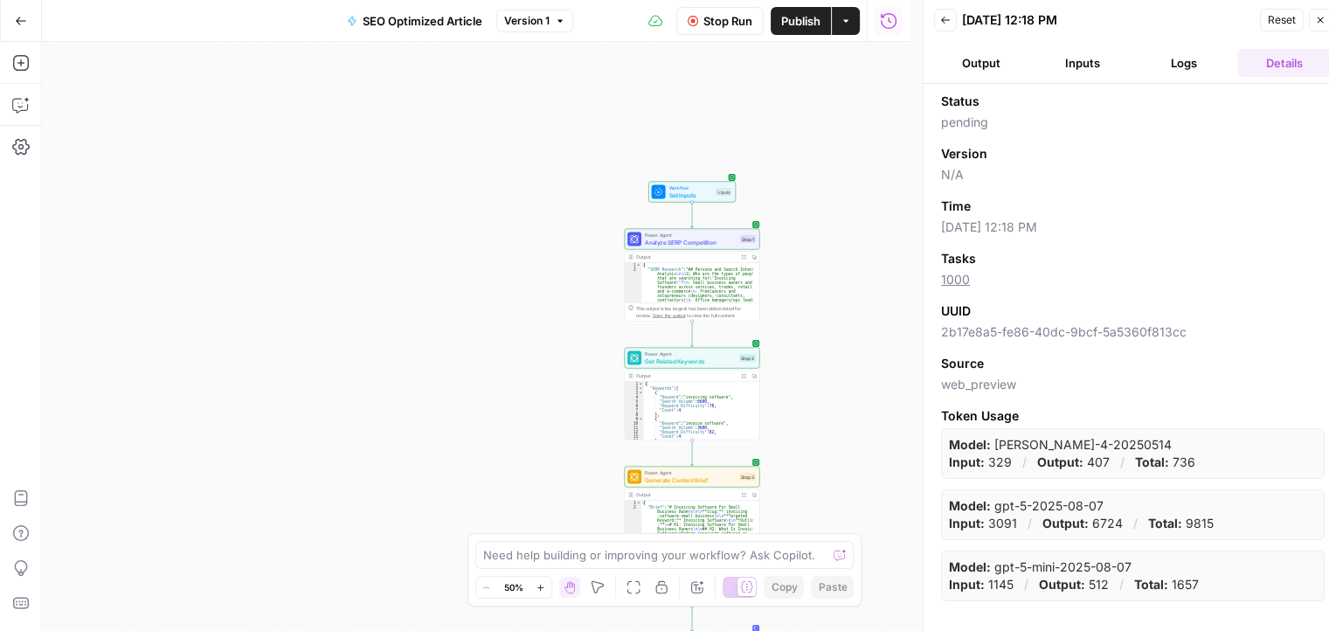
click at [1195, 63] on button "Logs" at bounding box center [1184, 63] width 94 height 28
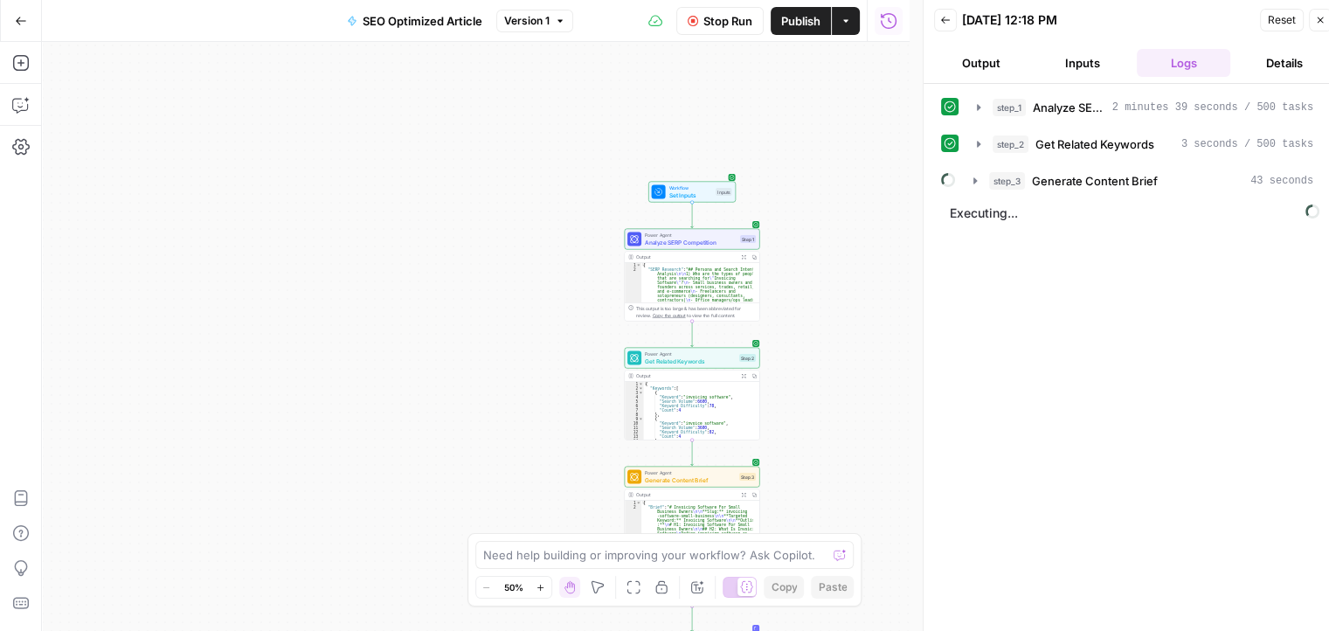
click at [1077, 68] on button "Inputs" at bounding box center [1082, 63] width 94 height 28
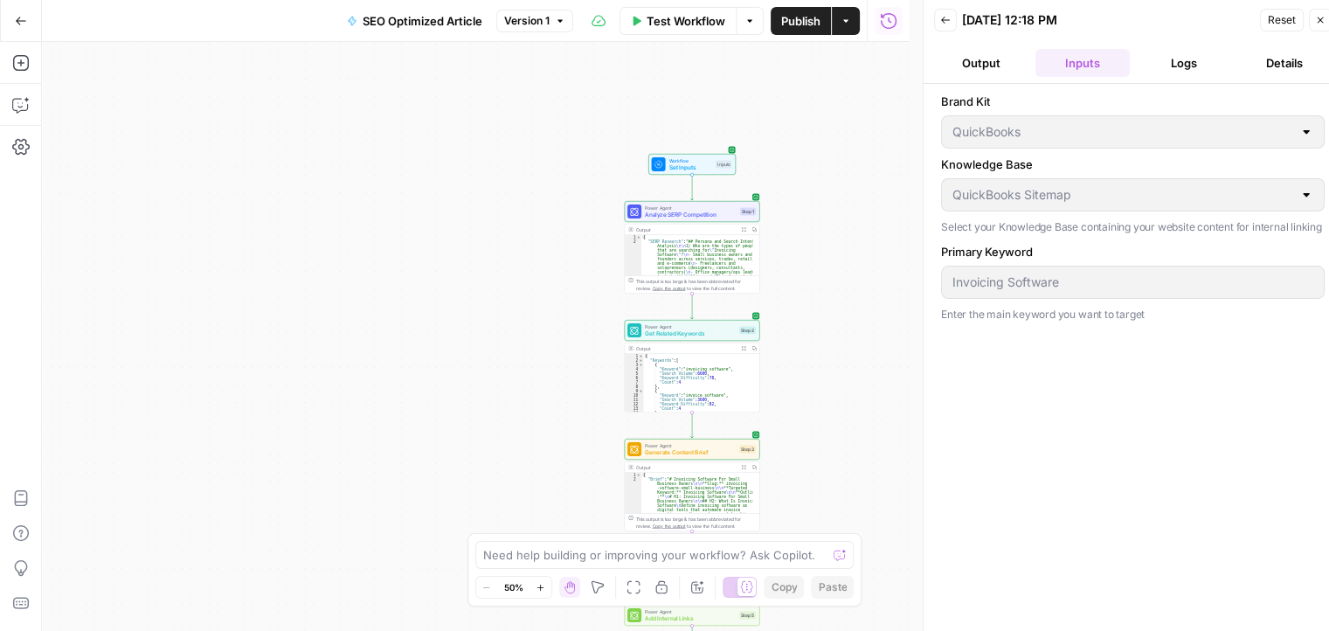
click at [1174, 73] on button "Logs" at bounding box center [1184, 63] width 94 height 28
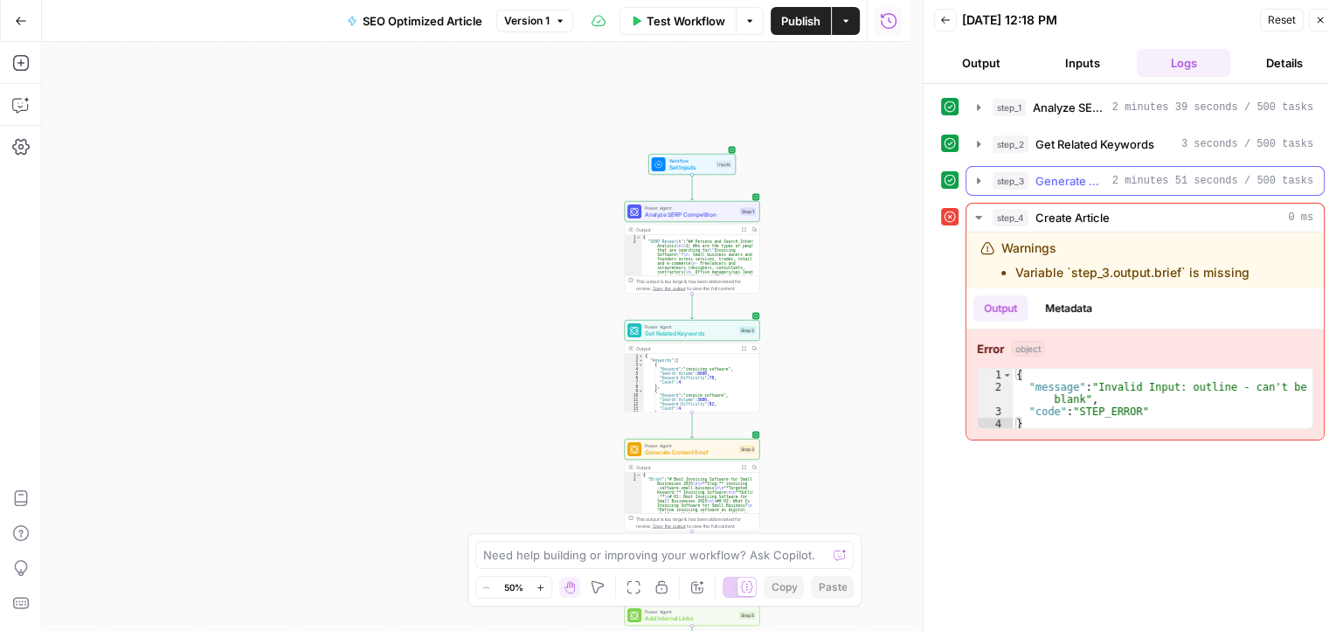
click at [1073, 179] on span "Generate Content Brief" at bounding box center [1070, 180] width 70 height 17
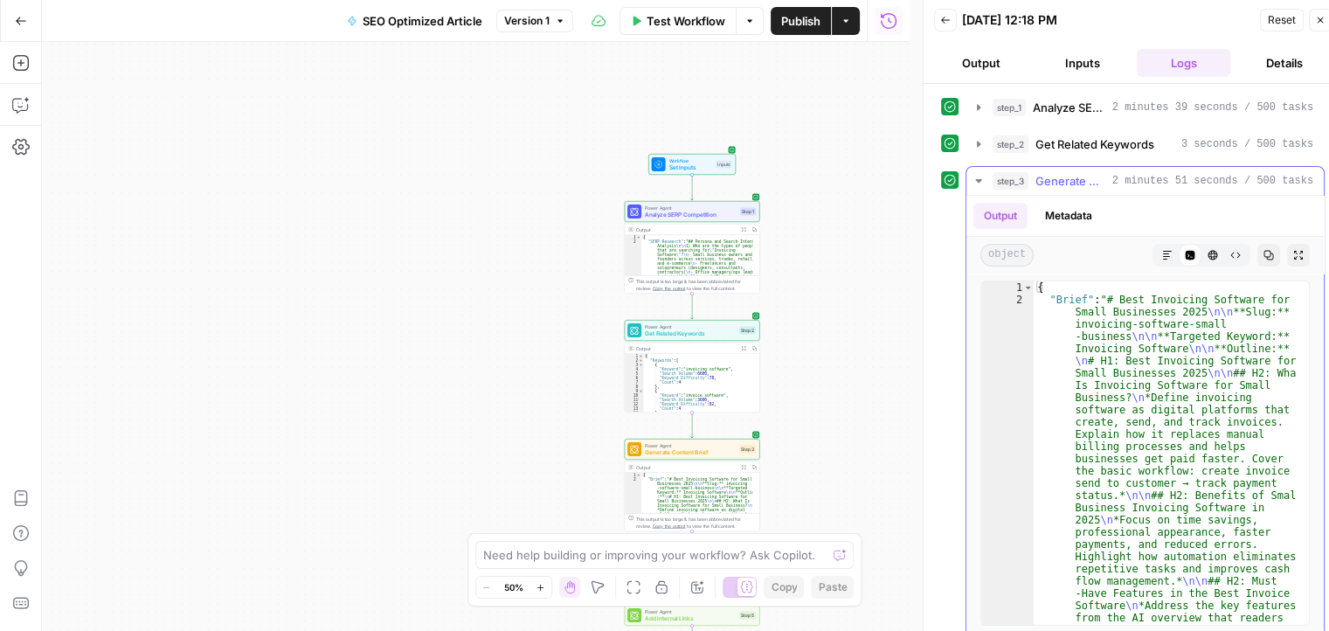
click at [973, 184] on icon "button" at bounding box center [979, 181] width 14 height 14
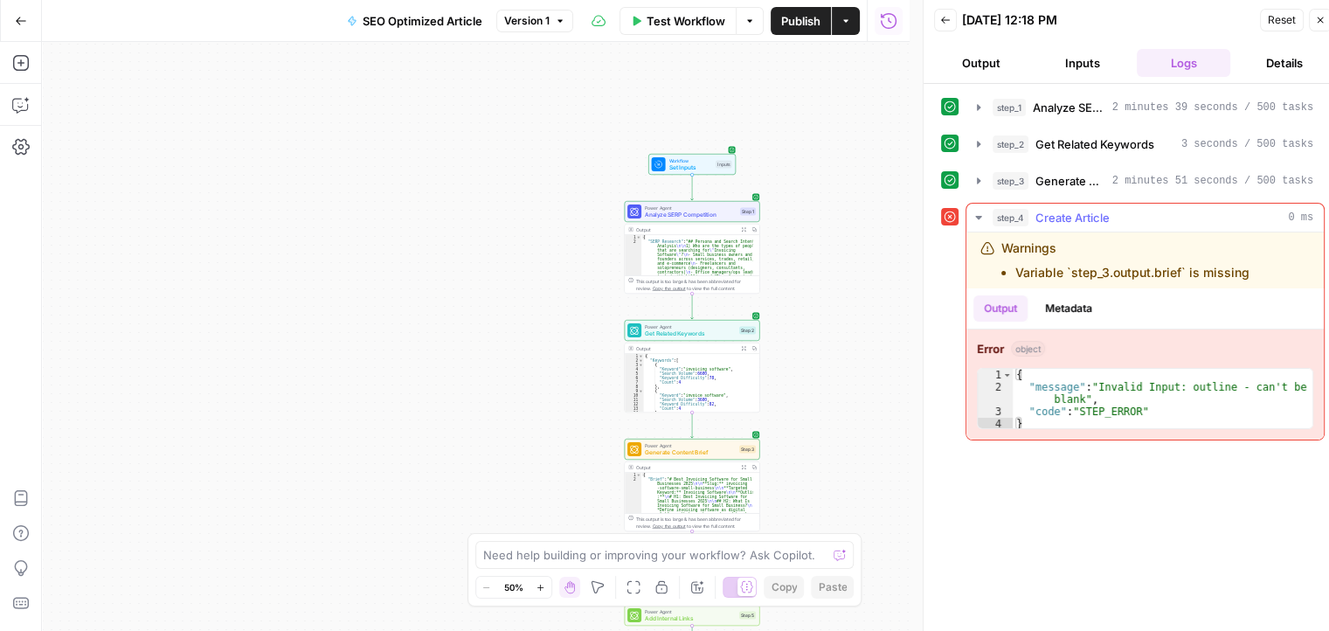
click at [1061, 308] on button "Metadata" at bounding box center [1068, 308] width 68 height 26
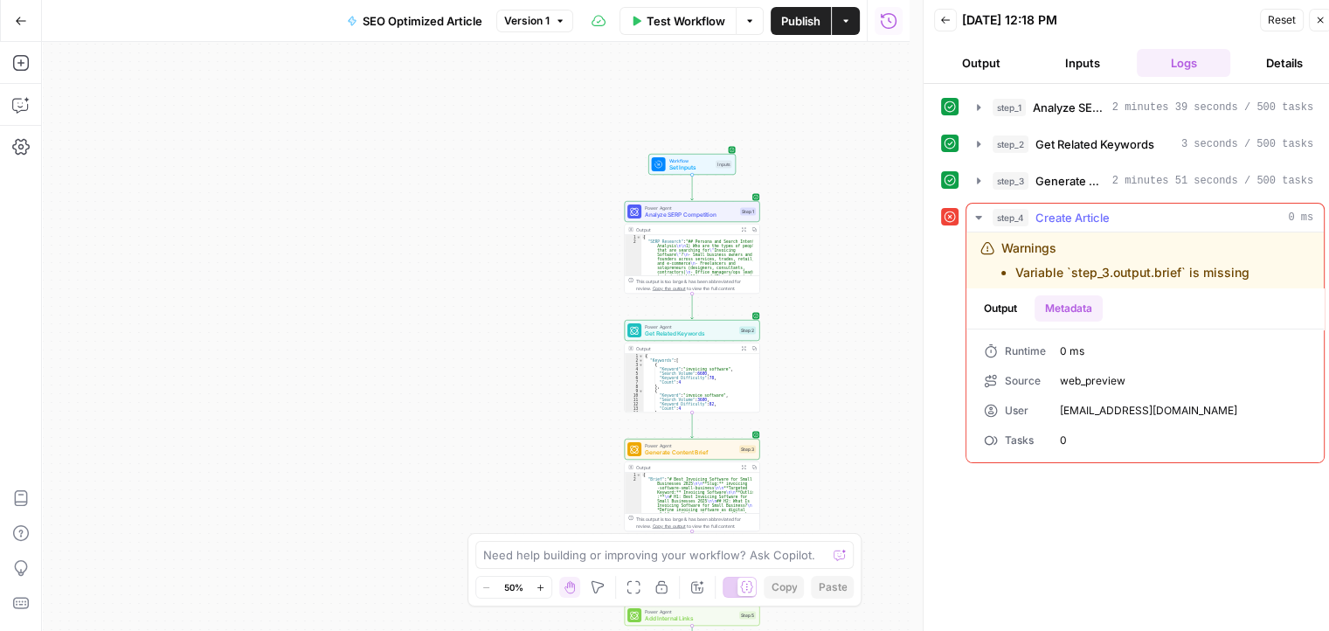
click at [990, 305] on button "Output" at bounding box center [1000, 308] width 54 height 26
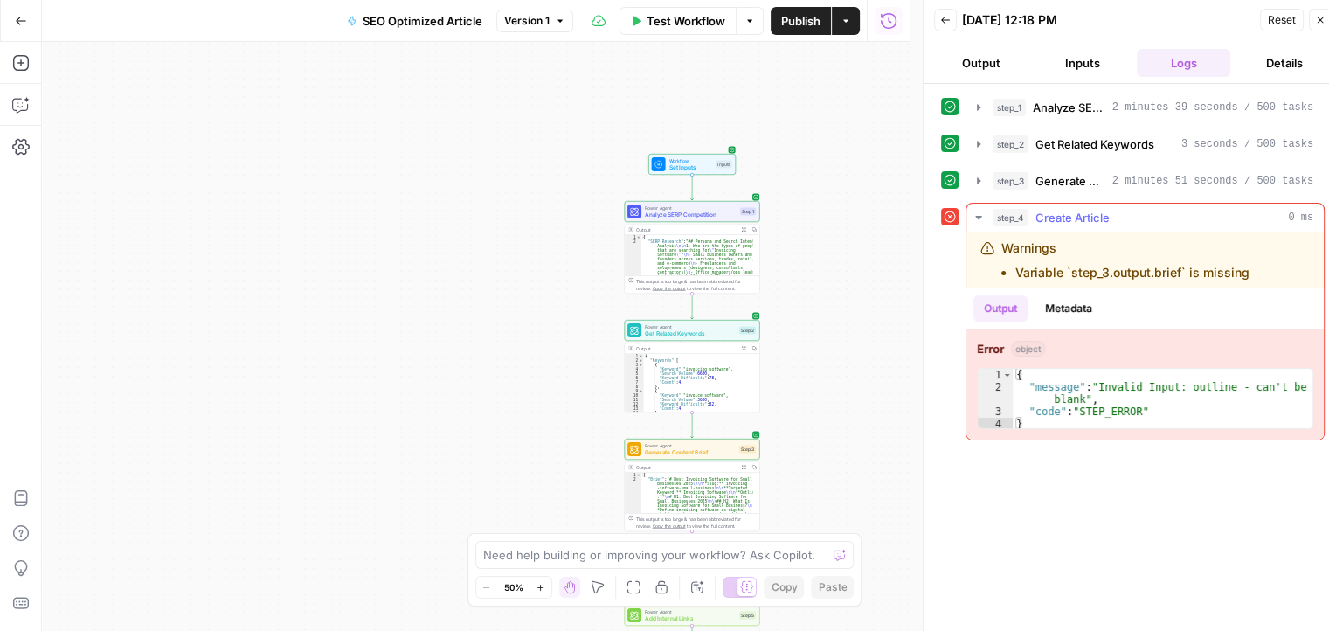
click at [981, 216] on icon "button" at bounding box center [979, 218] width 14 height 14
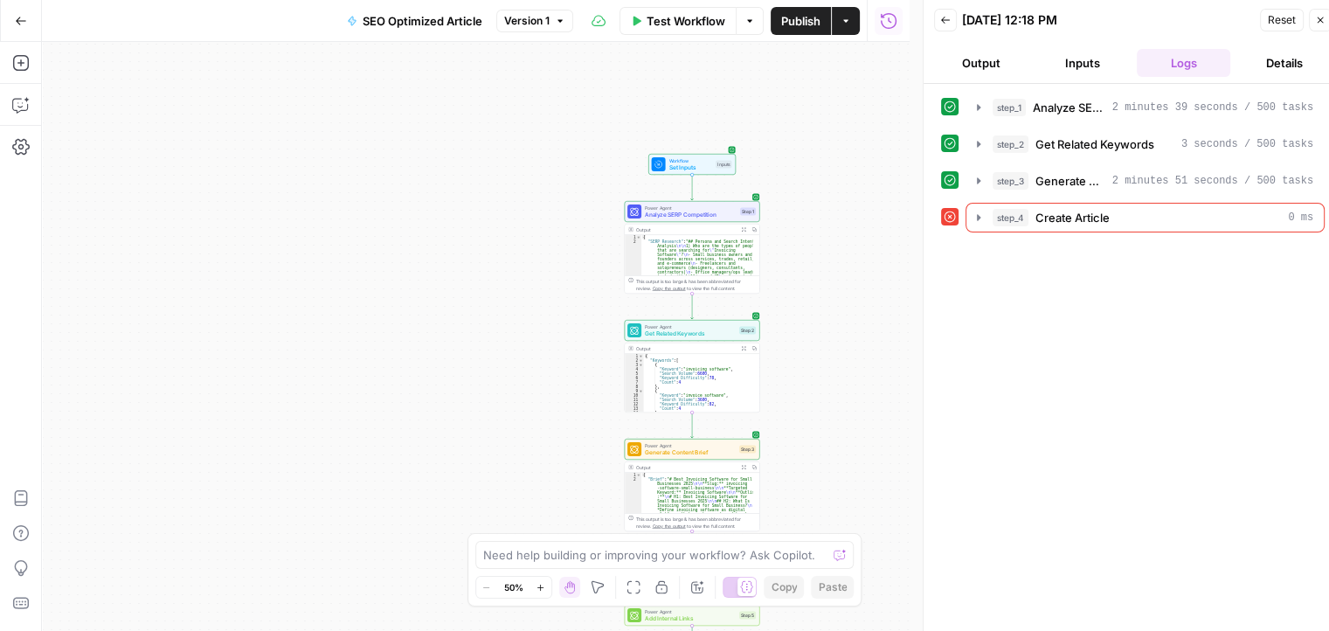
click at [947, 216] on icon at bounding box center [950, 217] width 12 height 12
click at [1269, 10] on button "Reset" at bounding box center [1282, 20] width 44 height 23
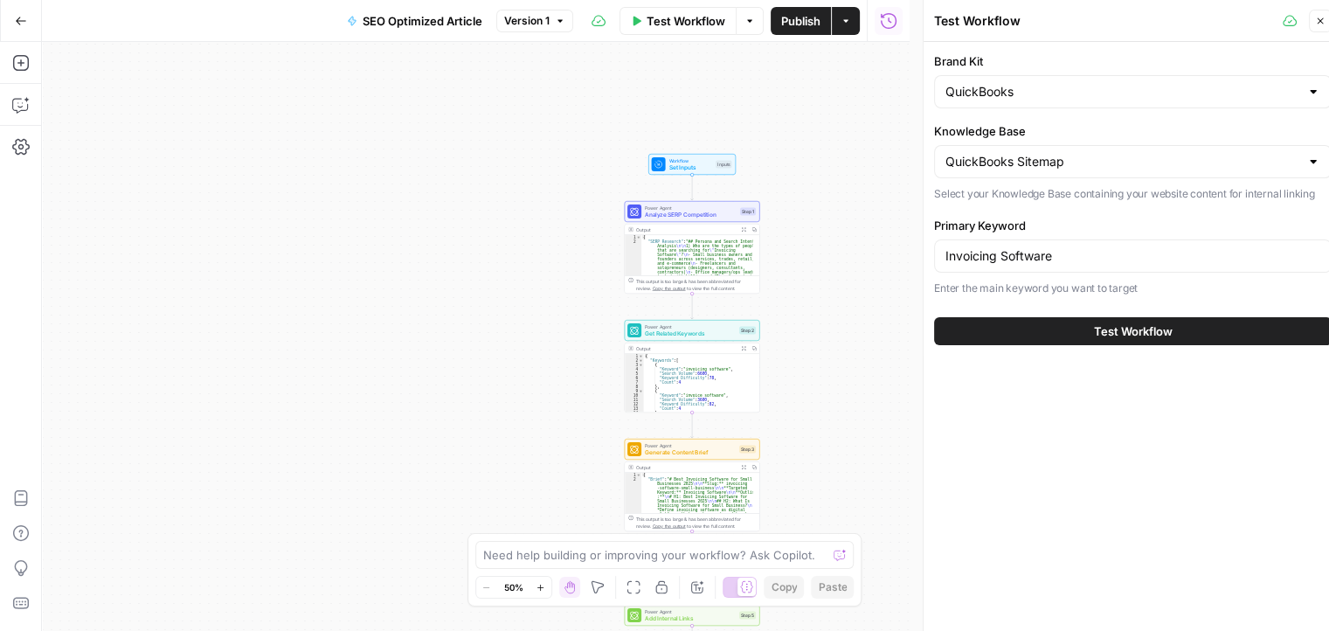
click at [1089, 327] on button "Test Workflow" at bounding box center [1133, 331] width 398 height 28
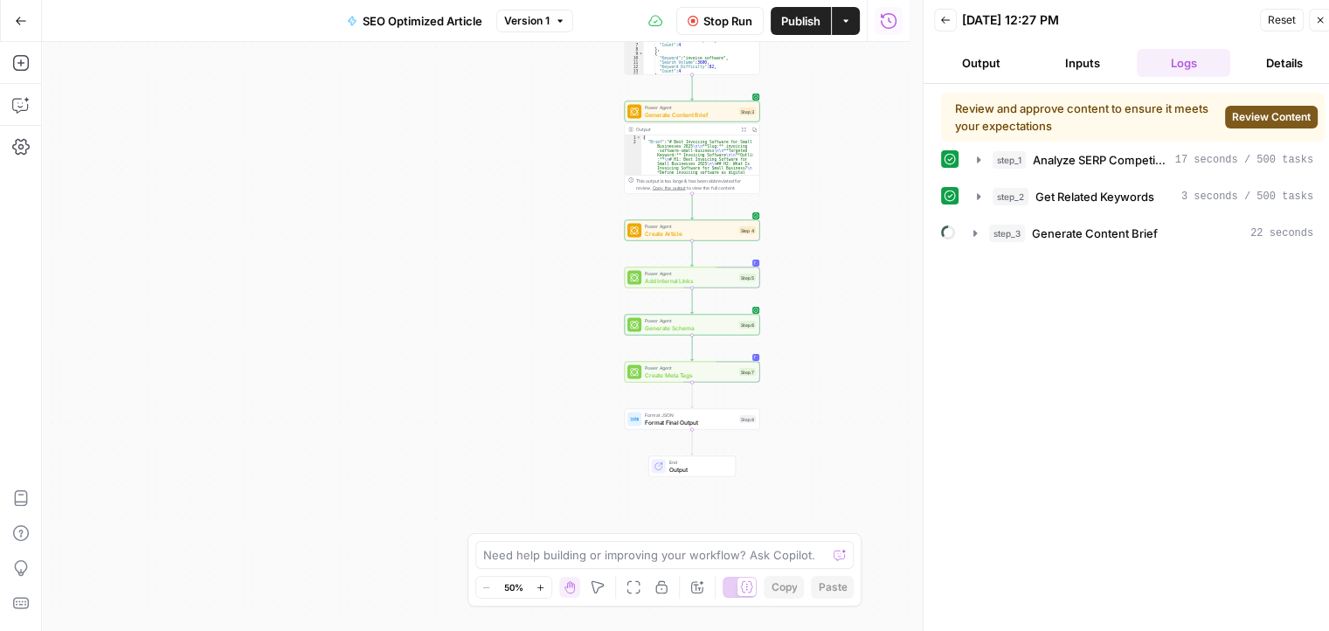
click at [1256, 121] on span "Review Content" at bounding box center [1271, 117] width 79 height 16
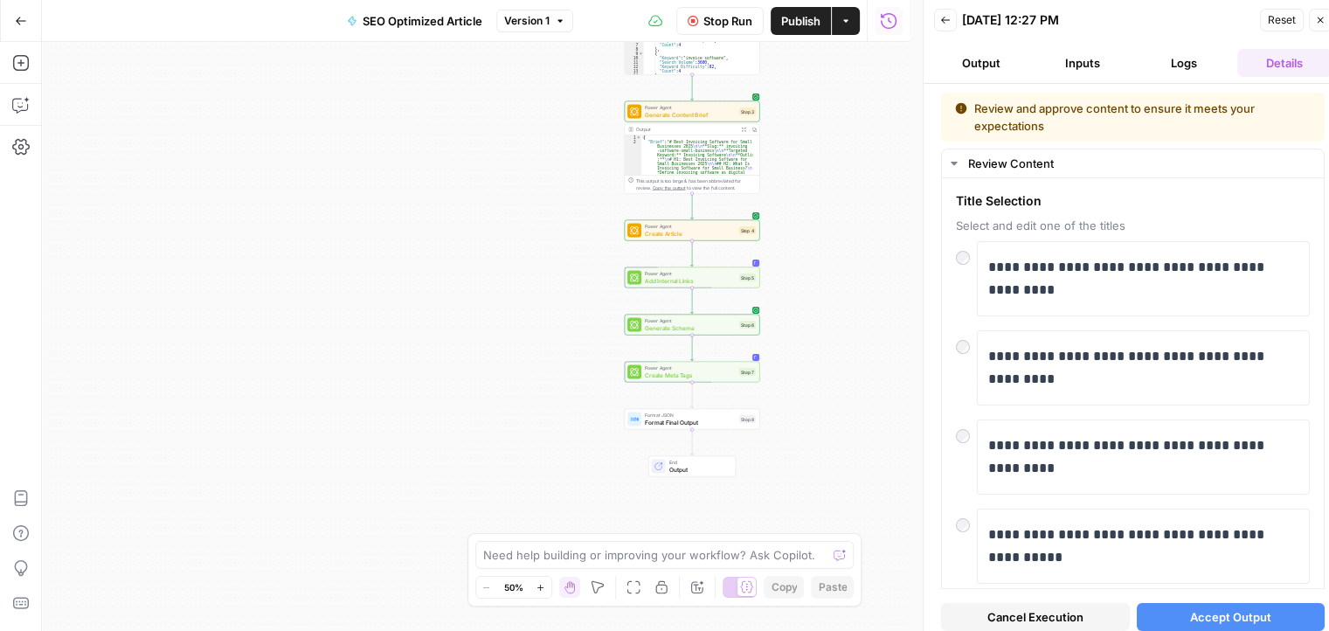
click at [1238, 623] on span "Accept Output" at bounding box center [1230, 616] width 81 height 17
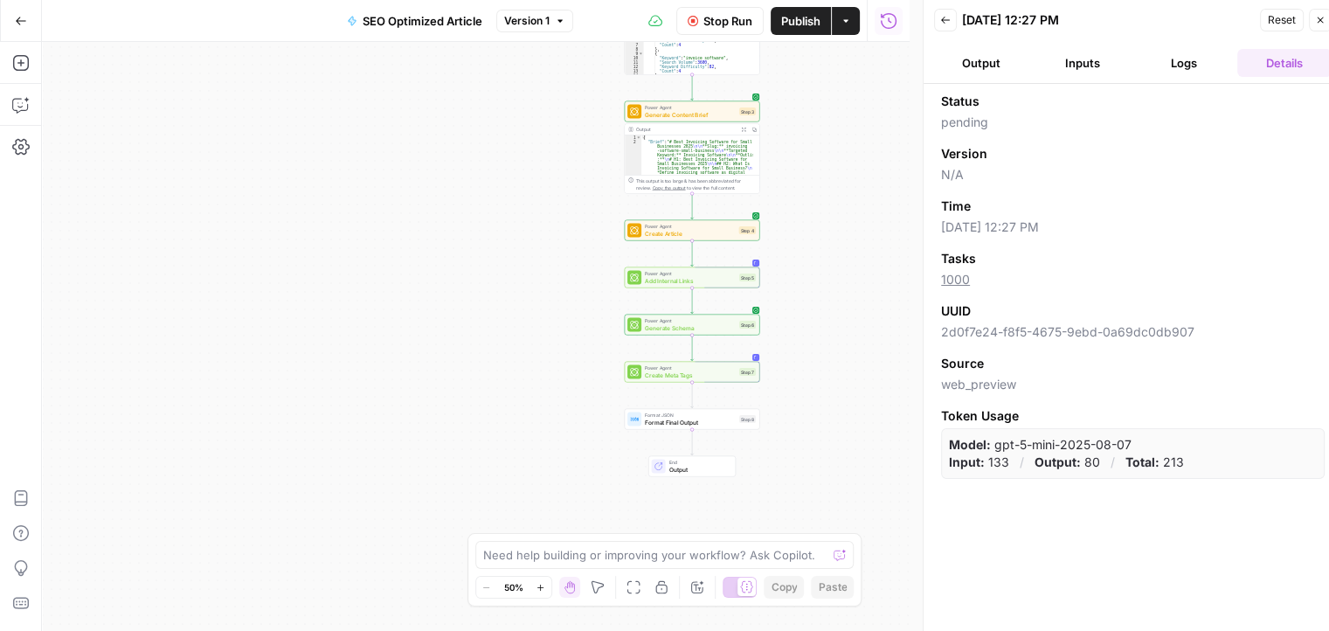
click at [1168, 57] on button "Logs" at bounding box center [1184, 63] width 94 height 28
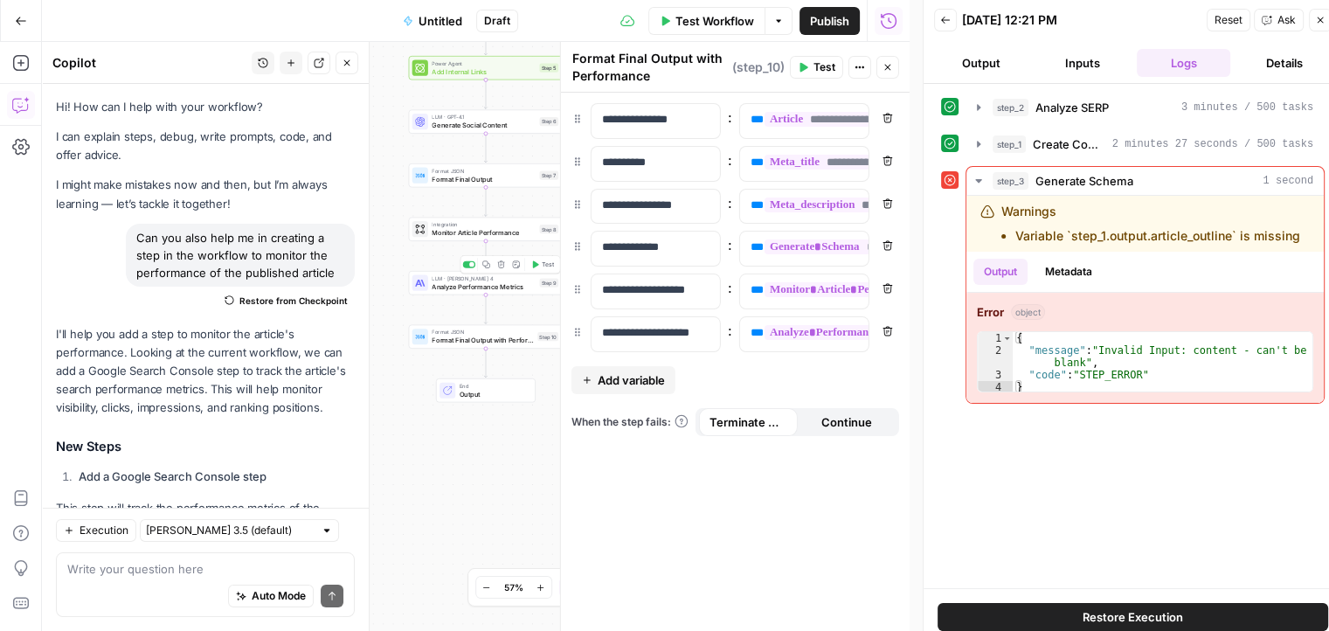
scroll to position [642, 0]
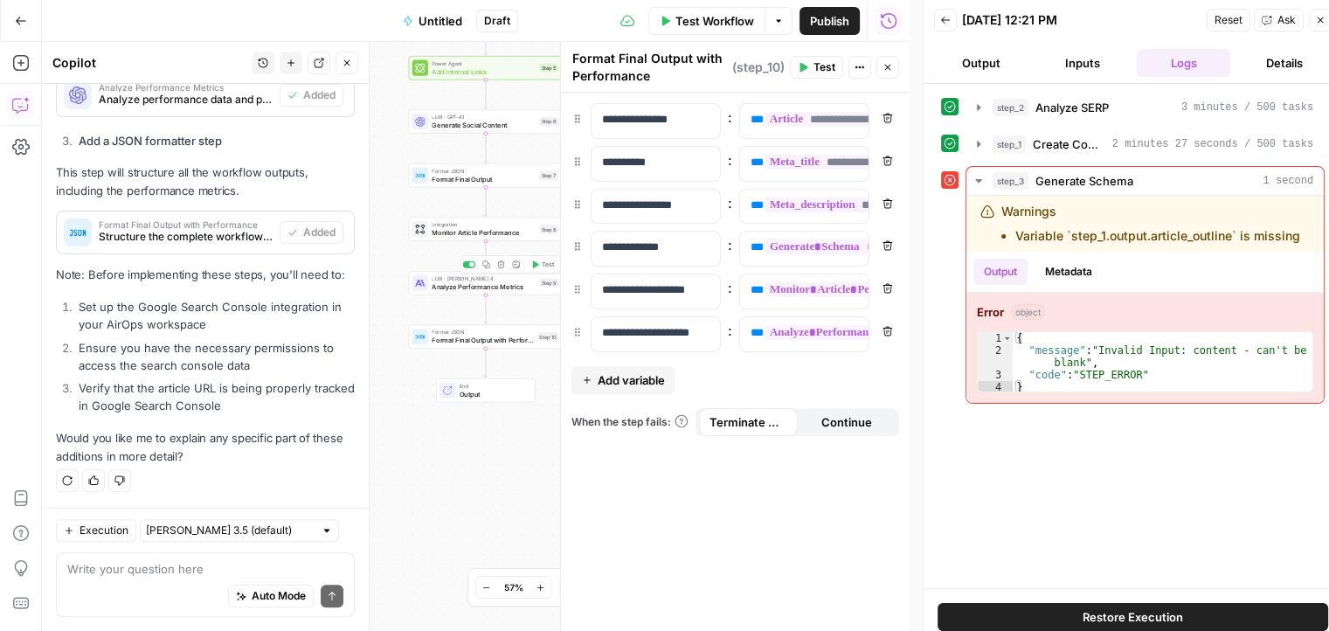
click at [475, 290] on span "Analyze Performance Metrics" at bounding box center [483, 286] width 103 height 10
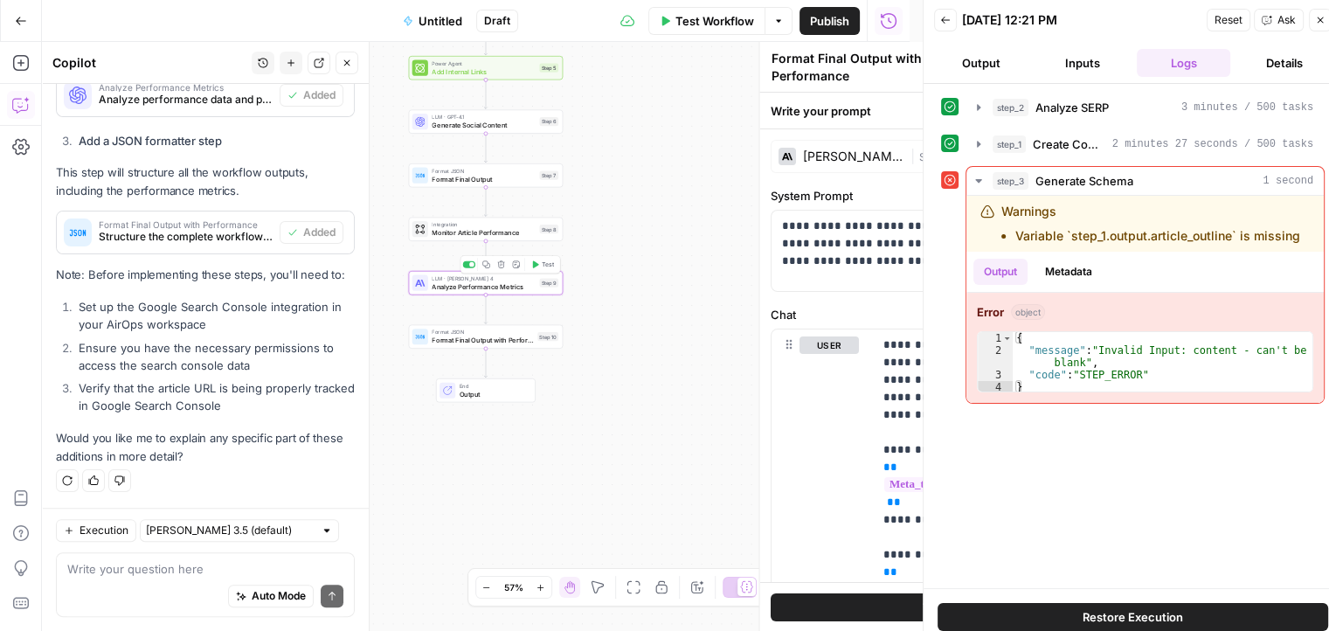
type textarea "Analyze Performance Metrics"
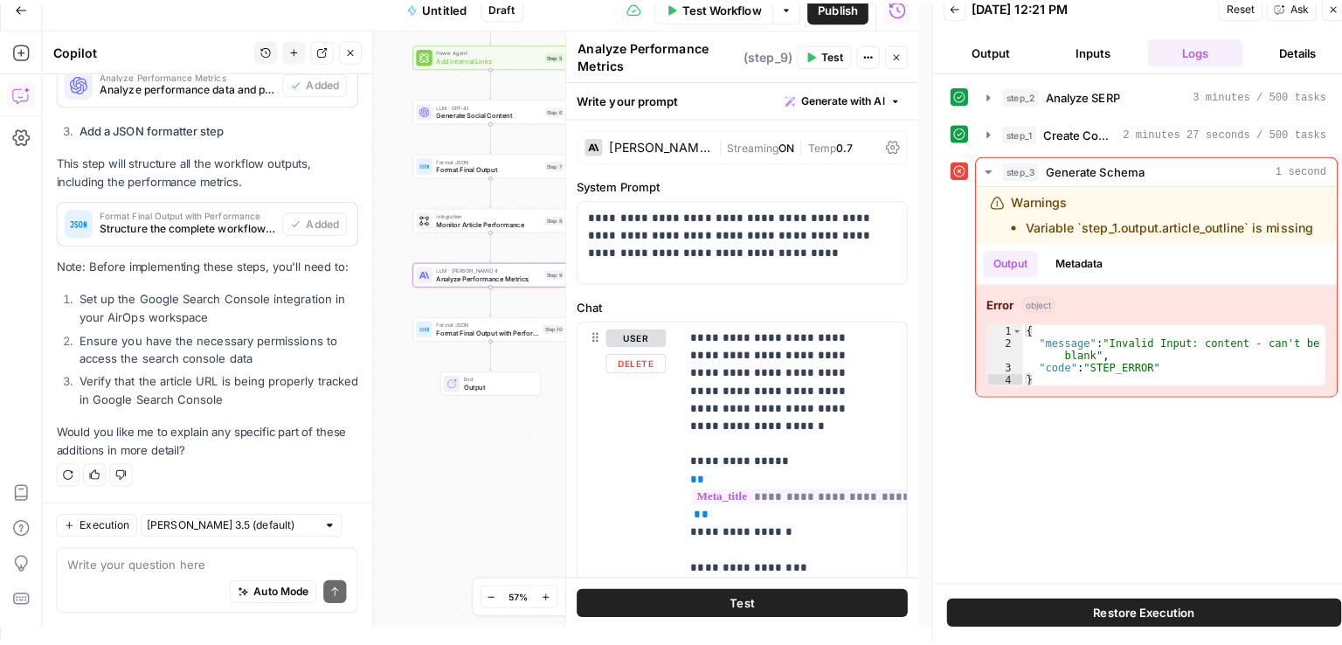
scroll to position [0, 0]
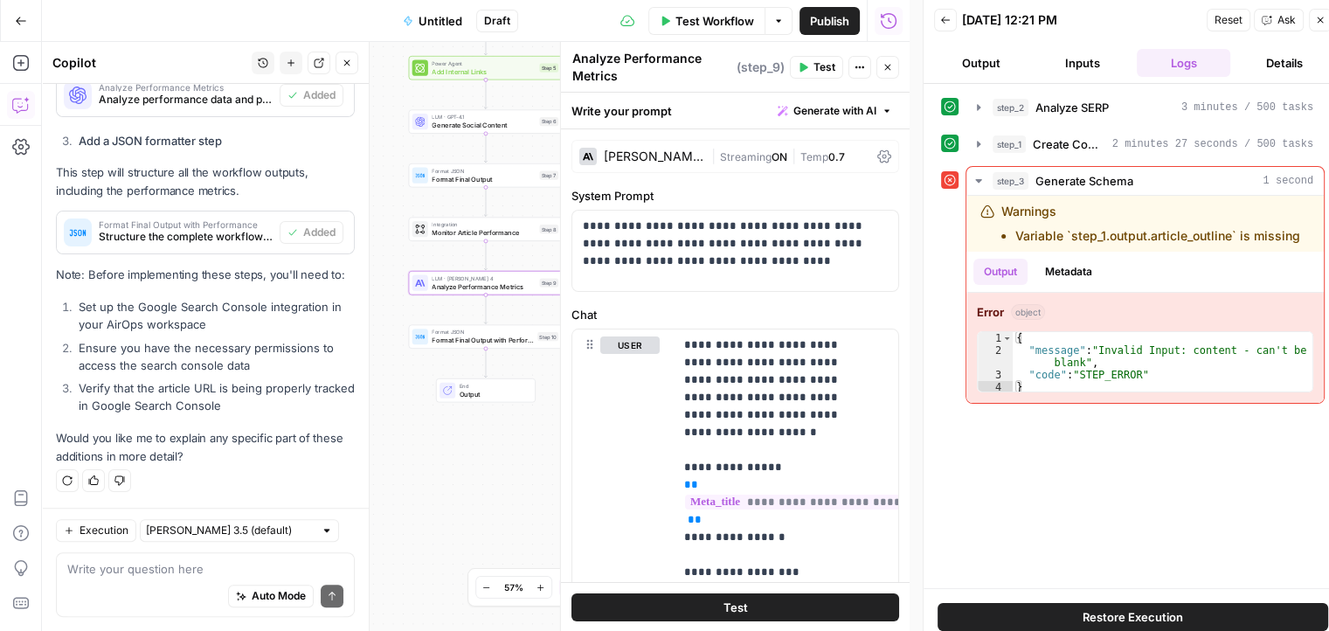
click at [1320, 18] on icon "button" at bounding box center [1320, 20] width 10 height 10
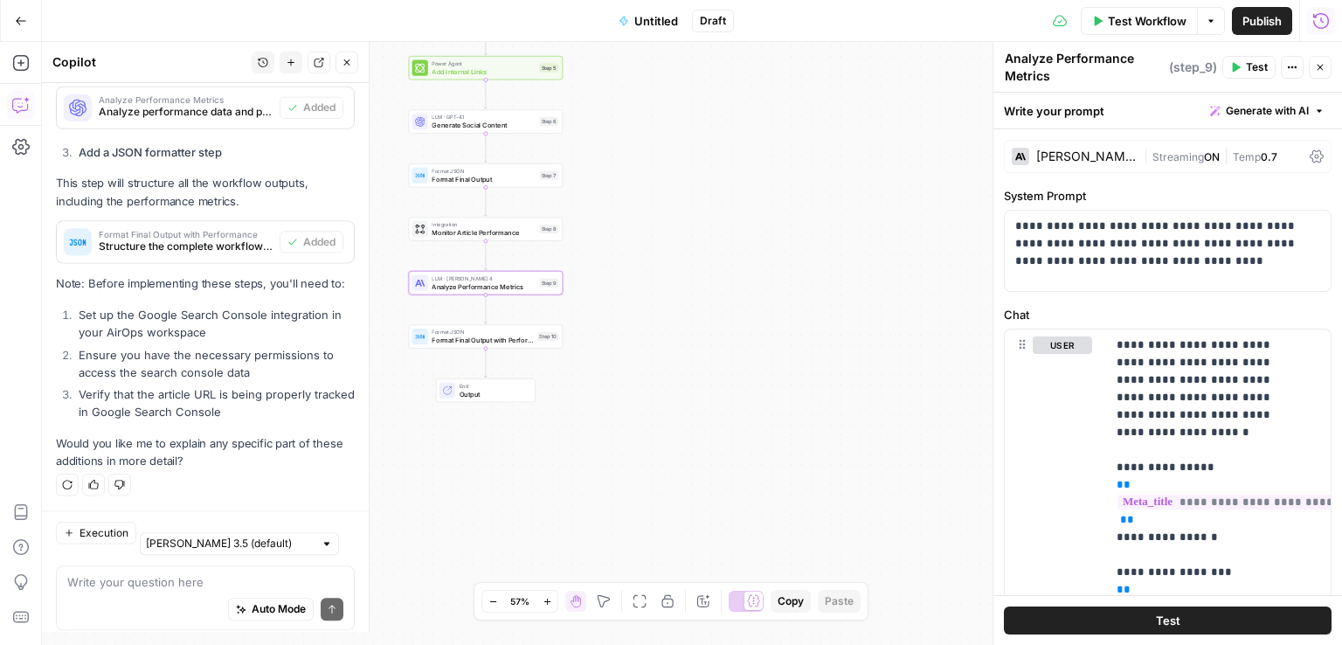
scroll to position [629, 0]
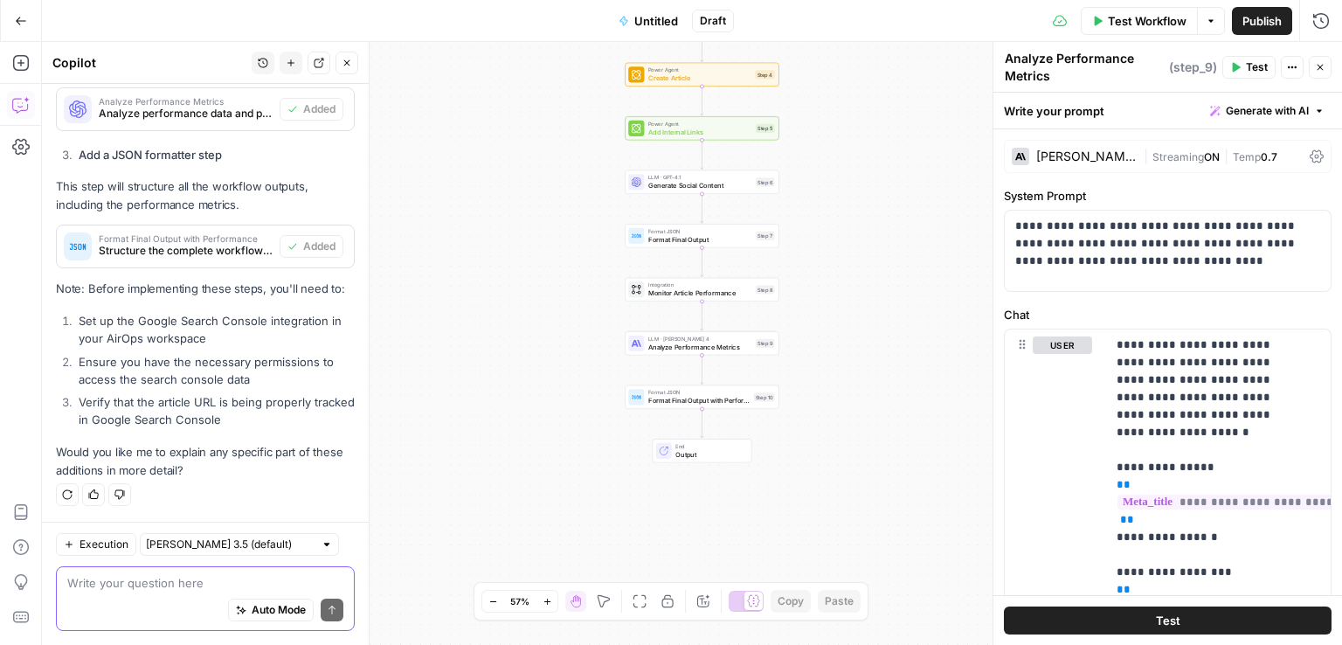
click at [191, 582] on textarea at bounding box center [205, 582] width 276 height 17
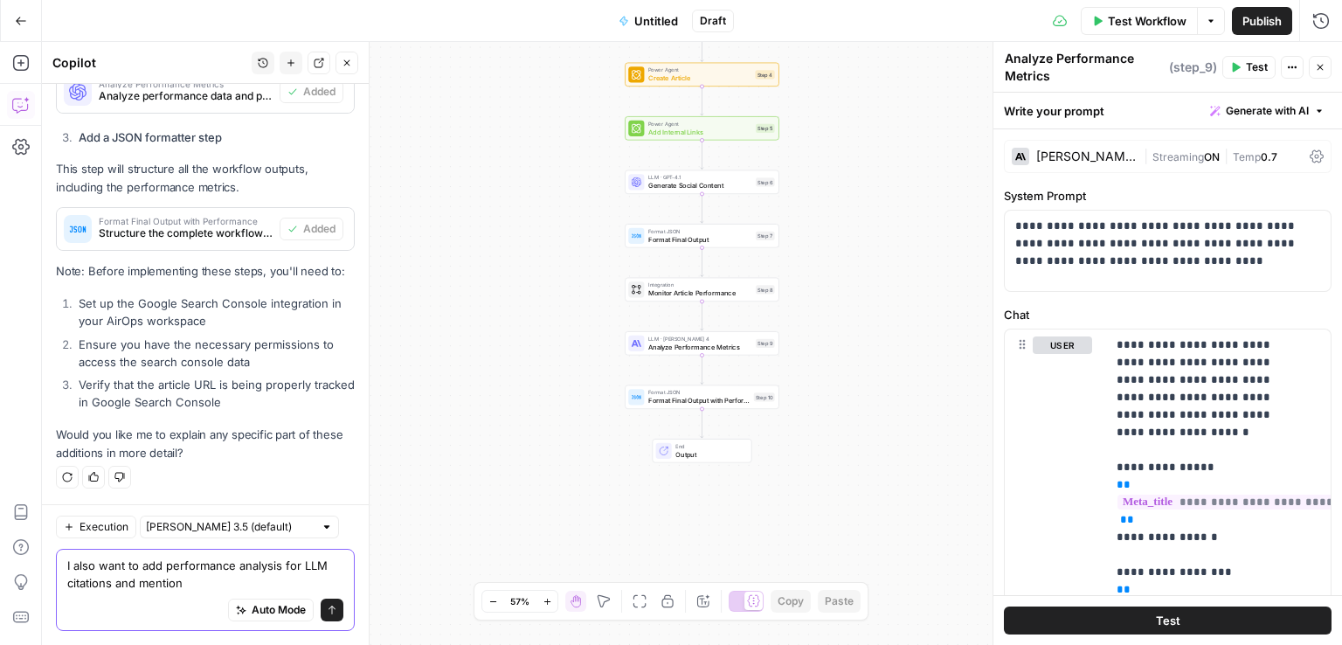
type textarea "I also want to add performance analysis for LLM citations and mentions"
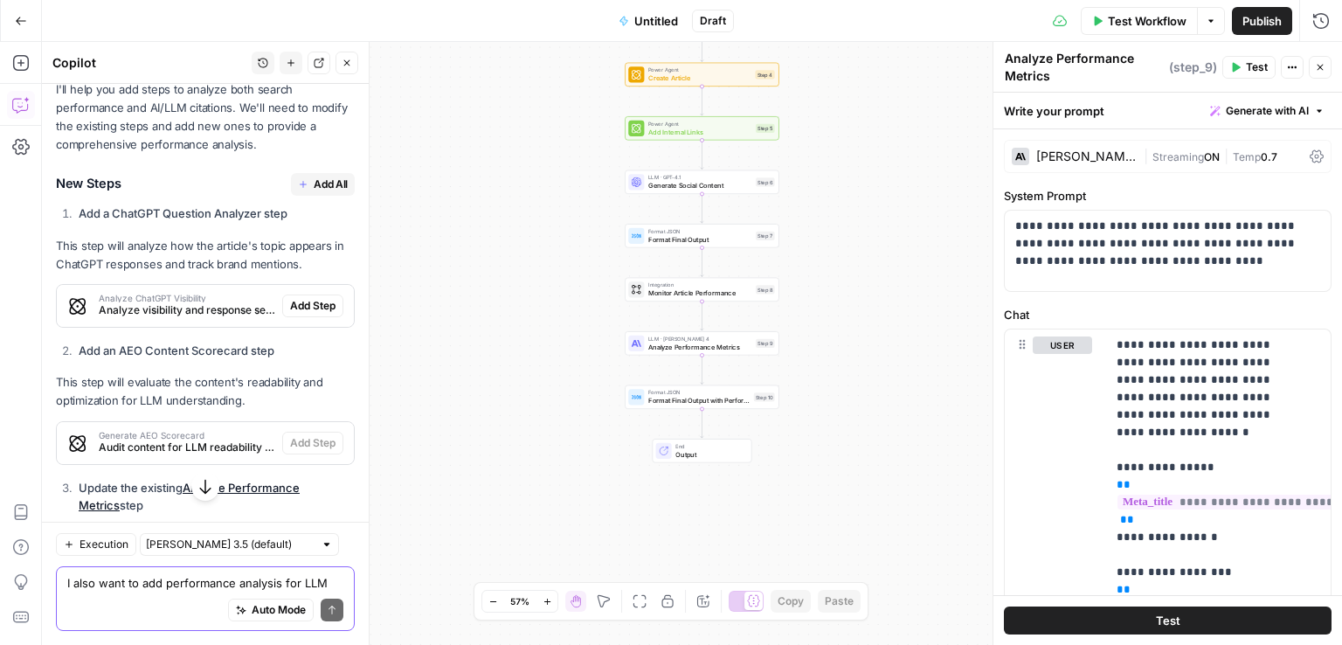
scroll to position [1069, 0]
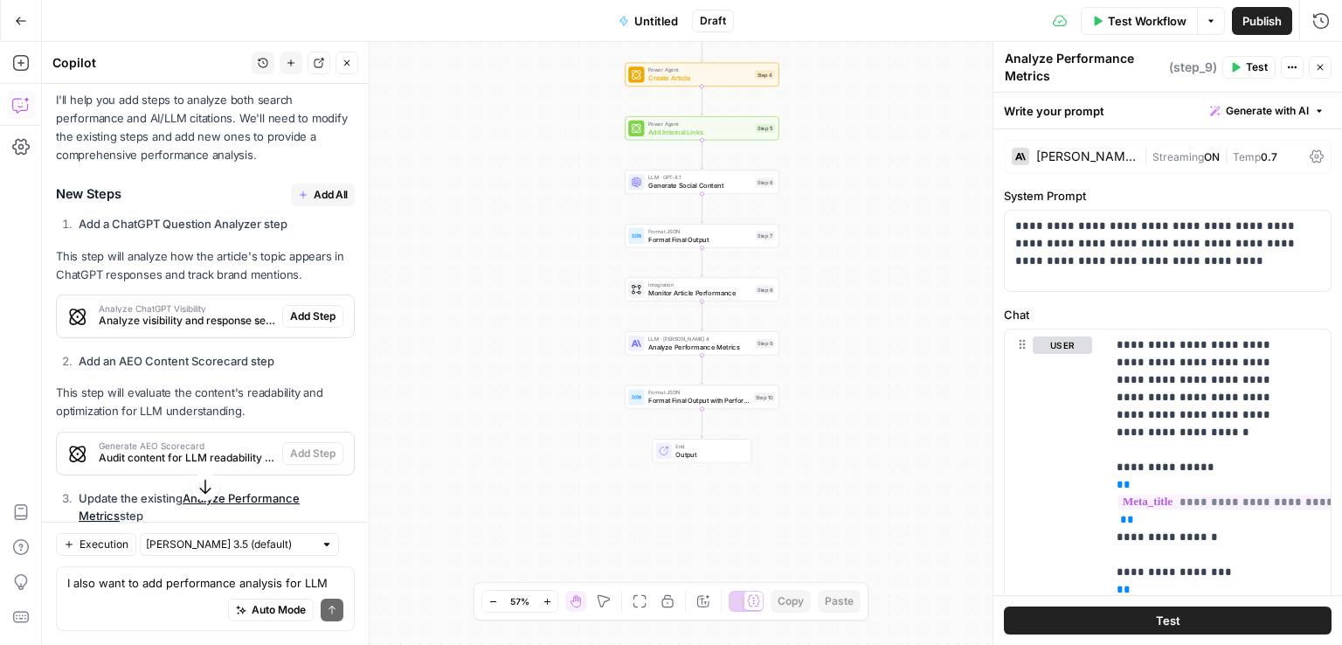
click at [324, 203] on span "Add All" at bounding box center [331, 195] width 34 height 16
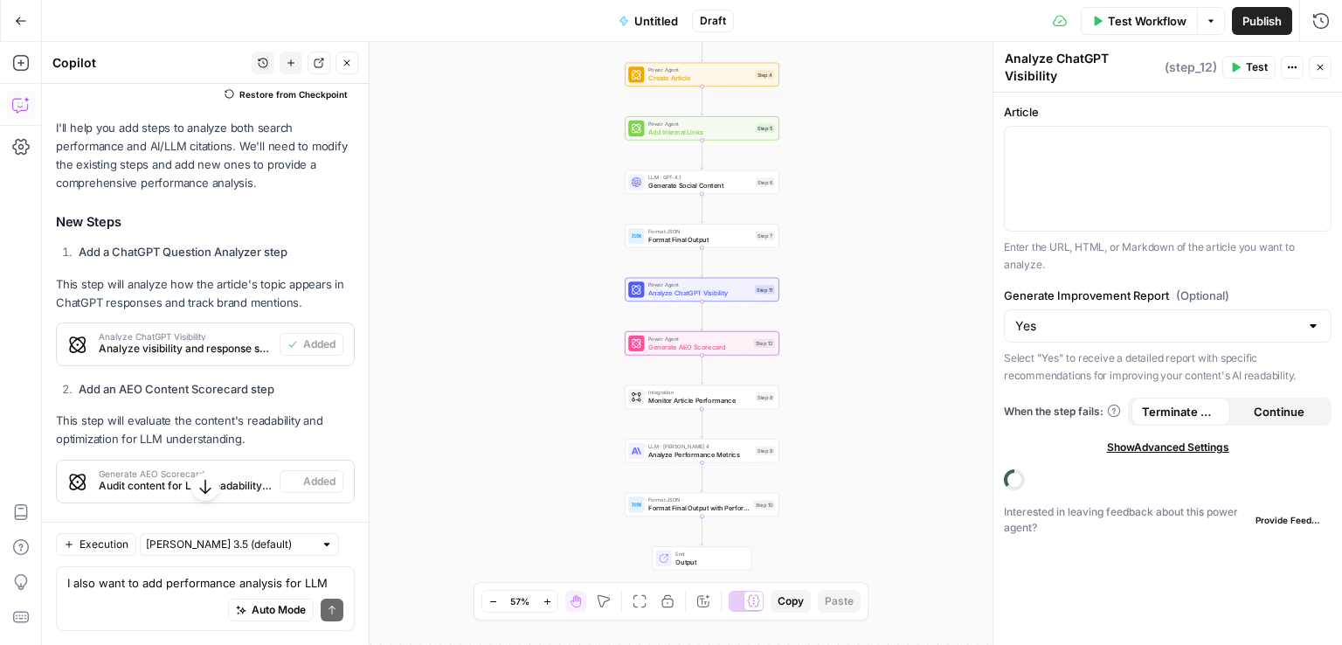
type textarea "Generate AEO Scorecard"
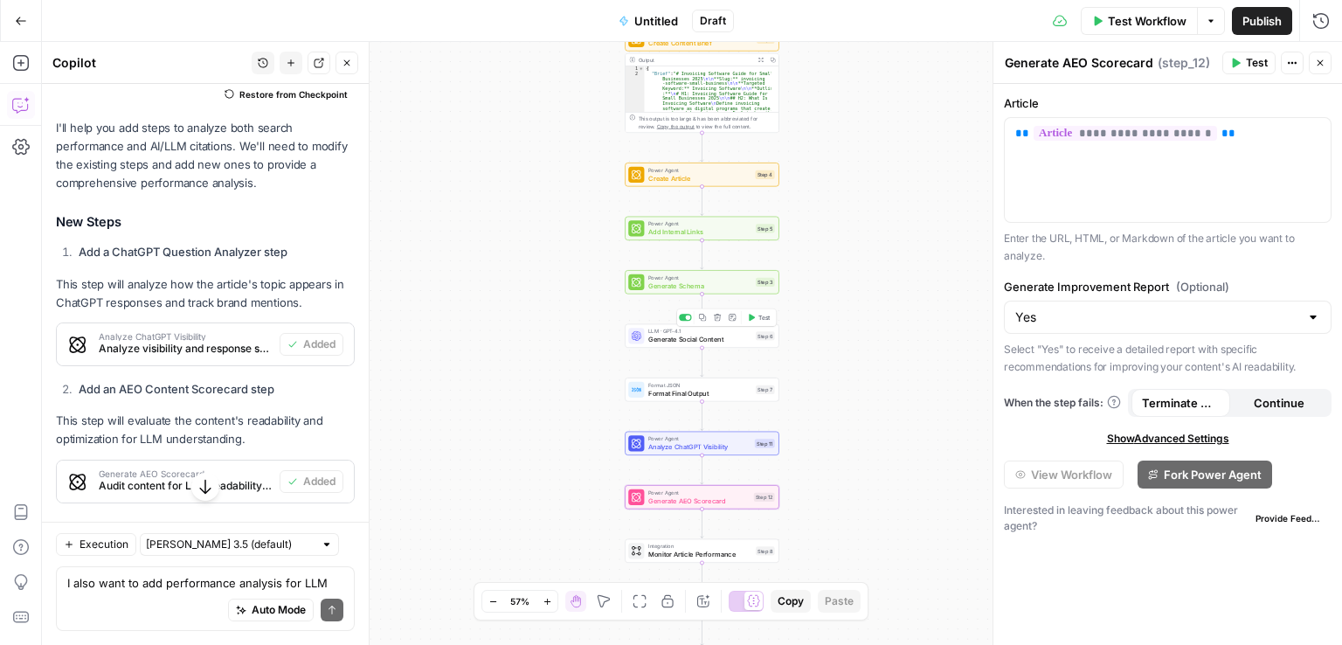
click at [706, 337] on span "Generate Social Content" at bounding box center [699, 340] width 103 height 10
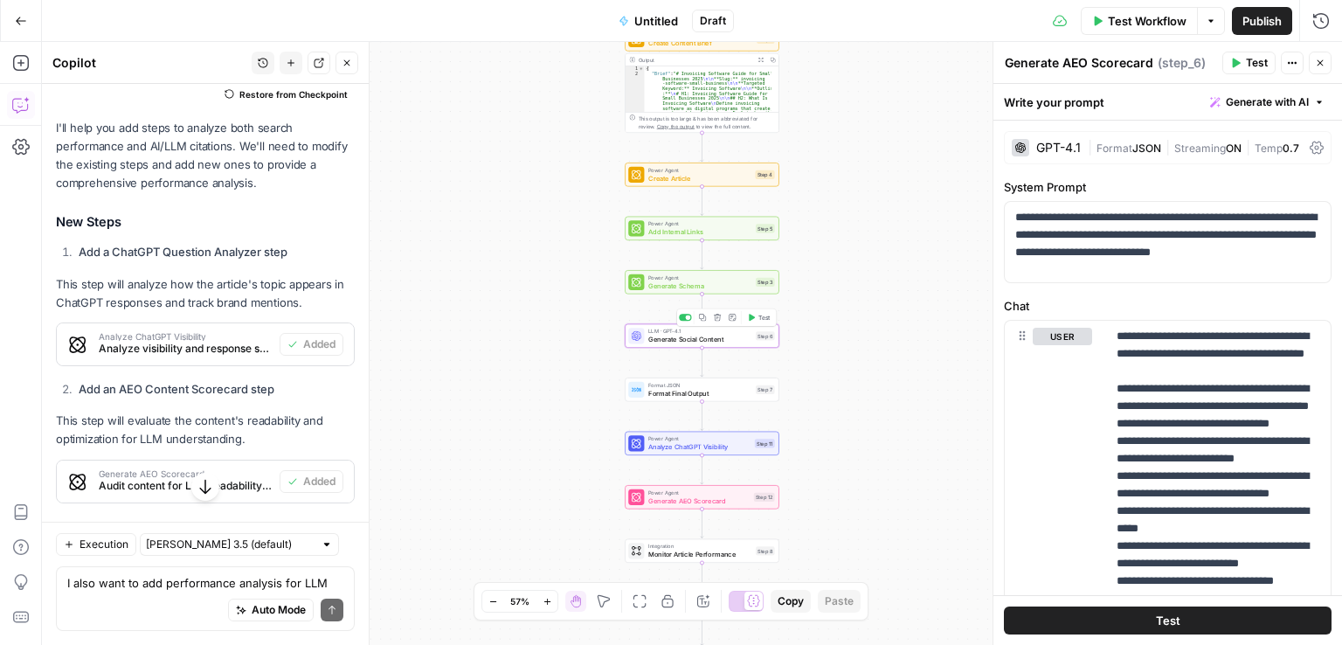
type textarea "Generate Social Content"
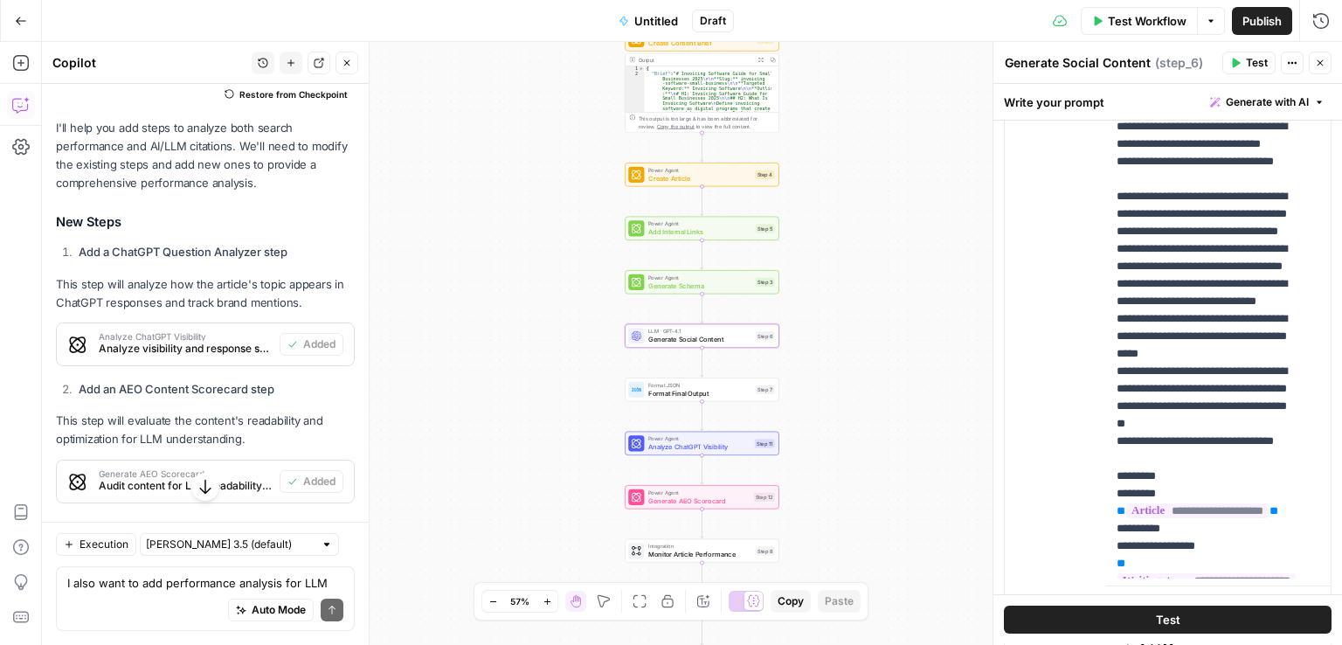
scroll to position [448, 0]
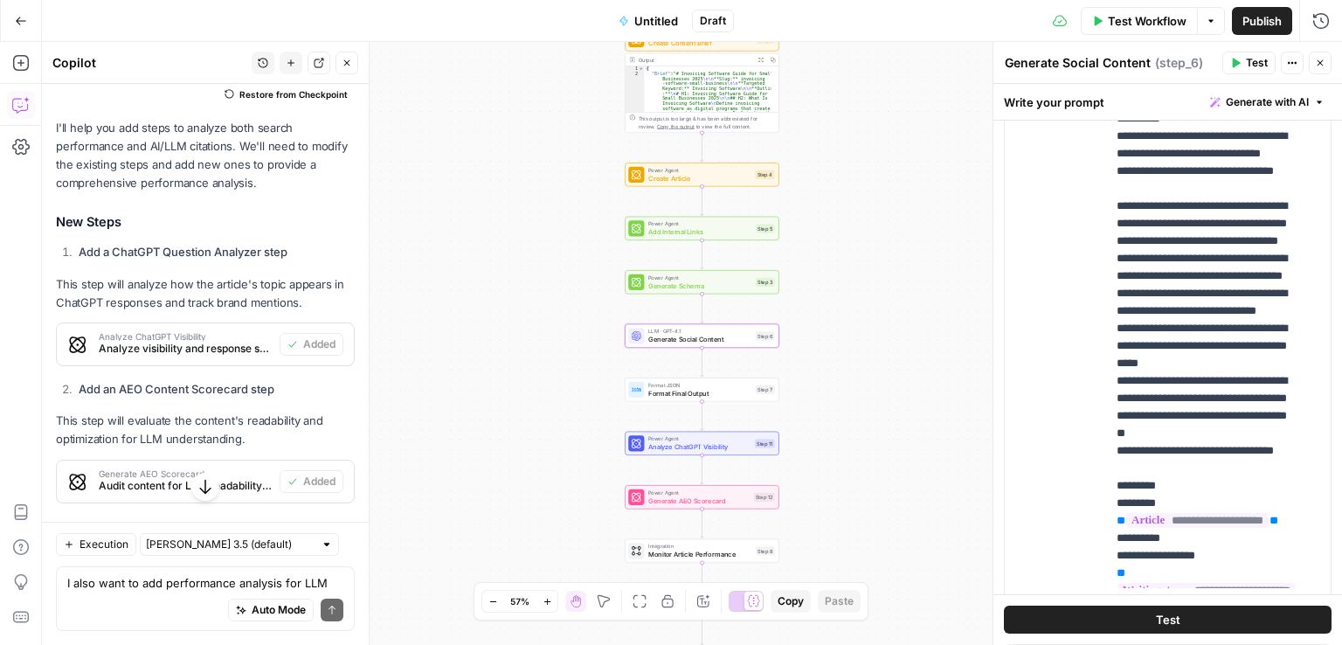
click at [895, 452] on div "Workflow Set Inputs Inputs Power Agent Analyze SERP Step 2 Output Expand Output…" at bounding box center [692, 343] width 1300 height 603
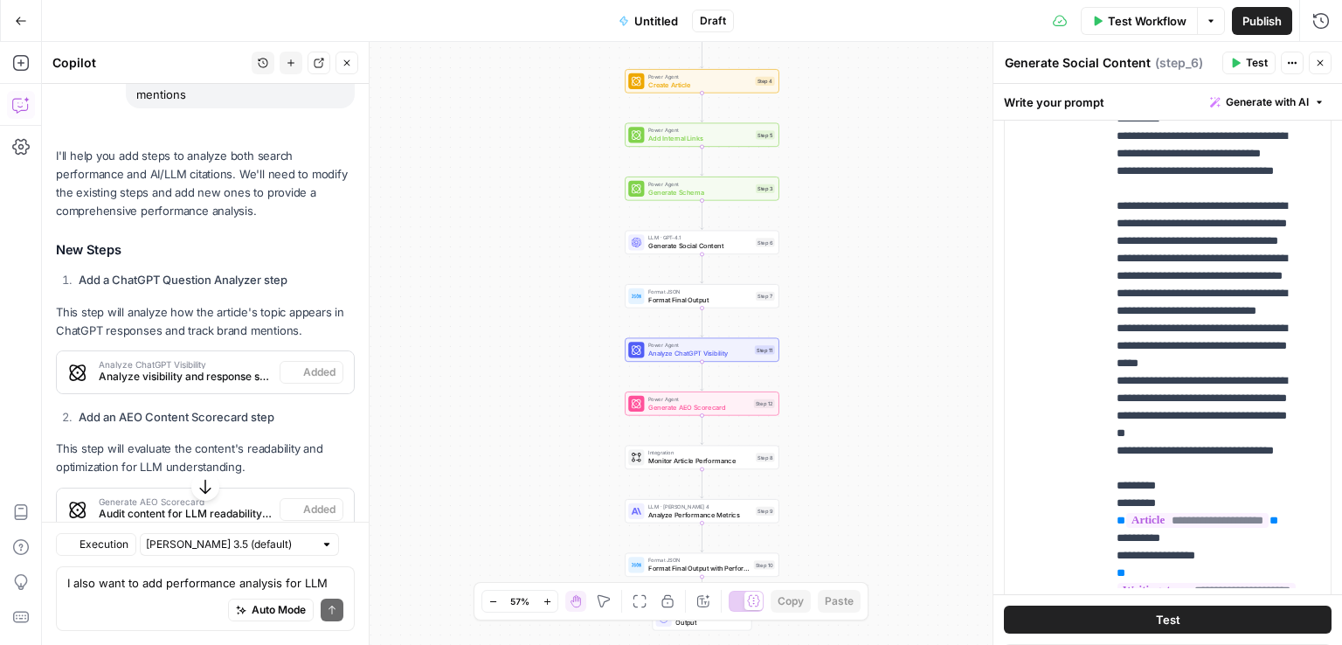
scroll to position [1069, 0]
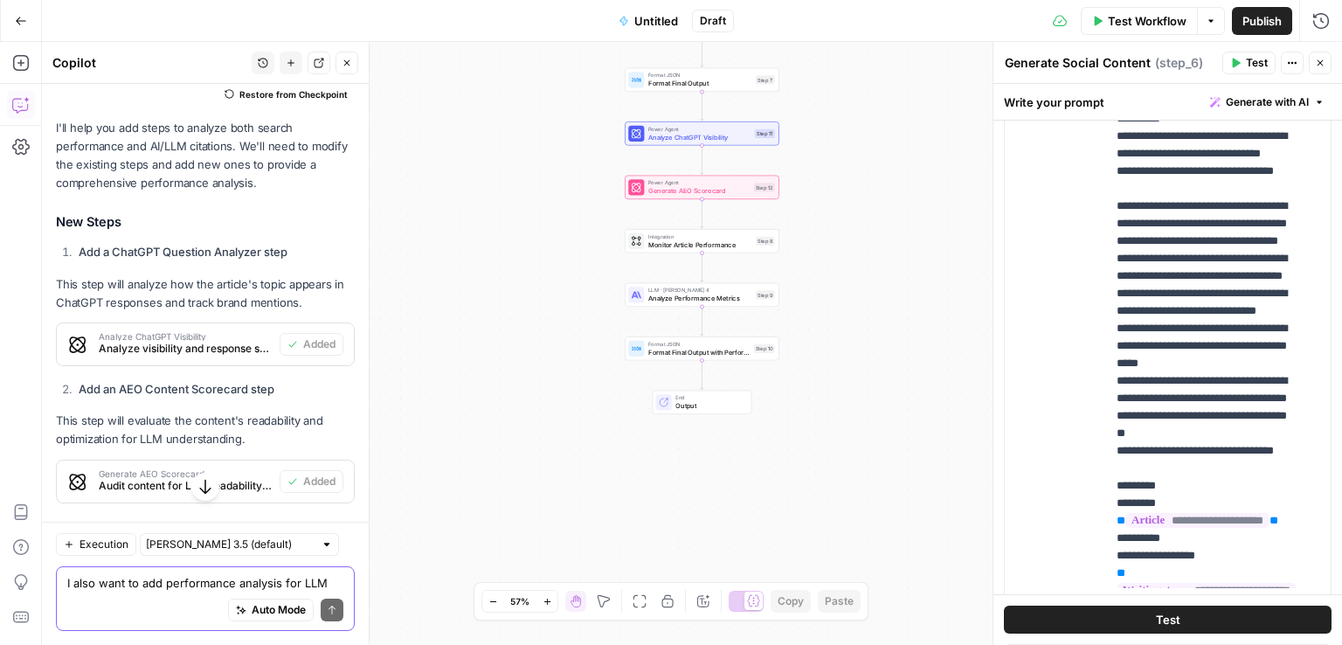
click at [133, 578] on textarea "I also want to add performance analysis for LLM citations and mentions" at bounding box center [205, 582] width 276 height 17
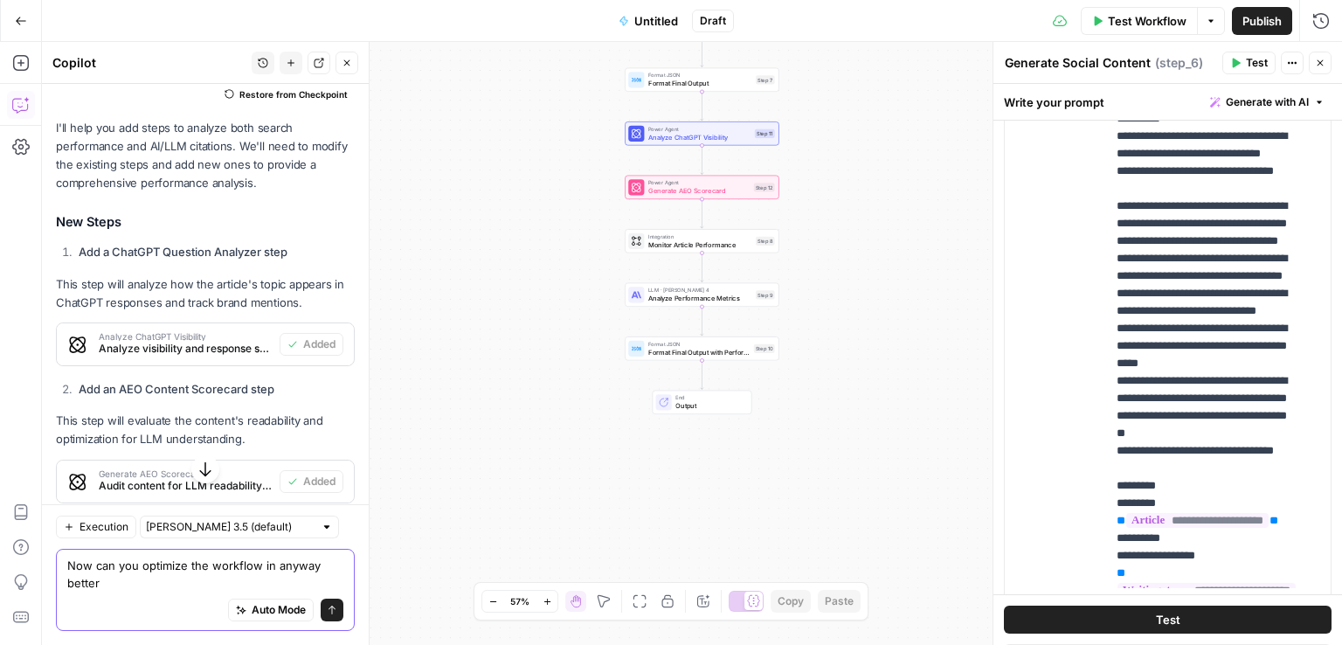
type textarea "Now can you optimize the workflow in anyway better?"
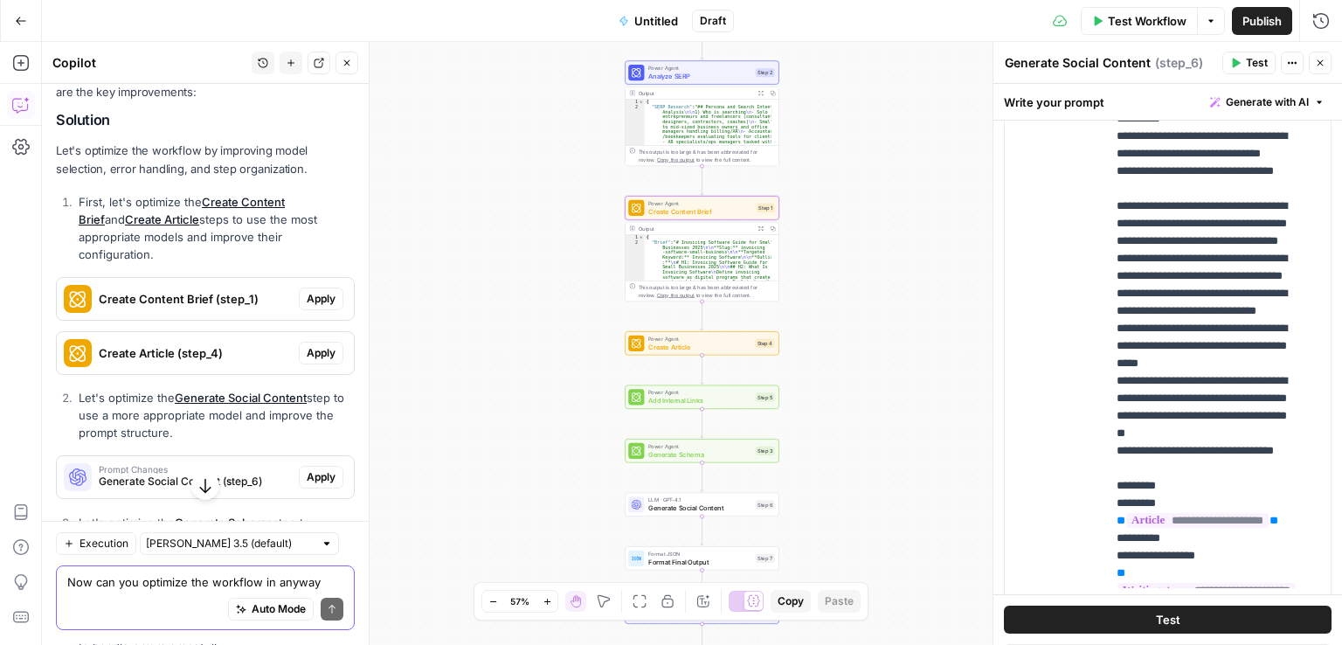
scroll to position [2184, 0]
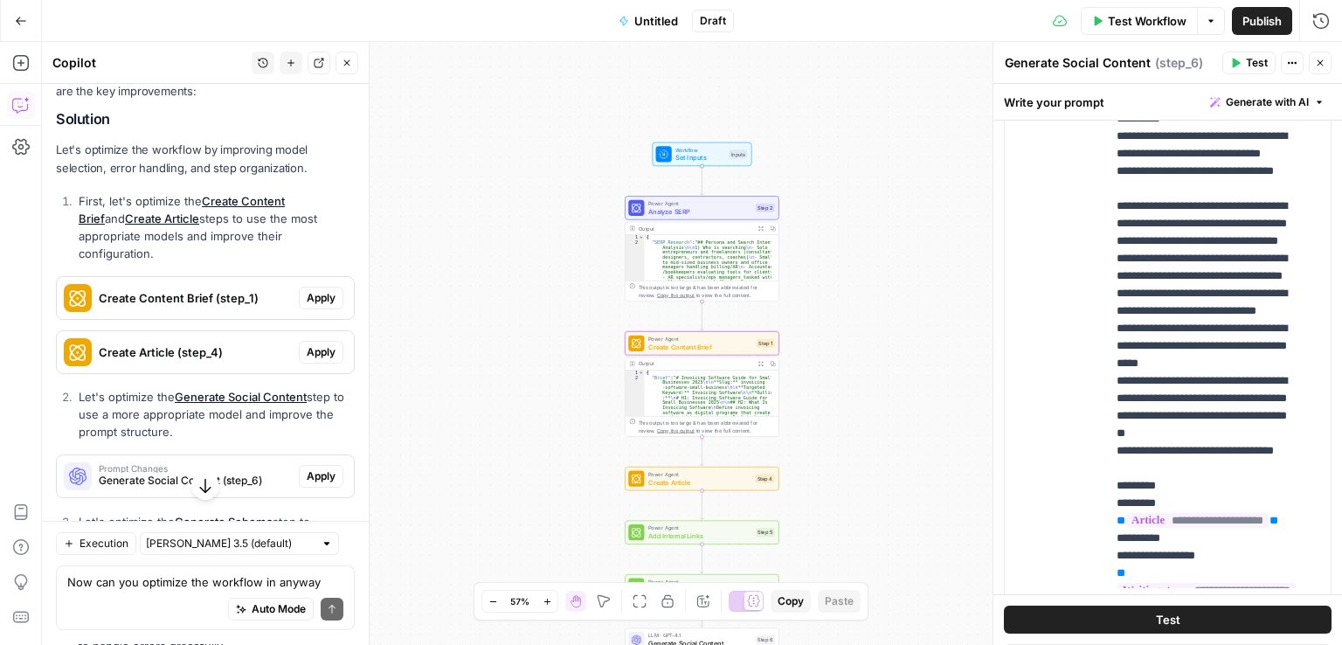
click at [307, 306] on span "Apply" at bounding box center [321, 298] width 29 height 16
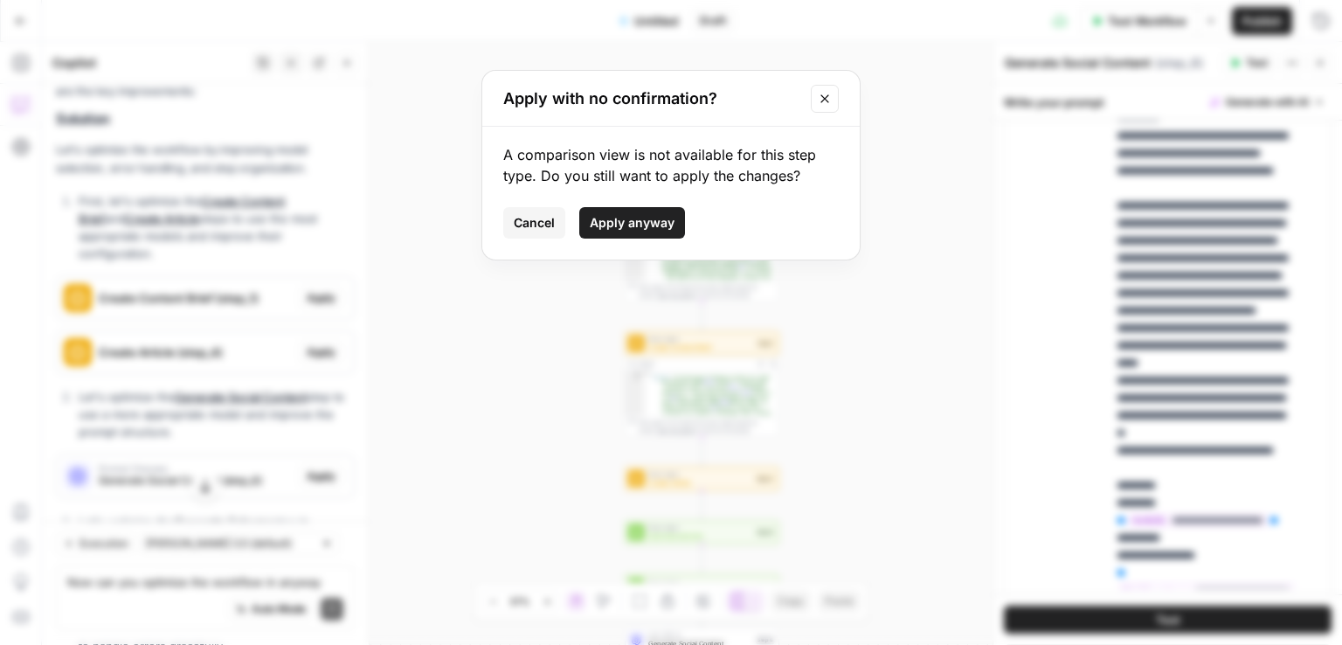
click at [629, 214] on span "Apply anyway" at bounding box center [632, 222] width 85 height 17
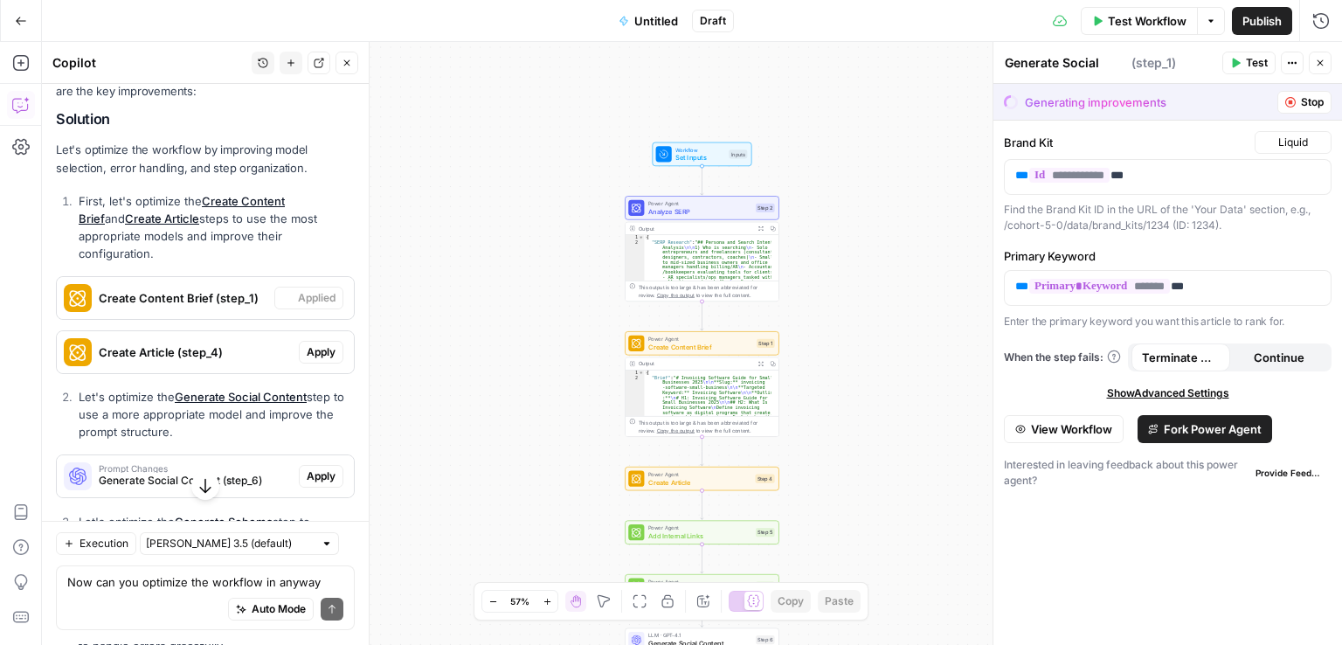
type textarea "Create Content Brief"
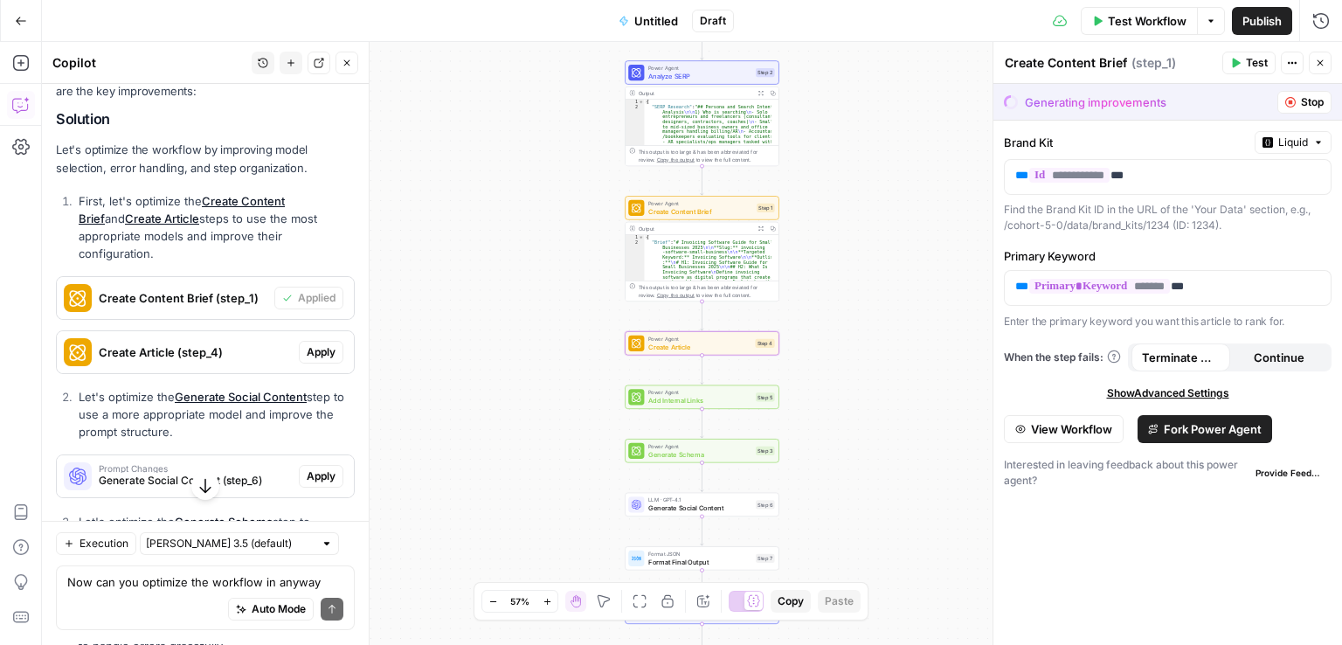
click at [307, 360] on span "Apply" at bounding box center [321, 352] width 29 height 16
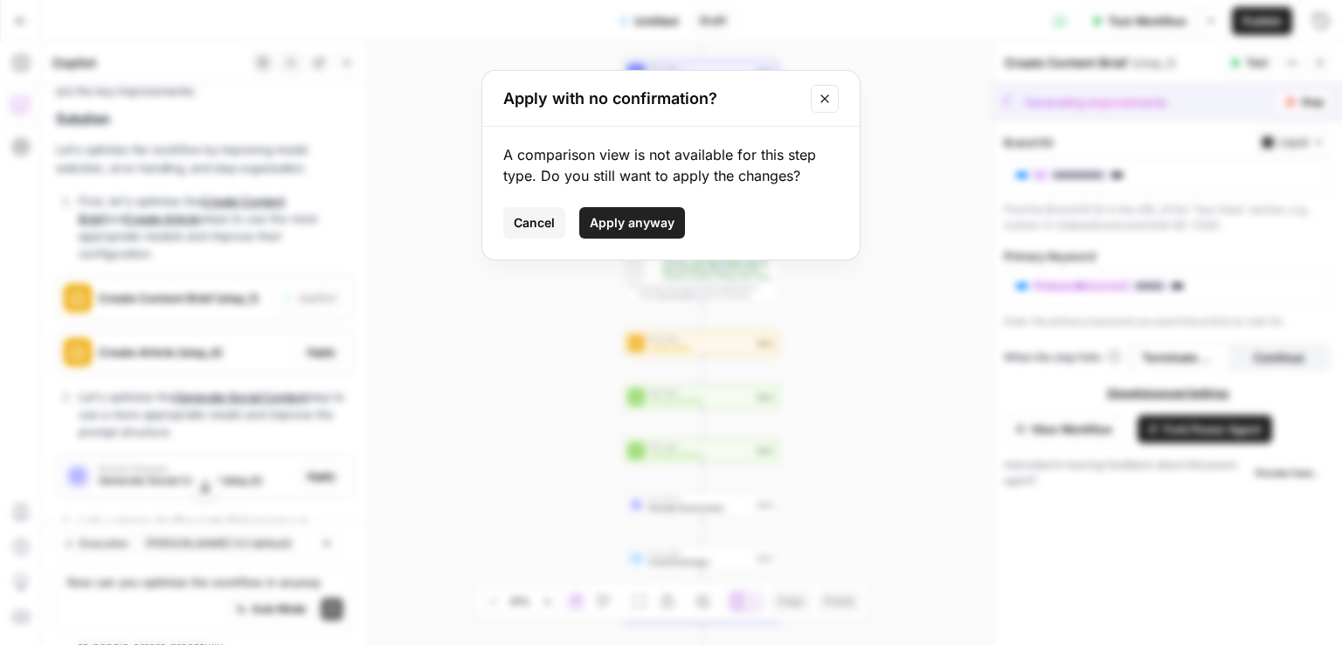
click at [626, 227] on span "Apply anyway" at bounding box center [632, 222] width 85 height 17
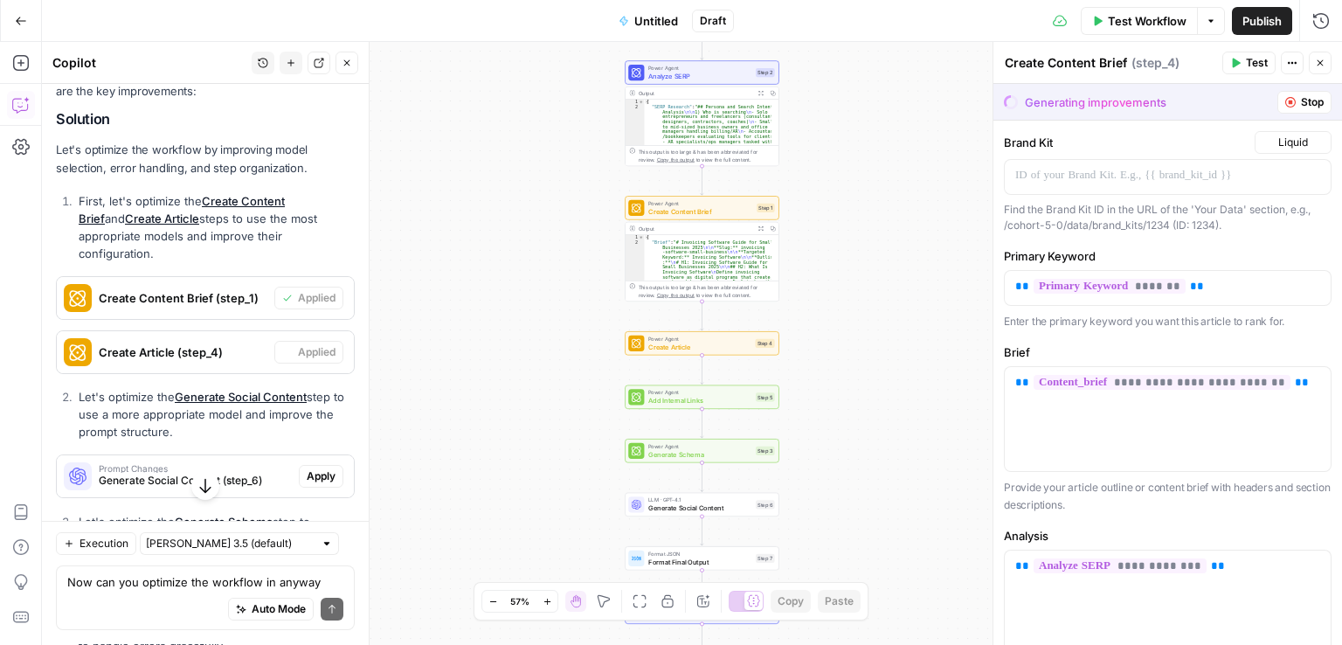
type textarea "Create Article"
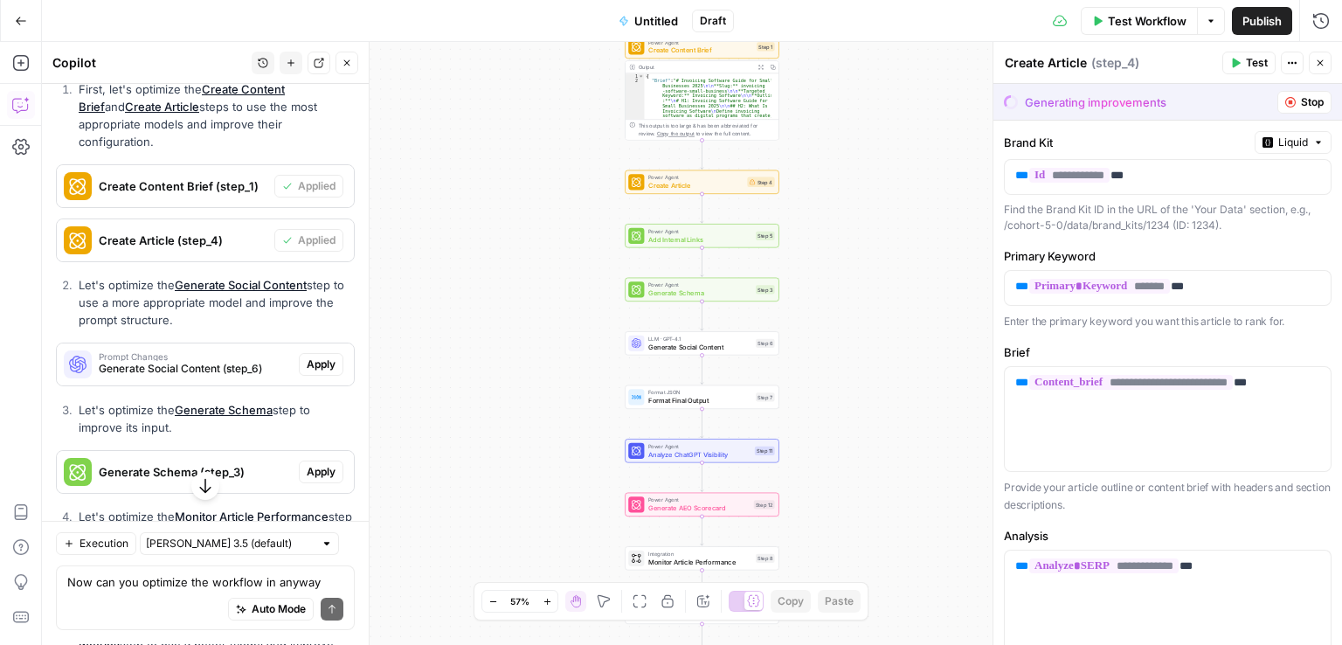
scroll to position [2331, 0]
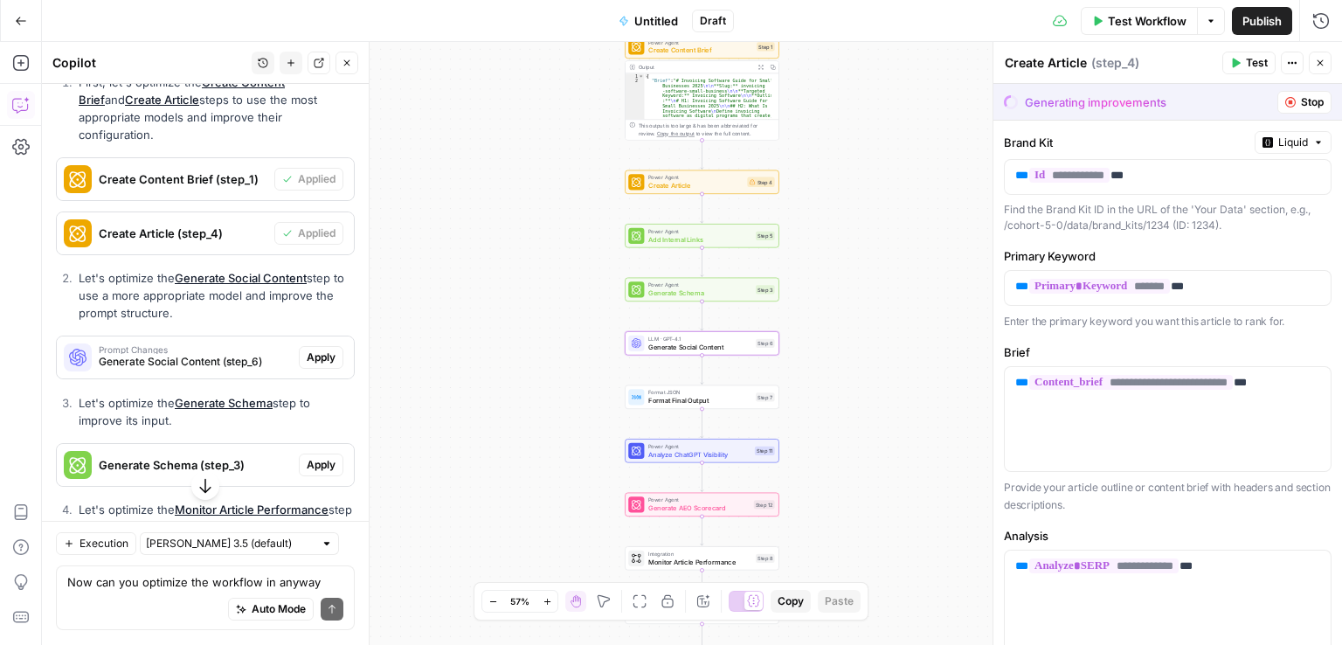
click at [307, 365] on span "Apply" at bounding box center [321, 357] width 29 height 16
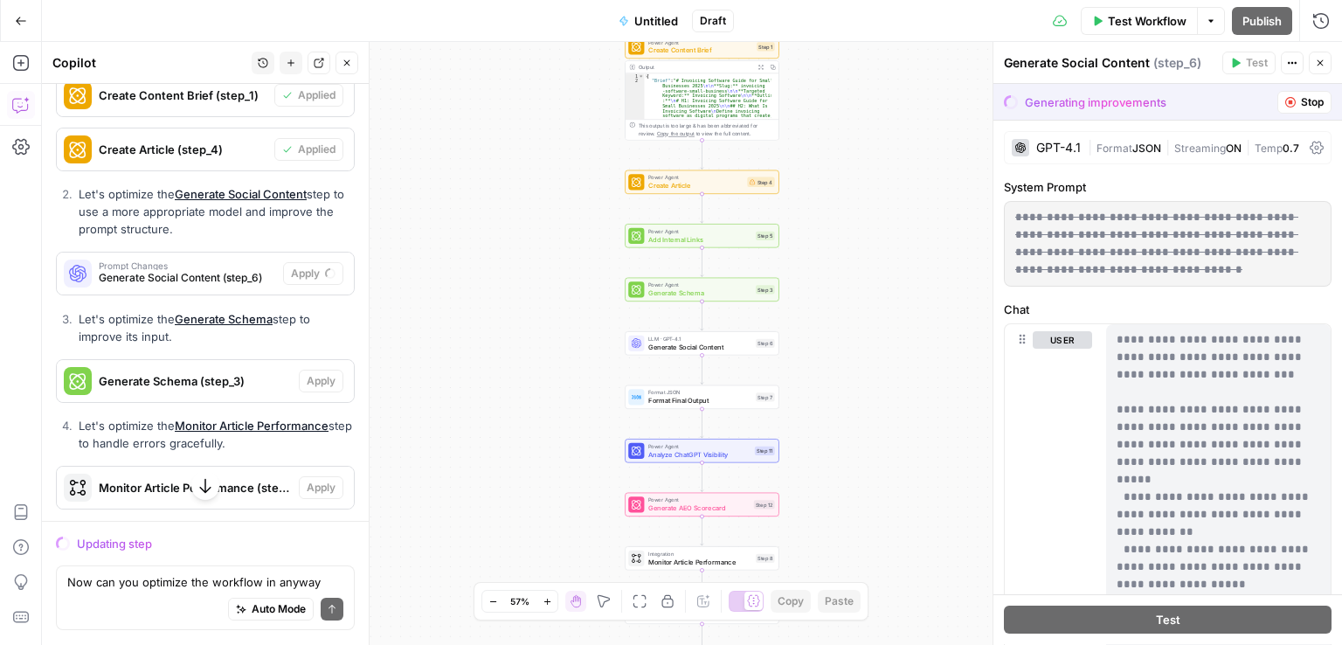
scroll to position [2389, 0]
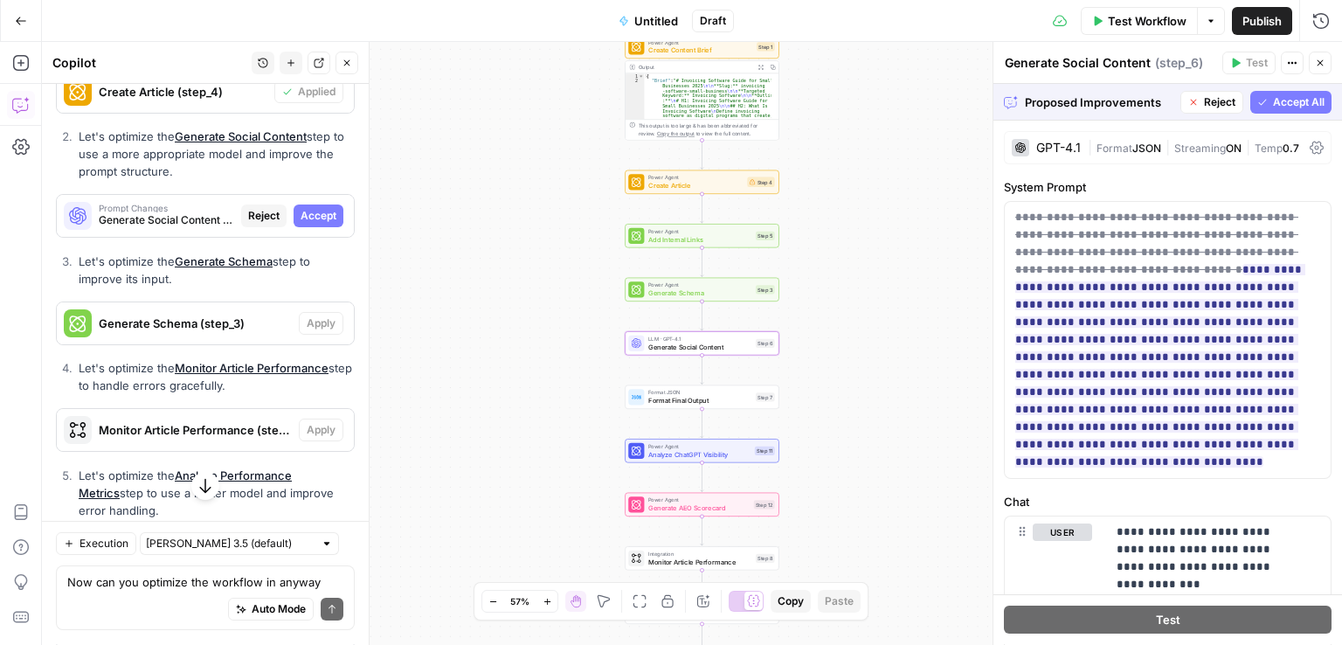
click at [304, 224] on span "Accept" at bounding box center [319, 216] width 36 height 16
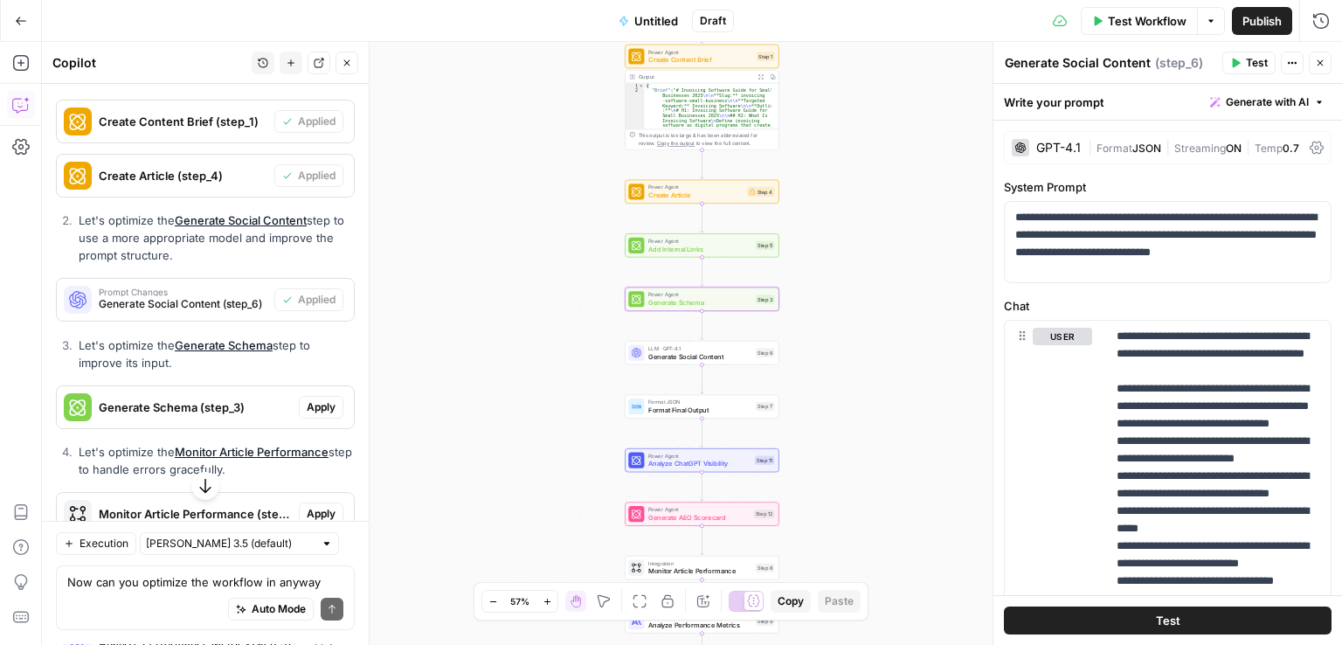
scroll to position [2473, 0]
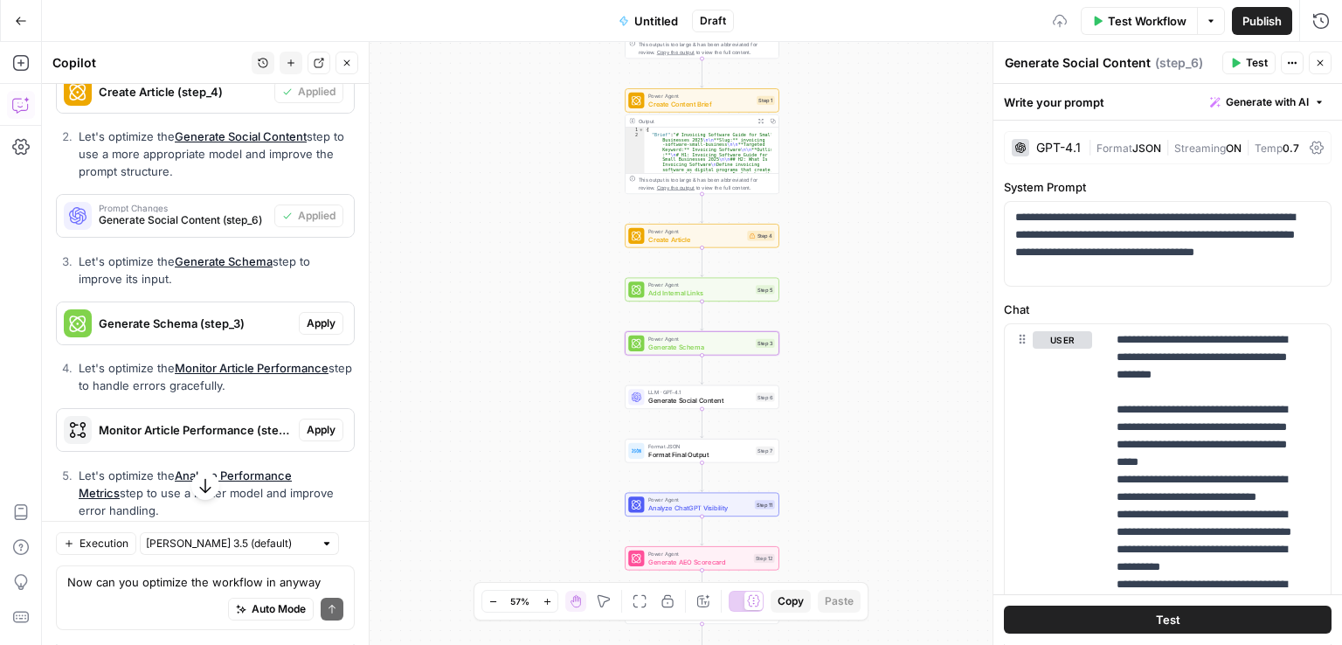
click at [307, 331] on span "Apply" at bounding box center [321, 323] width 29 height 16
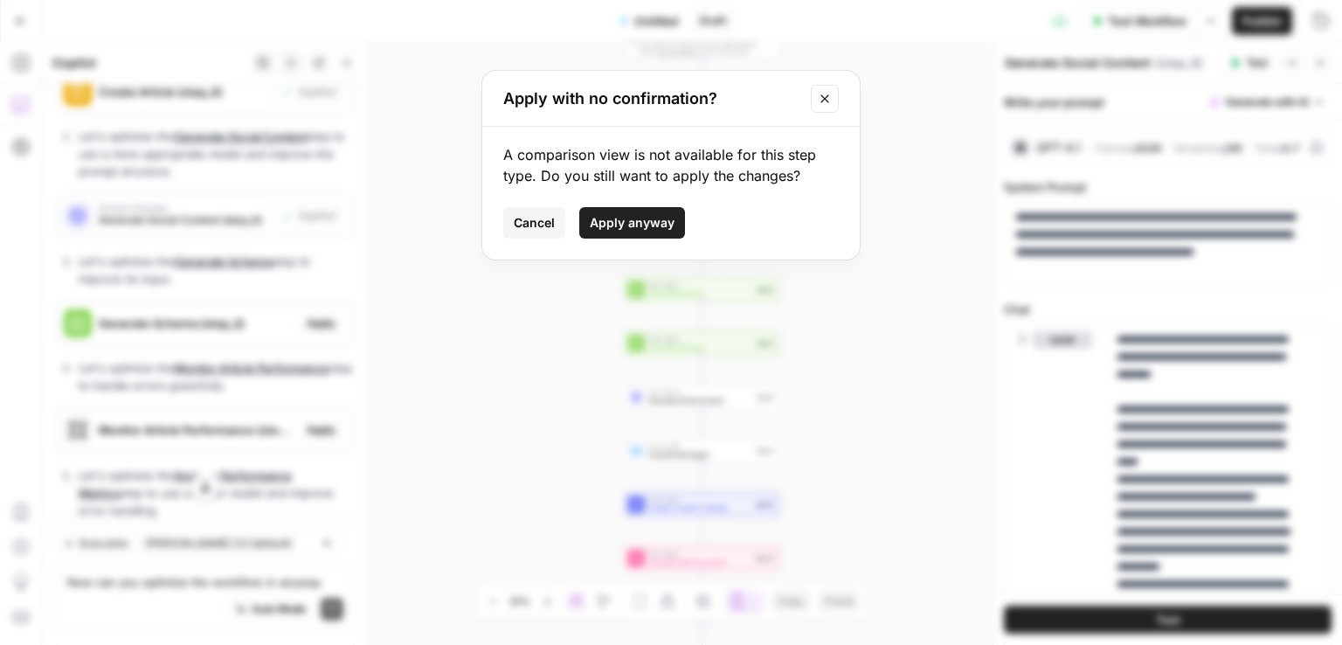
click at [645, 225] on span "Apply anyway" at bounding box center [632, 222] width 85 height 17
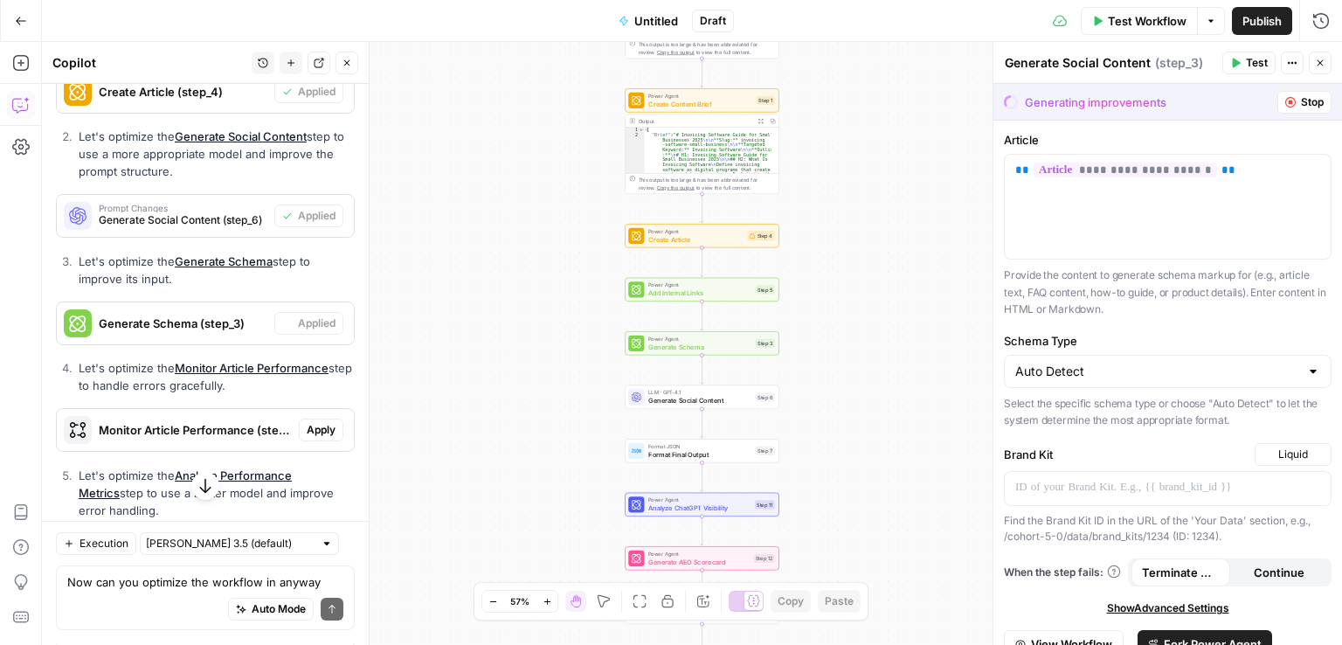
type textarea "Generate Schema"
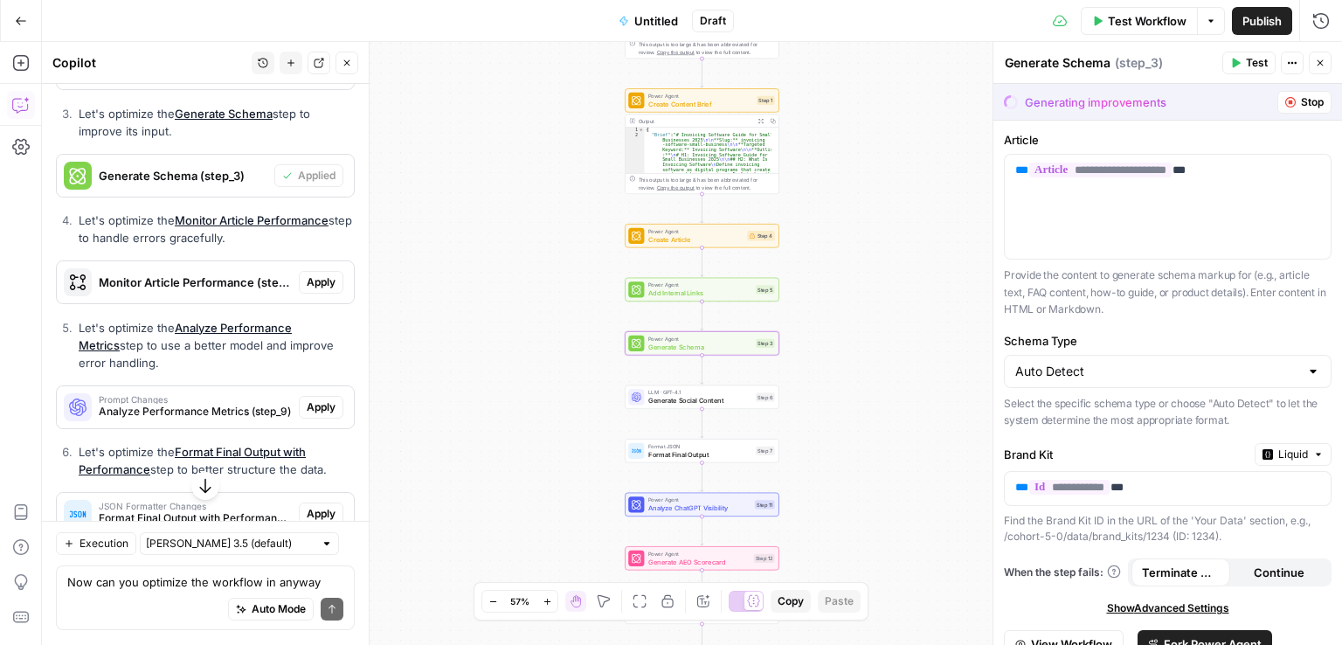
scroll to position [2640, 0]
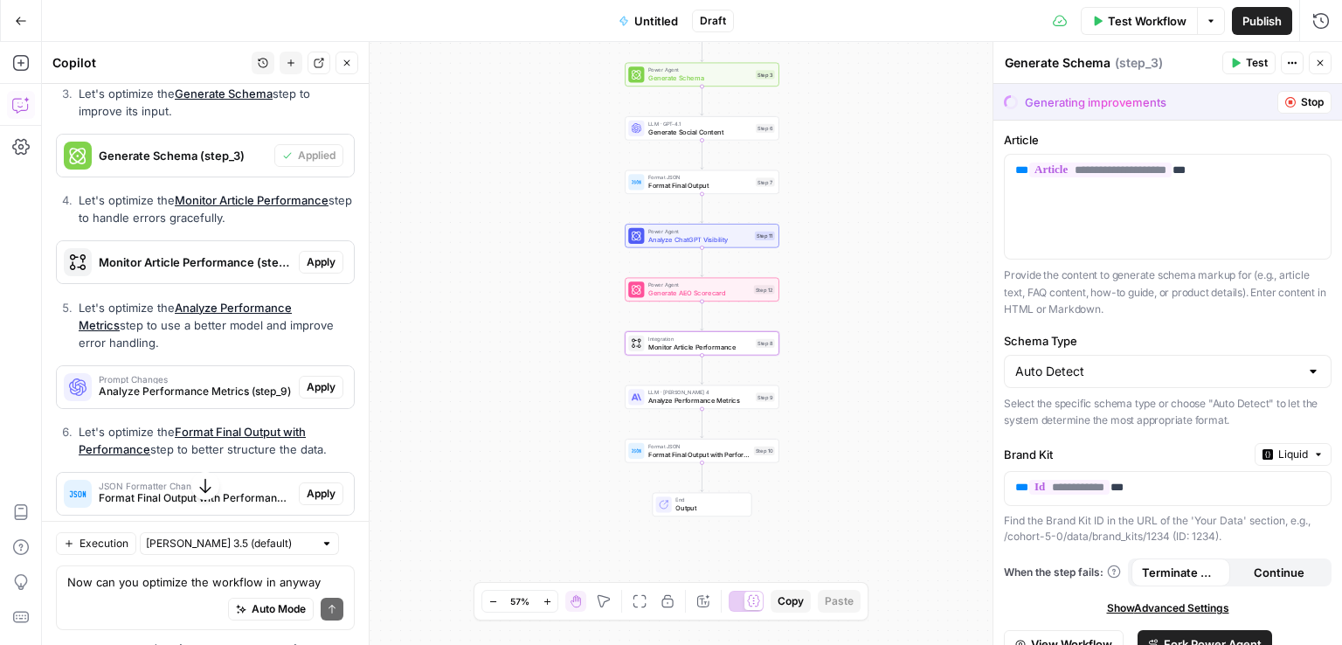
click at [308, 270] on span "Apply" at bounding box center [321, 262] width 29 height 16
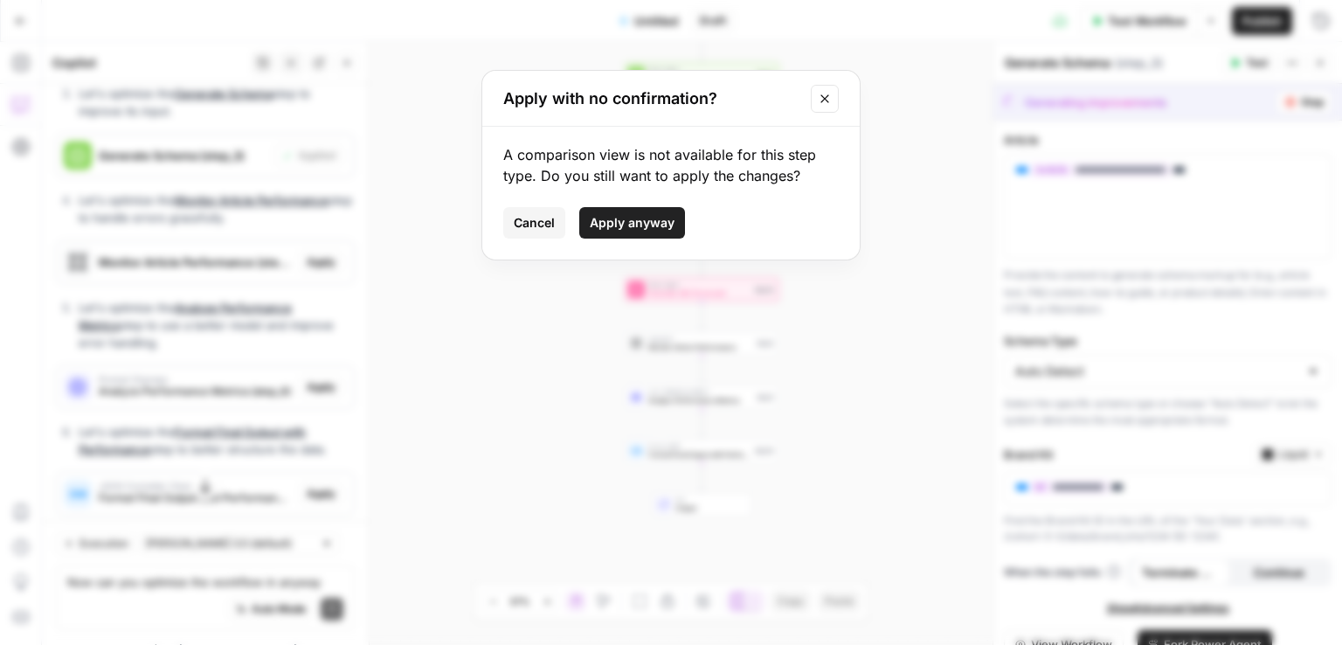
click at [618, 231] on span "Apply anyway" at bounding box center [632, 222] width 85 height 17
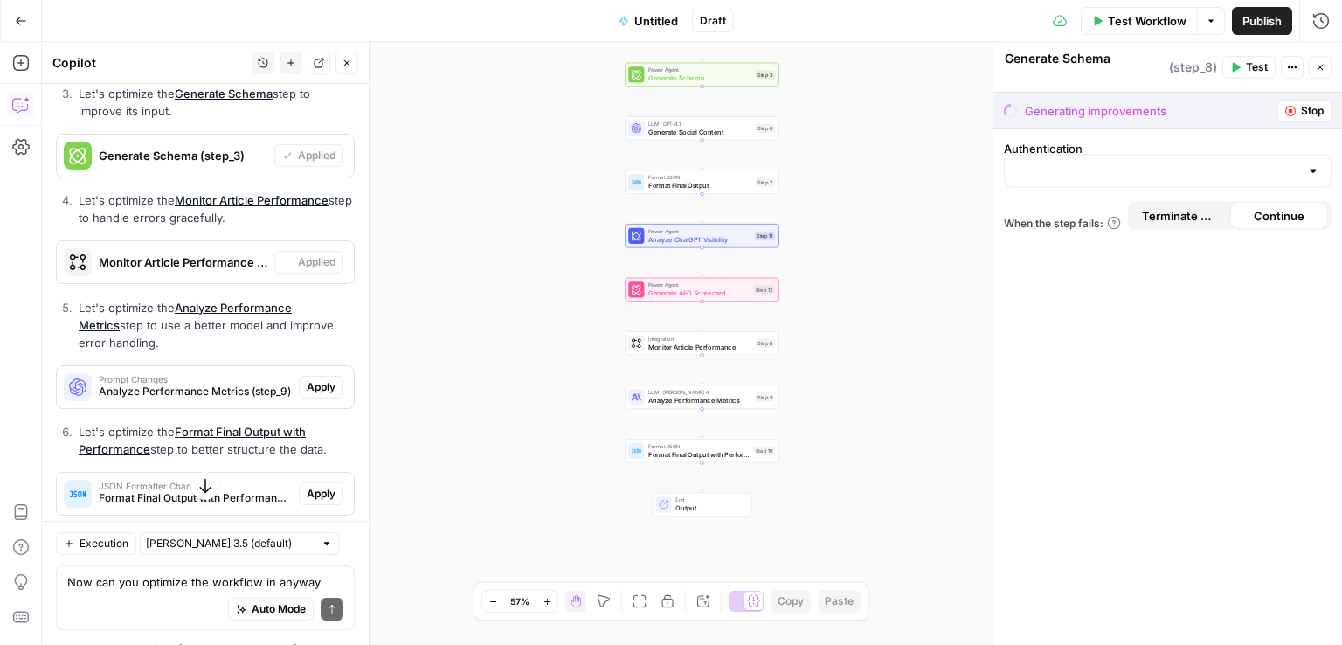
type textarea "Monitor Article Performance"
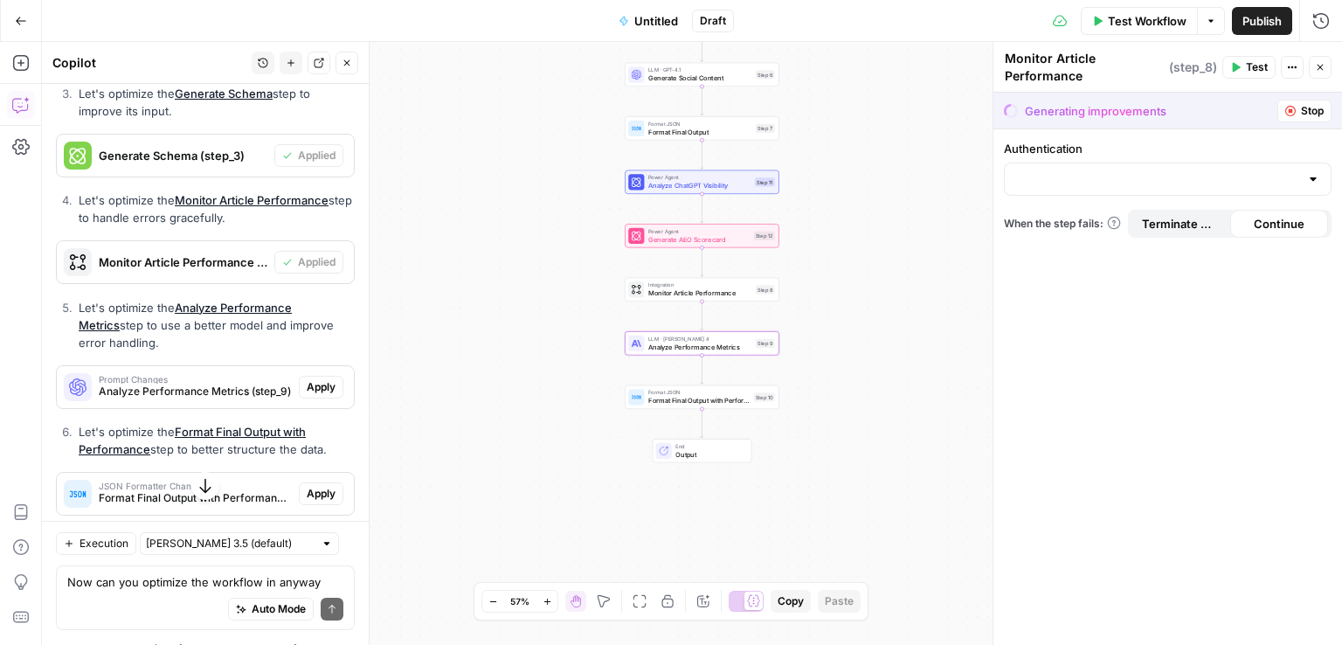
click at [320, 395] on span "Apply" at bounding box center [321, 387] width 29 height 16
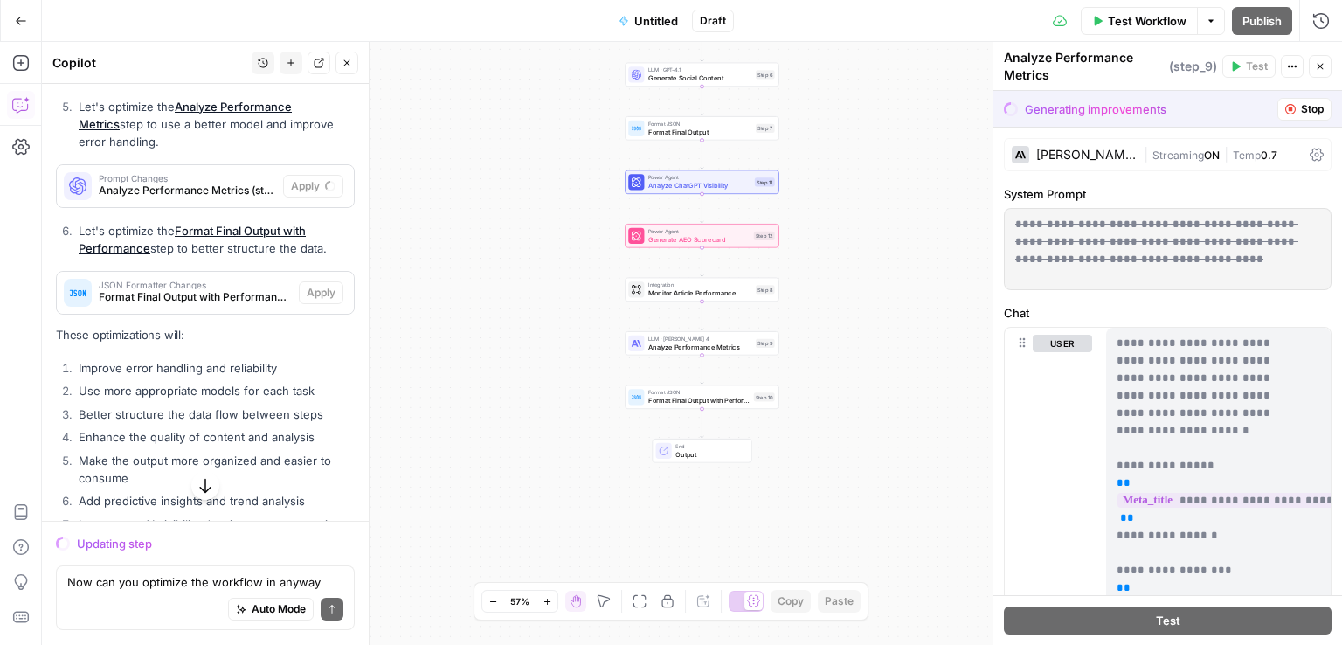
scroll to position [2763, 0]
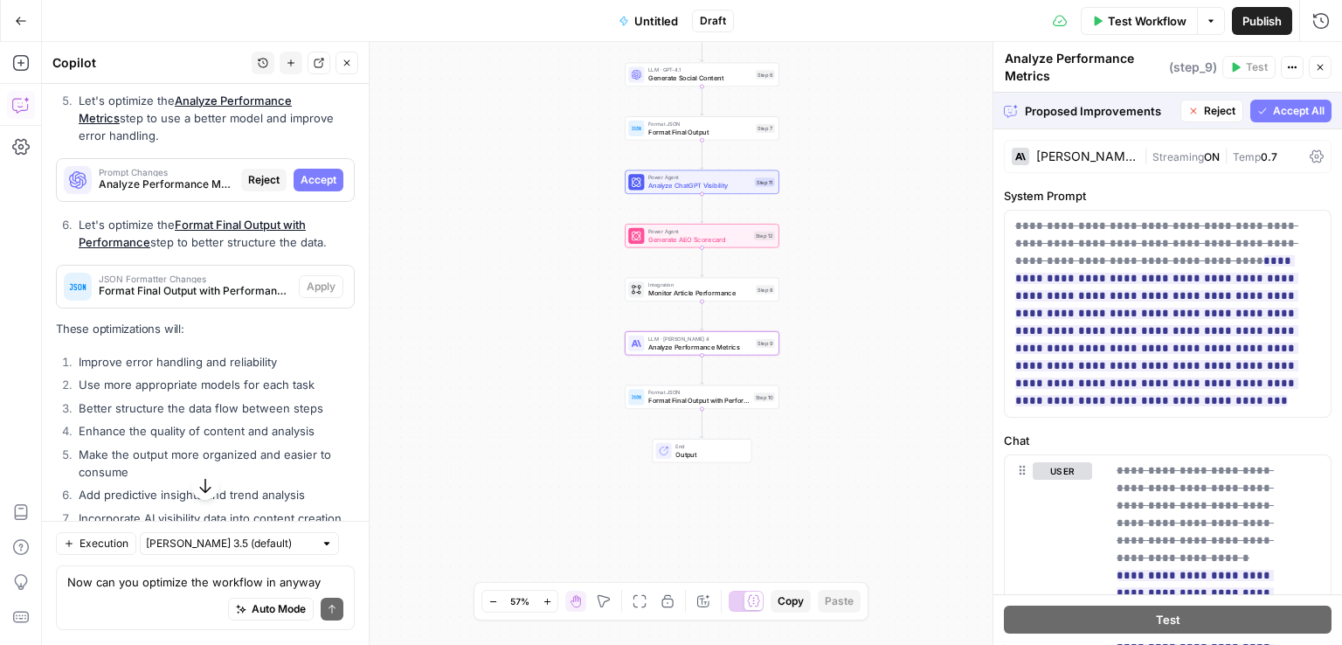
click at [301, 188] on span "Accept" at bounding box center [319, 180] width 36 height 16
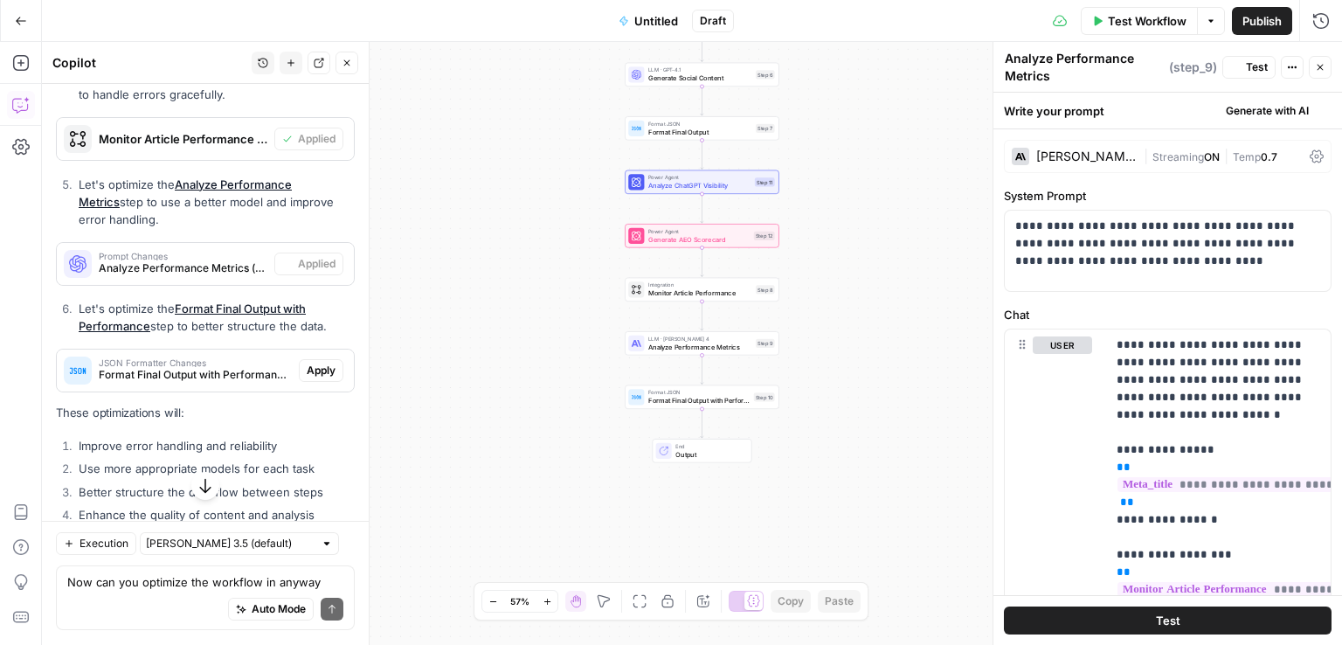
scroll to position [2847, 0]
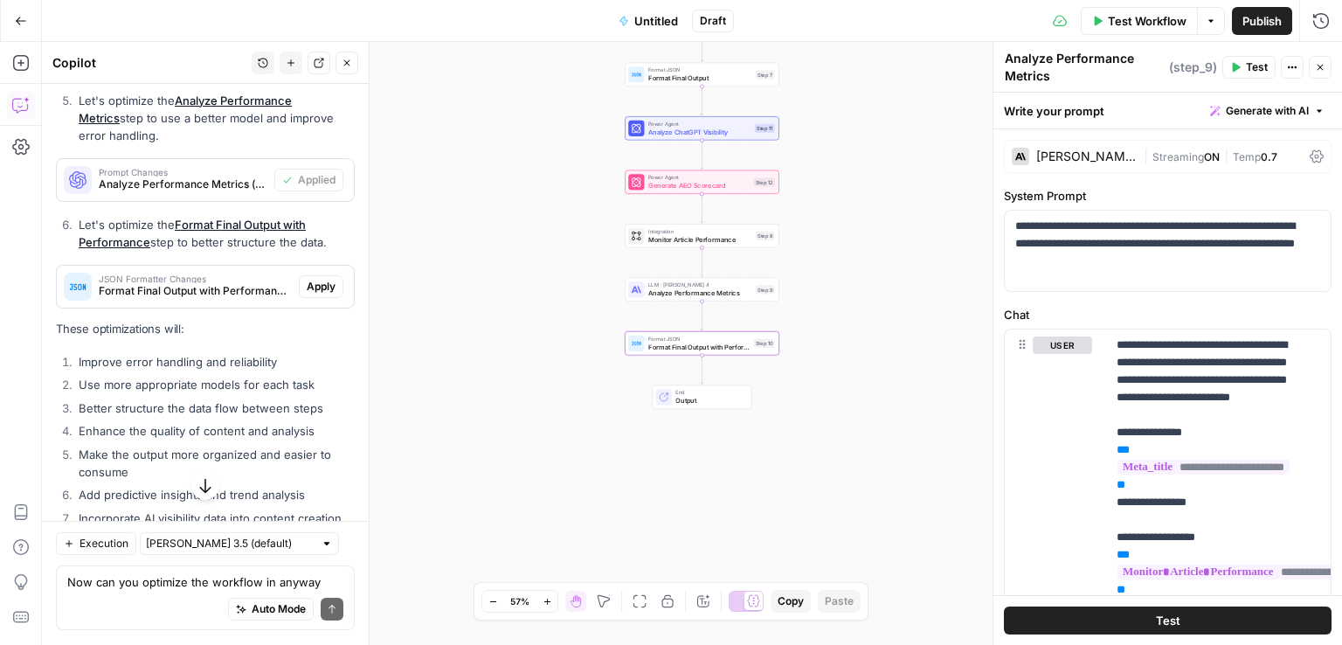
click at [315, 294] on span "Apply" at bounding box center [321, 287] width 29 height 16
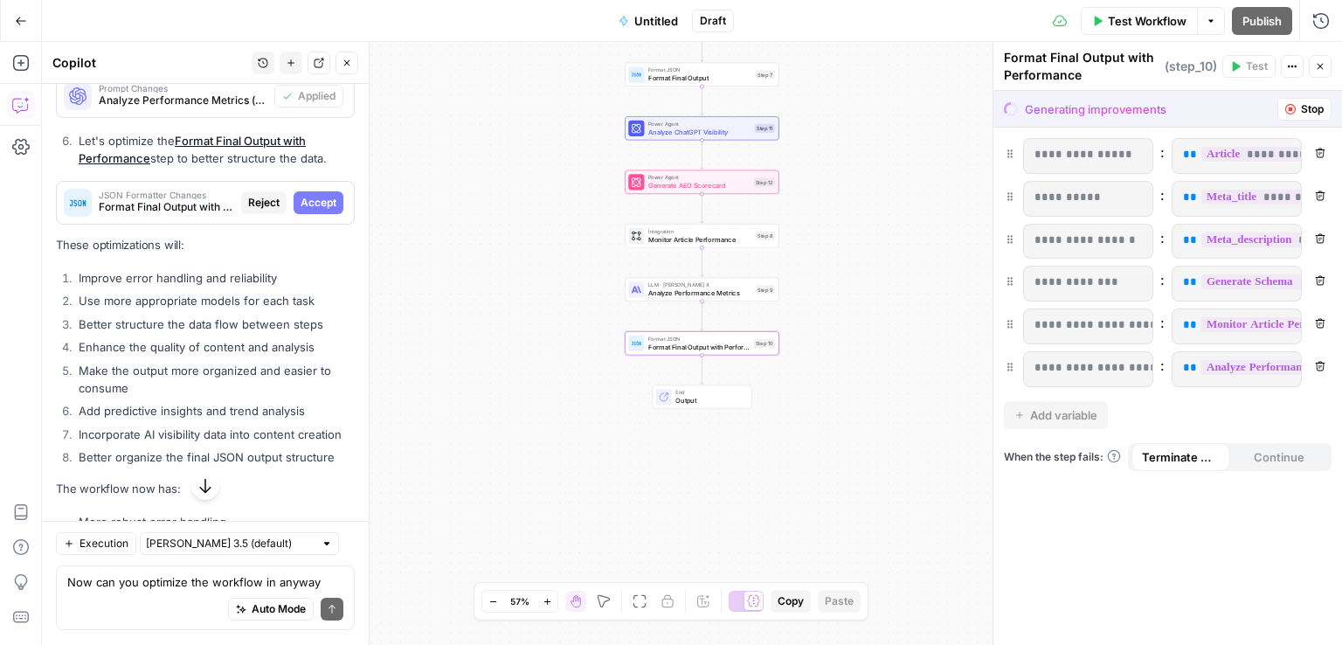
scroll to position [2763, 0]
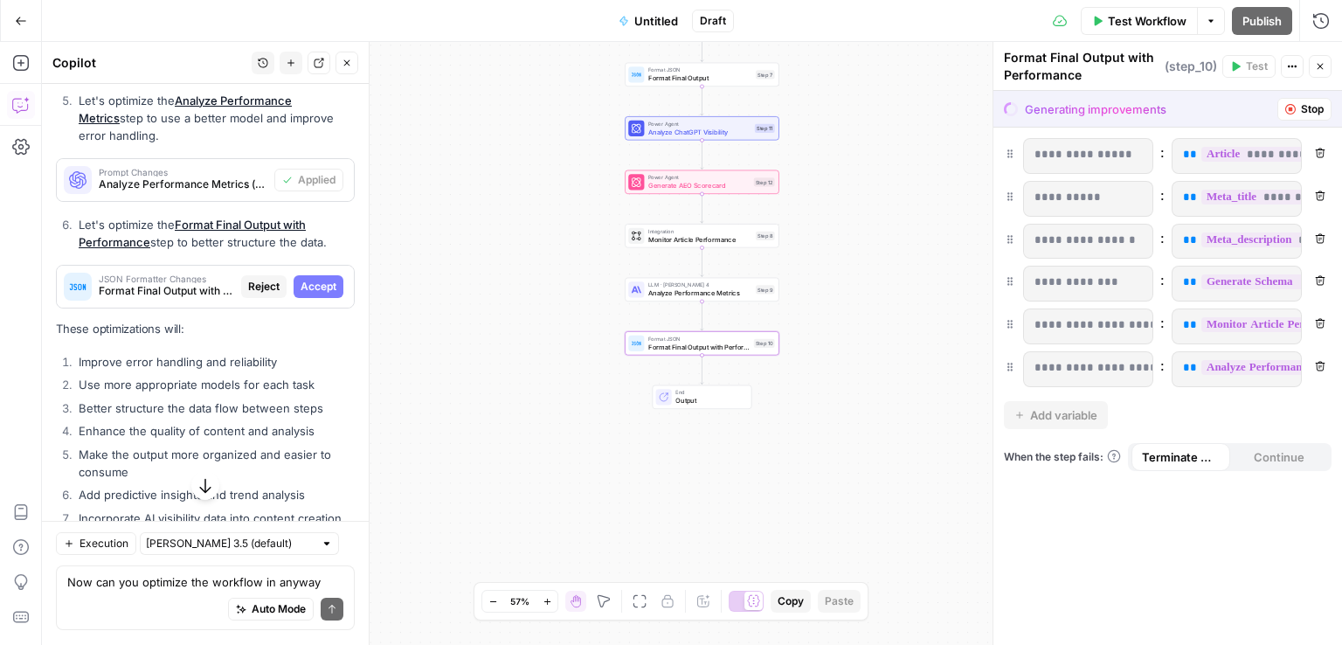
click at [310, 294] on span "Accept" at bounding box center [319, 287] width 36 height 16
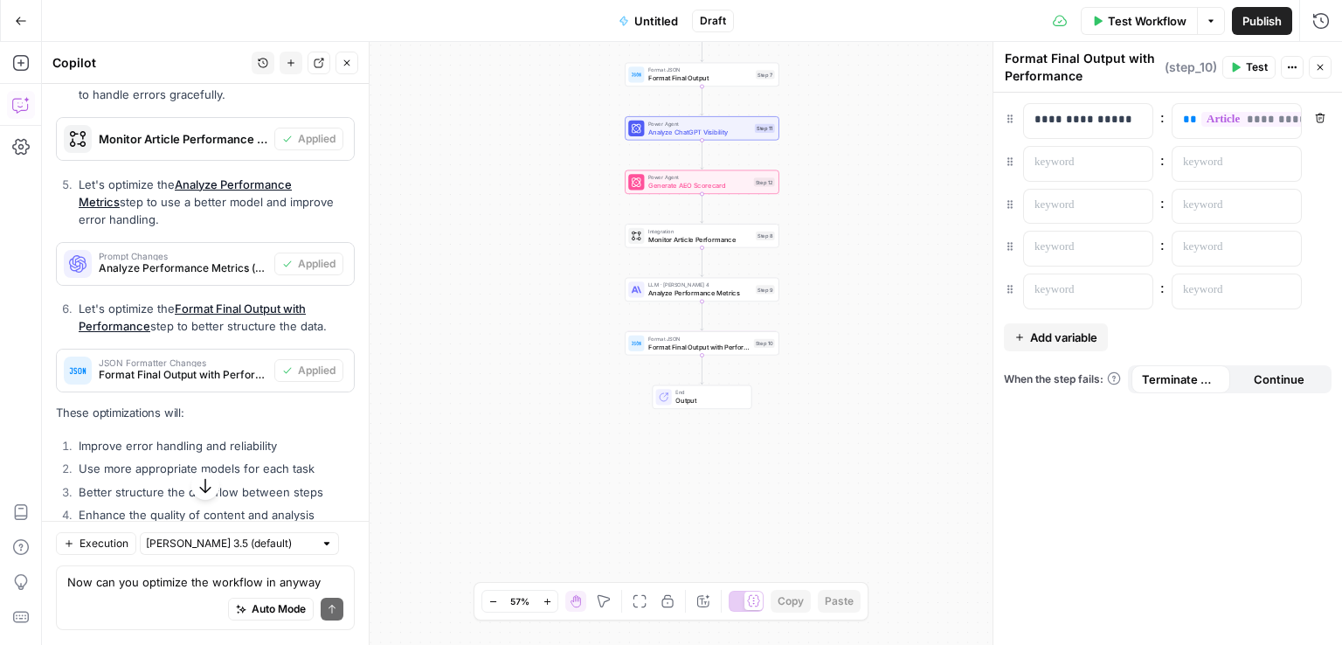
scroll to position [2847, 0]
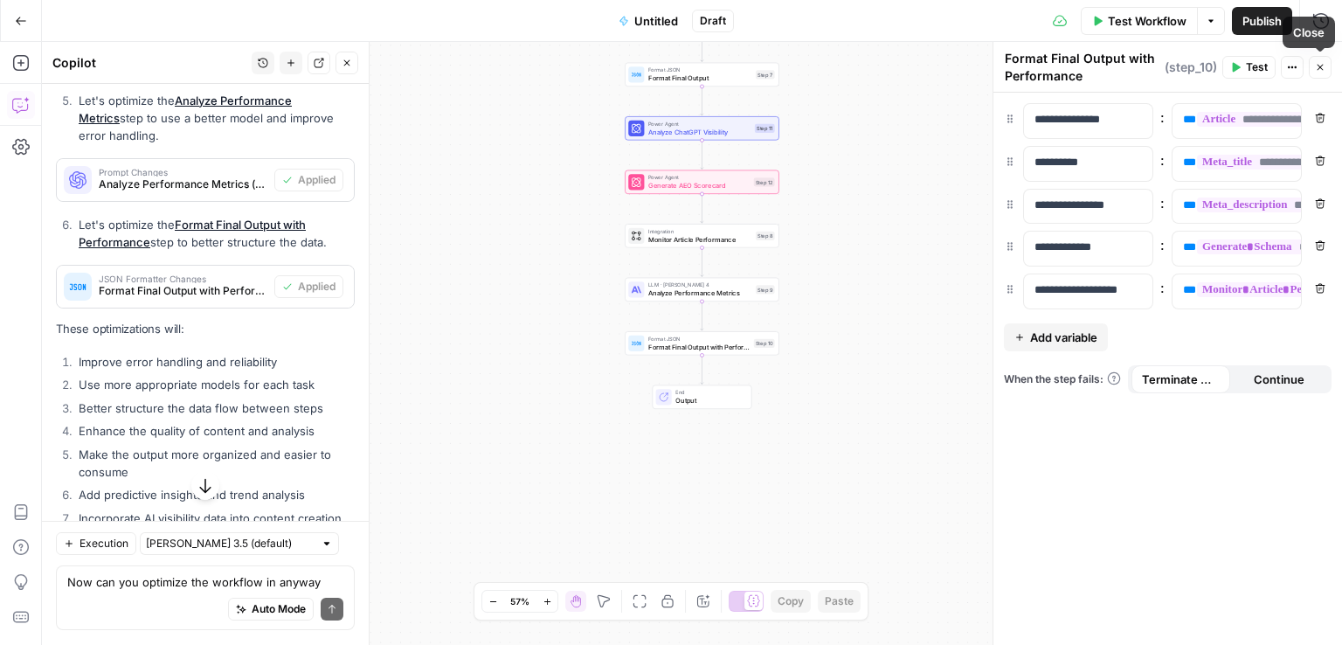
click at [1322, 72] on icon "button" at bounding box center [1320, 67] width 10 height 10
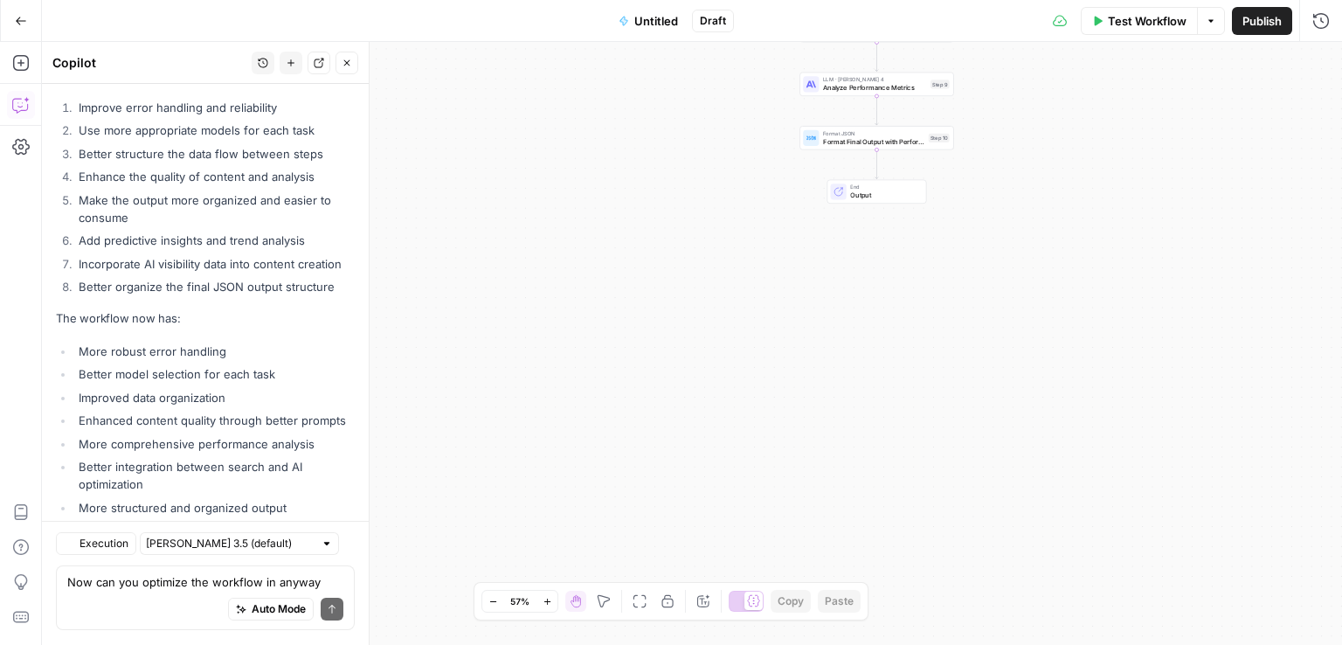
scroll to position [3236, 0]
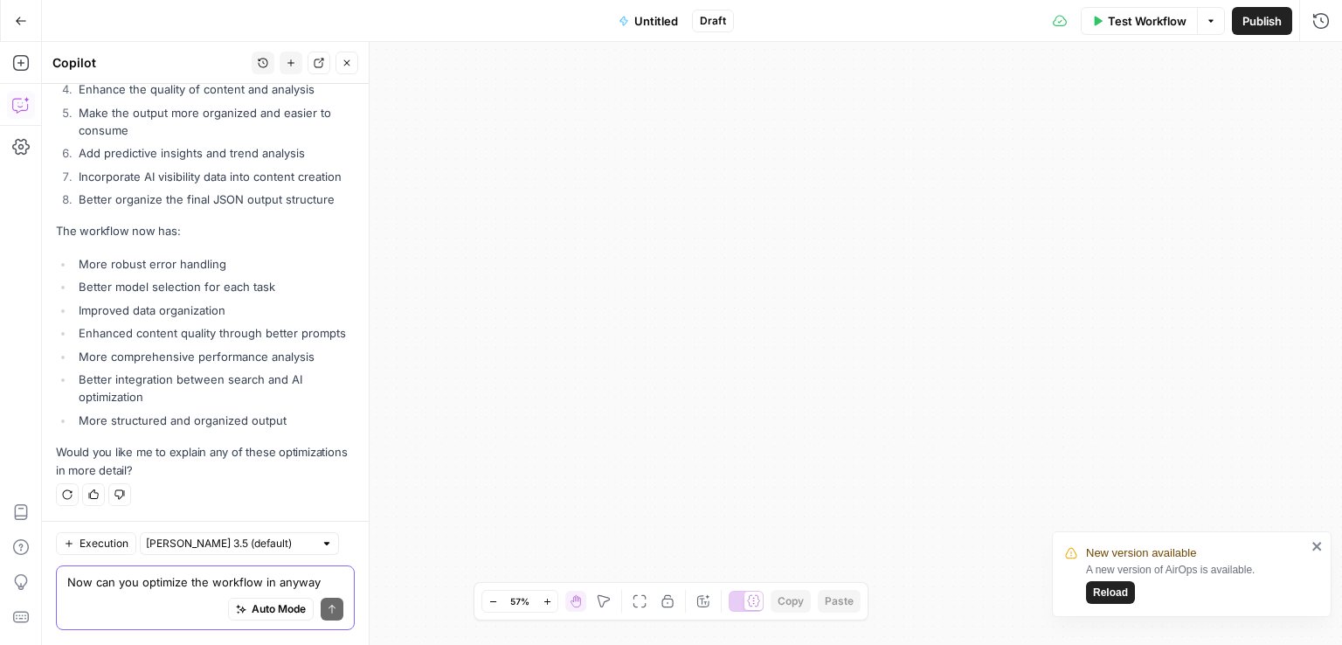
click at [154, 588] on textarea "Now can you optimize the workflow in anyway better?" at bounding box center [205, 582] width 276 height 17
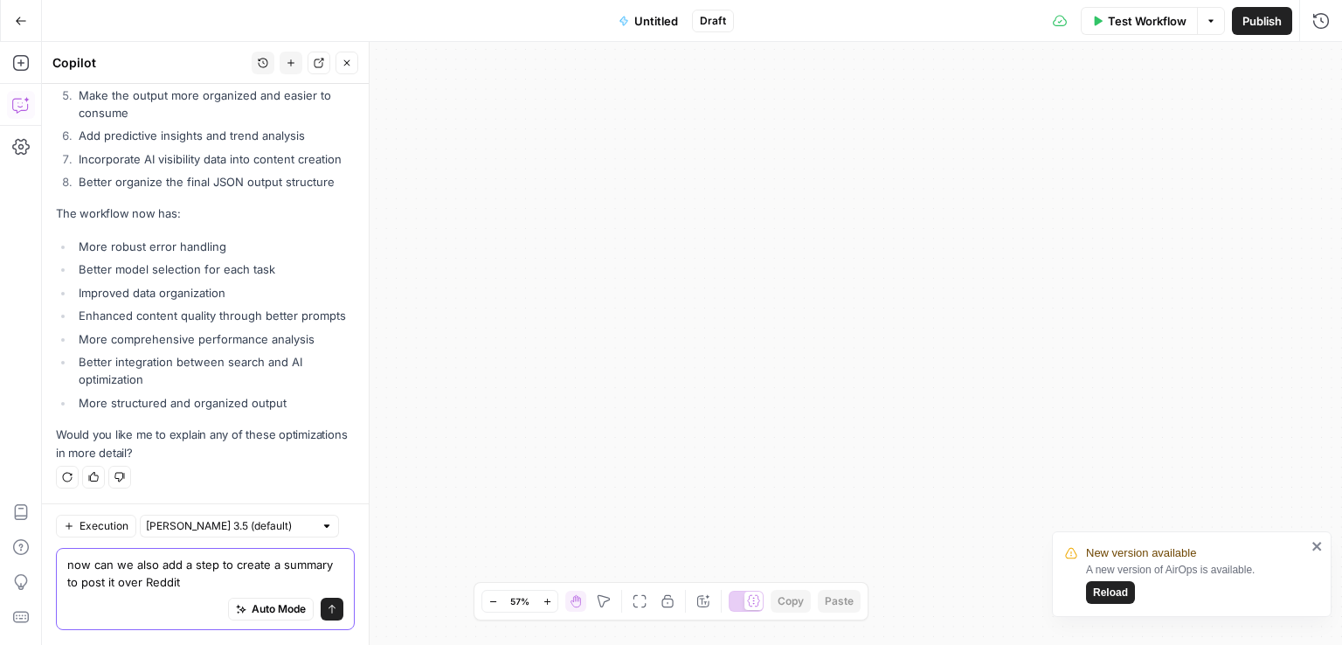
type textarea "now can we also add a step to create a summary to post it over Reddit?"
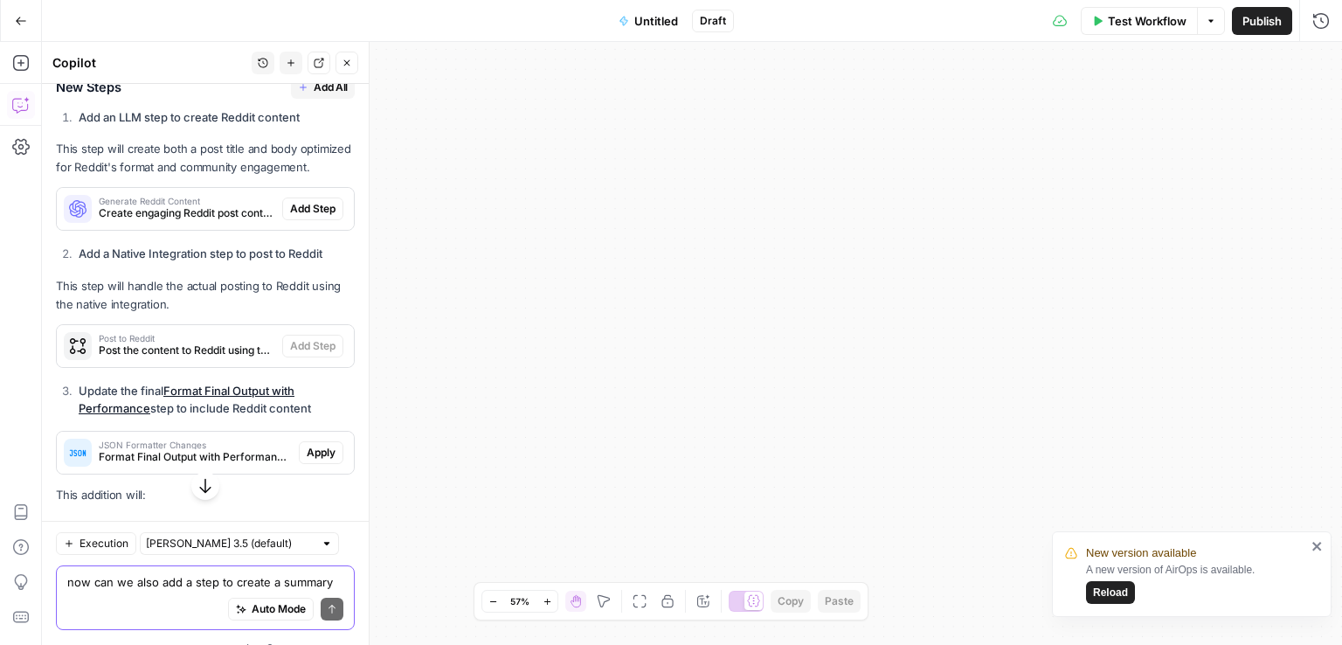
scroll to position [3743, 0]
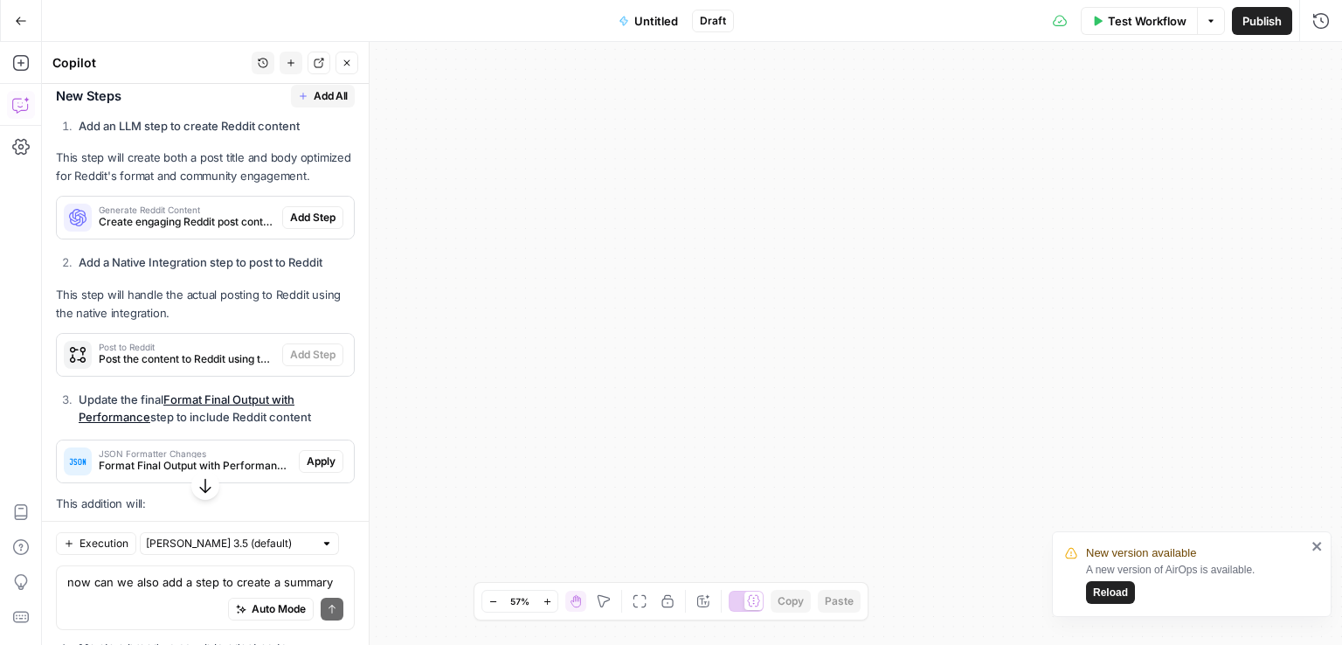
click at [314, 104] on span "Add All" at bounding box center [331, 96] width 34 height 16
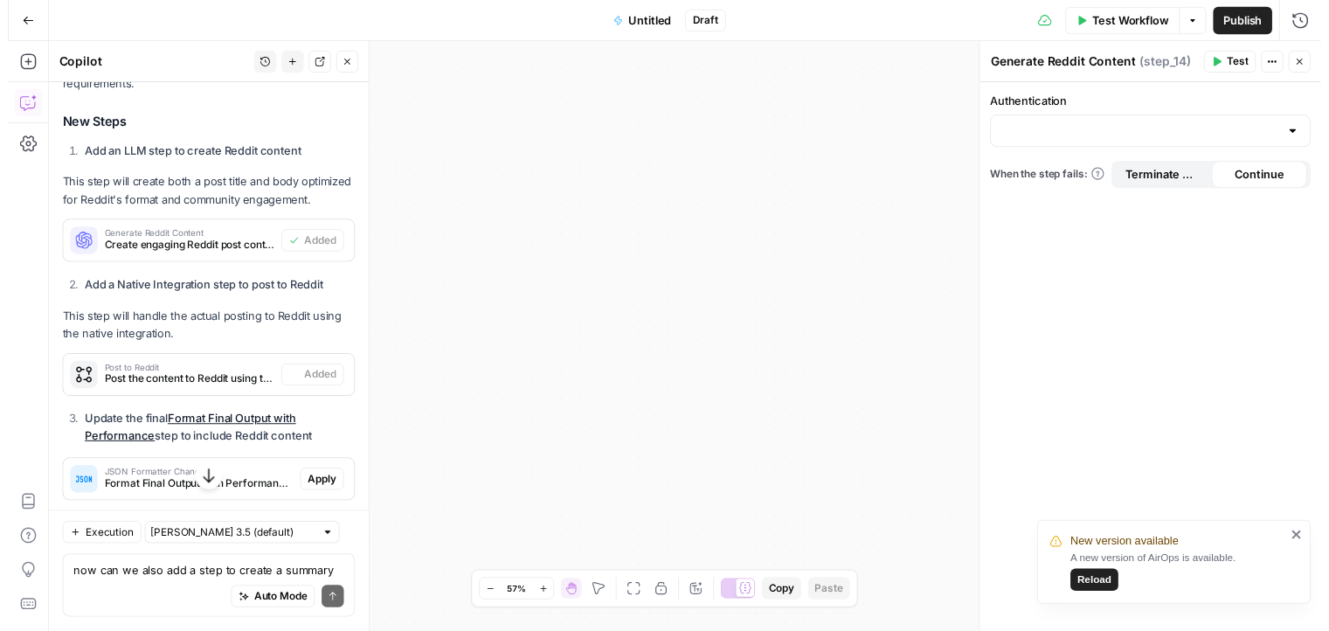
scroll to position [3771, 0]
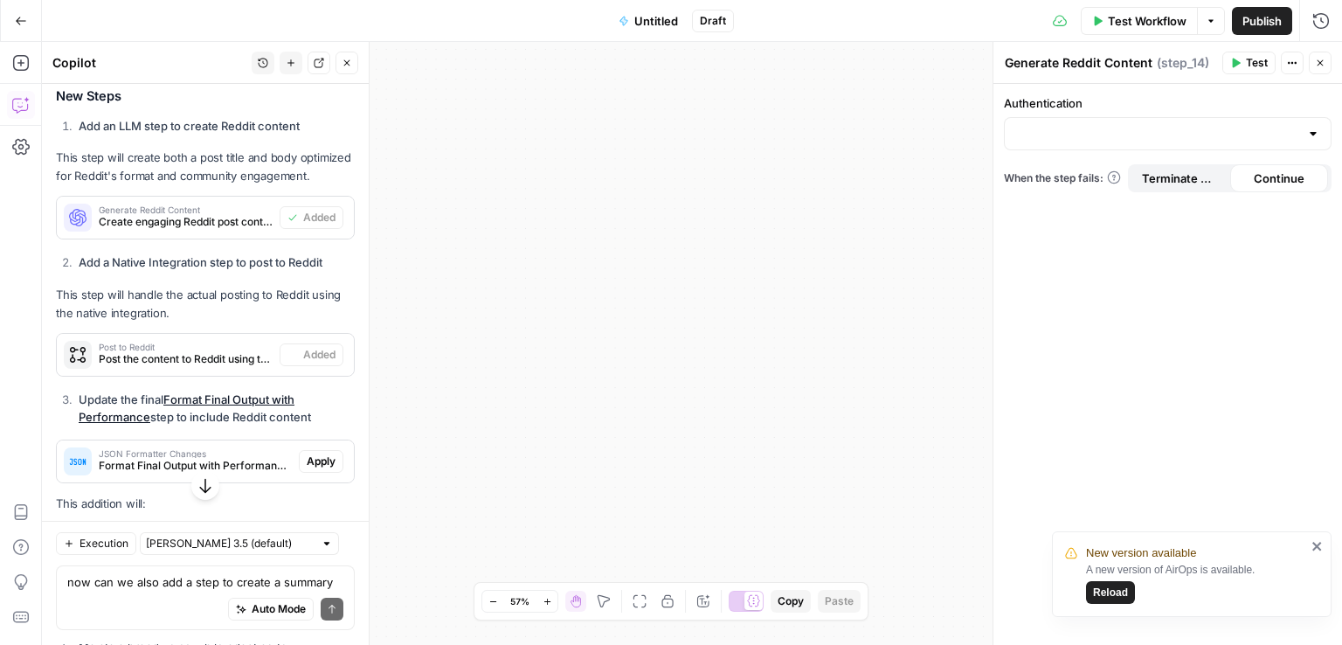
type textarea "Post to Reddit"
click at [1180, 183] on span "Terminate Workflow" at bounding box center [1181, 177] width 78 height 17
click at [1325, 63] on button "Close" at bounding box center [1320, 63] width 23 height 23
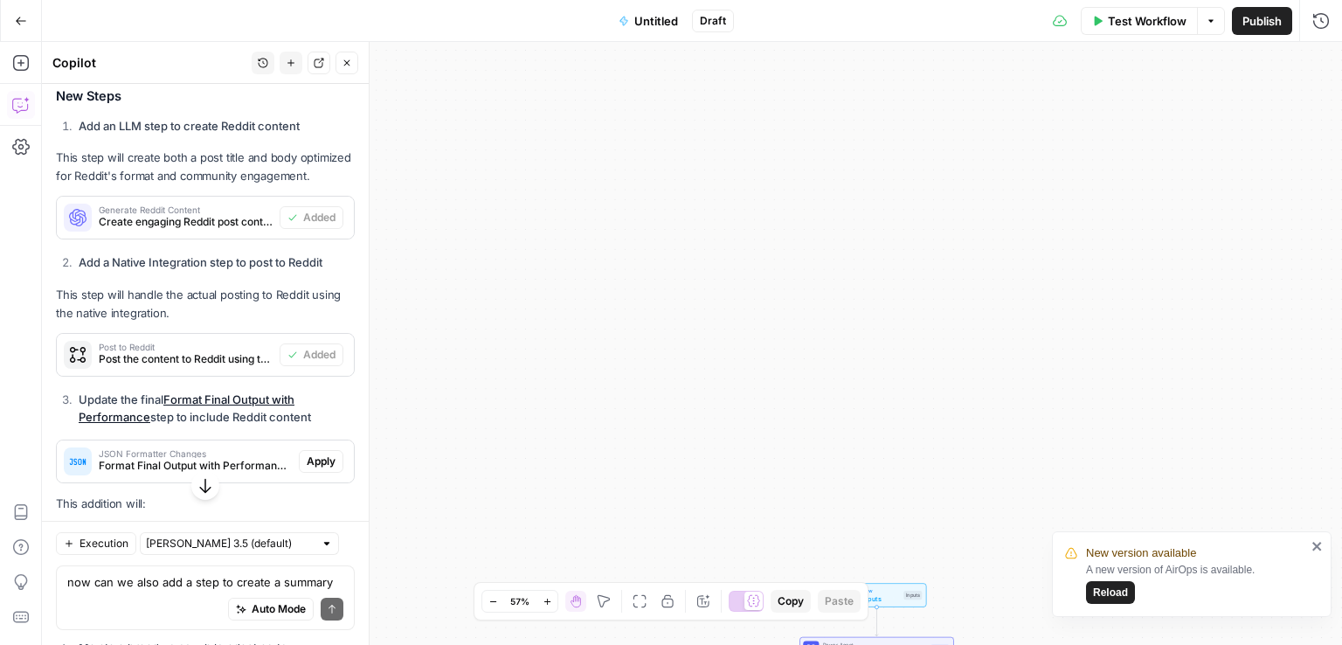
click at [1246, 24] on span "Publish" at bounding box center [1261, 20] width 39 height 17
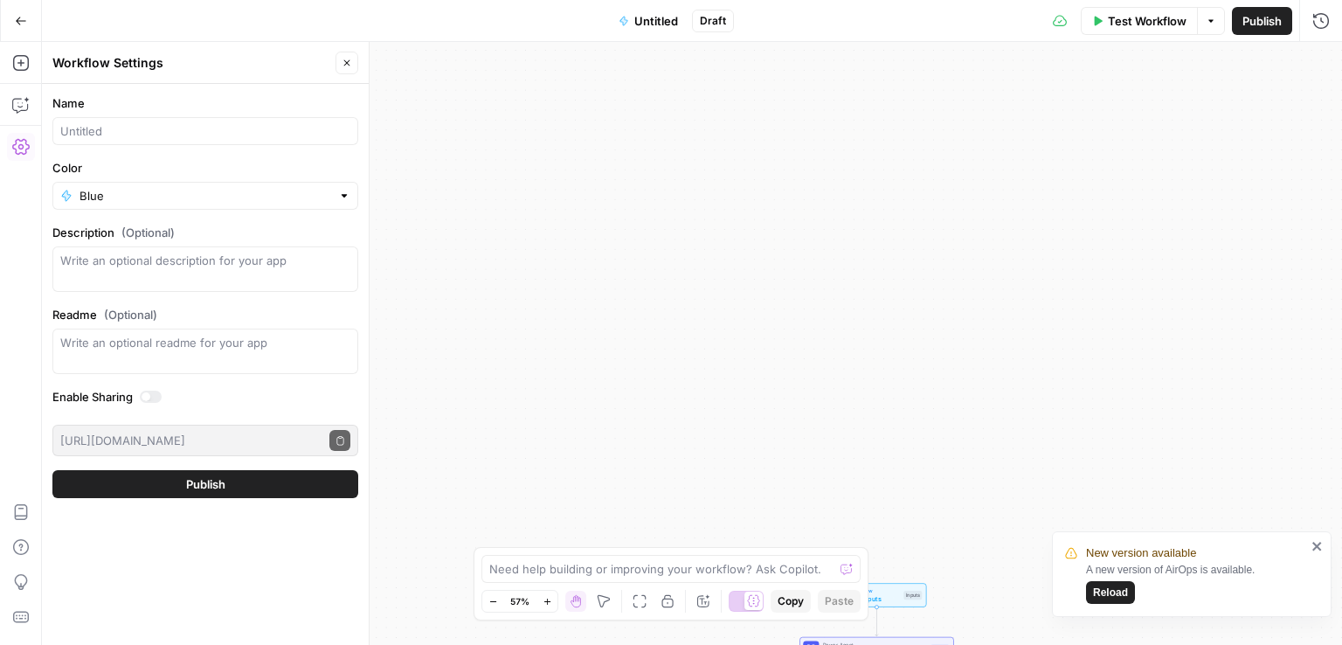
click at [811, 246] on div "Workflow Set Inputs Inputs Power Agent Analyze SERP Step 2 Output Expand Output…" at bounding box center [692, 343] width 1300 height 603
click at [269, 140] on div at bounding box center [205, 131] width 306 height 28
click at [59, 134] on div "Optimized Article with Social and Reddit Post" at bounding box center [205, 131] width 306 height 28
click at [59, 132] on div "Optimized Article with Social and Reddit Post" at bounding box center [205, 131] width 306 height 28
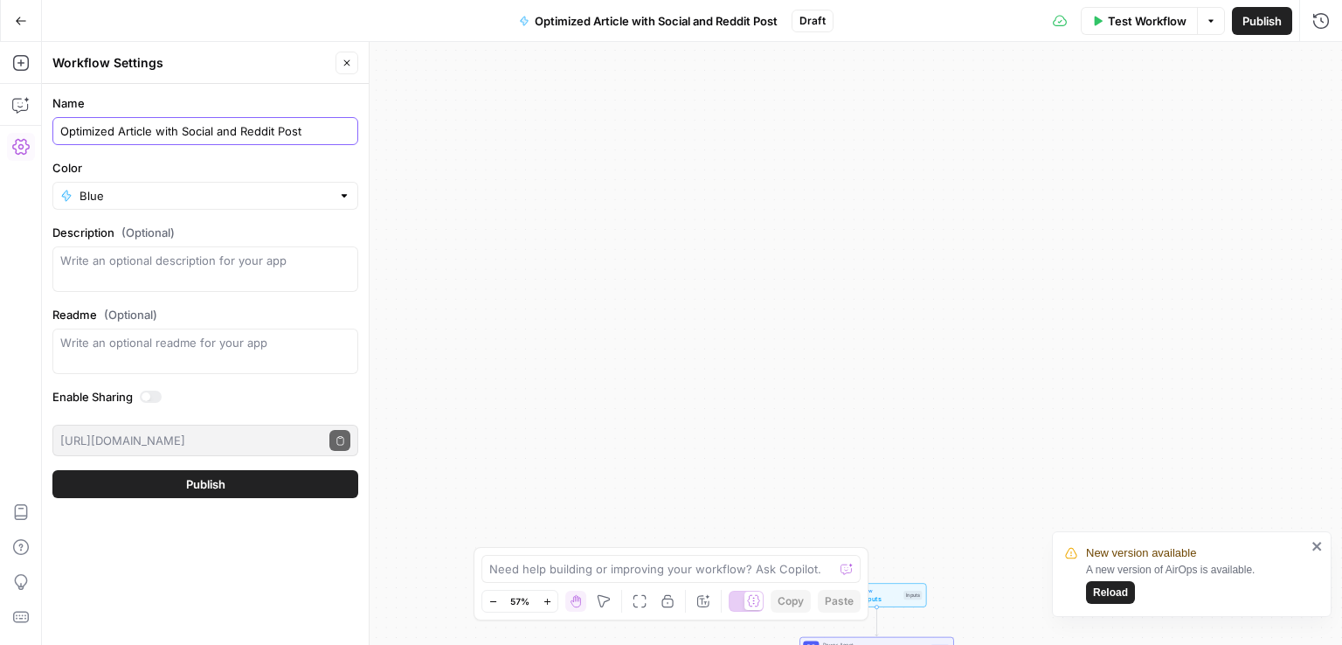
click at [60, 130] on input "Optimized Article with Social and Reddit Post" at bounding box center [205, 130] width 290 height 17
type input "SEO Optimized Article with Social and Reddit Post"
click at [156, 398] on div at bounding box center [151, 397] width 22 height 12
click at [191, 480] on span "Publish" at bounding box center [205, 483] width 39 height 17
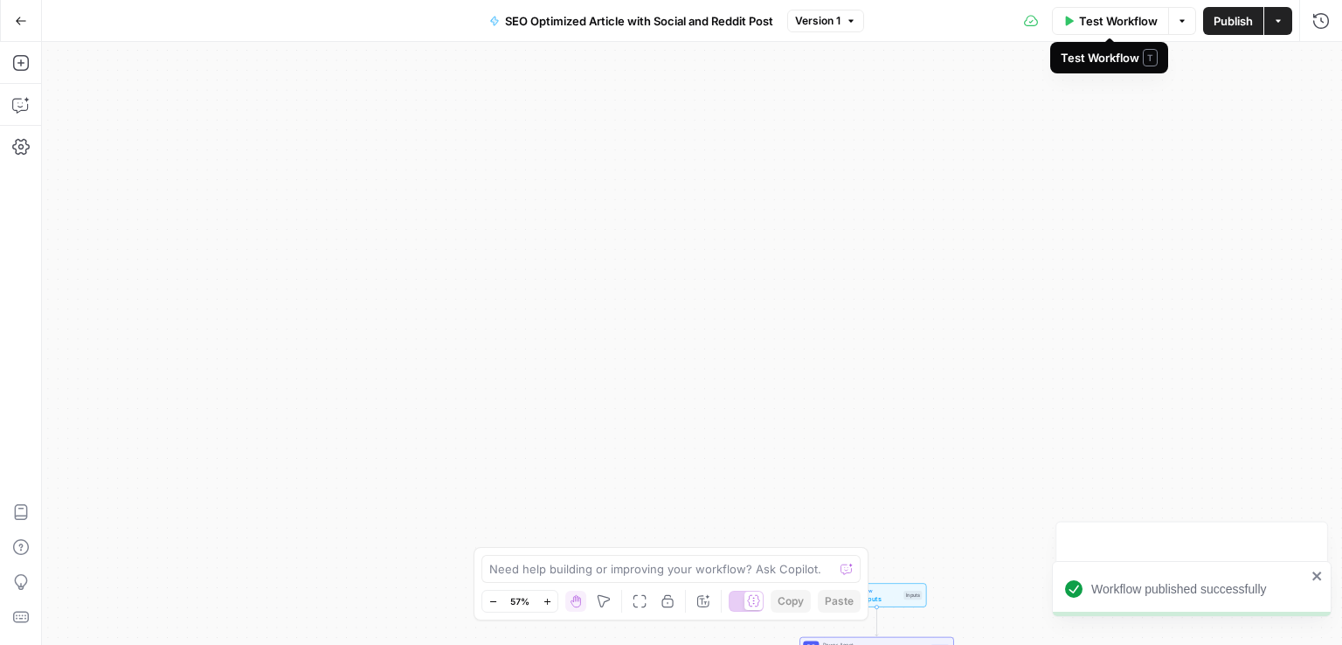
click at [1100, 18] on span "Test Workflow" at bounding box center [1118, 20] width 79 height 17
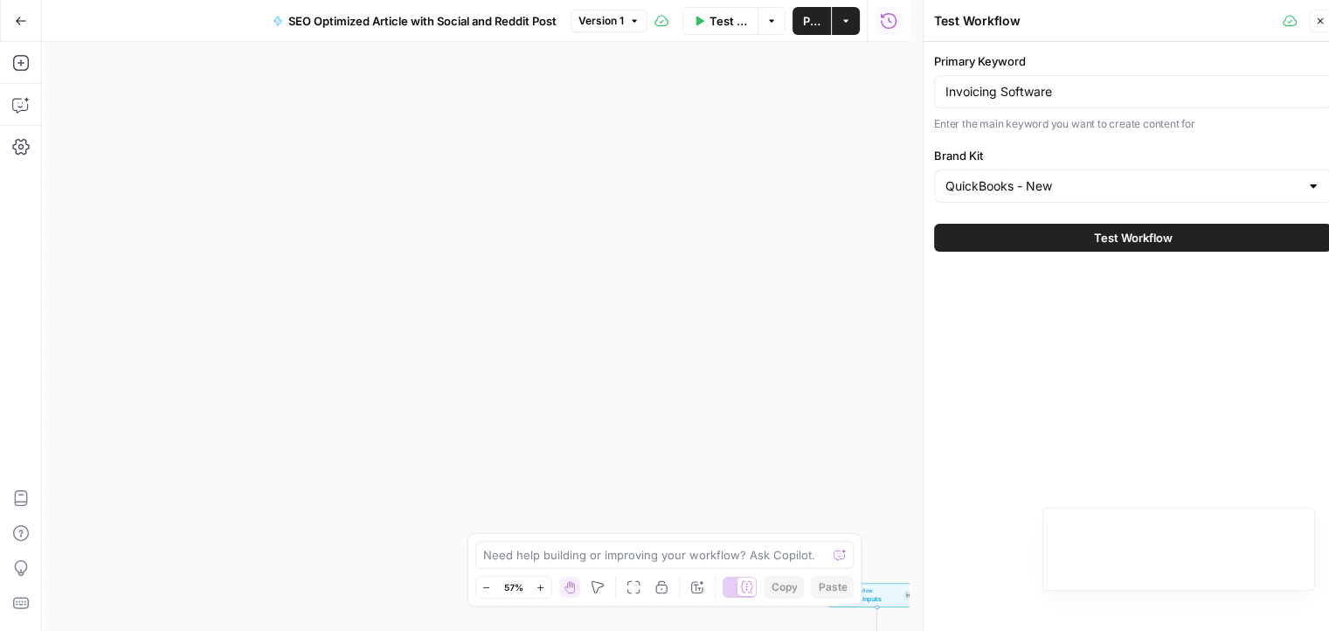
click at [1071, 246] on button "Test Workflow" at bounding box center [1133, 238] width 398 height 28
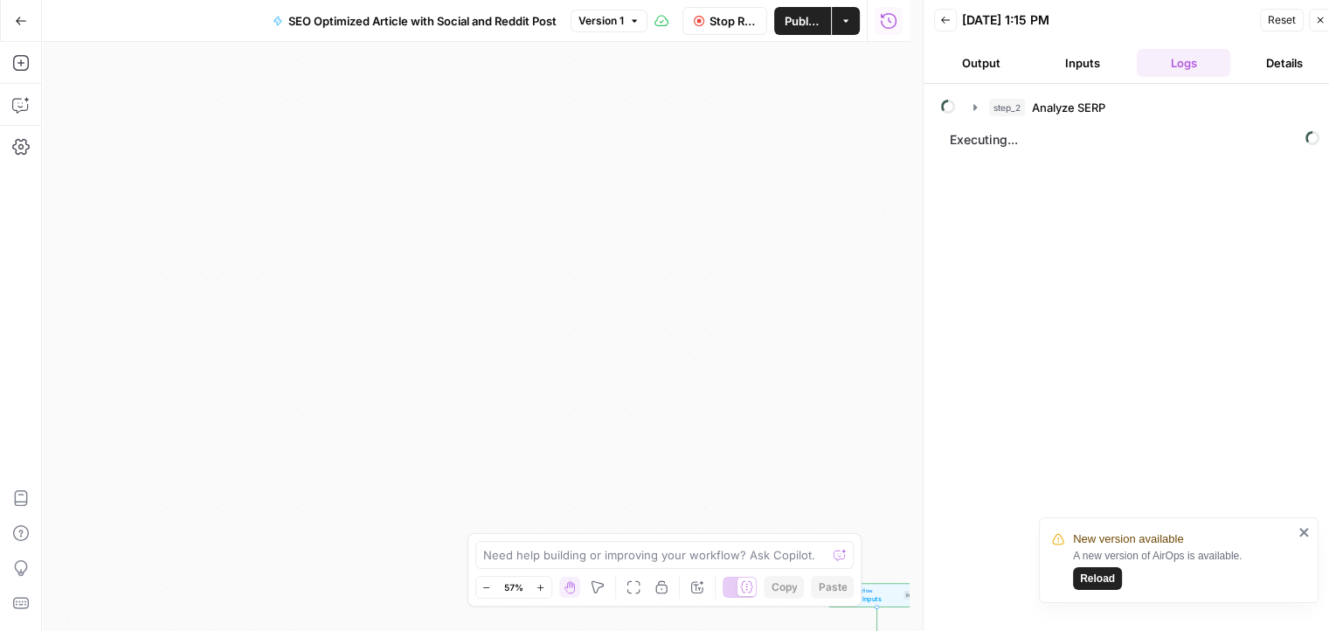
click at [1104, 576] on span "Reload" at bounding box center [1097, 579] width 35 height 16
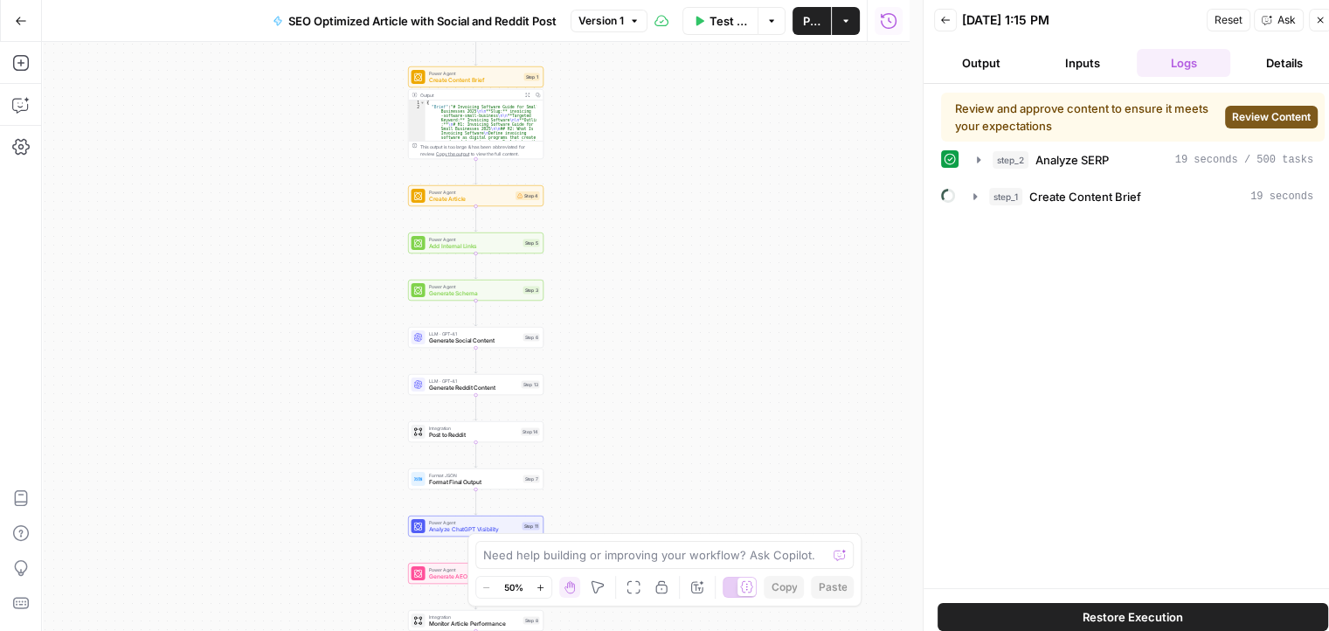
click at [466, 25] on span "SEO Optimized Article with Social and Reddit Post" at bounding box center [422, 20] width 268 height 17
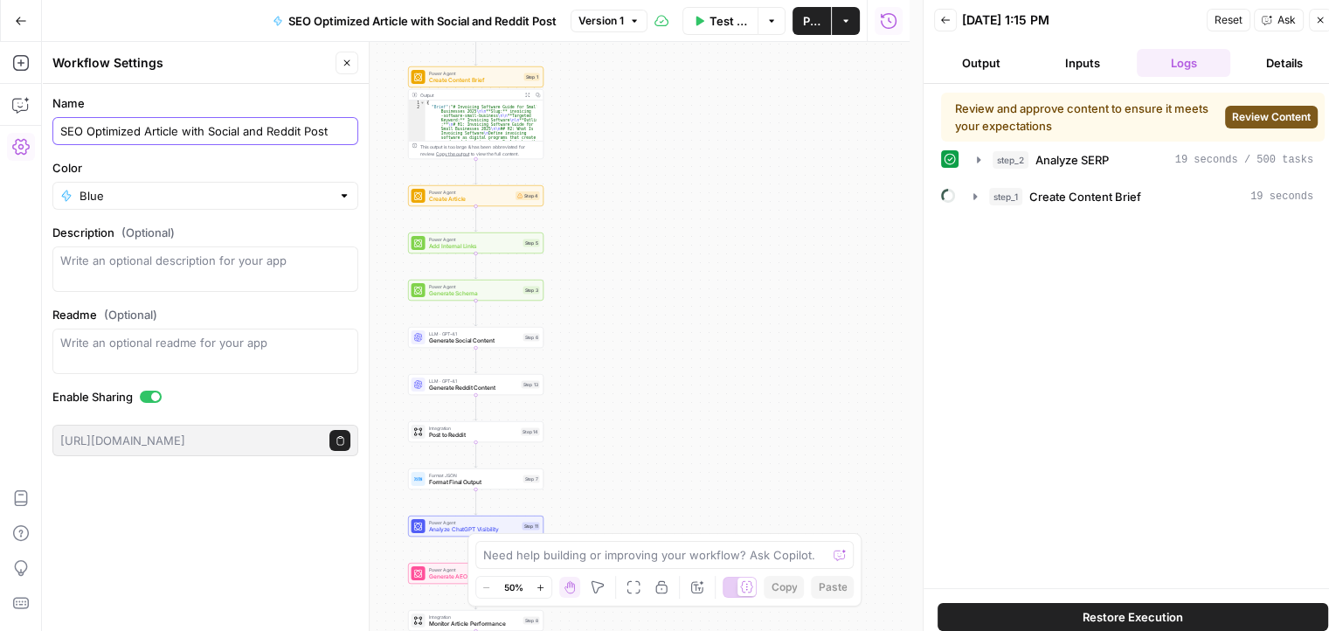
click at [330, 134] on input "SEO Optimized Article with Social and Reddit Post" at bounding box center [205, 130] width 290 height 17
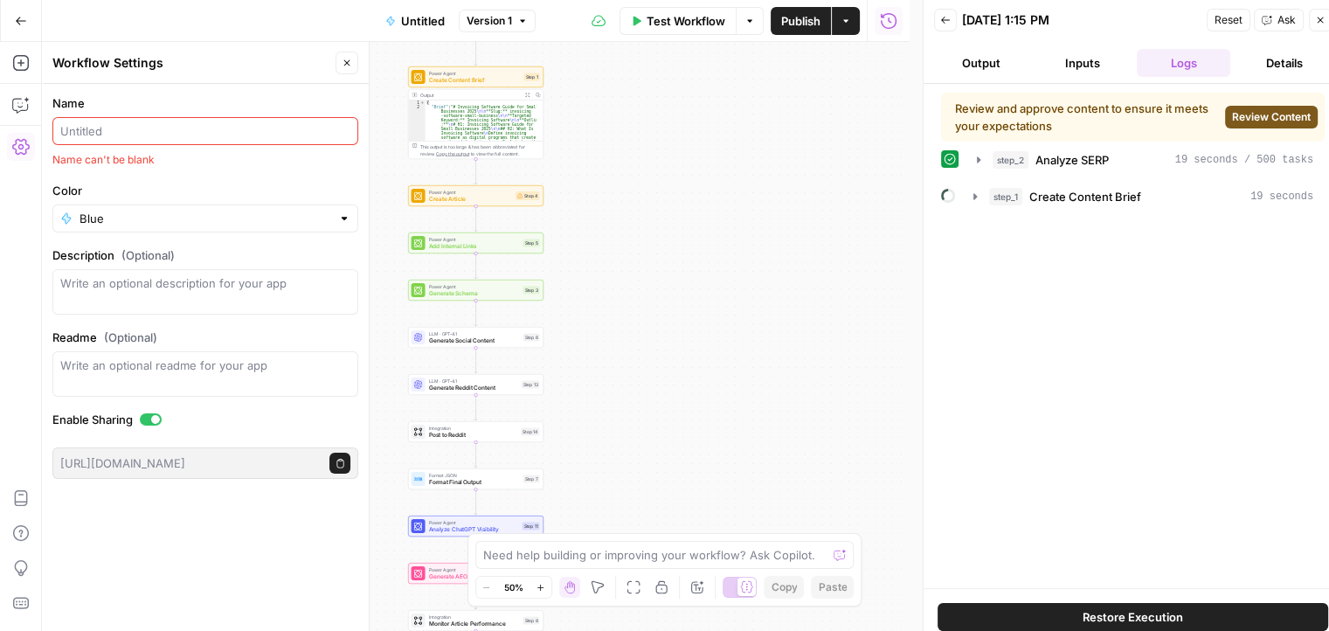
paste input "360° Content Growth Workflow"
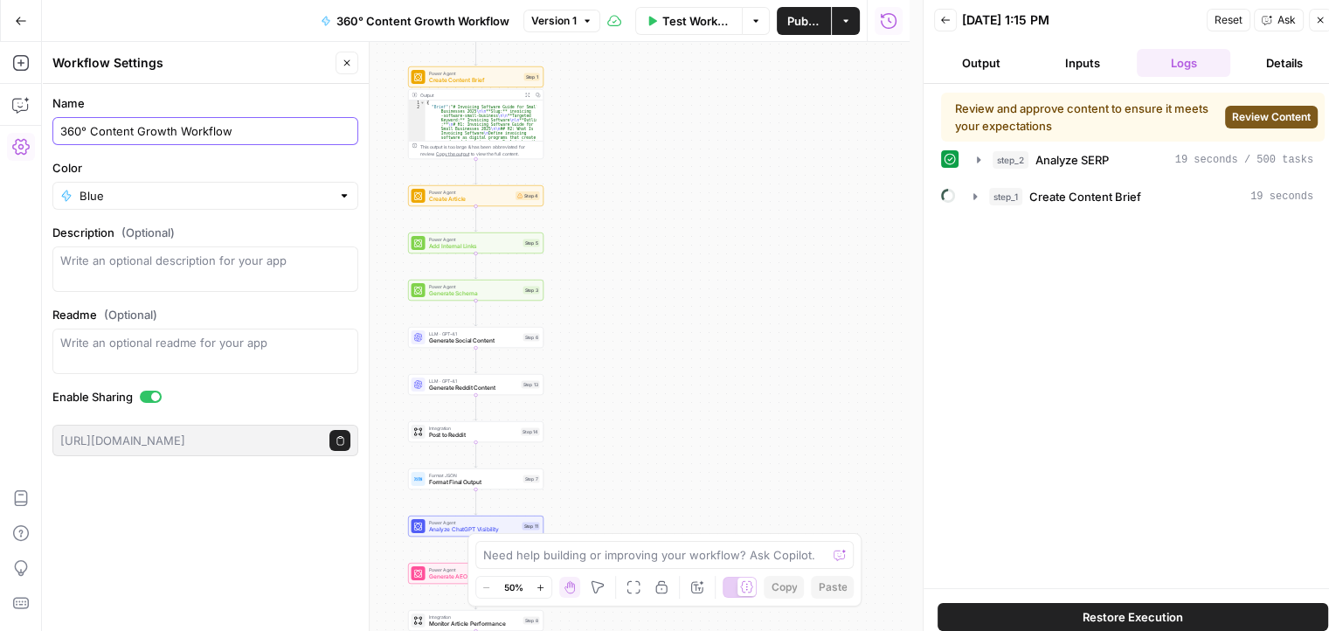
type input "360° Content Growth Workflow"
click at [307, 529] on div "Name 360° Content Growth Workflow Color Blue Description (Optional) Readme (Opt…" at bounding box center [205, 357] width 327 height 547
click at [1262, 114] on span "Review Content" at bounding box center [1271, 117] width 79 height 16
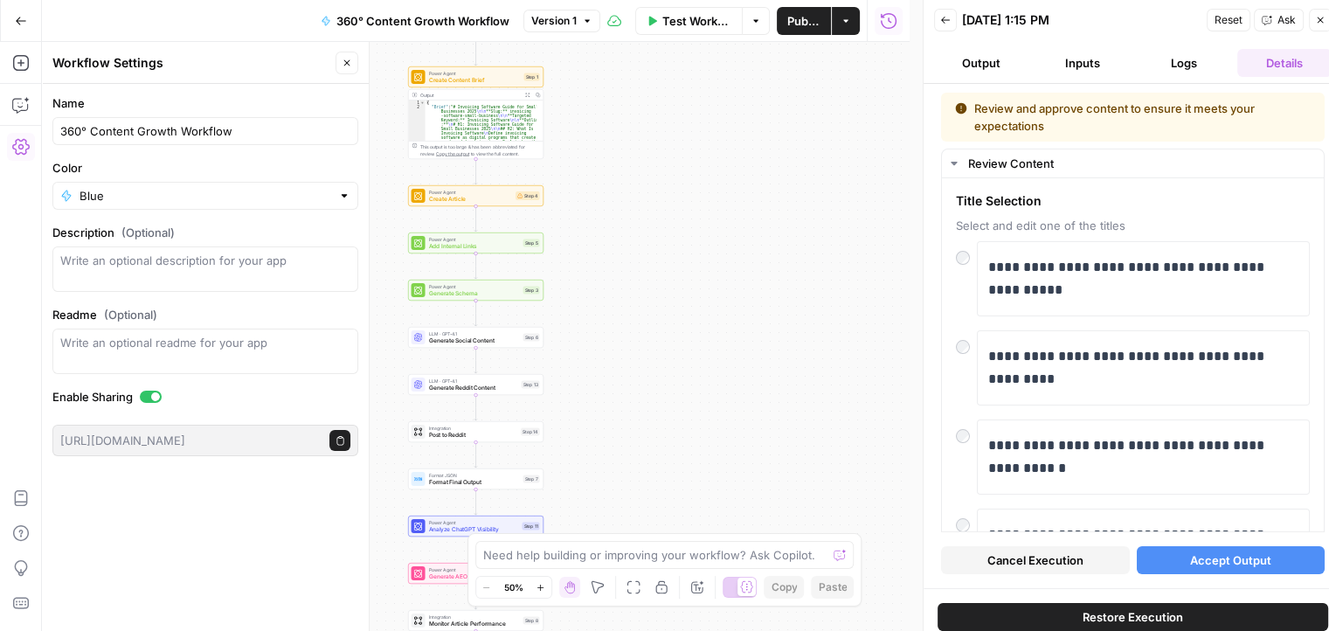
click at [1209, 557] on span "Accept Output" at bounding box center [1230, 559] width 81 height 17
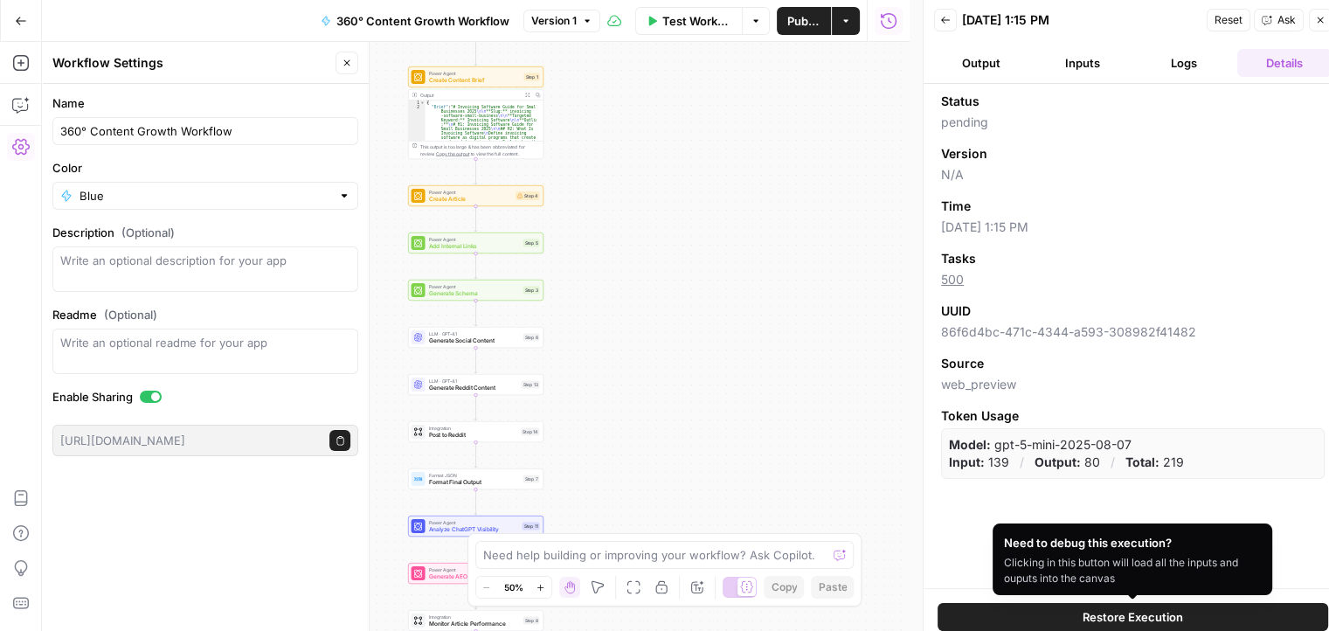
click at [1095, 614] on span "Restore Execution" at bounding box center [1133, 616] width 100 height 17
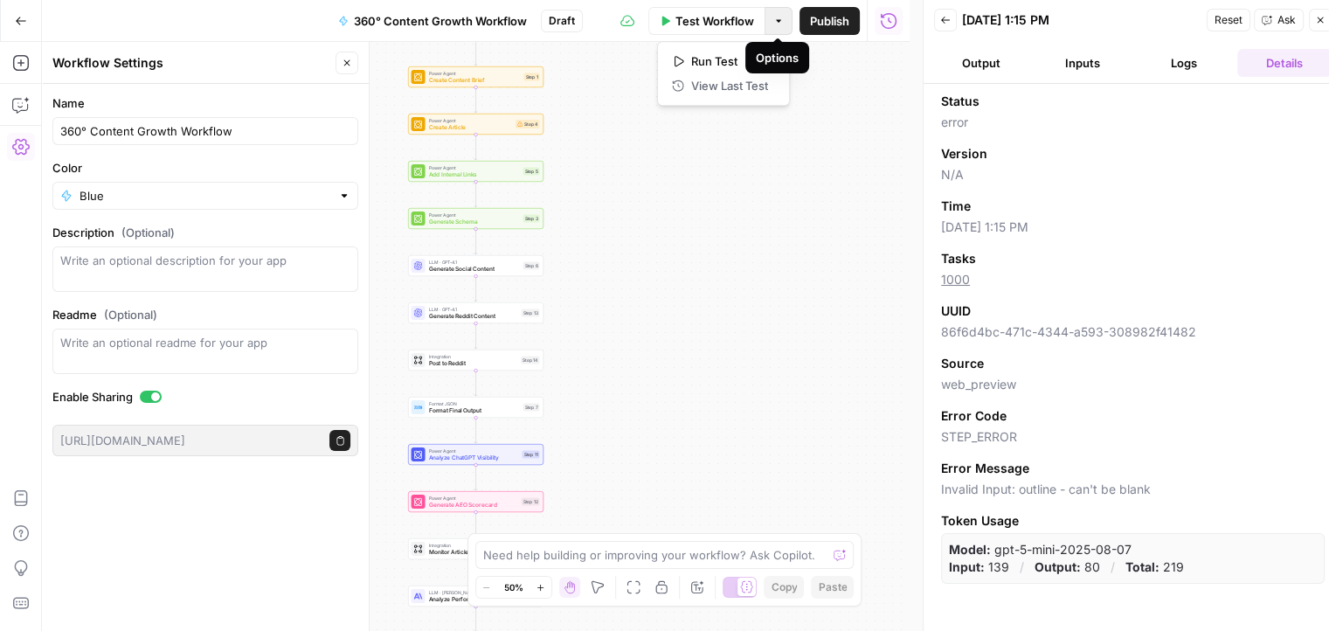
click at [771, 14] on button "Options" at bounding box center [778, 21] width 28 height 28
click at [751, 198] on div "Workflow Set Inputs Inputs Power Agent Analyze SERP Step 2 Output Copy 1 2 { "S…" at bounding box center [476, 336] width 868 height 589
click at [827, 19] on span "Publish" at bounding box center [829, 20] width 39 height 17
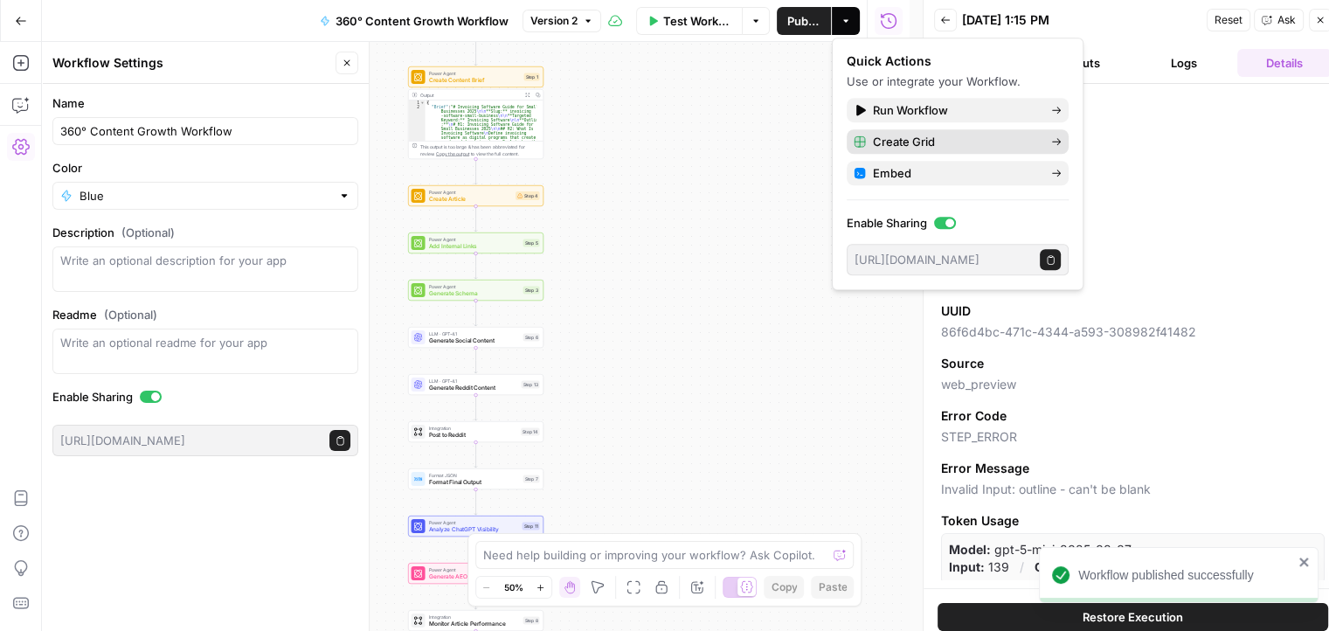
click at [923, 138] on span "Create Grid" at bounding box center [955, 141] width 164 height 17
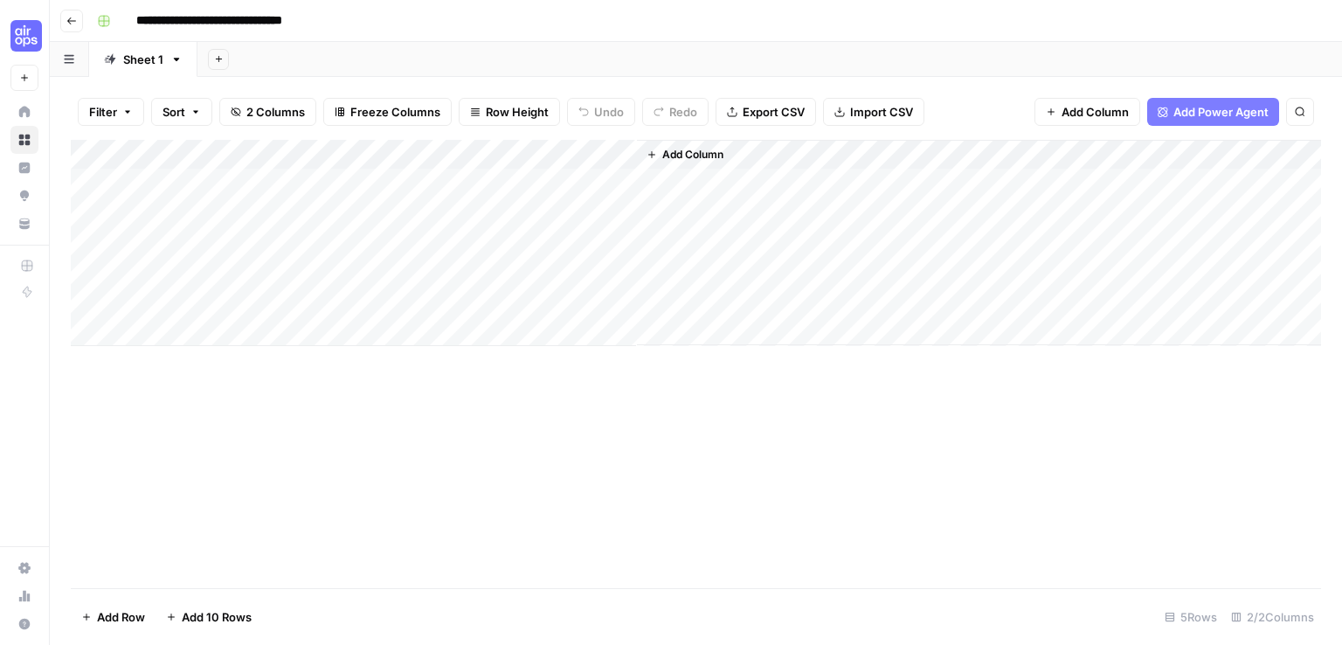
click at [246, 179] on div "Add Column" at bounding box center [696, 243] width 1250 height 206
type textarea "**********"
click at [255, 214] on div "Add Column" at bounding box center [696, 243] width 1250 height 206
click at [419, 183] on div "Add Column" at bounding box center [696, 243] width 1250 height 206
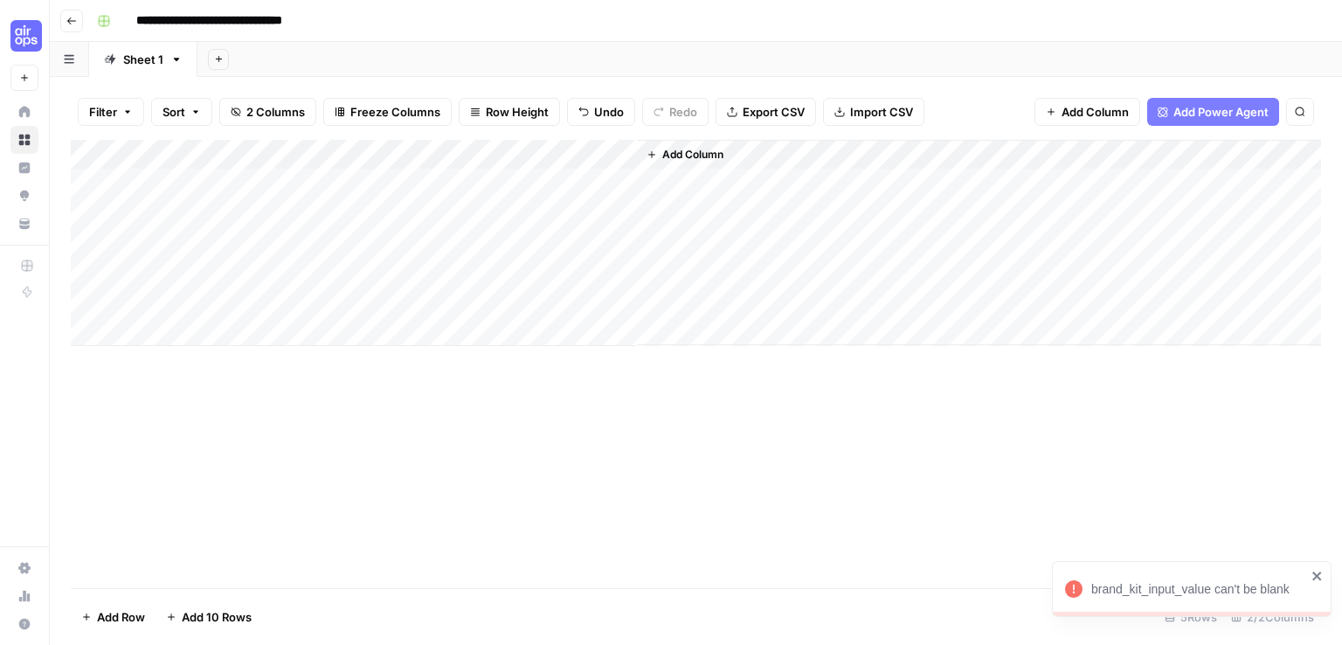
click at [513, 176] on div "Add Column" at bounding box center [696, 243] width 1250 height 206
click at [416, 183] on div at bounding box center [510, 183] width 255 height 32
click at [621, 154] on div "Add Column" at bounding box center [696, 243] width 1250 height 206
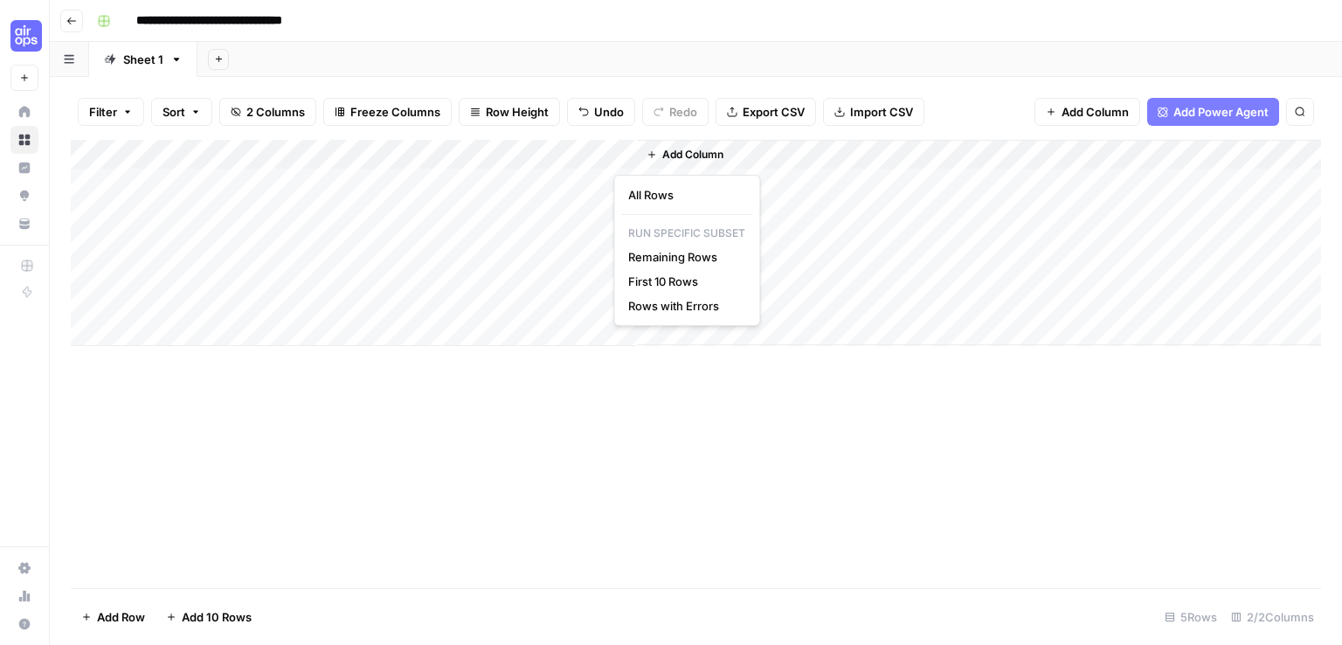
click at [603, 377] on div "Add Column" at bounding box center [696, 364] width 1250 height 448
click at [505, 183] on div "Add Column" at bounding box center [696, 243] width 1250 height 206
click at [665, 163] on button "Add Column" at bounding box center [685, 154] width 91 height 23
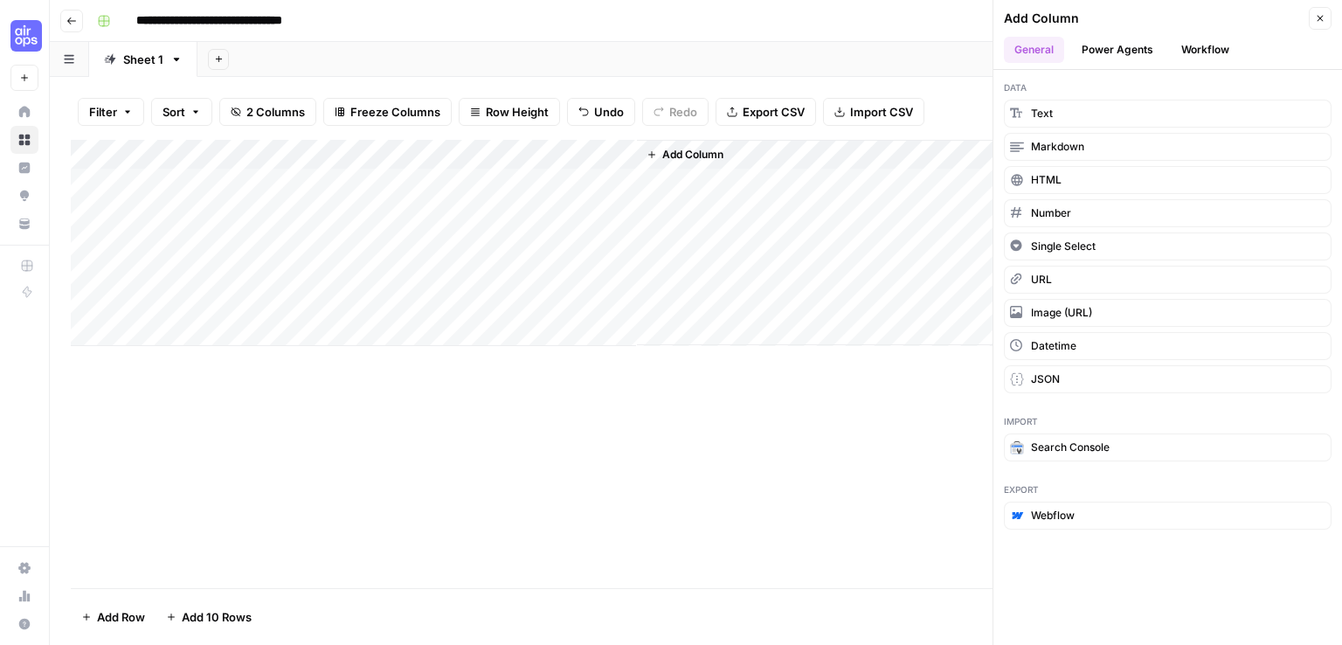
click at [1090, 46] on button "Power Agents" at bounding box center [1117, 50] width 93 height 26
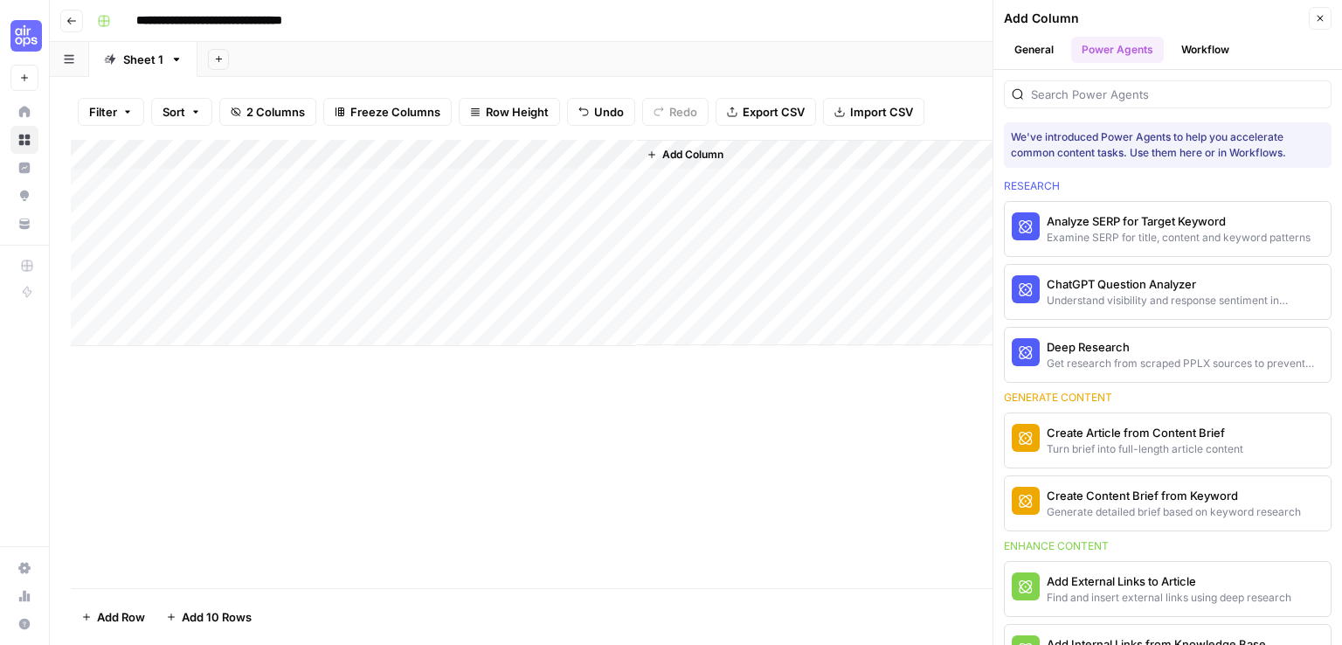
click at [1018, 57] on button "General" at bounding box center [1034, 50] width 60 height 26
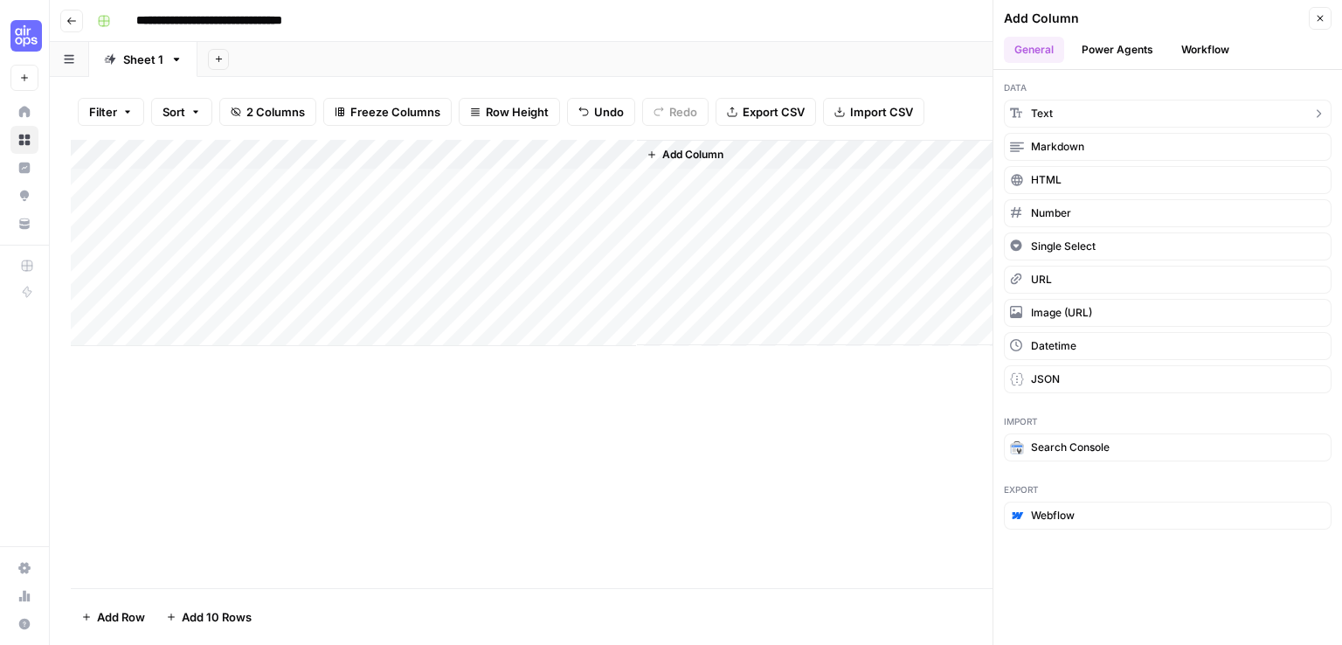
click at [1052, 111] on span "Text" at bounding box center [1042, 114] width 22 height 16
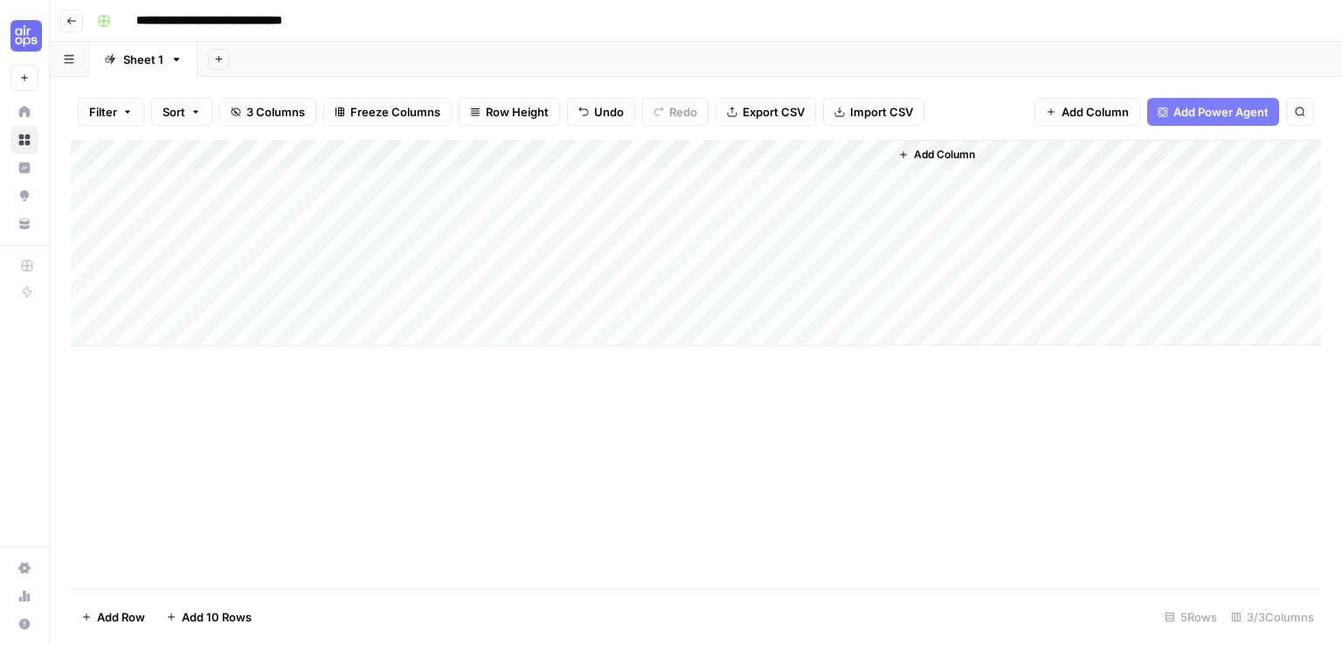
click at [390, 511] on div "Add Column" at bounding box center [696, 364] width 1250 height 448
click at [621, 149] on div "Add Column" at bounding box center [696, 243] width 1250 height 206
click at [637, 196] on span "All Rows" at bounding box center [683, 194] width 110 height 17
click at [595, 181] on div "Add Column" at bounding box center [696, 243] width 1250 height 206
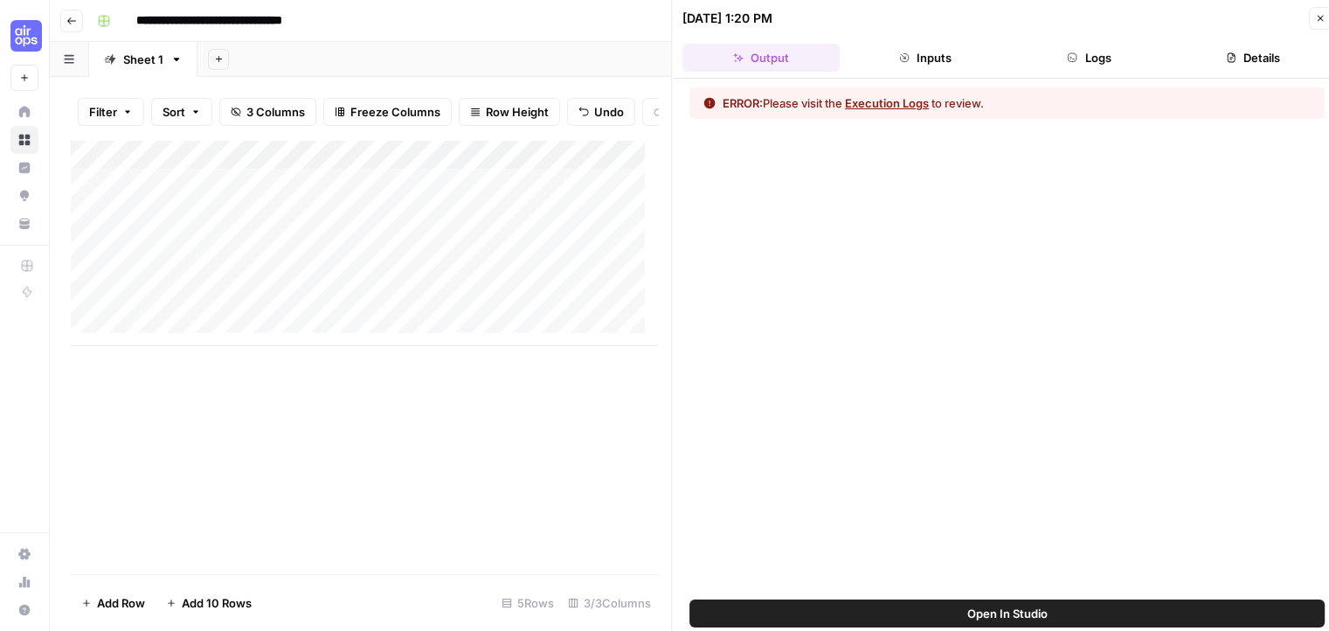
click at [1083, 56] on button "Logs" at bounding box center [1089, 58] width 157 height 28
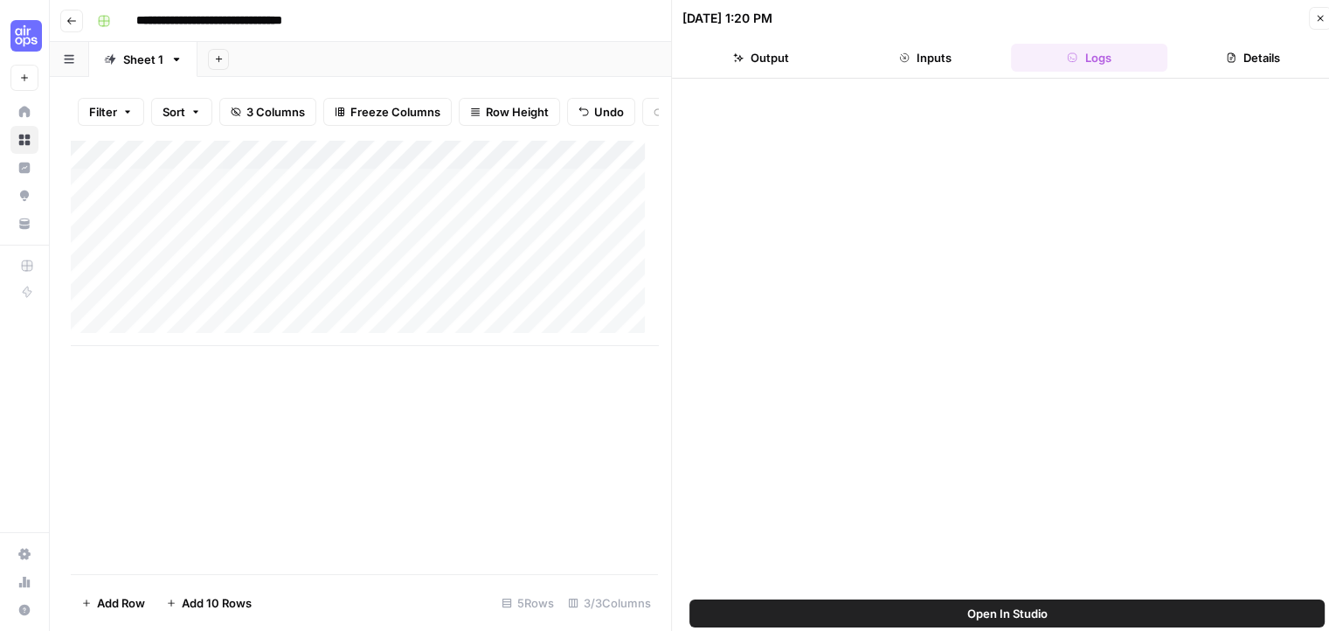
click at [1243, 59] on button "Details" at bounding box center [1252, 58] width 157 height 28
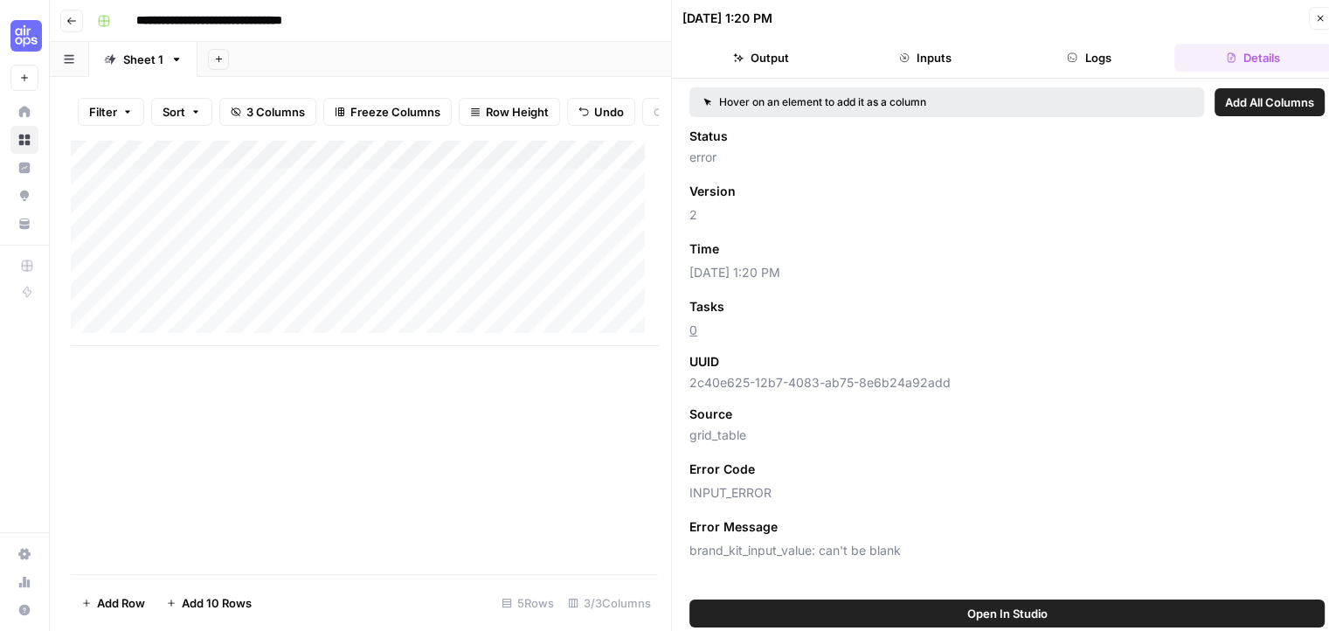
click at [912, 63] on button "Inputs" at bounding box center [925, 58] width 157 height 28
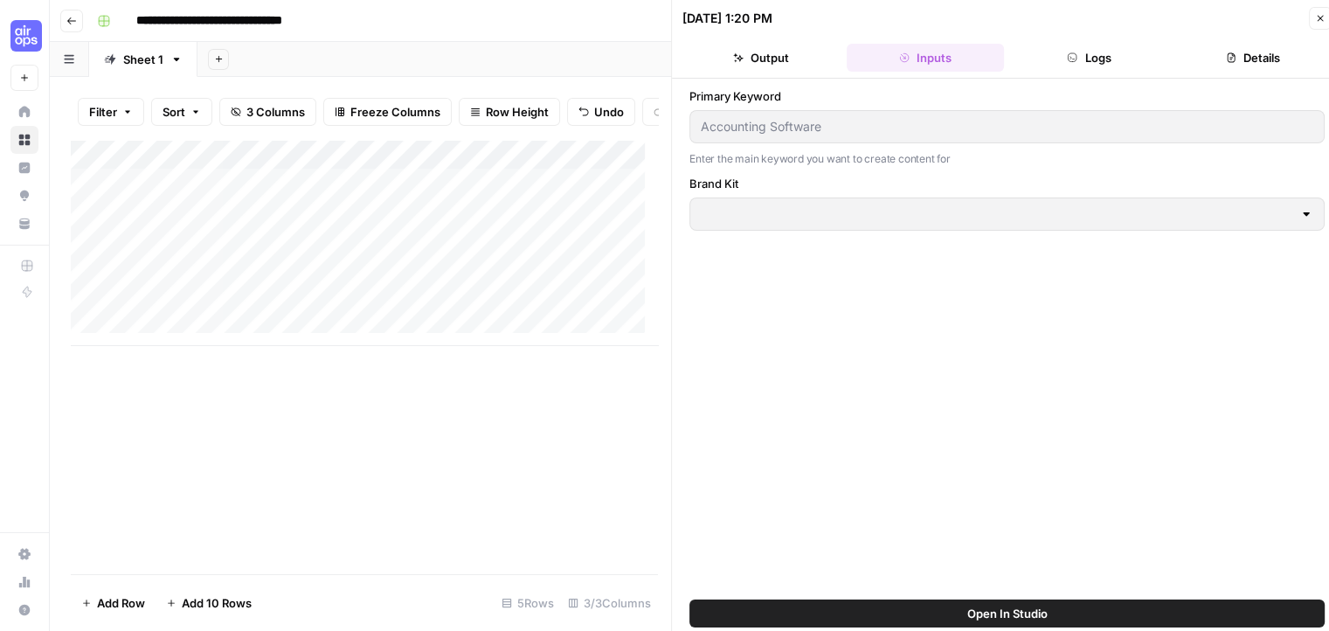
click at [963, 616] on button "Open In Studio" at bounding box center [1006, 613] width 635 height 28
click at [1315, 19] on icon "button" at bounding box center [1320, 18] width 10 height 10
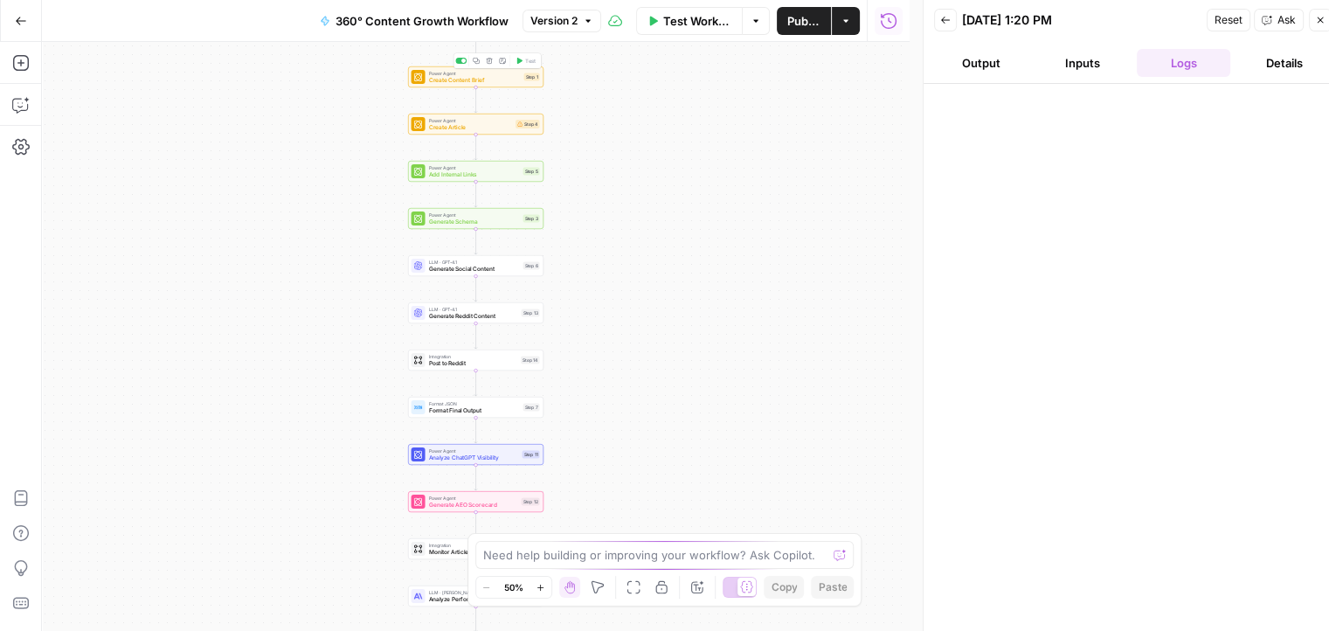
click at [488, 76] on span "Create Content Brief" at bounding box center [475, 80] width 92 height 9
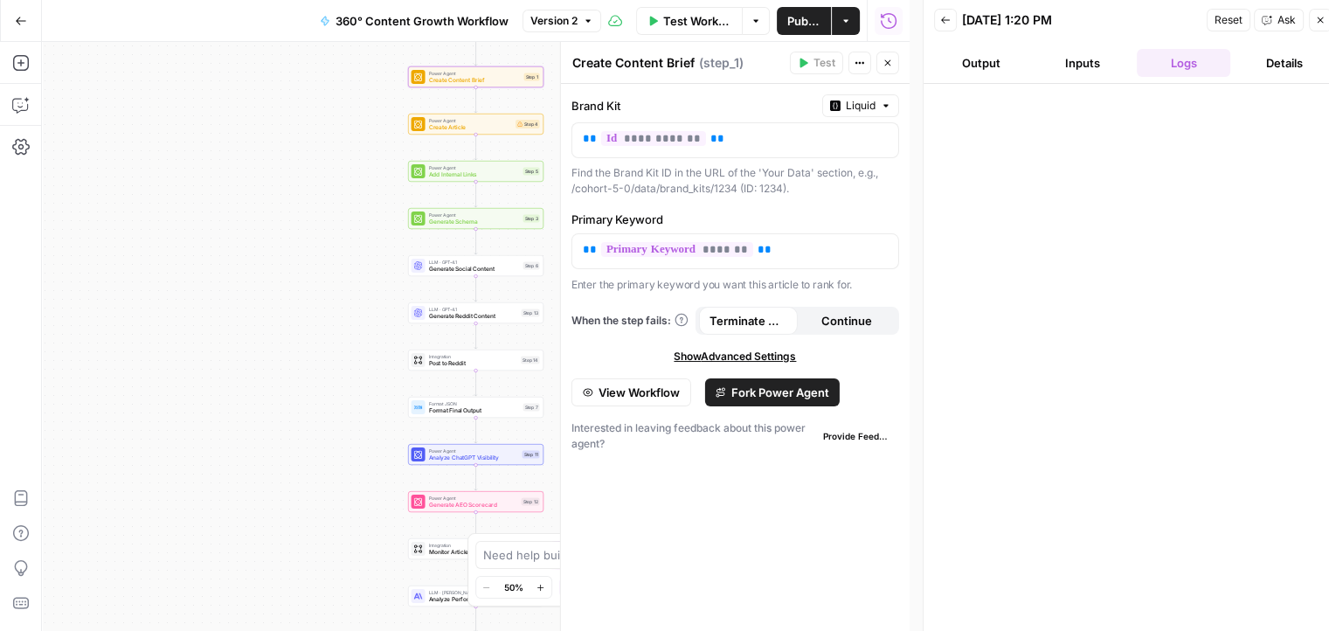
click at [1083, 68] on button "Inputs" at bounding box center [1082, 63] width 94 height 28
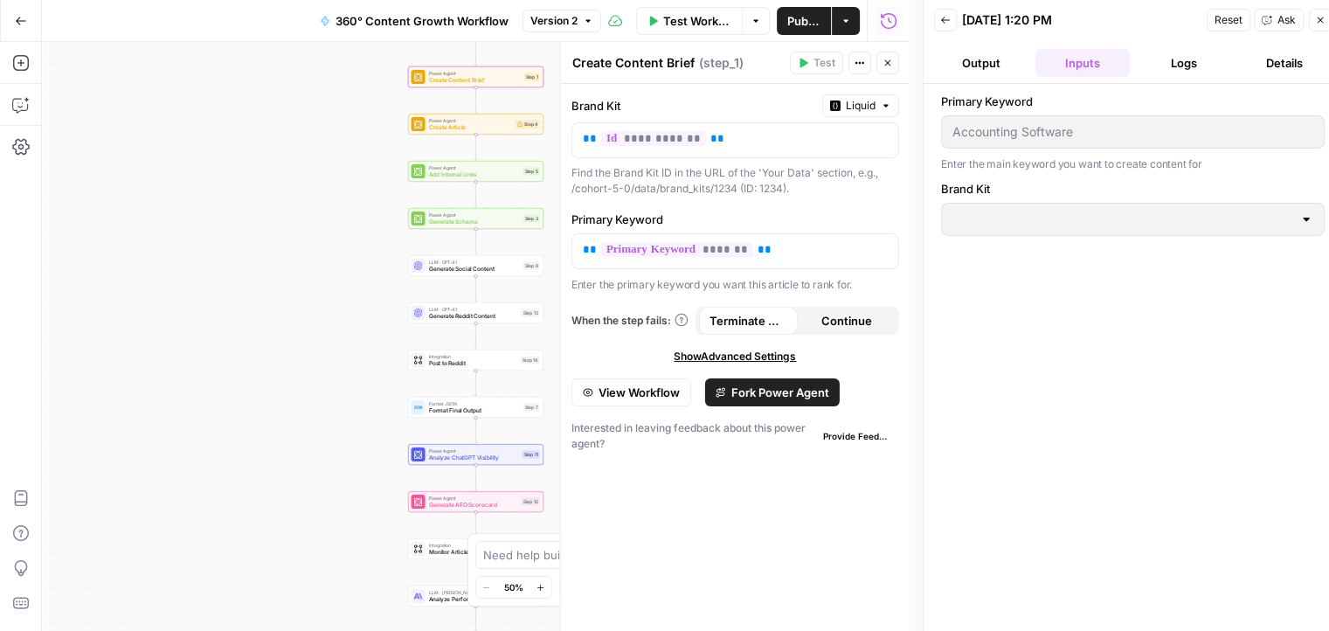
click at [1306, 223] on div at bounding box center [1306, 219] width 14 height 17
click at [1220, 31] on button "Reset" at bounding box center [1229, 20] width 44 height 23
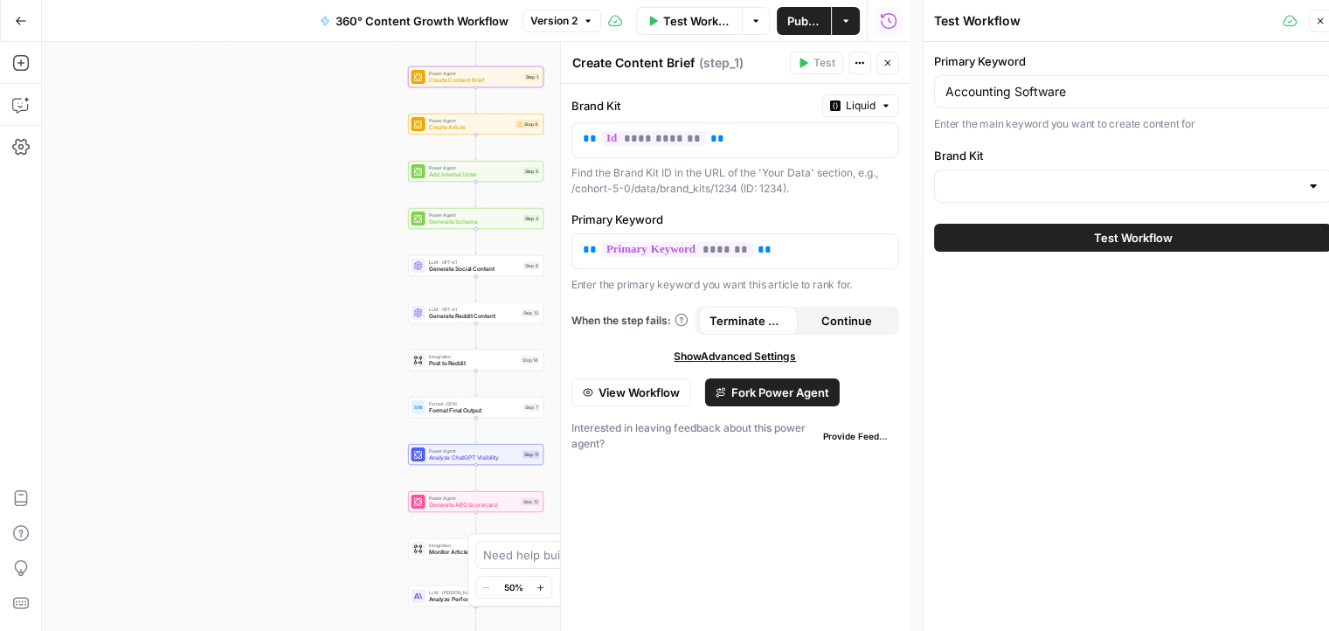
click at [1126, 196] on div at bounding box center [1133, 185] width 398 height 33
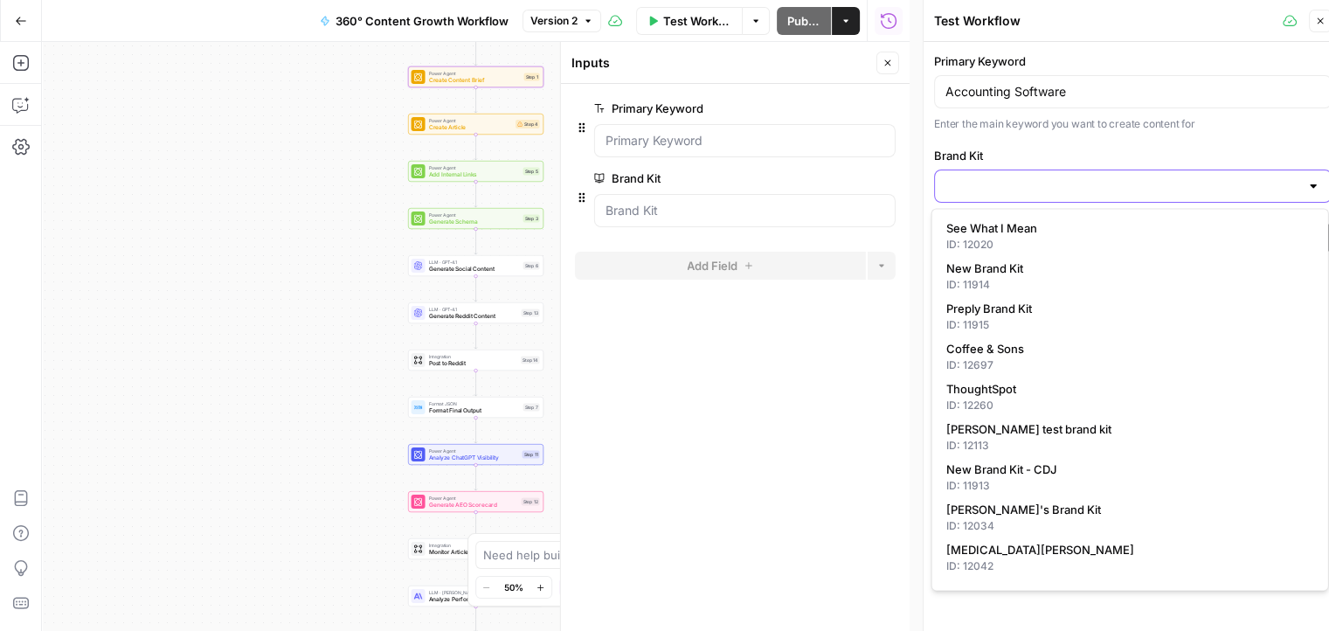
click at [1075, 191] on input "Brand Kit" at bounding box center [1122, 185] width 354 height 17
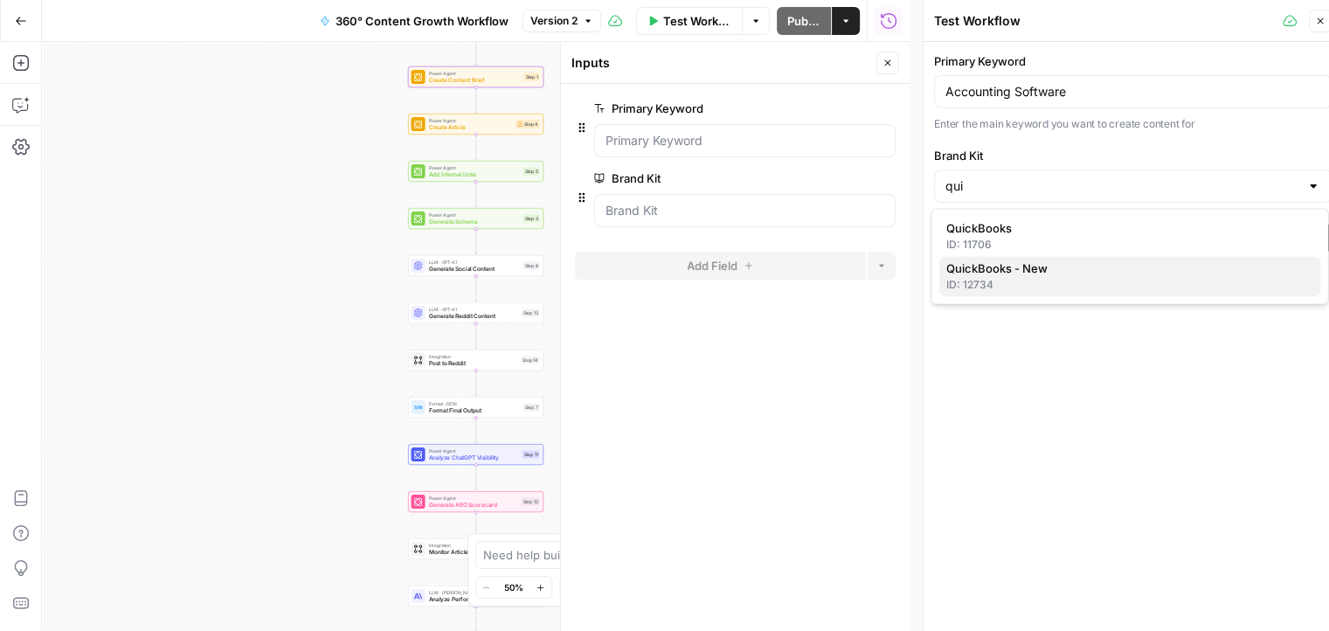
click at [1041, 263] on span "QuickBooks - New" at bounding box center [1126, 267] width 361 height 17
type input "QuickBooks - New"
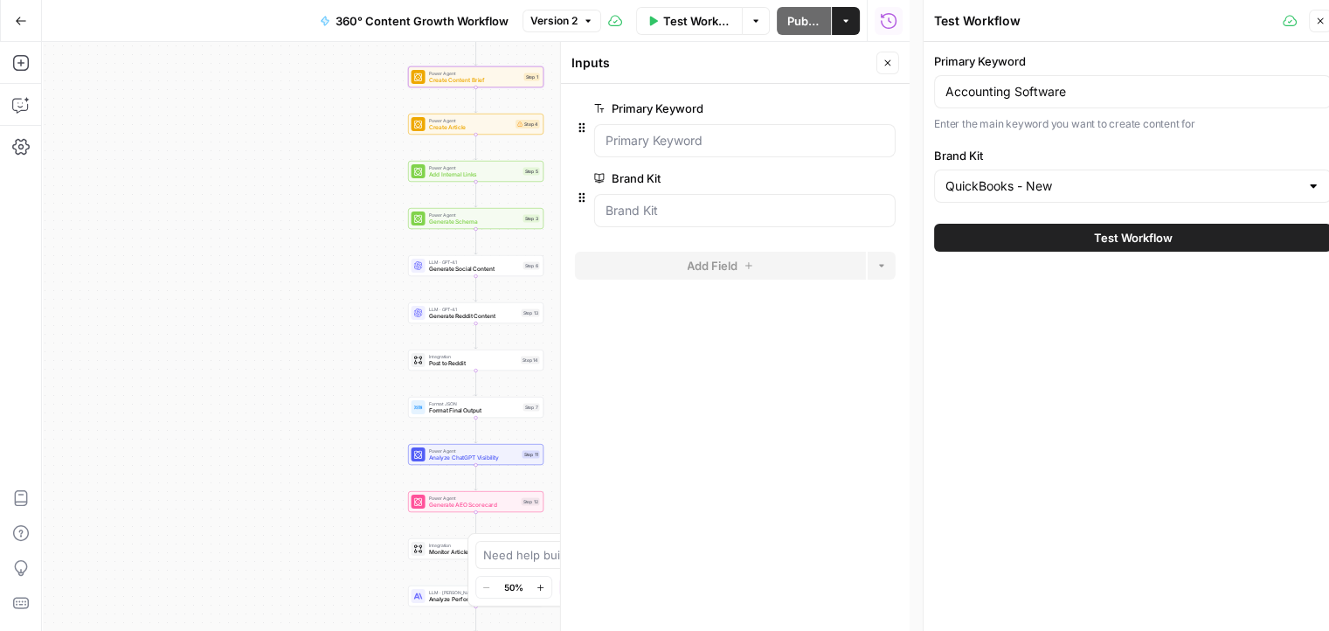
click at [1094, 243] on span "Test Workflow" at bounding box center [1133, 237] width 79 height 17
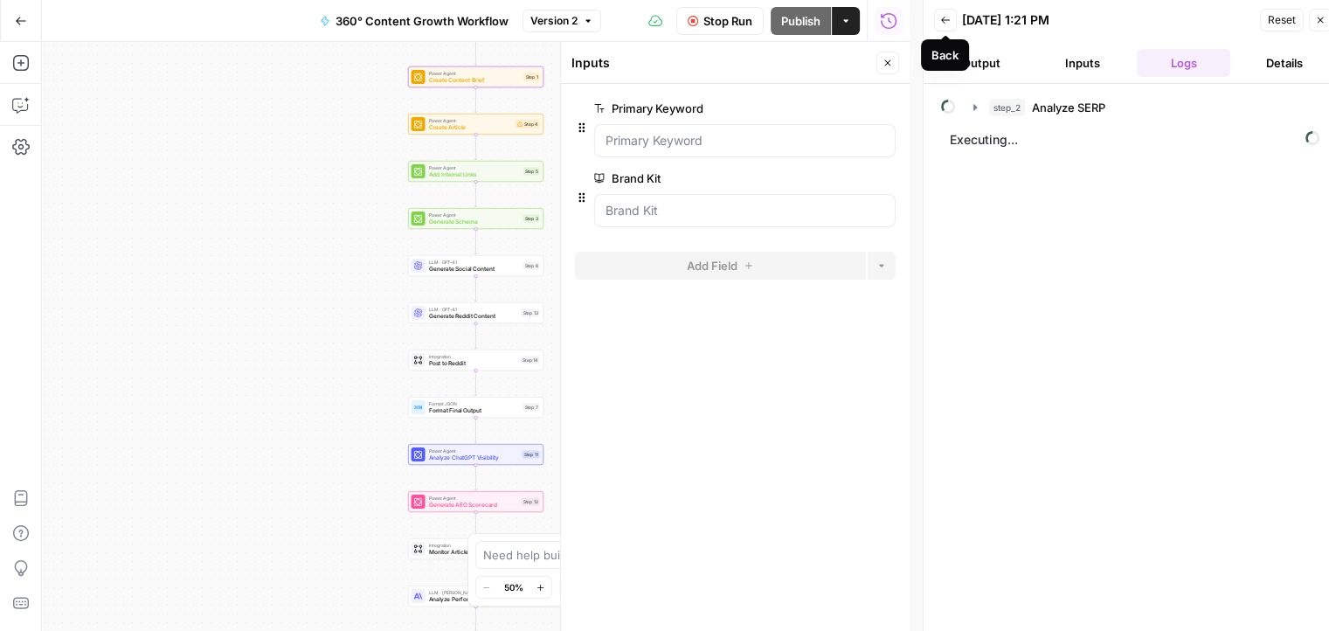
click at [951, 19] on button "Back" at bounding box center [945, 20] width 23 height 23
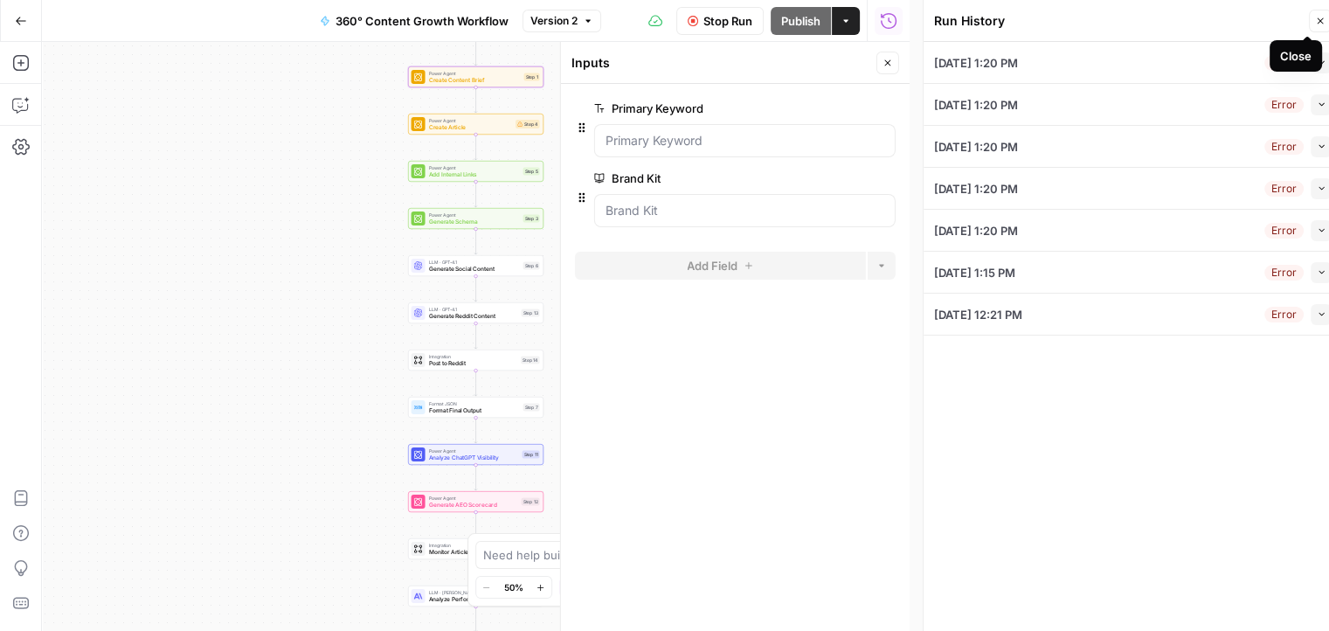
click at [1321, 16] on icon "button" at bounding box center [1320, 21] width 10 height 10
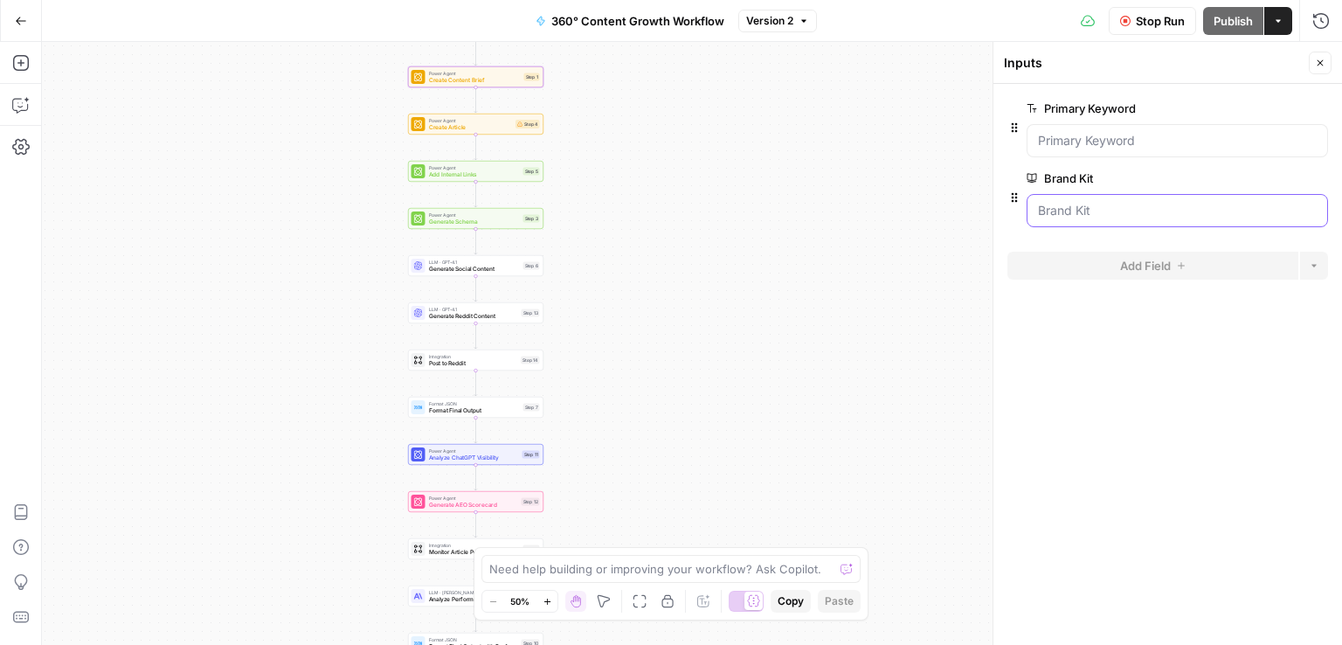
click at [1077, 212] on Kit "Brand Kit" at bounding box center [1177, 210] width 279 height 17
click at [1097, 144] on Keyword "Primary Keyword" at bounding box center [1177, 140] width 279 height 17
click at [1097, 204] on Kit "Brand Kit" at bounding box center [1177, 210] width 279 height 17
click at [1104, 218] on Kit "Brand Kit" at bounding box center [1177, 210] width 279 height 17
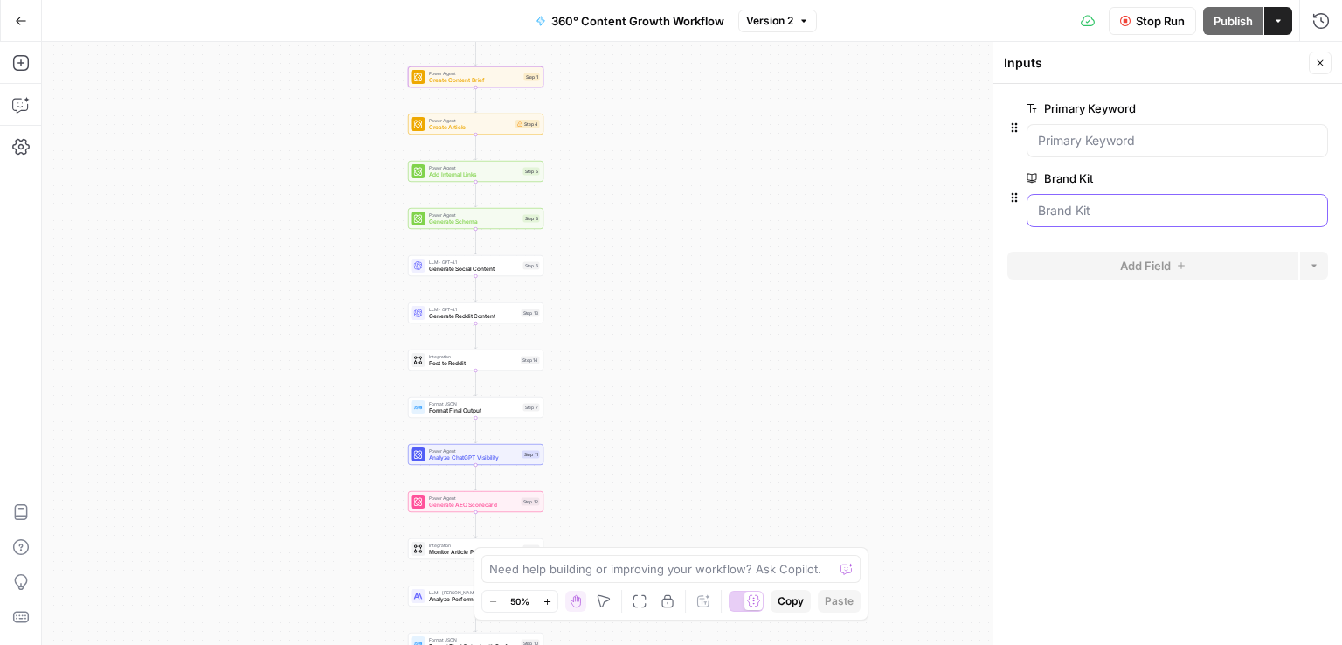
click at [1104, 218] on Kit "Brand Kit" at bounding box center [1177, 210] width 279 height 17
click at [1314, 70] on button "Close" at bounding box center [1320, 63] width 23 height 23
click at [453, 86] on div "Power Agent Create Content Brief Step 1" at bounding box center [475, 76] width 135 height 21
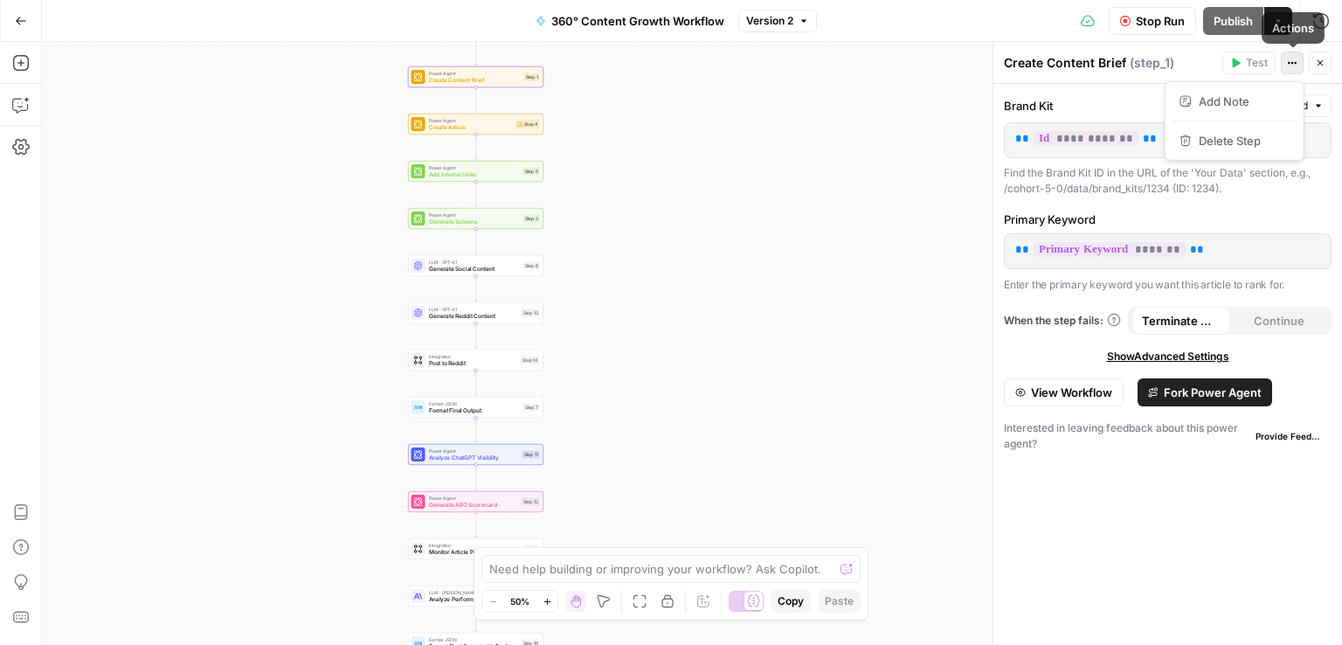
click at [1294, 62] on icon "button" at bounding box center [1292, 63] width 10 height 10
click at [826, 252] on div "Workflow Set Inputs Inputs Power Agent Analyze SERP Step 2 Power Agent Create C…" at bounding box center [692, 343] width 1300 height 603
click at [1146, 15] on span "Stop Run" at bounding box center [1160, 20] width 49 height 17
click at [1281, 32] on button "Actions" at bounding box center [1278, 21] width 28 height 28
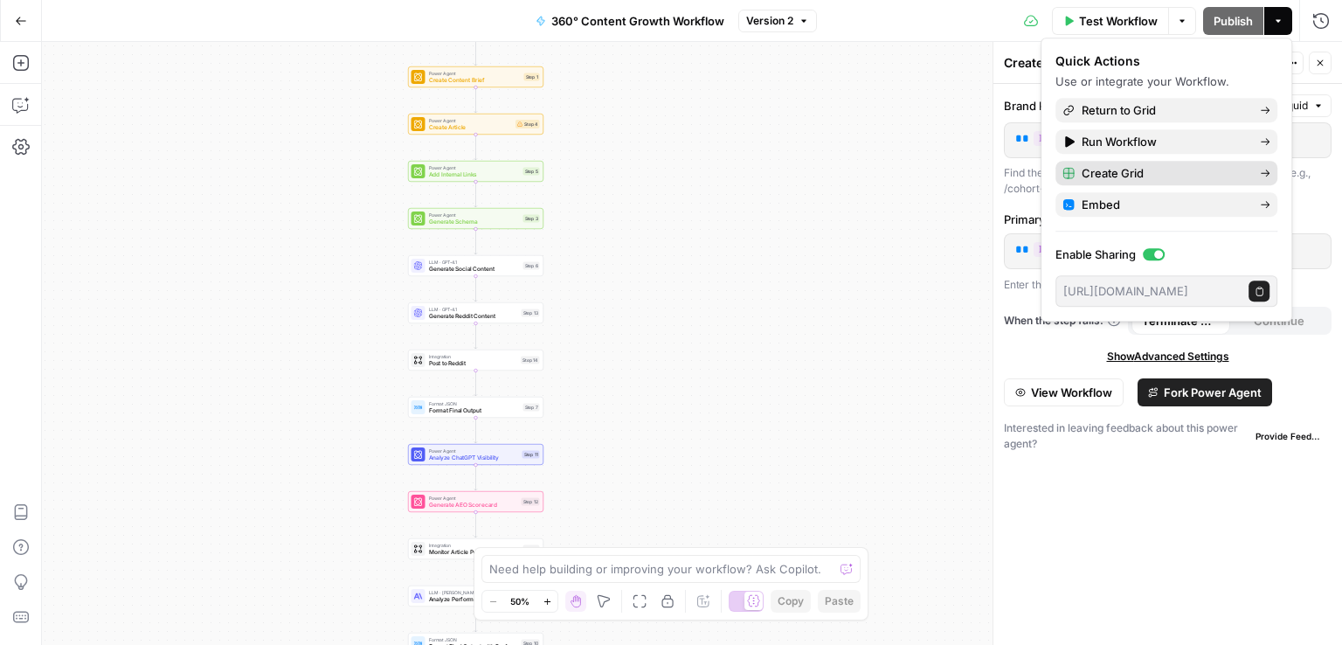
click at [1153, 170] on span "Create Grid" at bounding box center [1164, 172] width 164 height 17
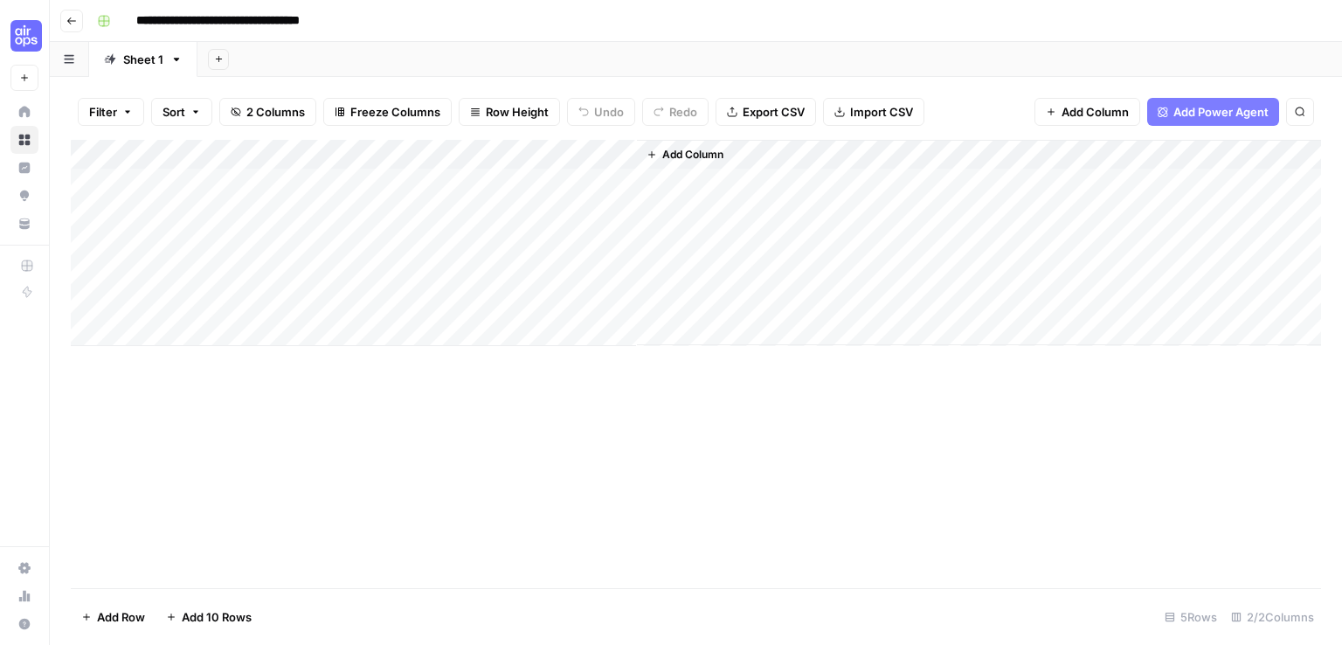
click at [342, 176] on div "Add Column" at bounding box center [696, 243] width 1250 height 206
type textarea "**********"
click at [509, 401] on div "Add Column" at bounding box center [696, 364] width 1250 height 448
click at [446, 185] on div "Add Column" at bounding box center [696, 243] width 1250 height 206
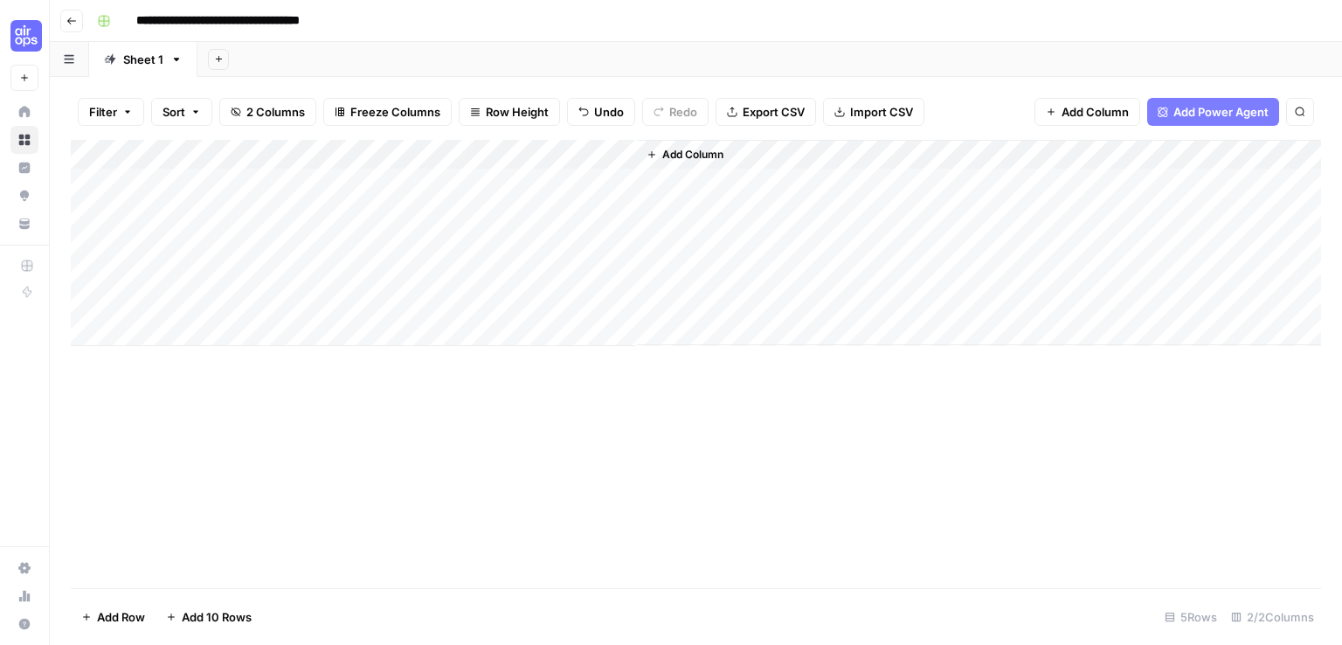
click at [510, 162] on div "Add Column" at bounding box center [696, 243] width 1250 height 206
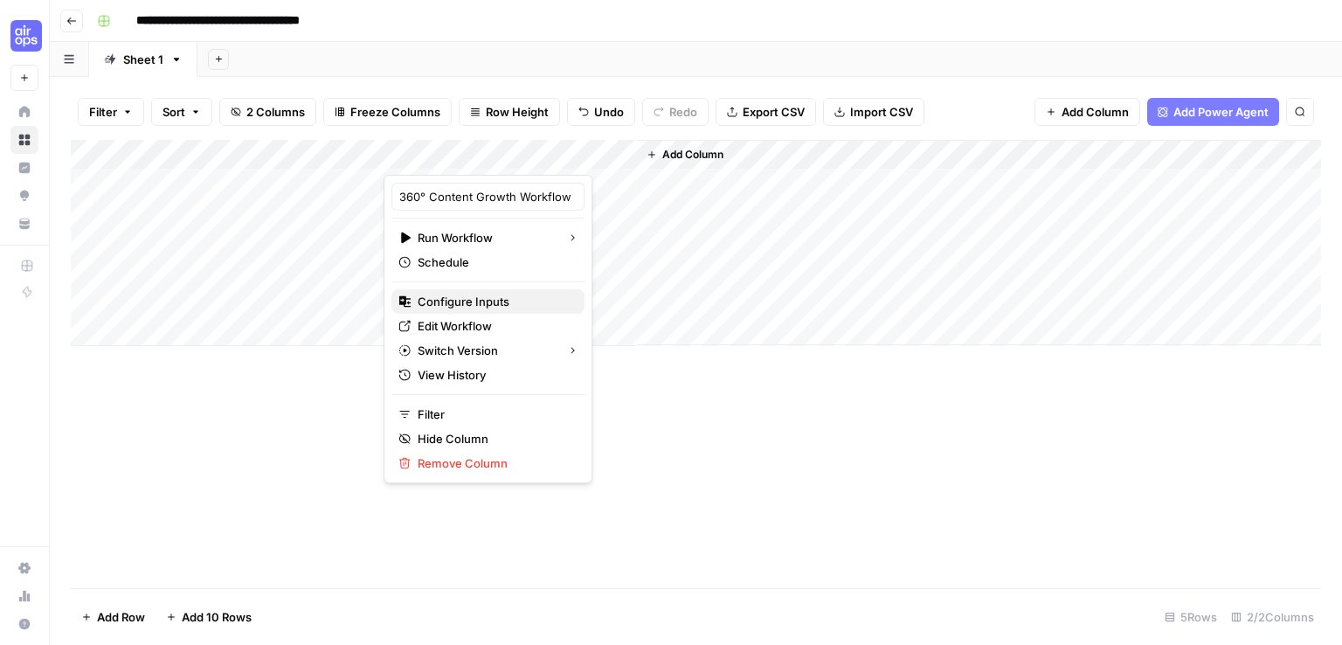
click at [465, 296] on span "Configure Inputs" at bounding box center [494, 301] width 153 height 17
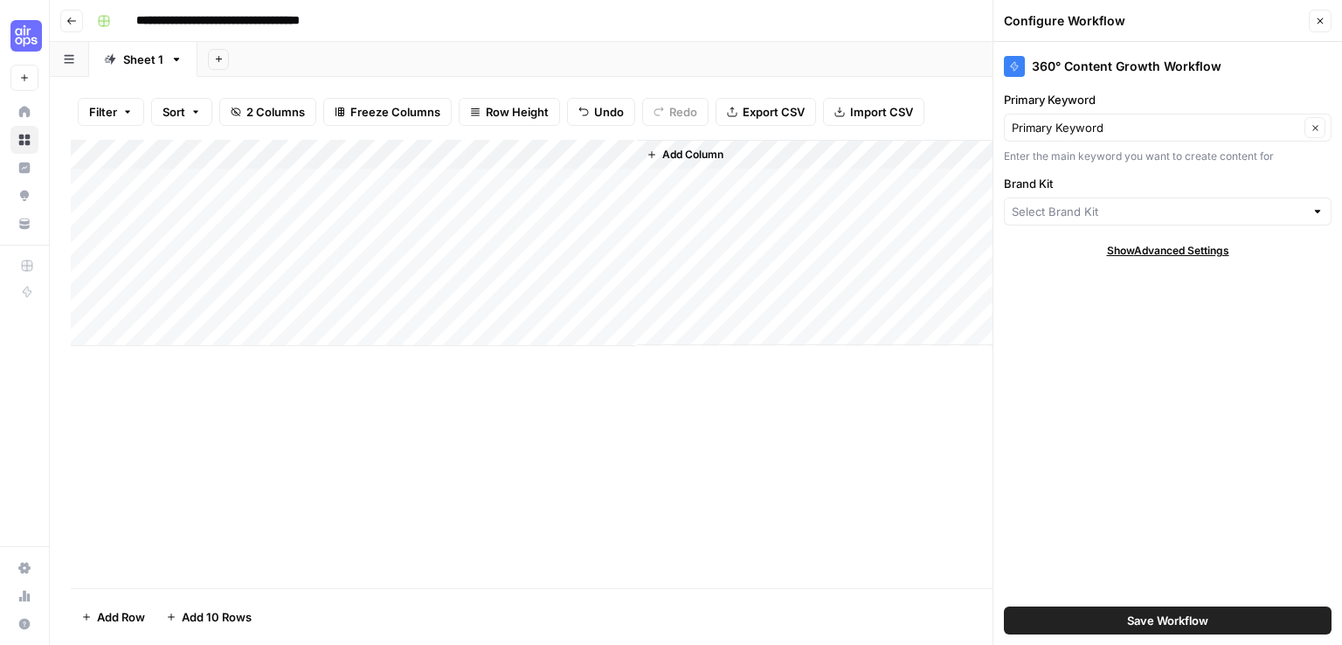
click at [1111, 219] on div at bounding box center [1168, 211] width 328 height 28
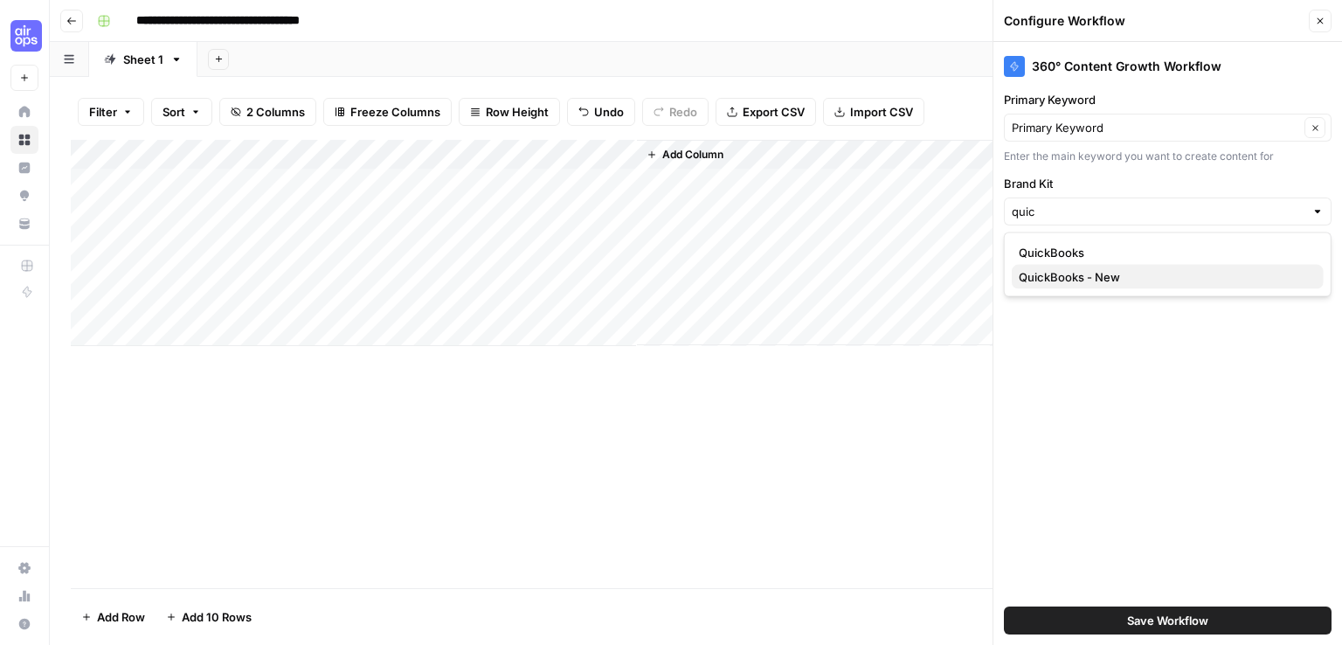
click at [1103, 277] on span "QuickBooks - New" at bounding box center [1164, 276] width 291 height 17
type input "QuickBooks - New"
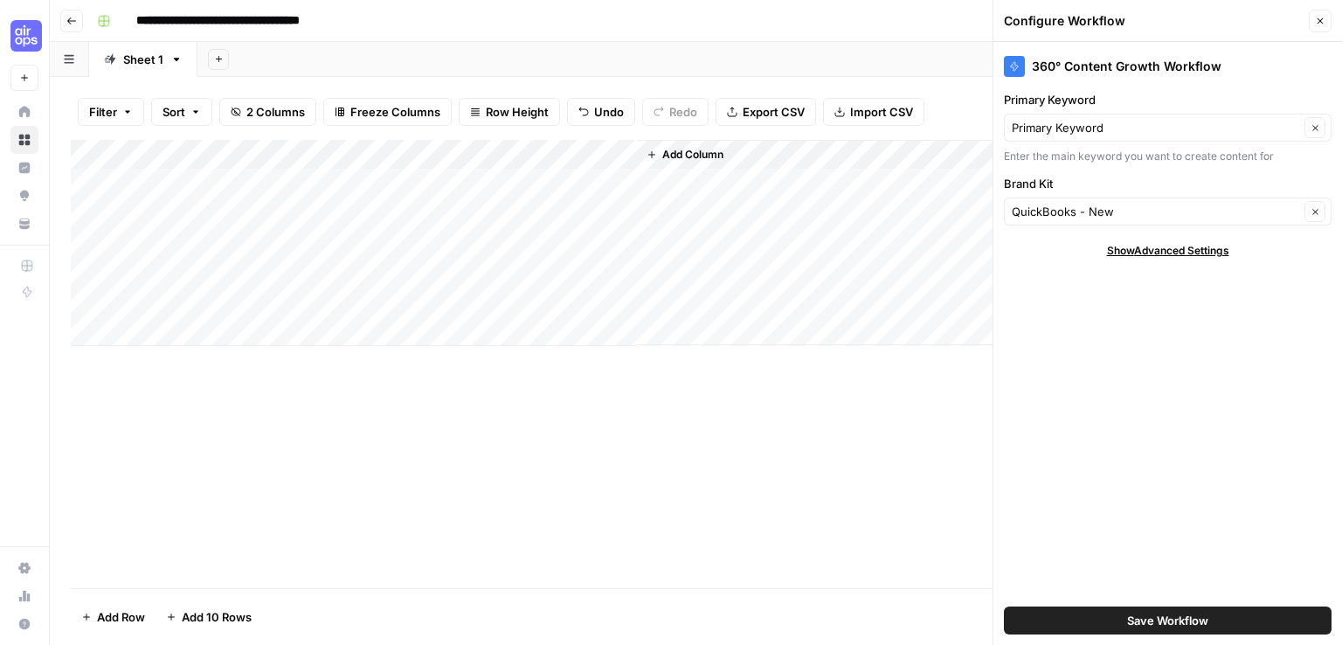
click at [1140, 616] on span "Save Workflow" at bounding box center [1167, 620] width 81 height 17
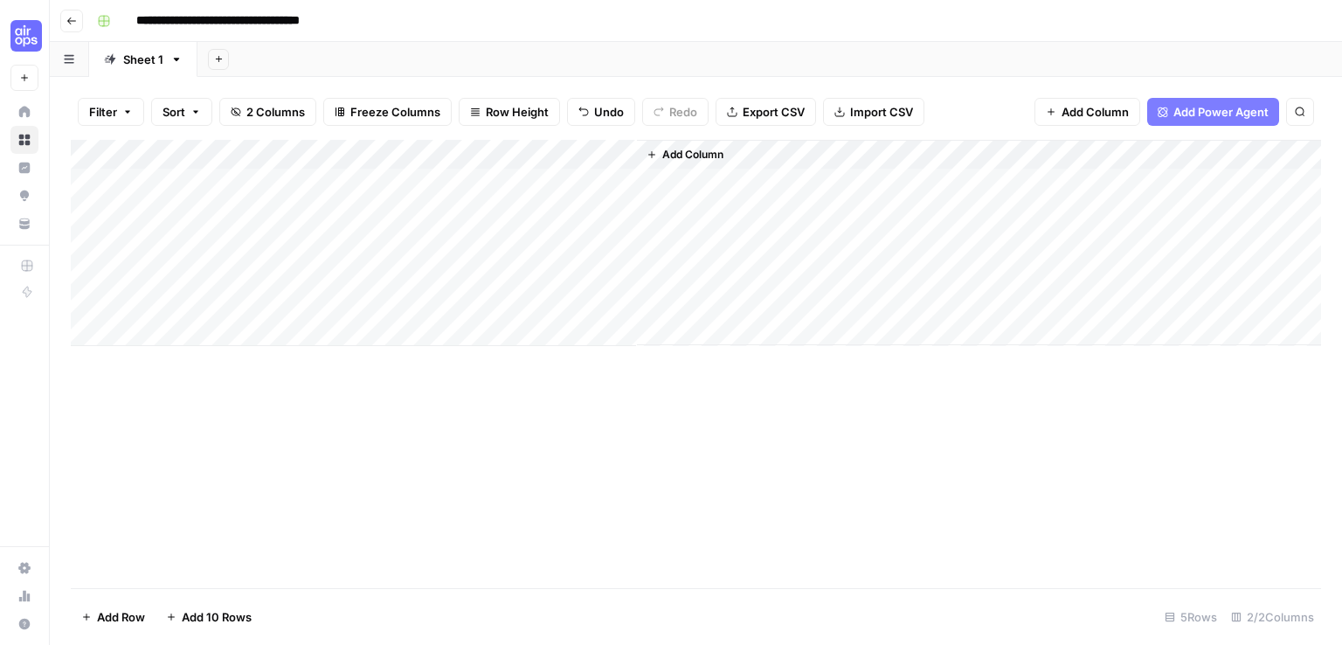
click at [518, 179] on div "Add Column" at bounding box center [696, 243] width 1250 height 206
click at [598, 181] on div "Add Column" at bounding box center [696, 243] width 1250 height 206
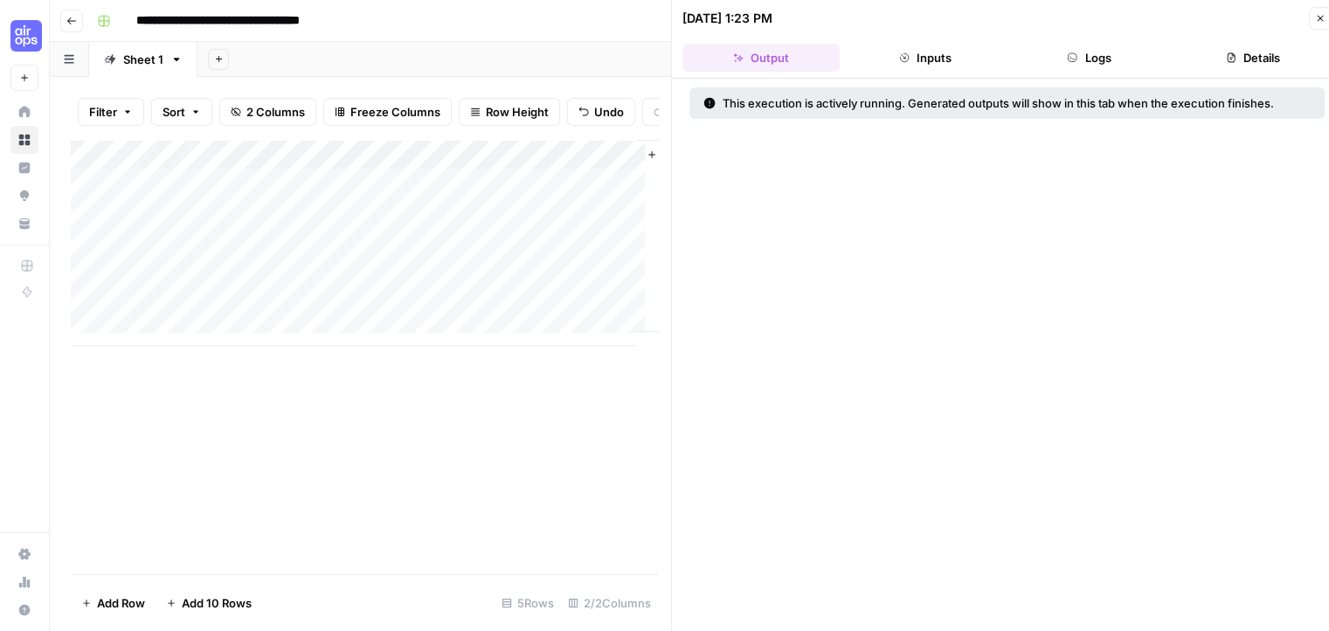
click at [926, 59] on button "Inputs" at bounding box center [925, 58] width 157 height 28
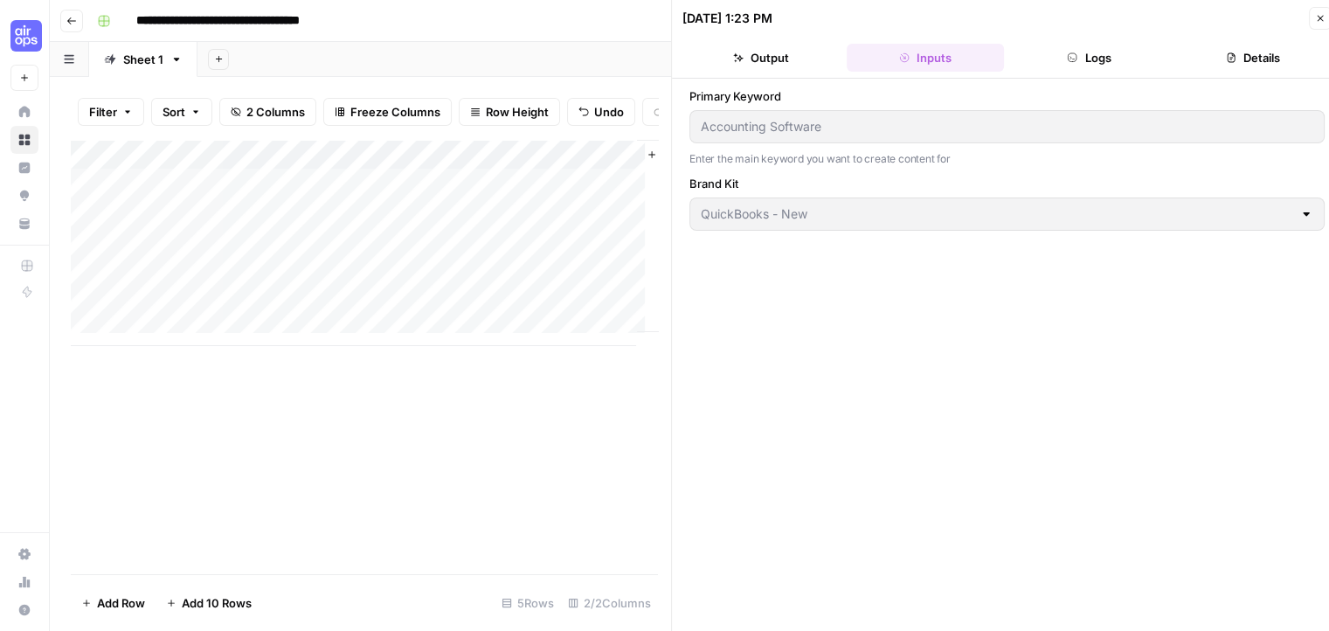
click at [1070, 54] on icon "button" at bounding box center [1072, 57] width 10 height 10
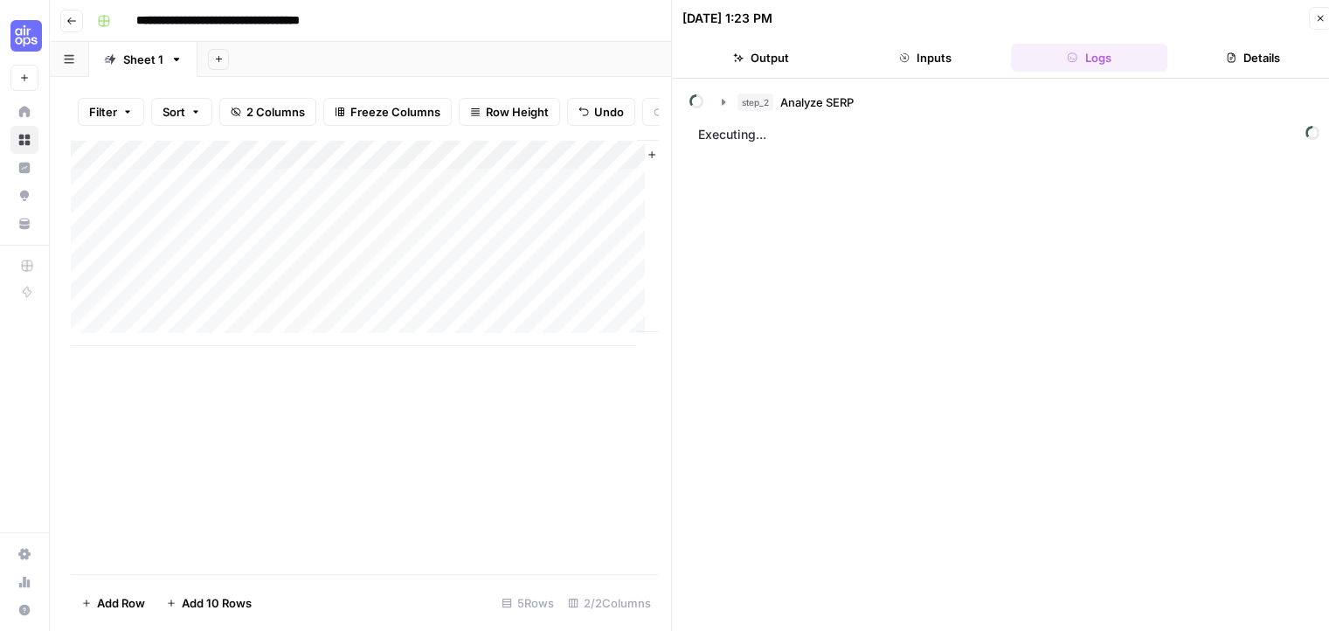
click at [1240, 64] on button "Details" at bounding box center [1252, 58] width 157 height 28
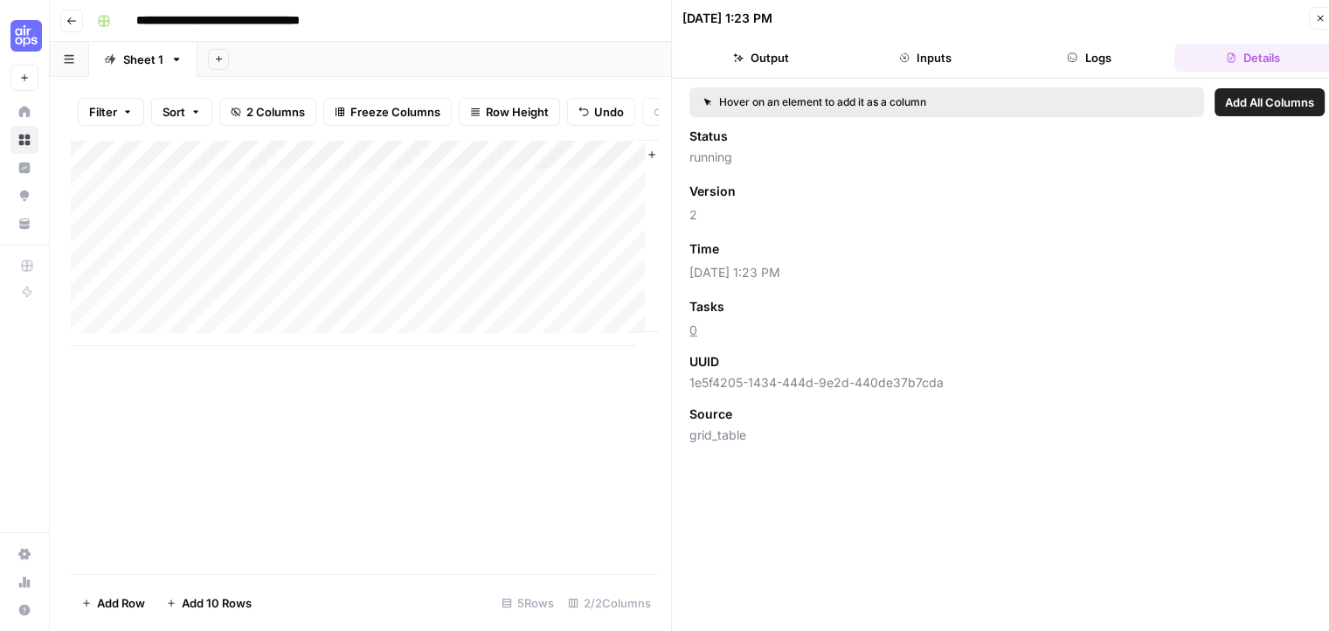
click at [1091, 63] on button "Logs" at bounding box center [1089, 58] width 157 height 28
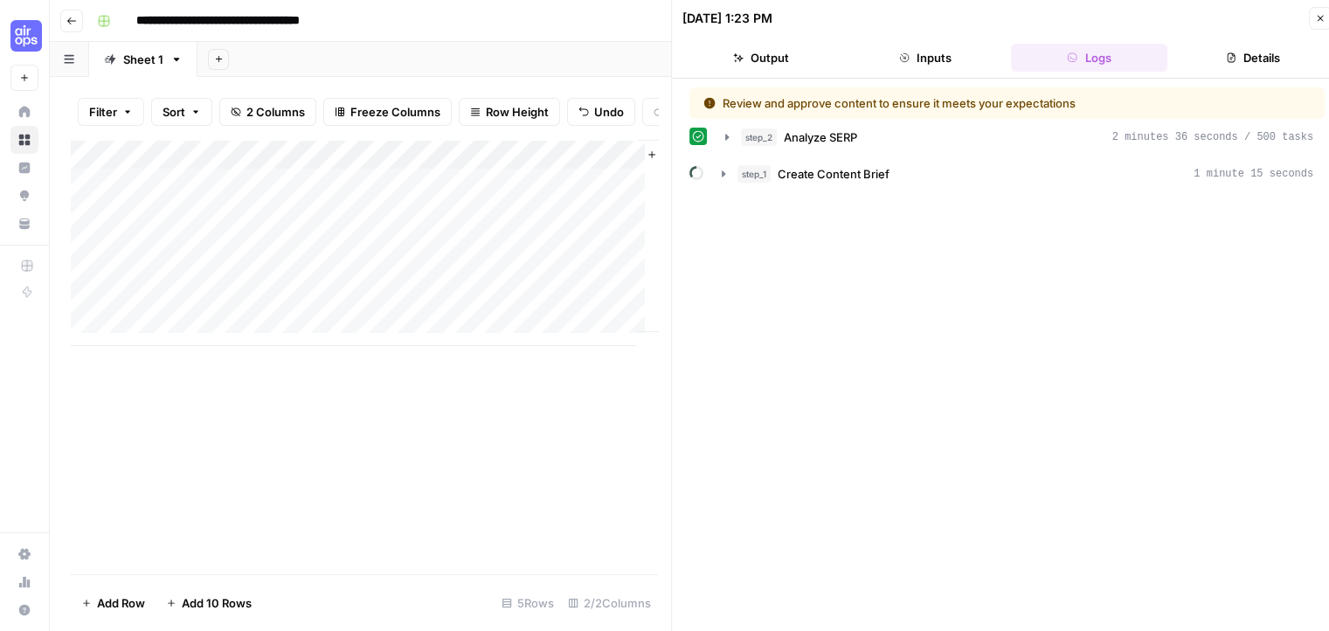
click at [968, 105] on div "Review and approve content to ensure it meets your expectations" at bounding box center [948, 102] width 490 height 17
click at [949, 60] on button "Inputs" at bounding box center [925, 58] width 157 height 28
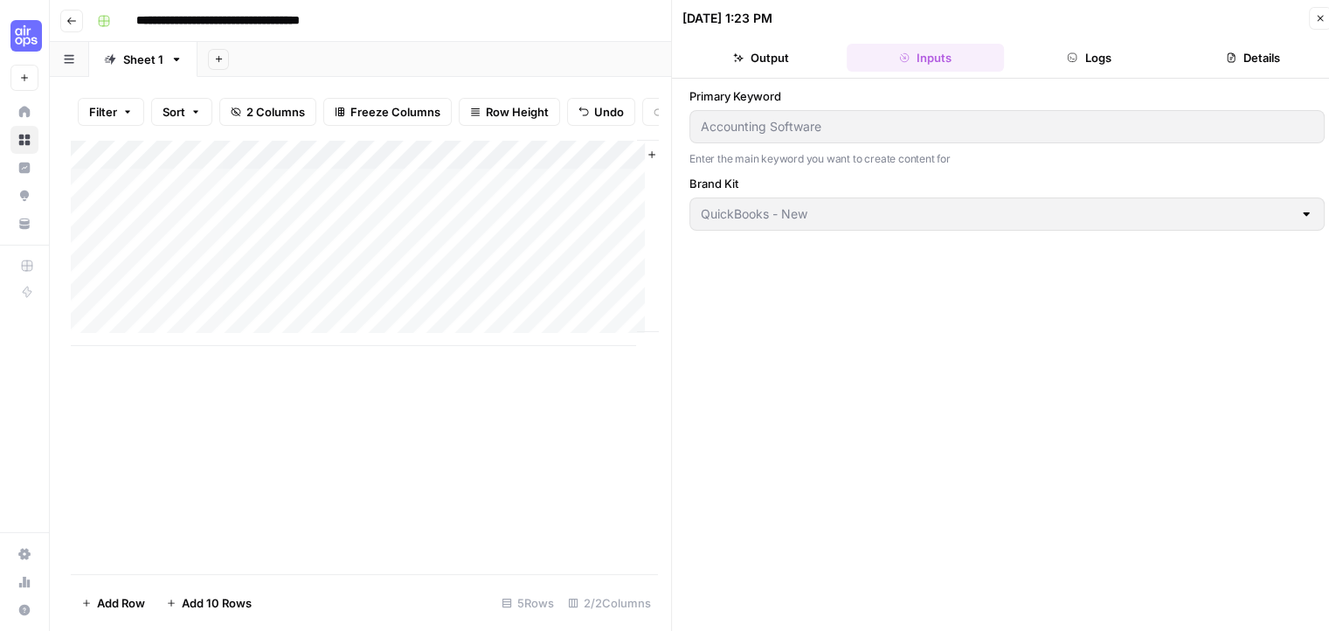
click at [739, 49] on button "Output" at bounding box center [760, 58] width 157 height 28
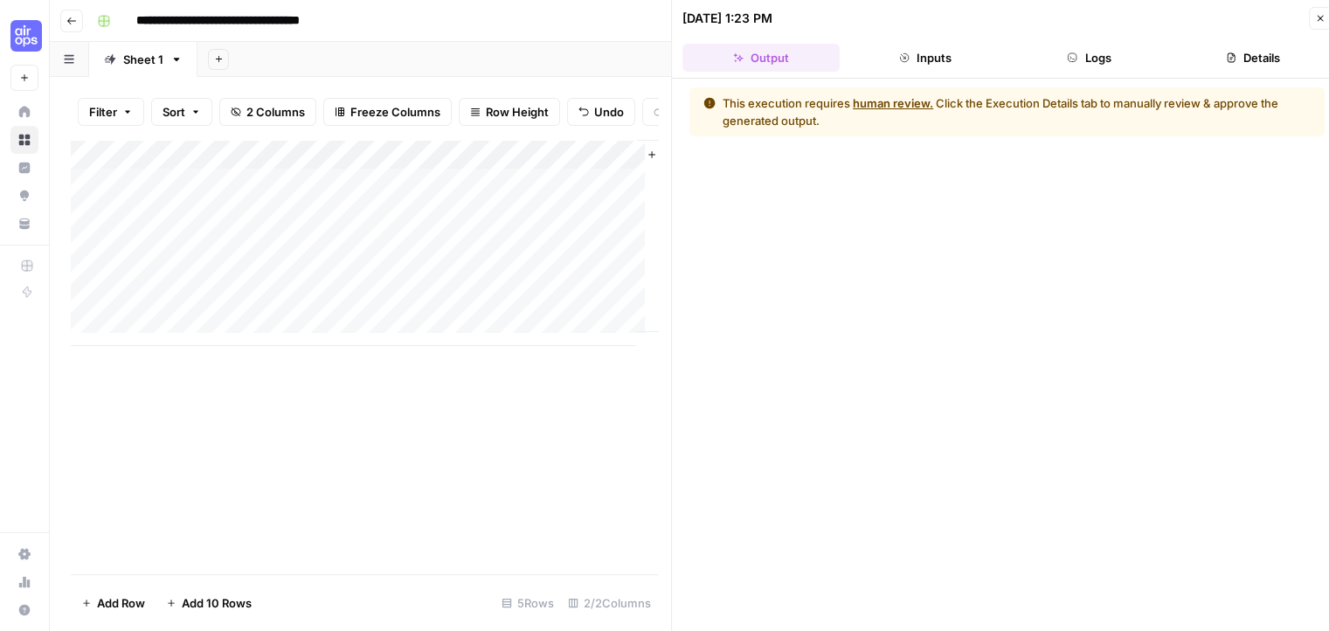
click at [913, 100] on button "human review." at bounding box center [893, 102] width 80 height 17
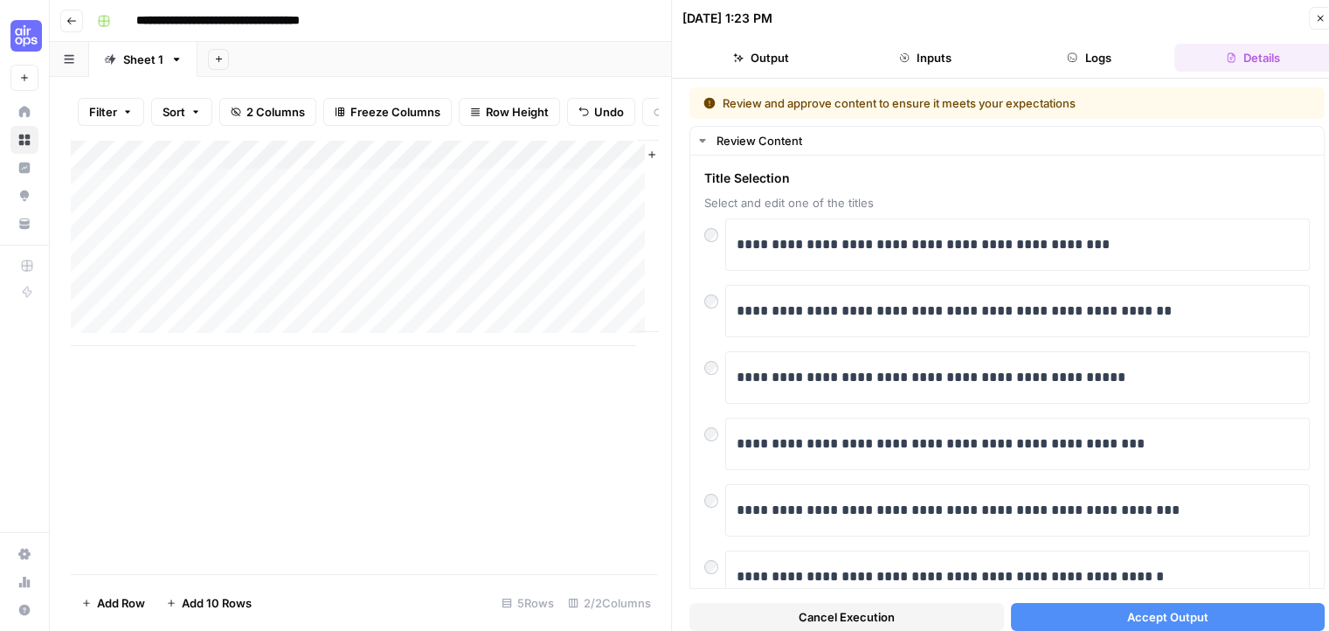
click at [1106, 619] on button "Accept Output" at bounding box center [1168, 617] width 315 height 28
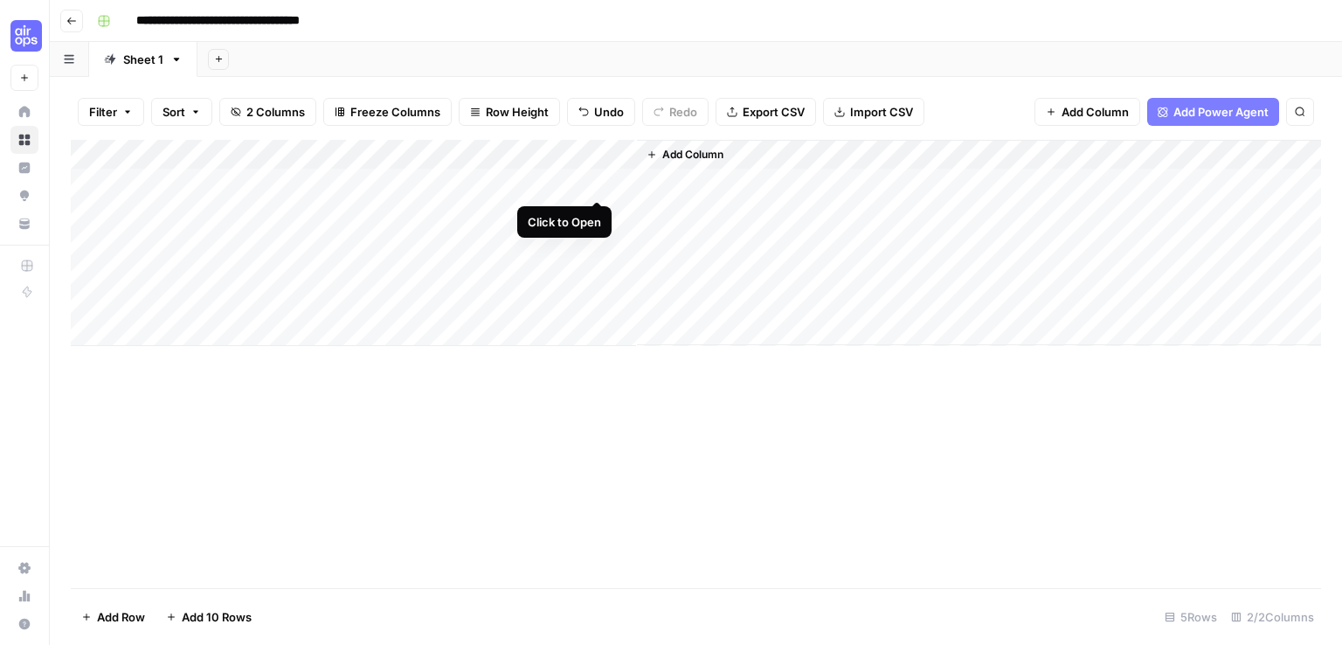
click at [591, 184] on div "Add Column" at bounding box center [696, 243] width 1250 height 206
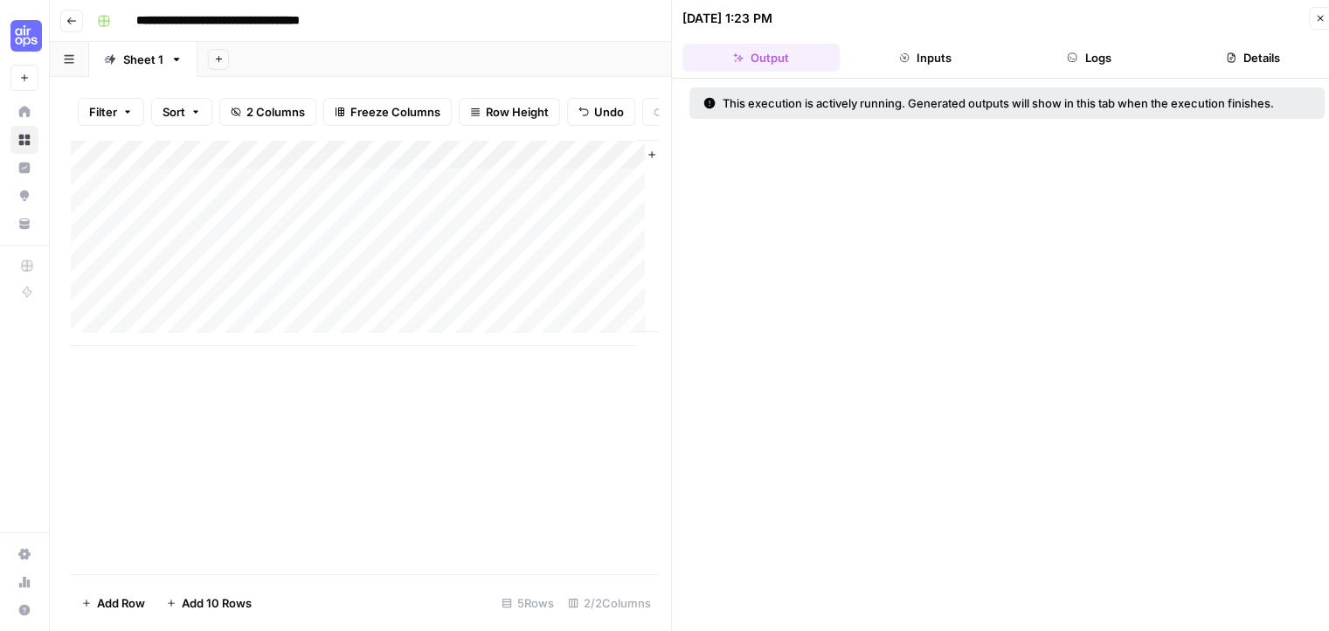
click at [1081, 51] on button "Logs" at bounding box center [1089, 58] width 157 height 28
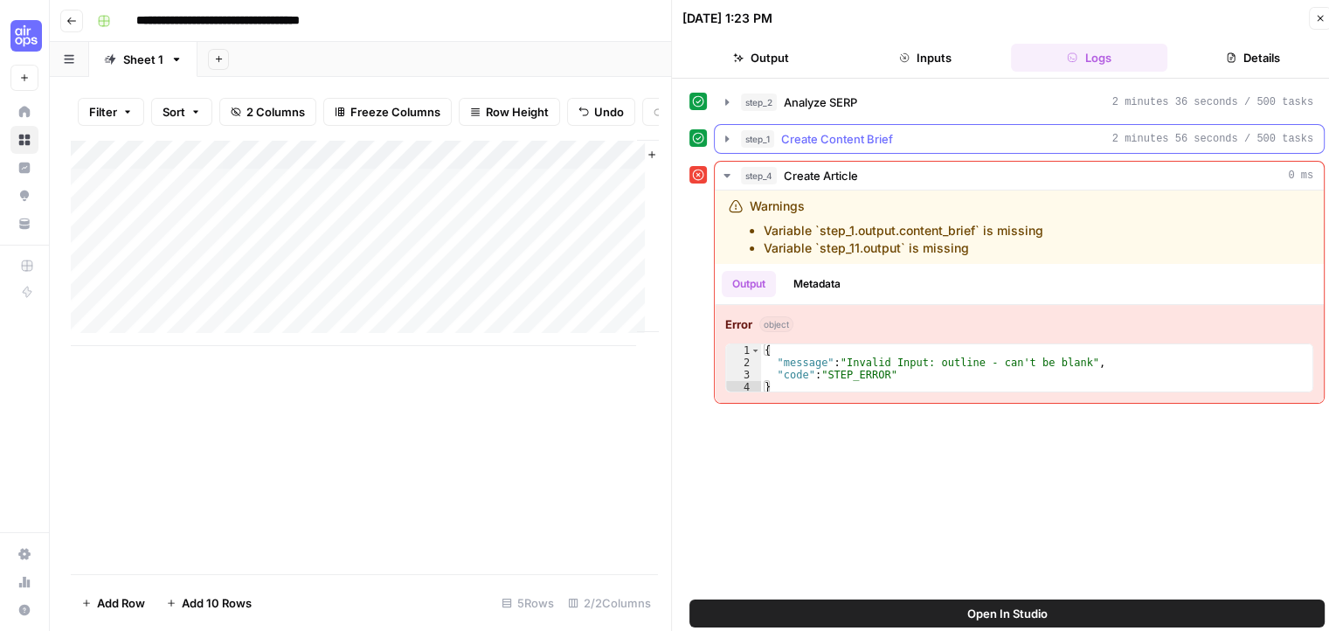
click at [820, 133] on span "Create Content Brief" at bounding box center [837, 138] width 112 height 17
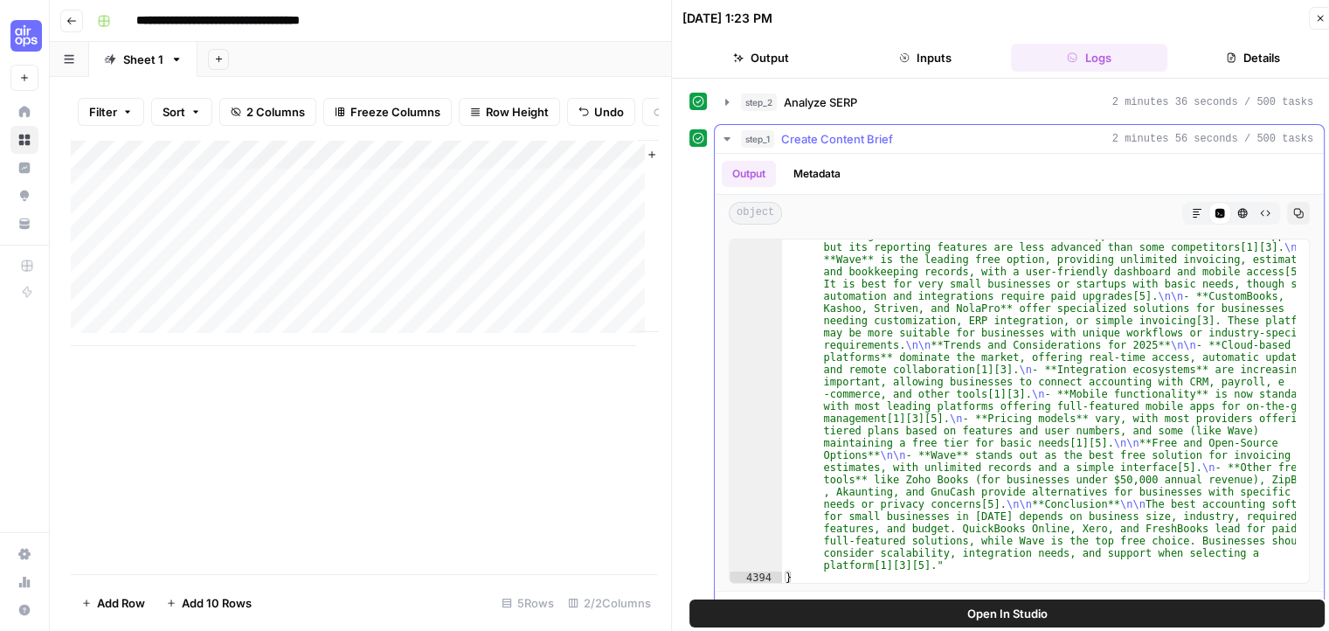
scroll to position [800, 0]
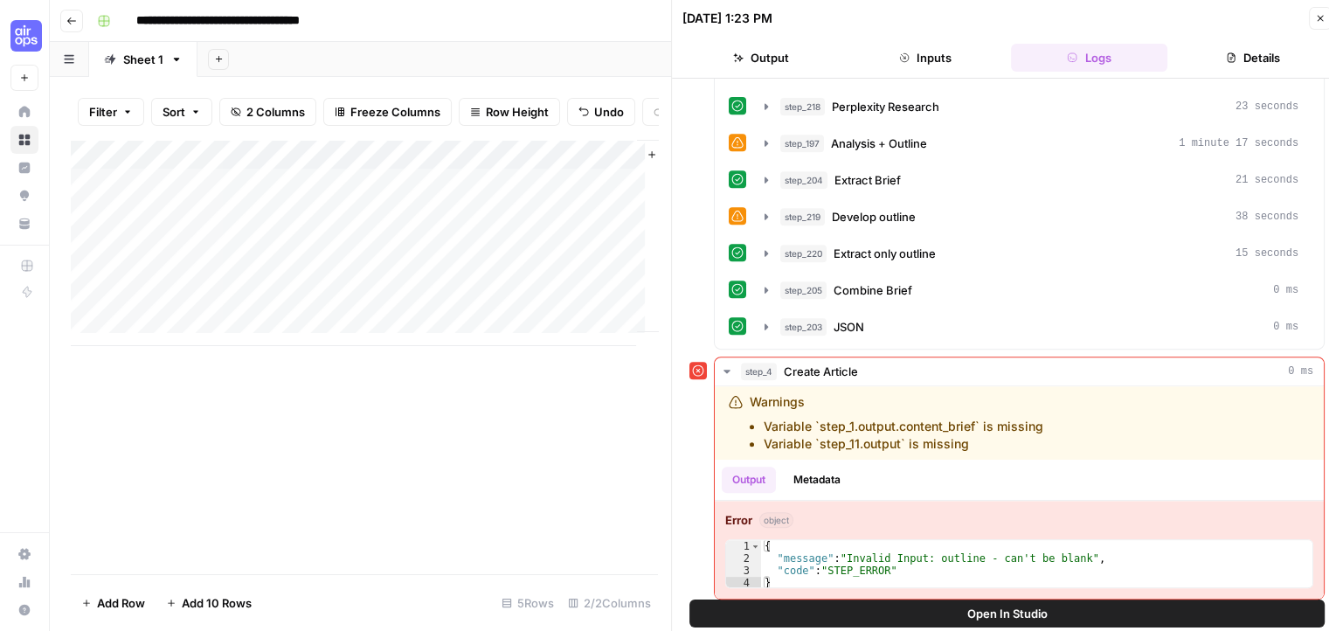
click at [1003, 608] on span "Open In Studio" at bounding box center [1007, 613] width 80 height 17
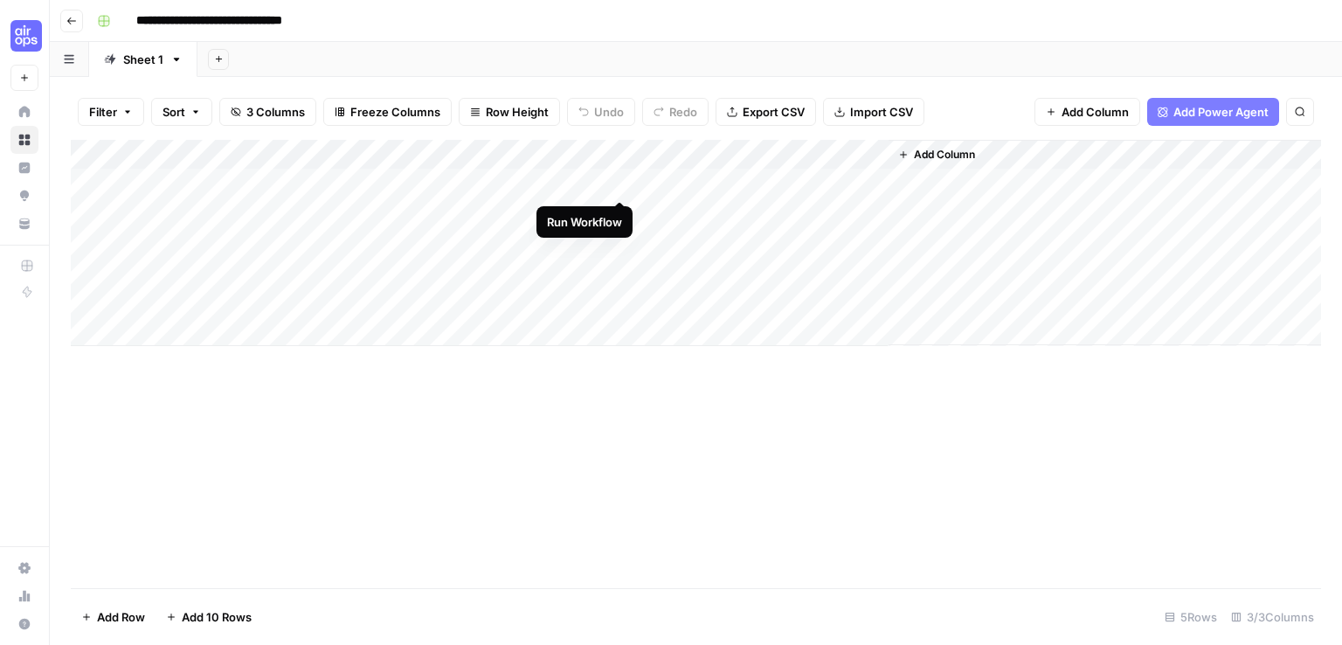
click at [619, 183] on div "Add Column" at bounding box center [696, 243] width 1250 height 206
click at [863, 179] on div "Add Column" at bounding box center [696, 273] width 1250 height 266
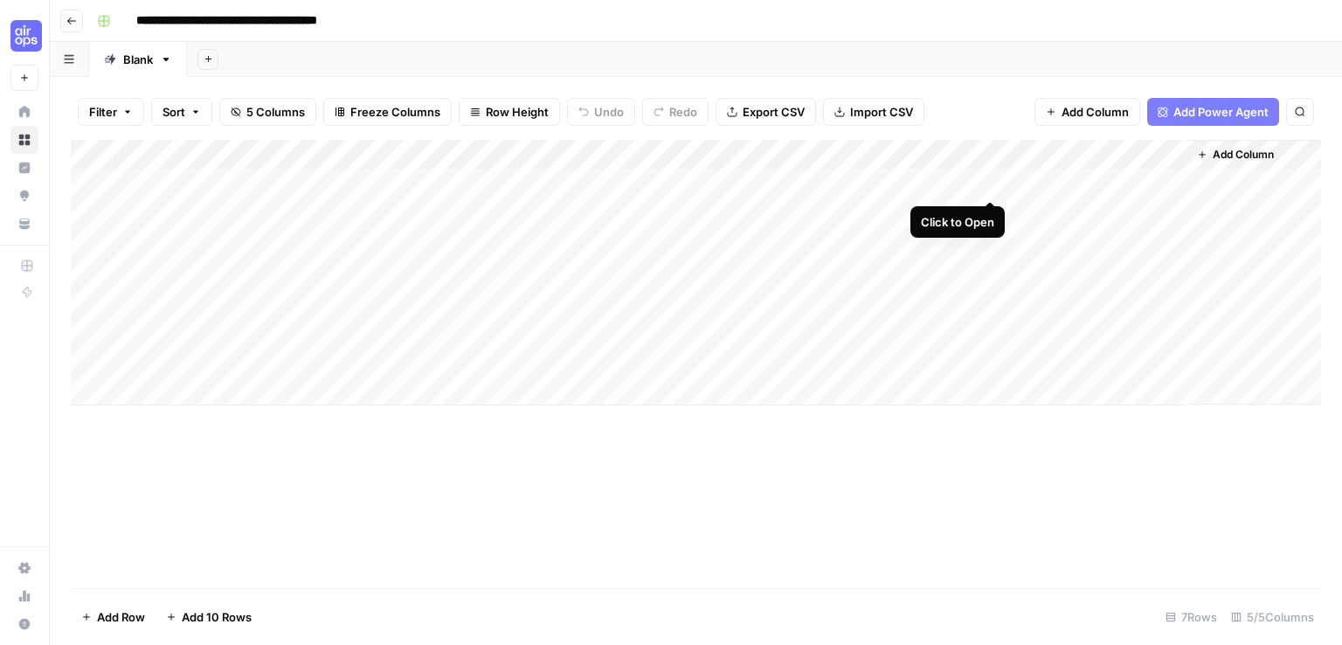
click at [994, 181] on div "Add Column" at bounding box center [696, 273] width 1250 height 266
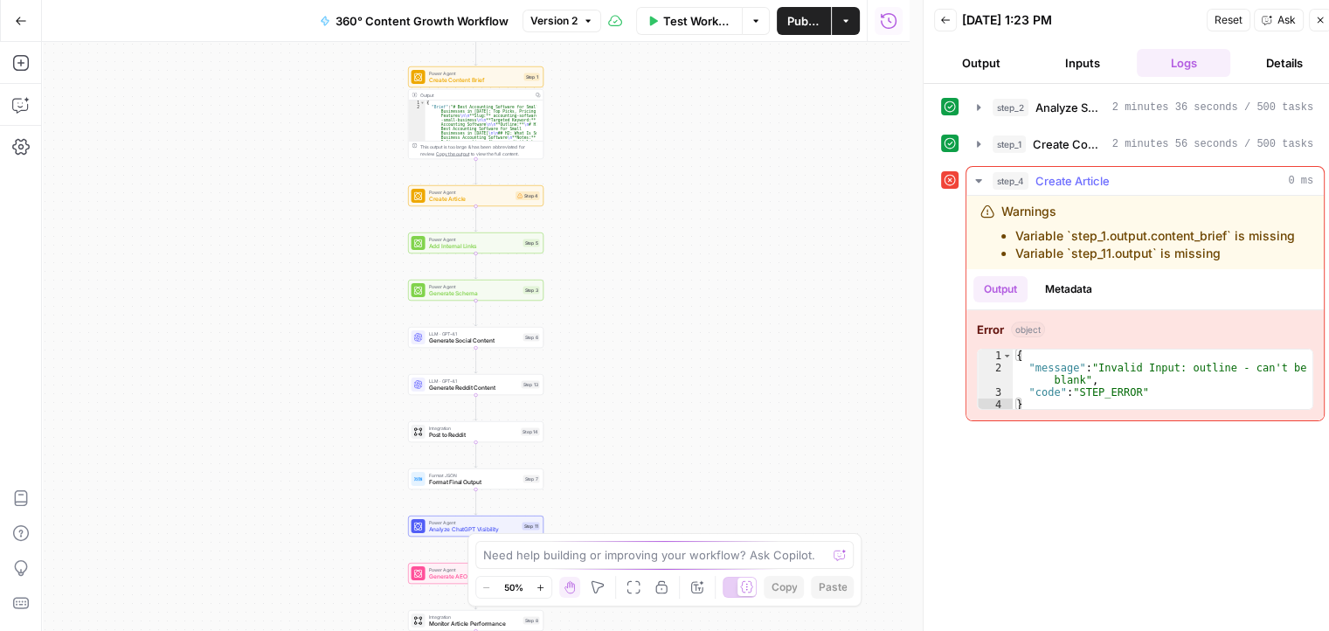
click at [1142, 281] on div "Output Metadata" at bounding box center [1144, 289] width 357 height 40
click at [1074, 181] on span "Create Article" at bounding box center [1072, 180] width 74 height 17
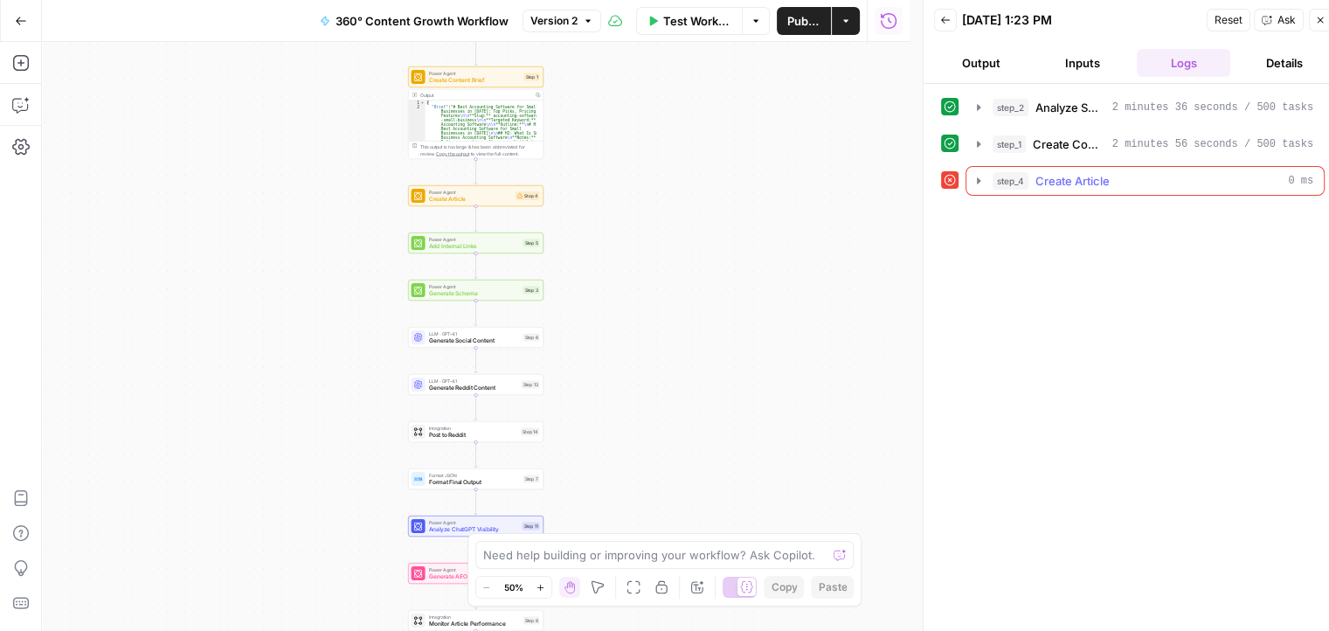
click at [1074, 181] on span "Create Article" at bounding box center [1072, 180] width 74 height 17
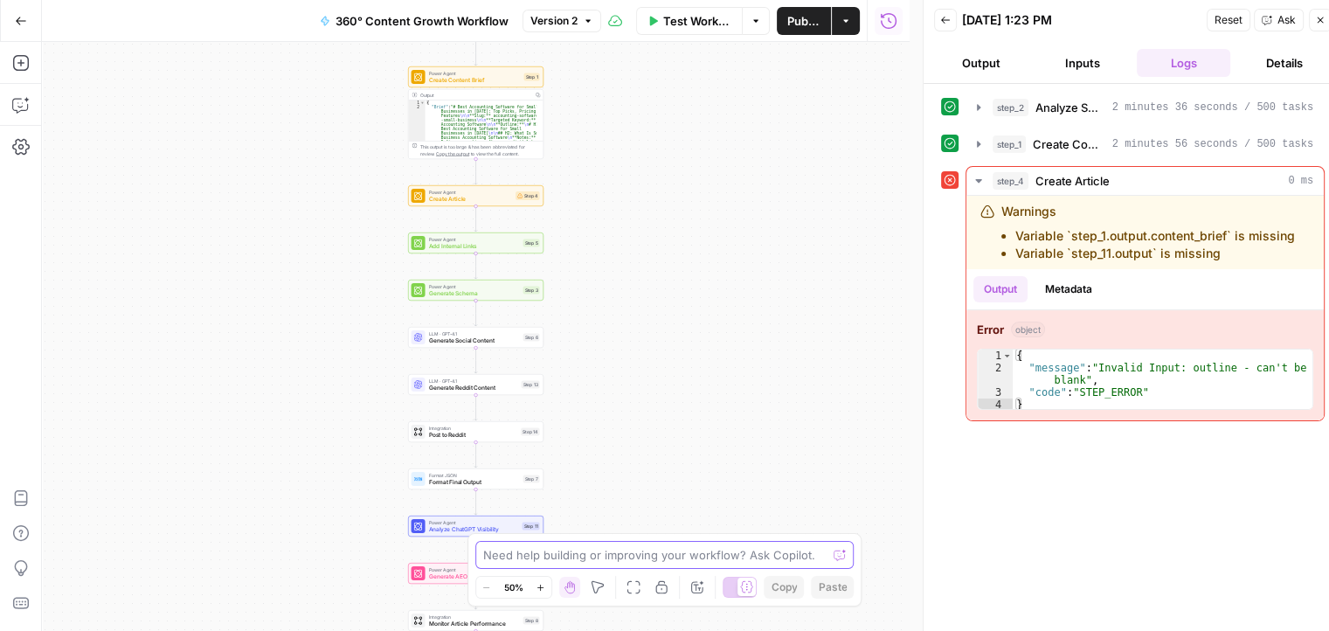
click at [657, 557] on textarea at bounding box center [655, 554] width 344 height 17
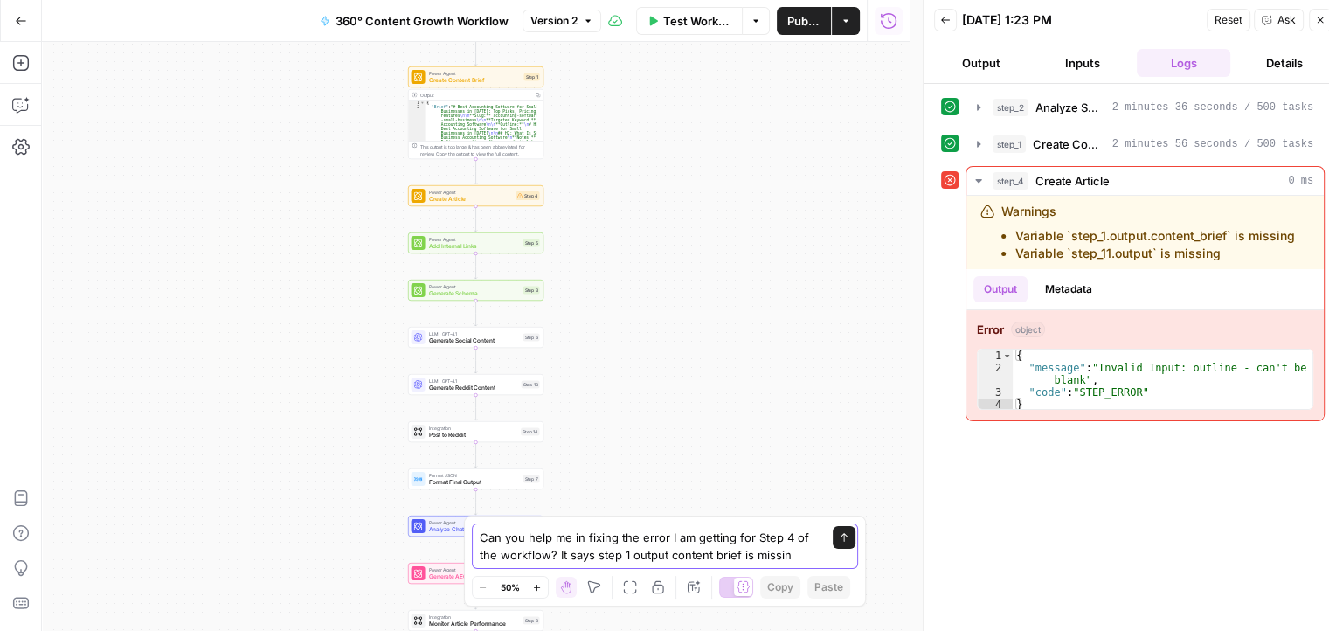
type textarea "Can you help me in fixing the error I am getting for Step 4 of the workflow? It…"
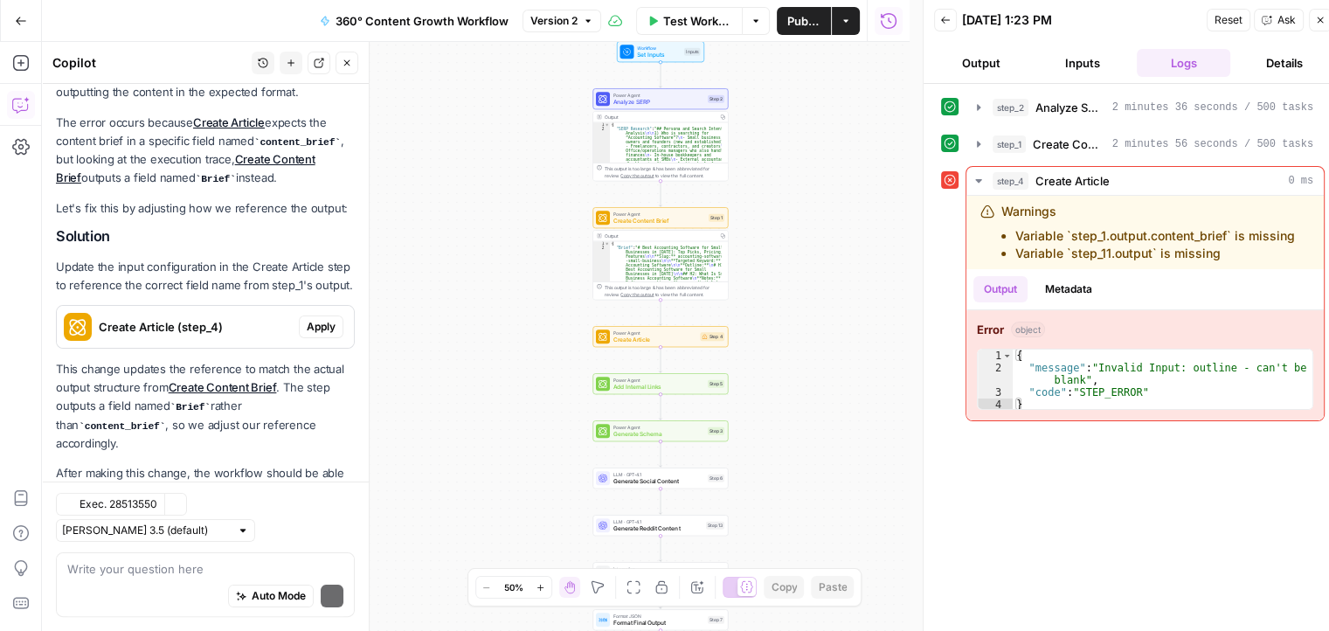
scroll to position [381, 0]
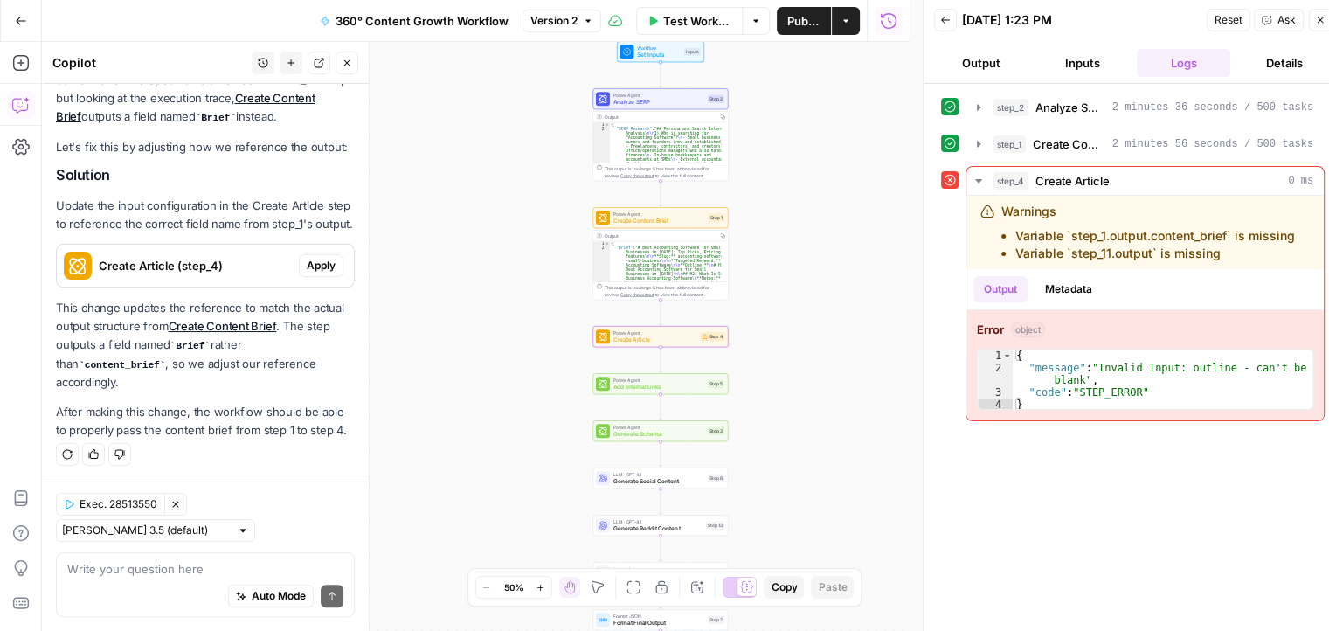
click at [315, 267] on span "Apply" at bounding box center [321, 266] width 29 height 16
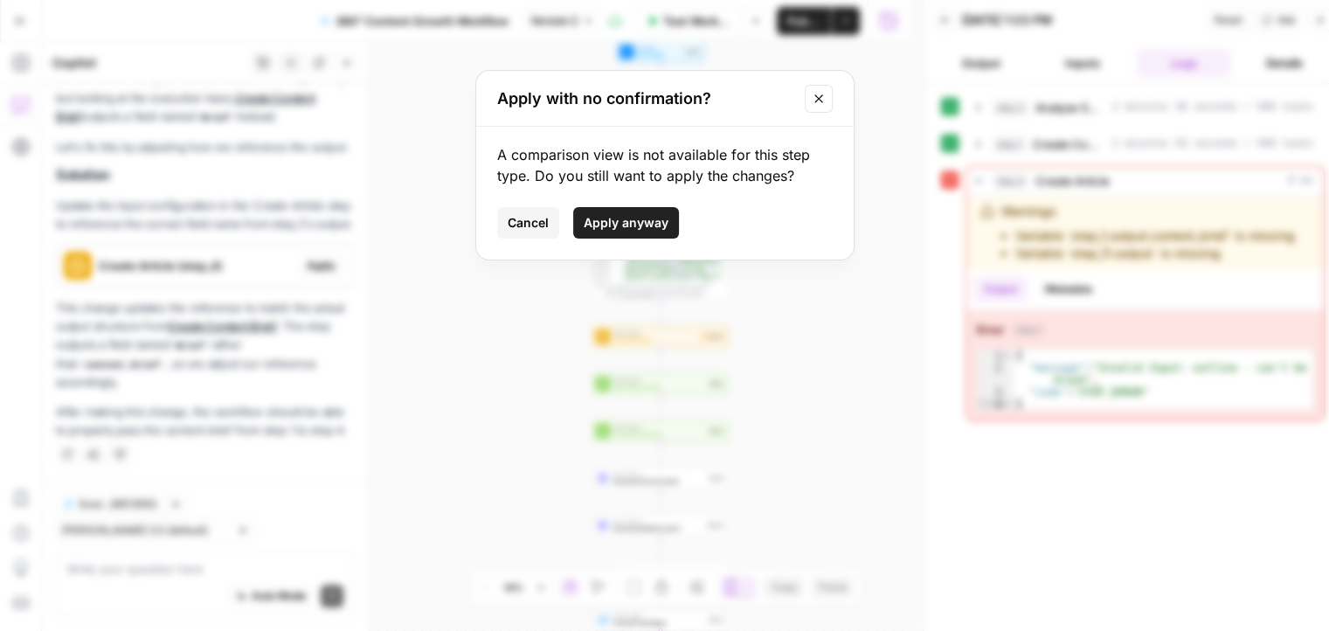
click at [646, 210] on button "Apply anyway" at bounding box center [626, 222] width 106 height 31
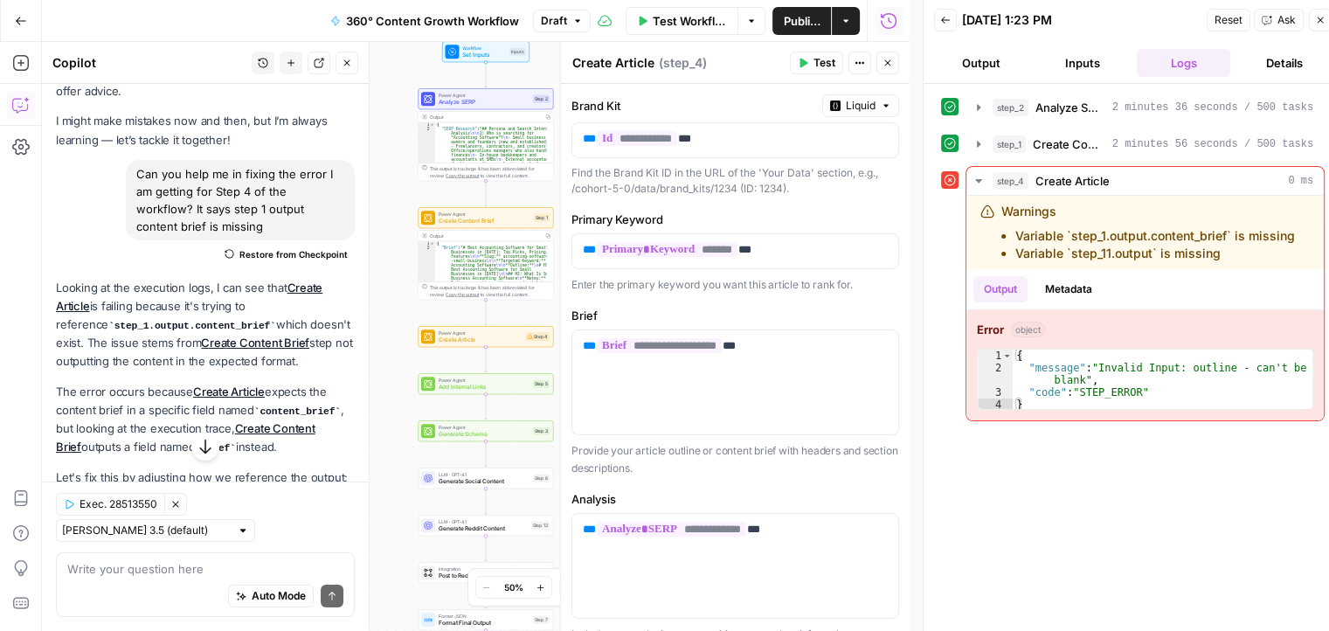
scroll to position [52, 0]
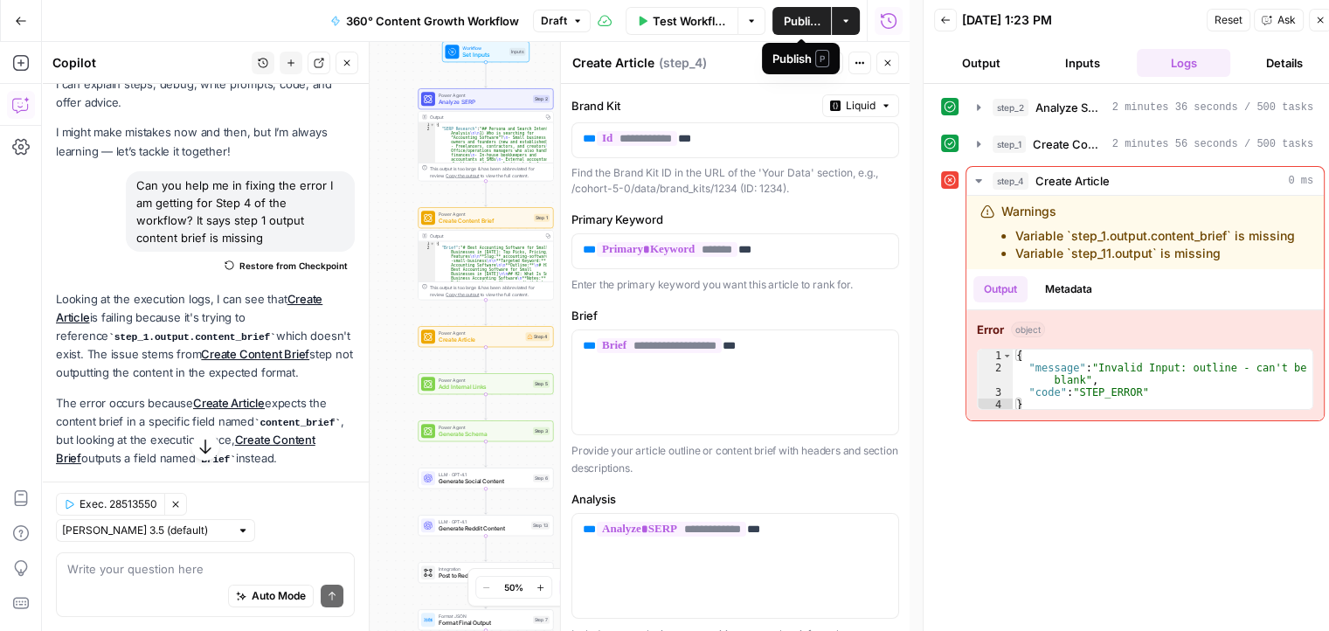
click at [824, 69] on div "Publish P" at bounding box center [801, 58] width 78 height 31
click at [813, 59] on button "Test" at bounding box center [816, 63] width 53 height 23
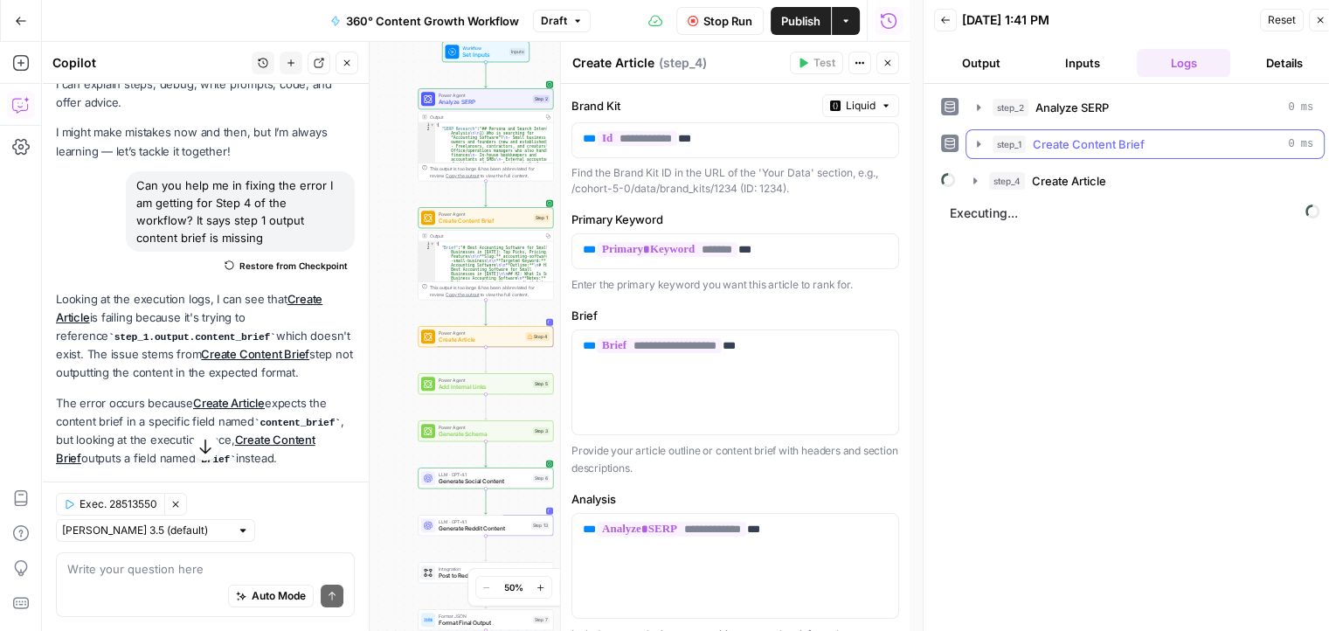
click at [975, 146] on icon "button" at bounding box center [979, 144] width 14 height 14
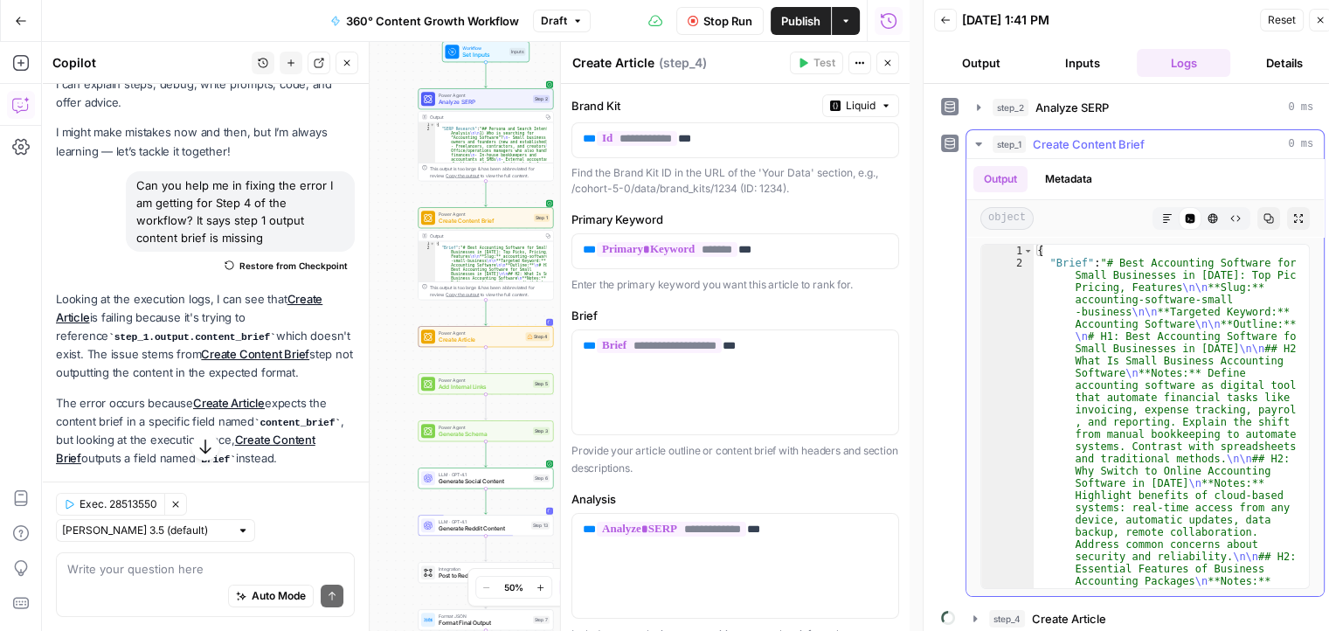
click at [975, 146] on icon "button" at bounding box center [979, 144] width 14 height 14
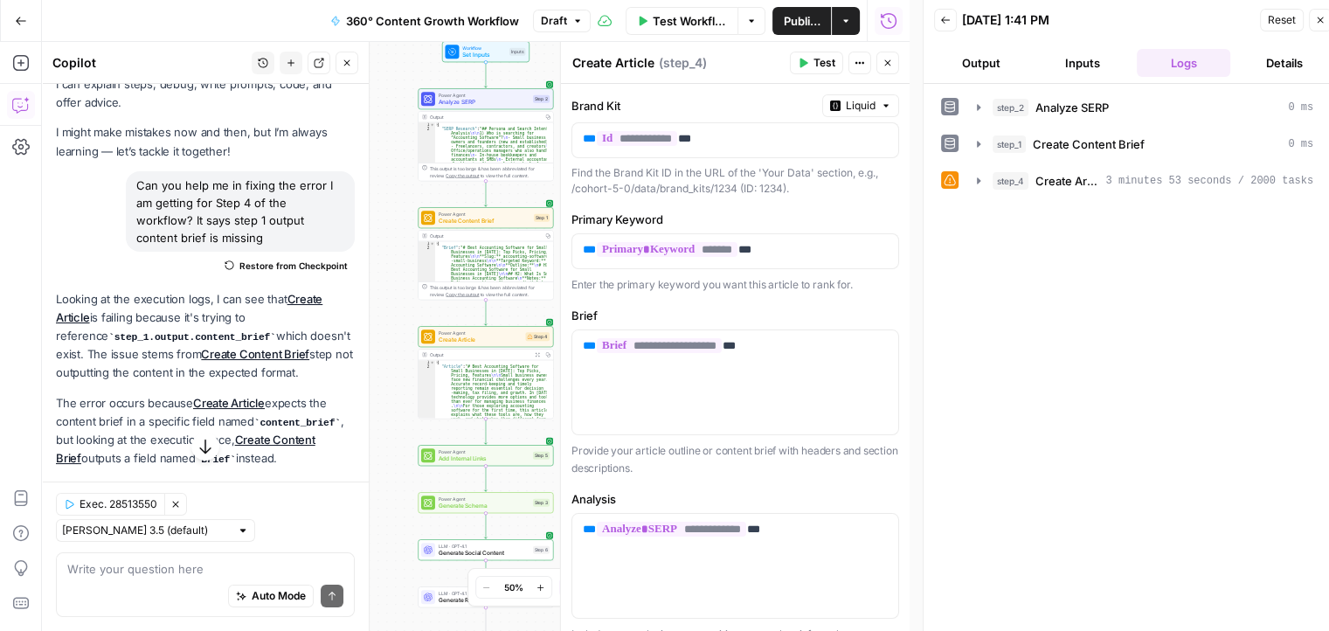
click at [954, 180] on icon at bounding box center [950, 180] width 12 height 12
click at [977, 179] on icon "button" at bounding box center [978, 180] width 3 height 6
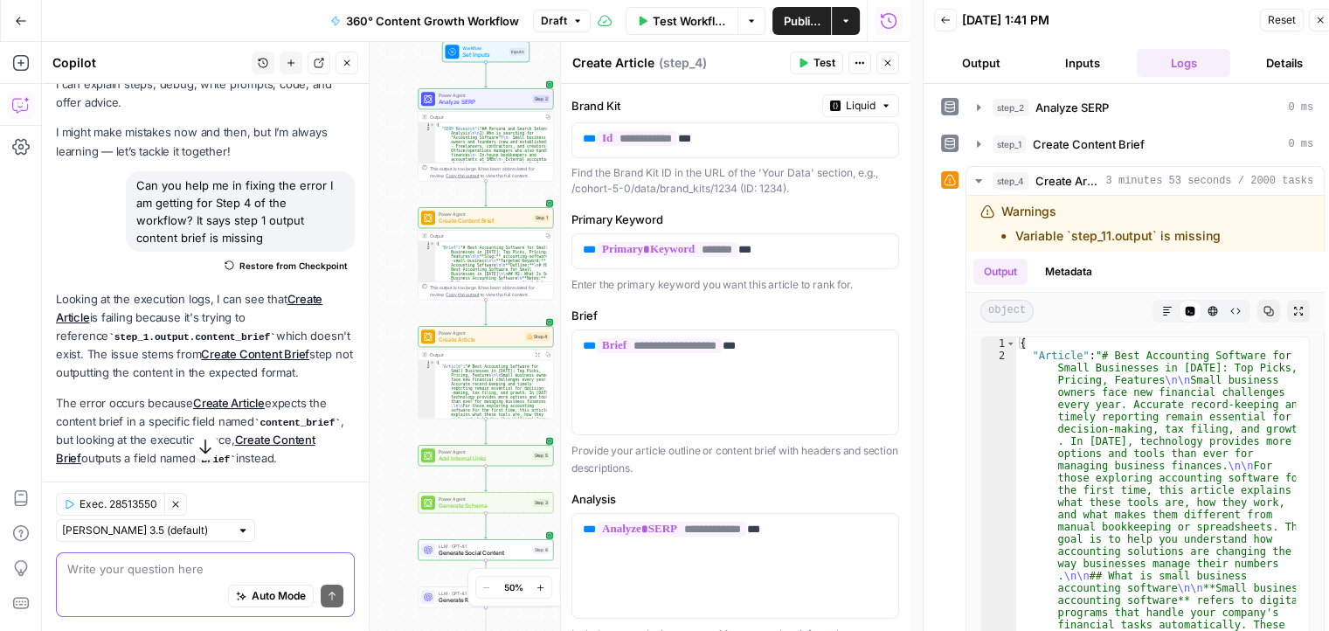
click at [126, 571] on textarea at bounding box center [205, 568] width 276 height 17
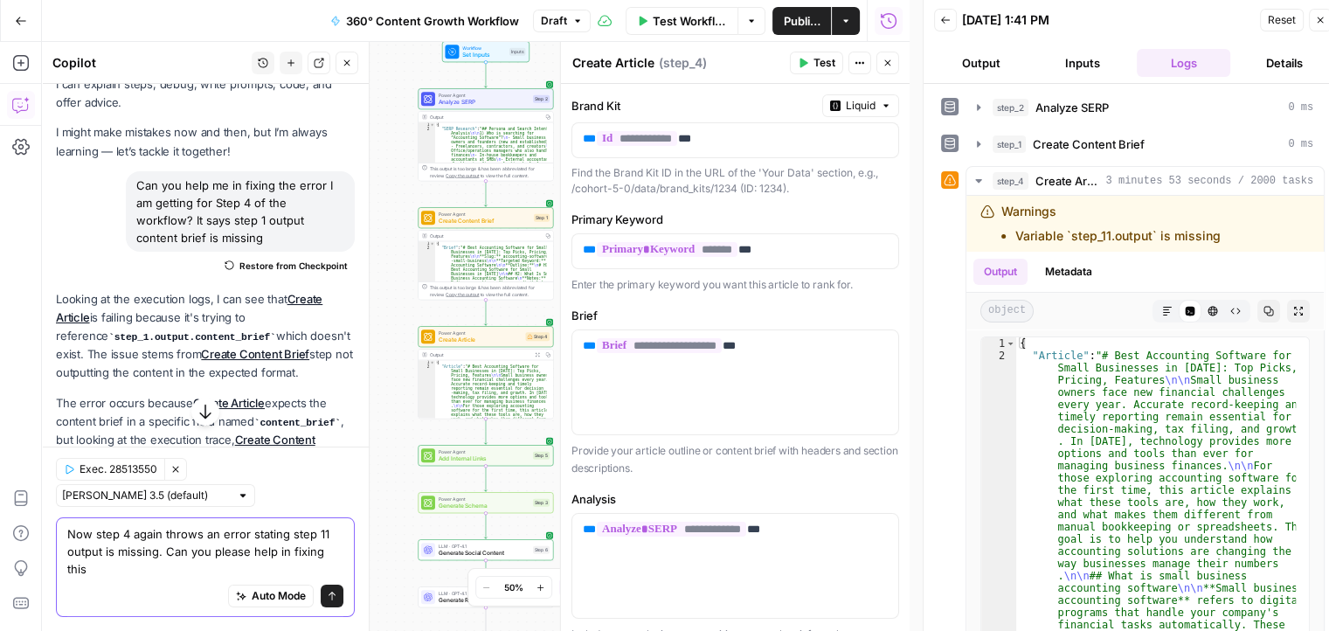
type textarea "Now step 4 again throws an error stating step 11 output is missing. Can you ple…"
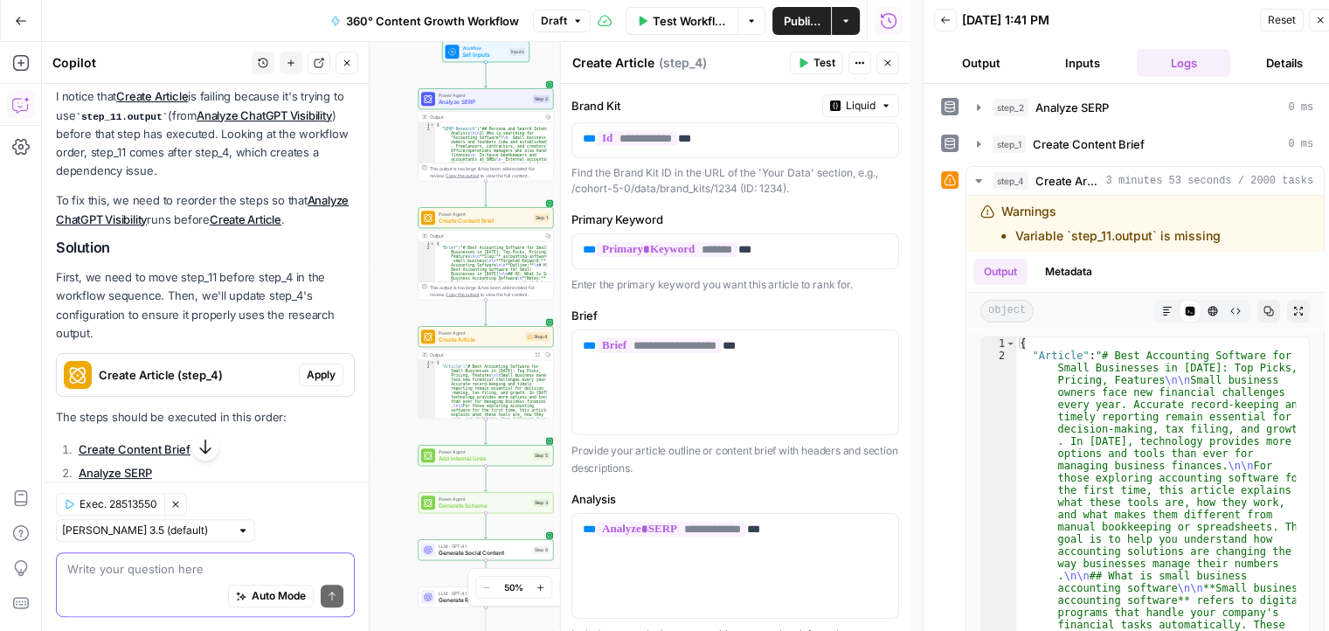
scroll to position [821, 0]
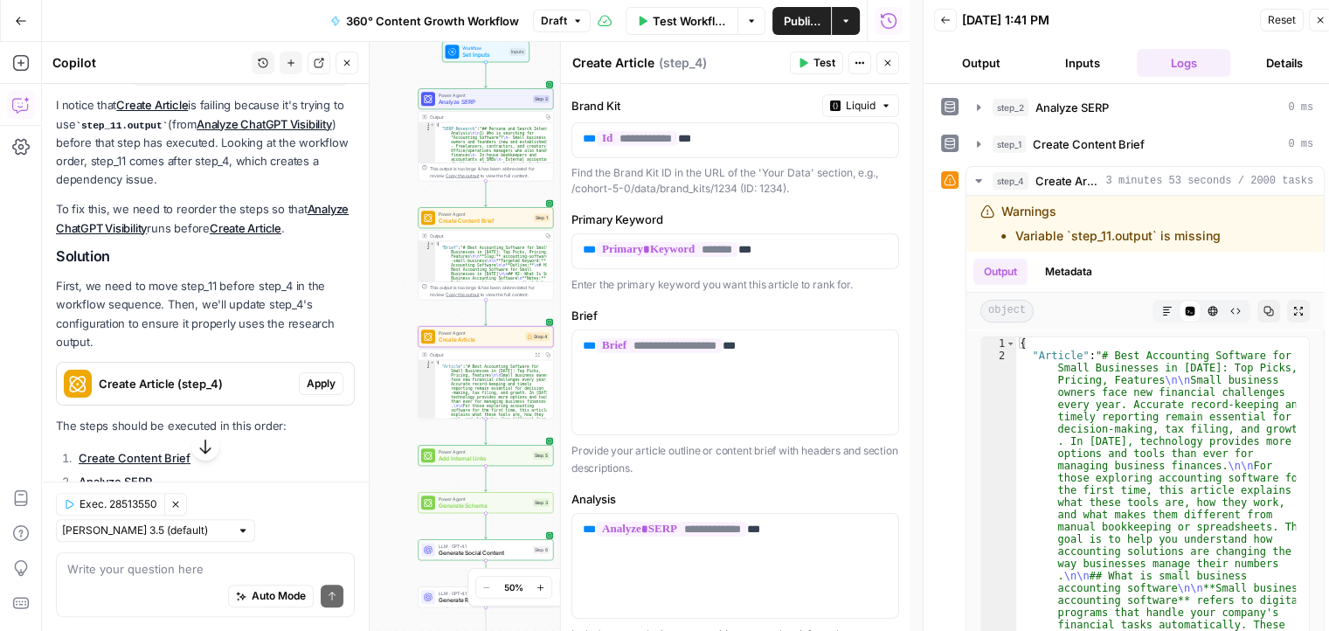
click at [308, 391] on span "Apply" at bounding box center [321, 384] width 29 height 16
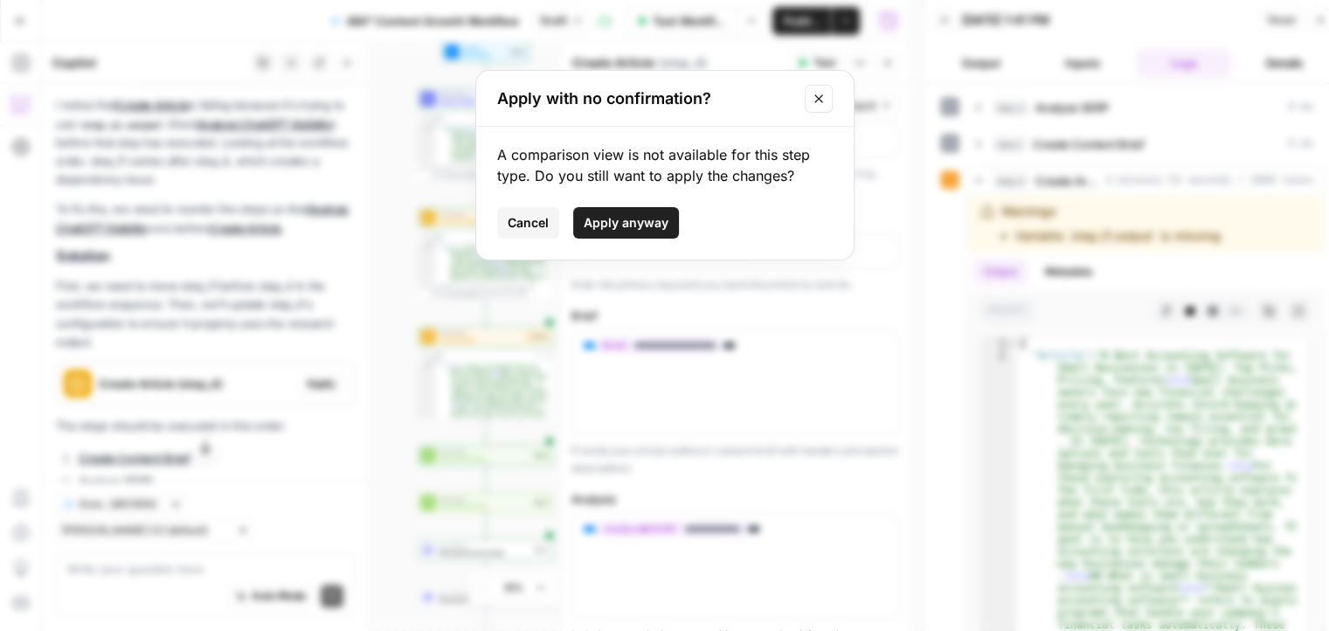
click at [607, 218] on span "Apply anyway" at bounding box center [626, 222] width 85 height 17
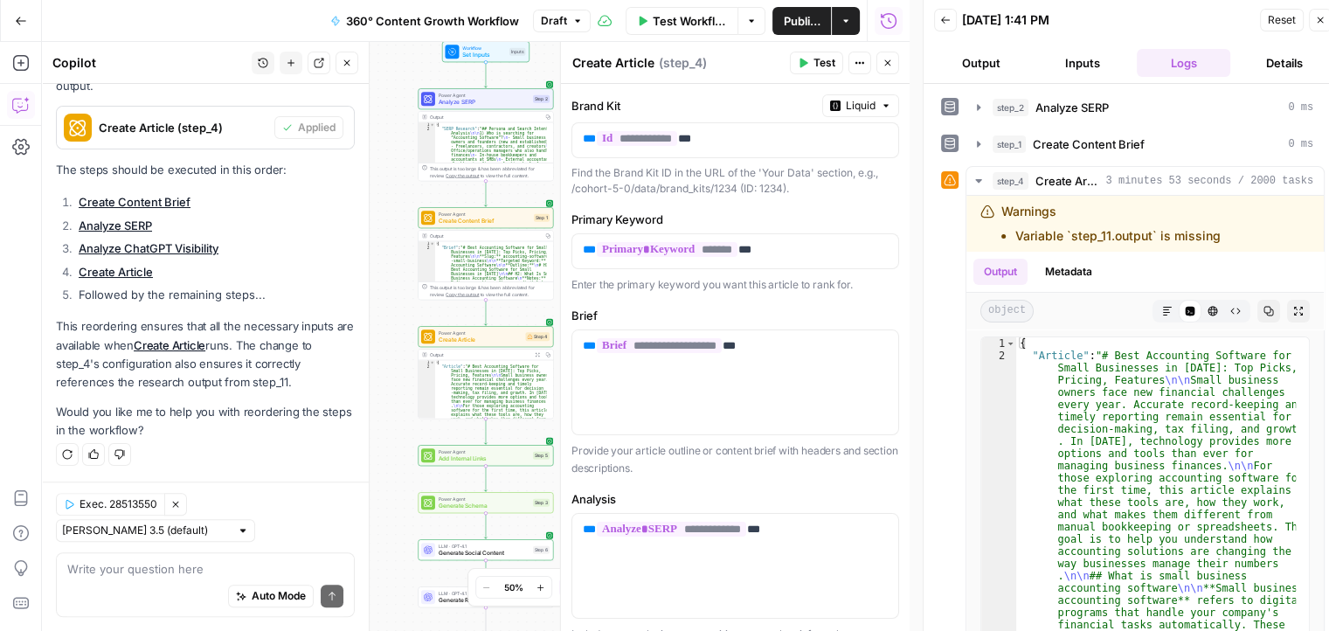
scroll to position [14, 0]
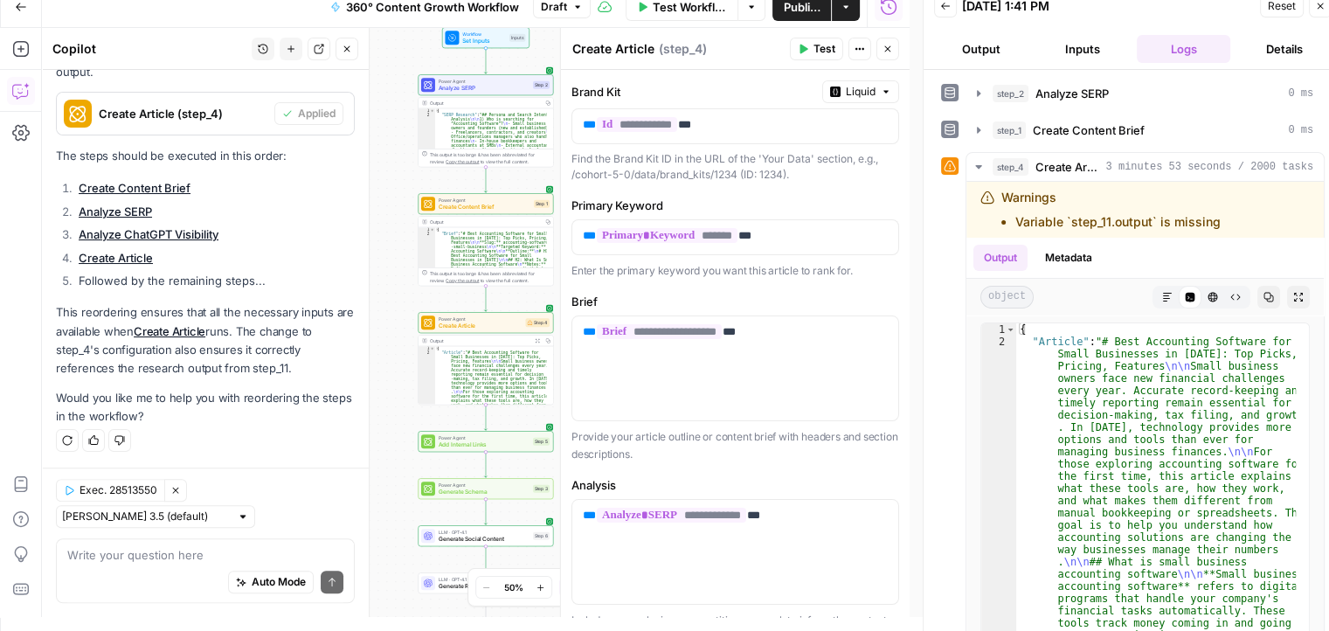
click at [828, 44] on span "Test" at bounding box center [824, 49] width 22 height 16
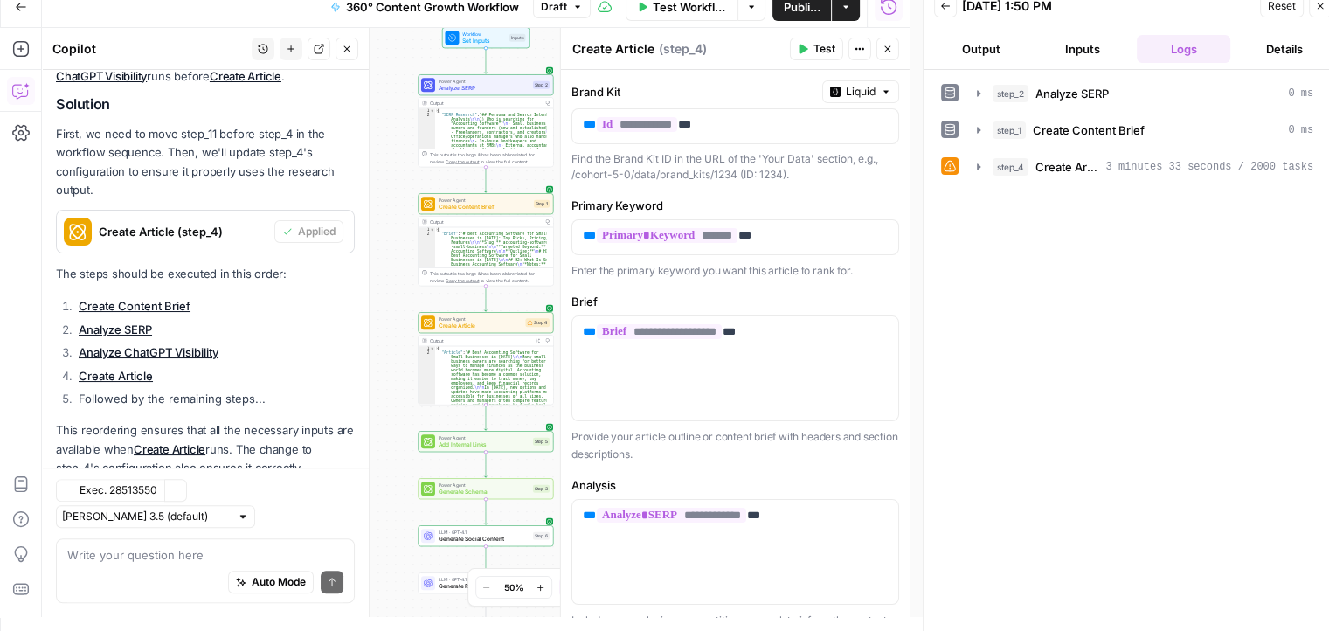
scroll to position [1119, 0]
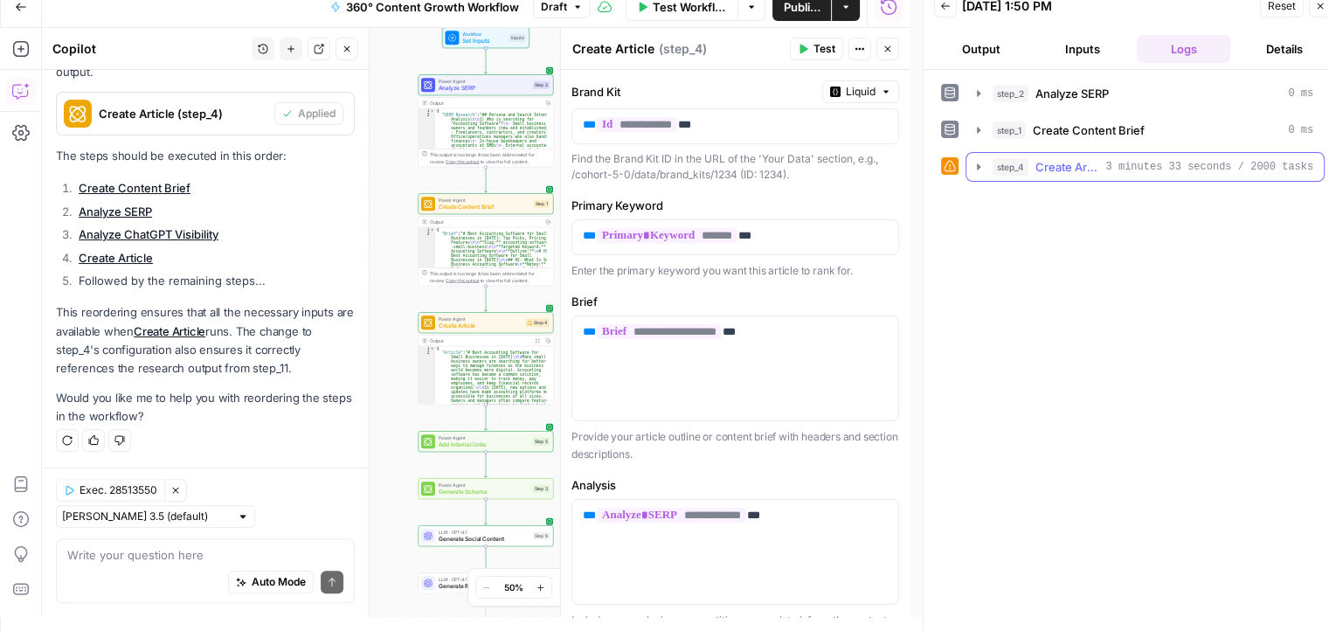
click at [978, 160] on icon "button" at bounding box center [979, 167] width 14 height 14
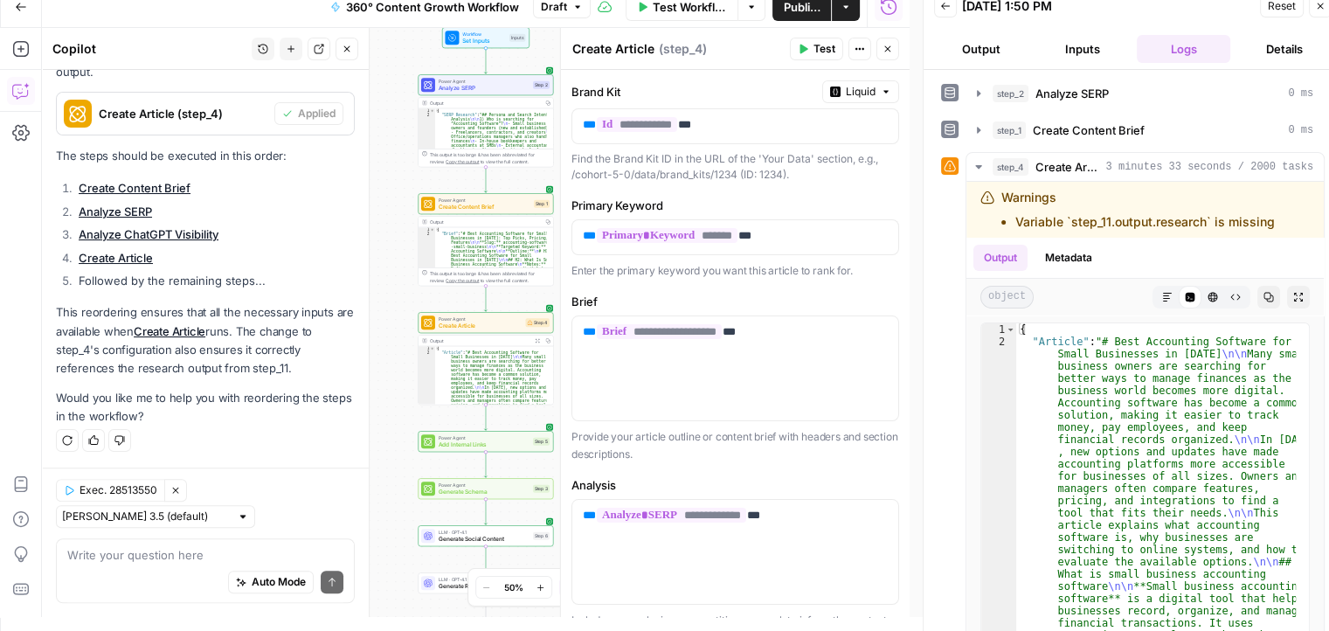
click at [143, 564] on div "Auto Mode Send" at bounding box center [205, 583] width 276 height 38
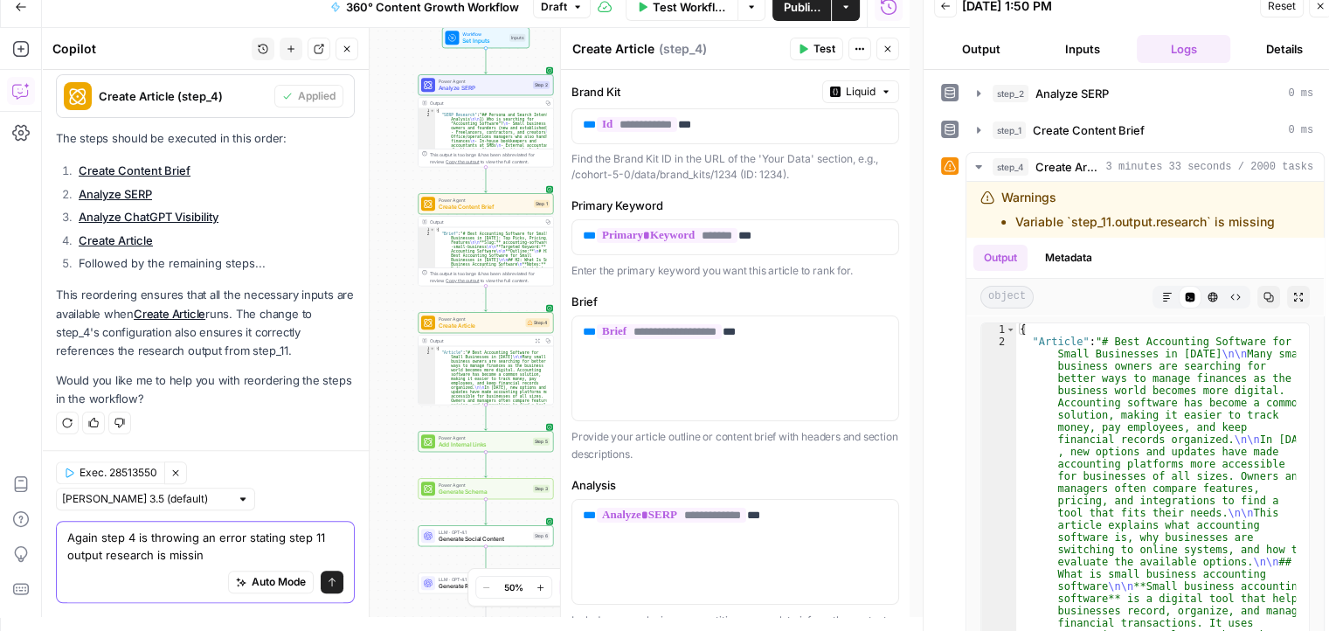
type textarea "Again step 4 is throwing an error stating step 11 output research is missing"
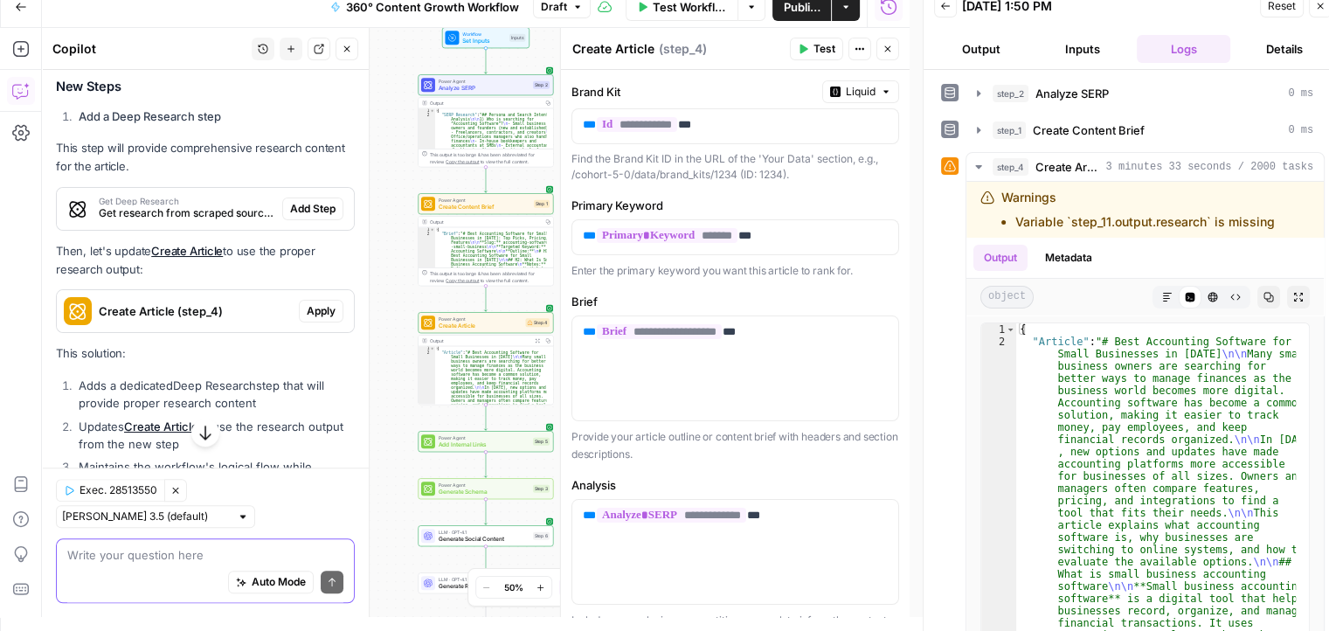
scroll to position [1885, 0]
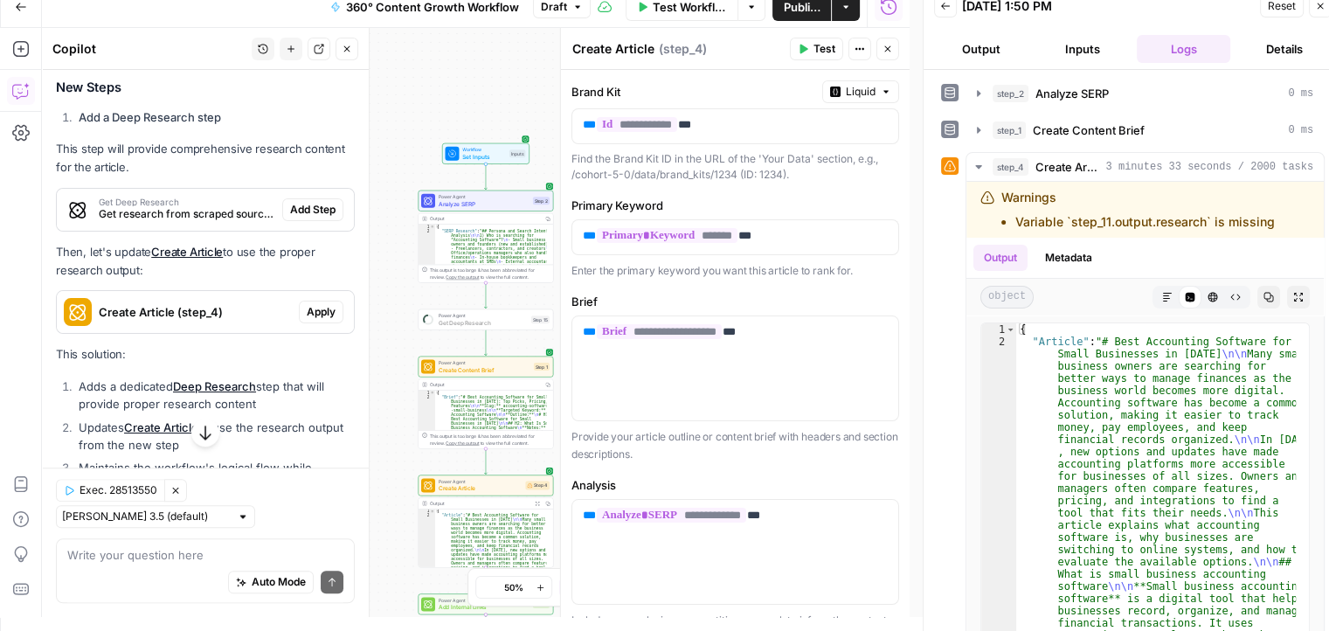
click at [301, 218] on span "Add Step" at bounding box center [312, 210] width 45 height 16
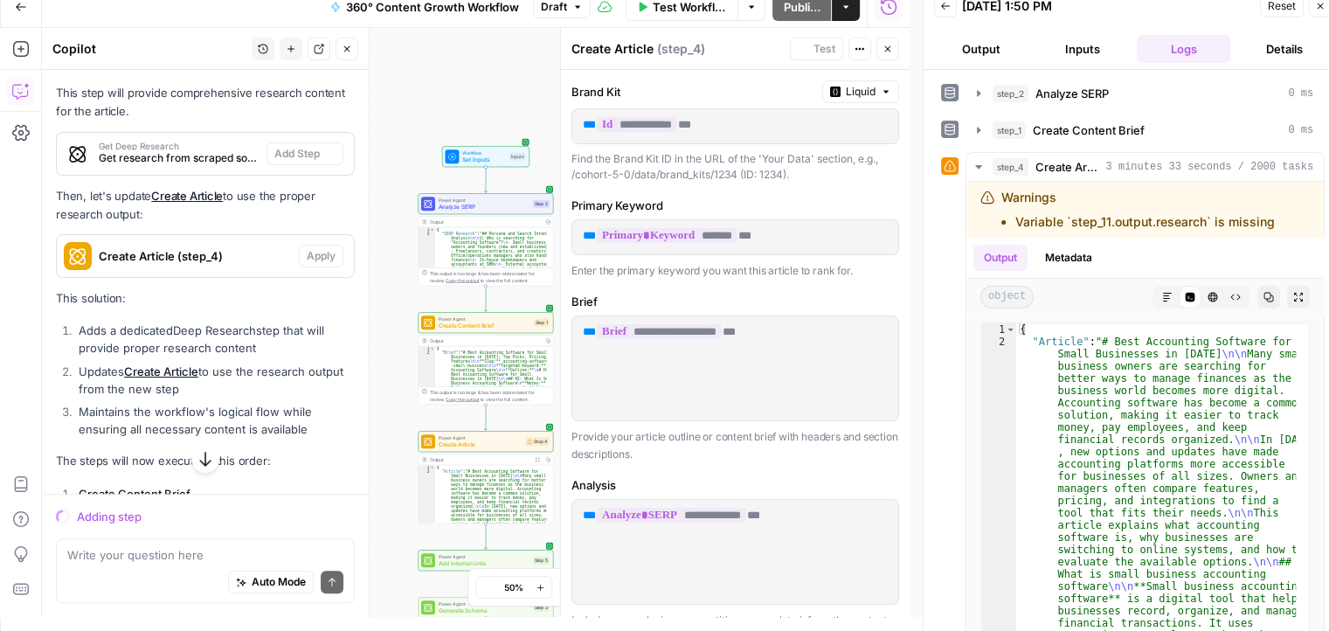
scroll to position [1829, 0]
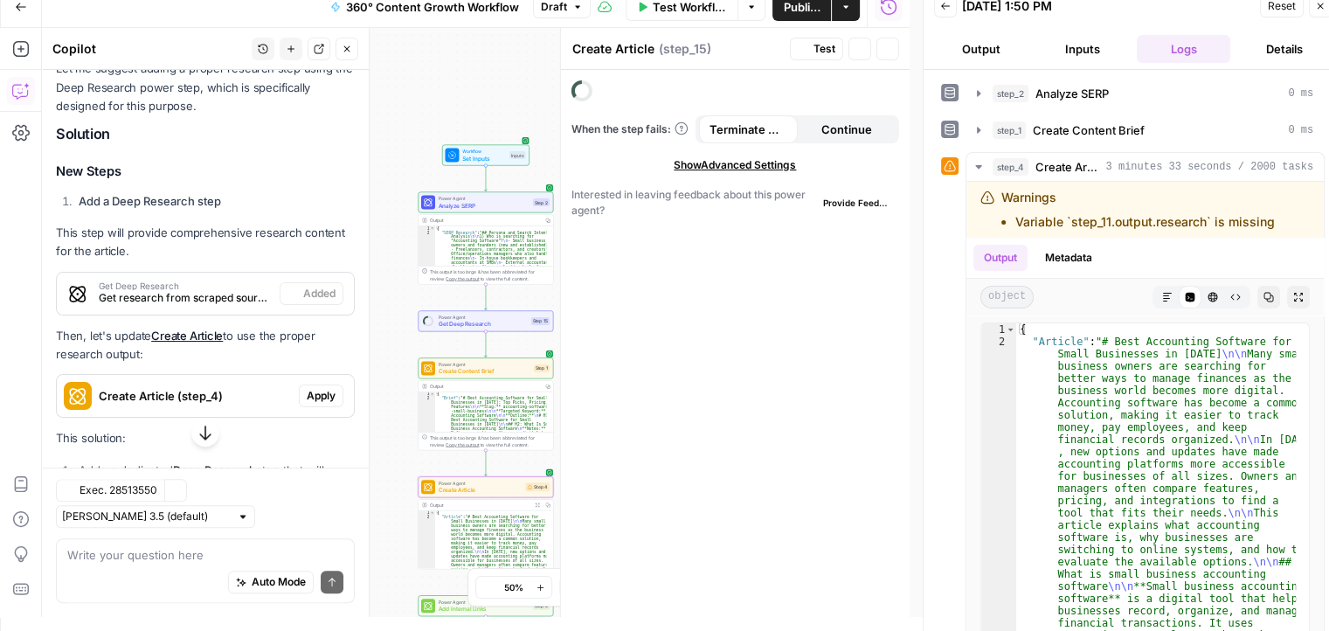
type textarea "Get Deep Research"
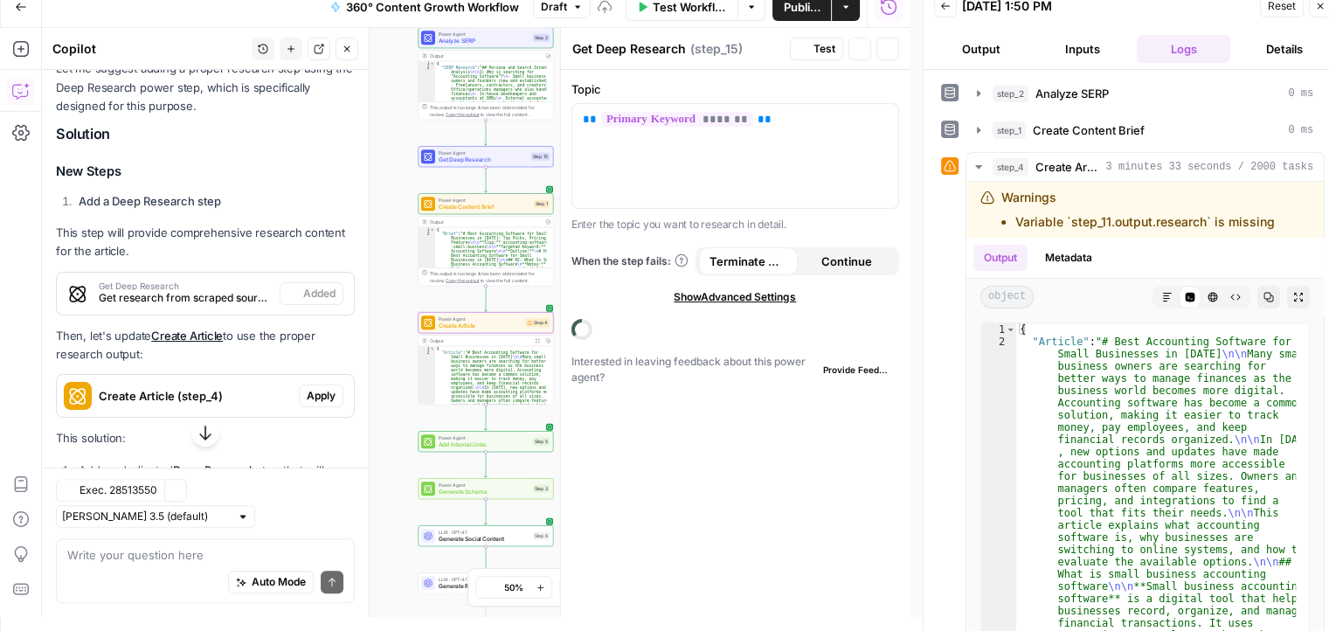
scroll to position [1913, 0]
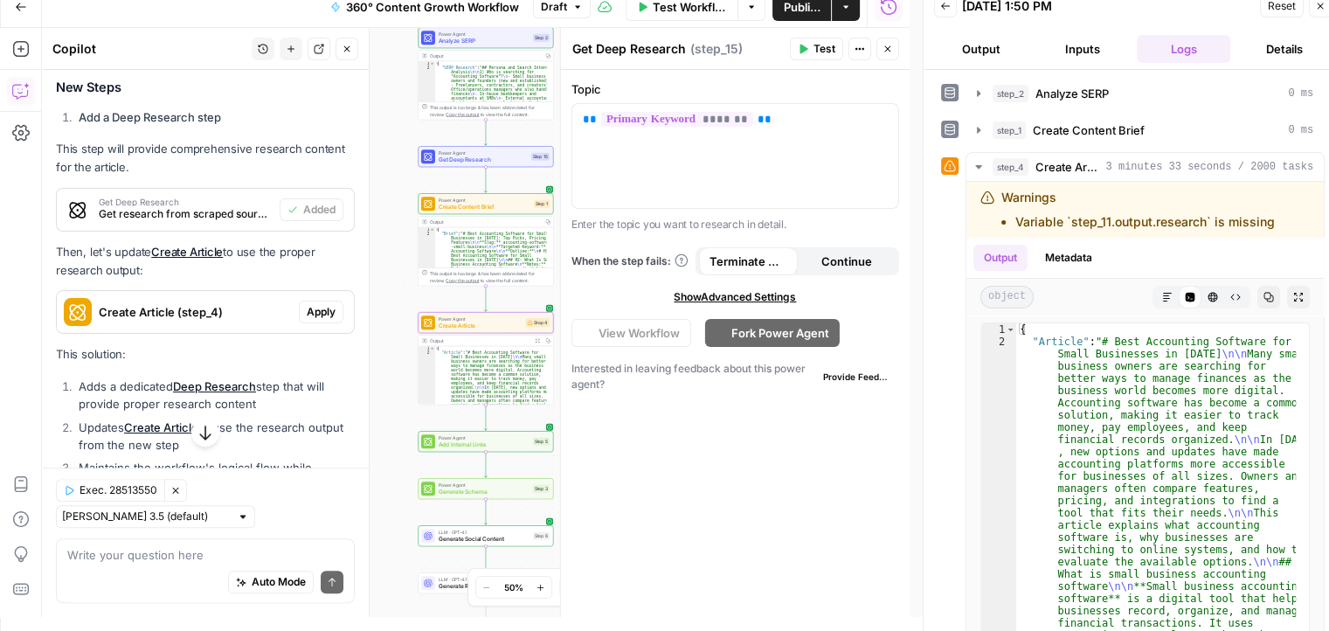
click at [307, 320] on span "Apply" at bounding box center [321, 312] width 29 height 16
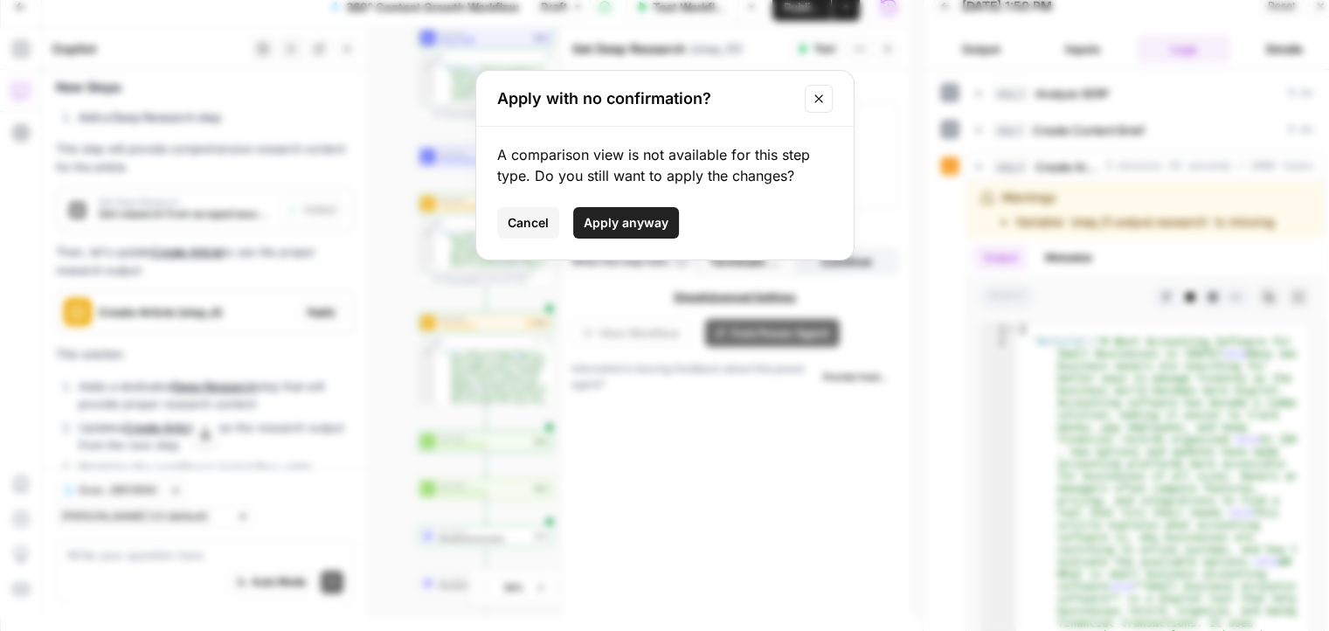
click at [625, 221] on span "Apply anyway" at bounding box center [626, 222] width 85 height 17
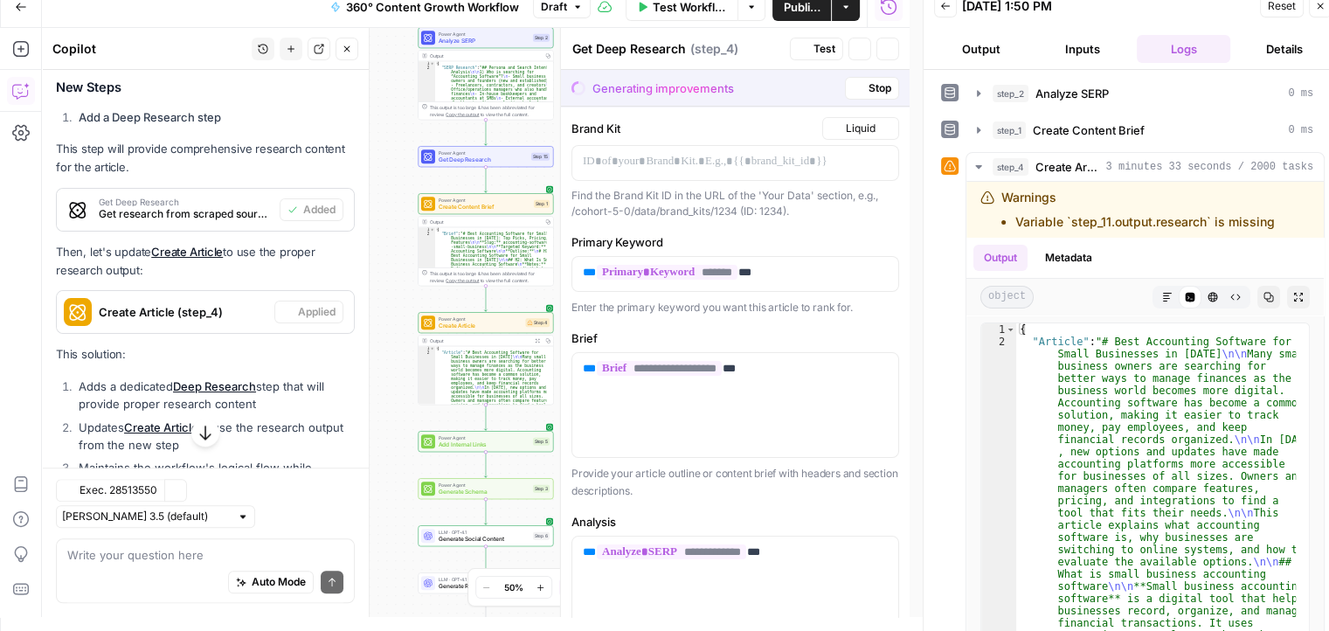
type textarea "Create Article"
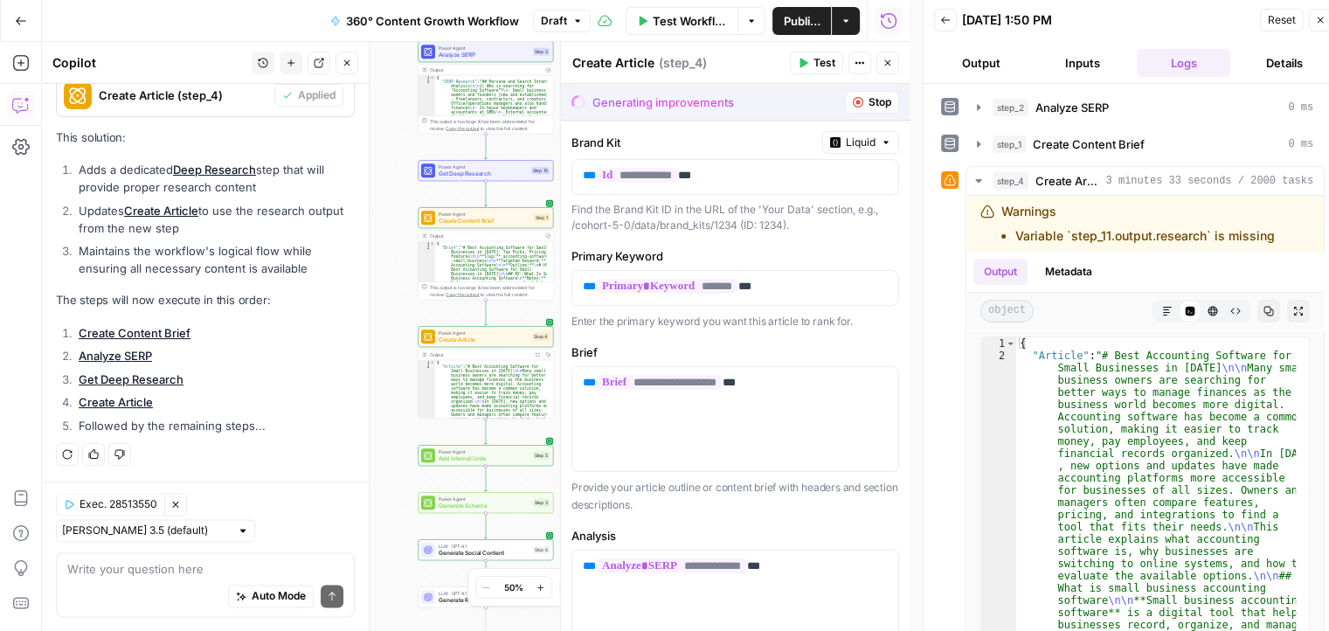
scroll to position [14, 0]
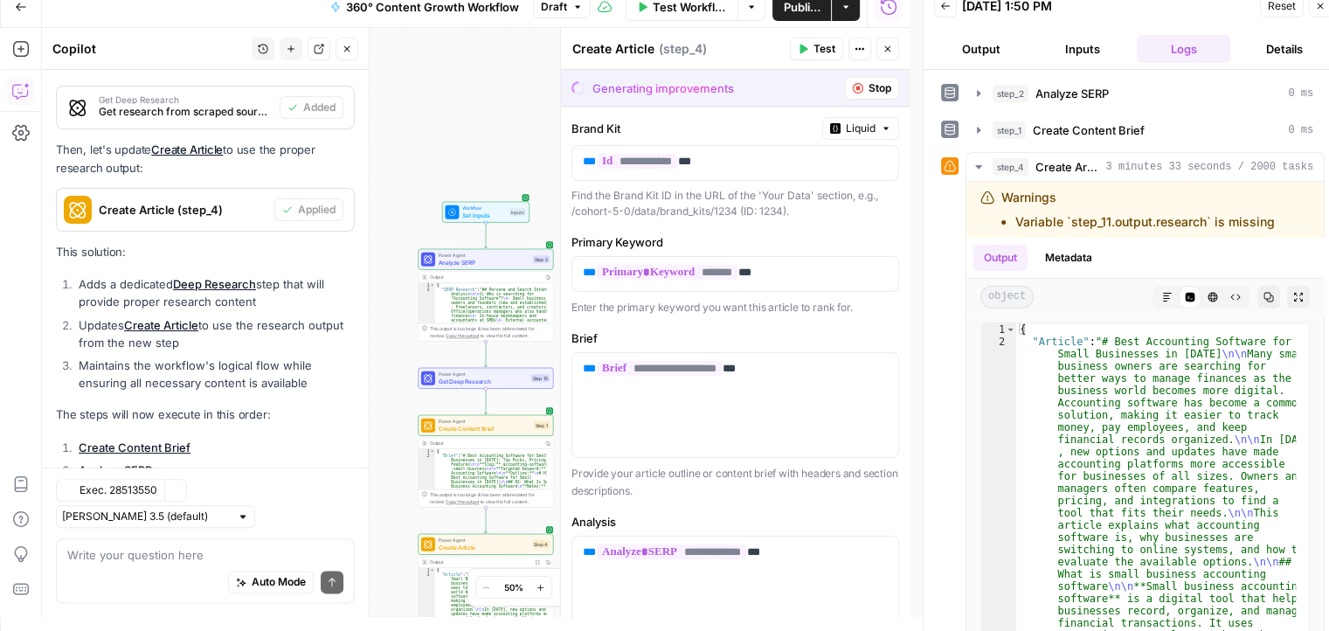
scroll to position [2175, 0]
